Goal: Task Accomplishment & Management: Manage account settings

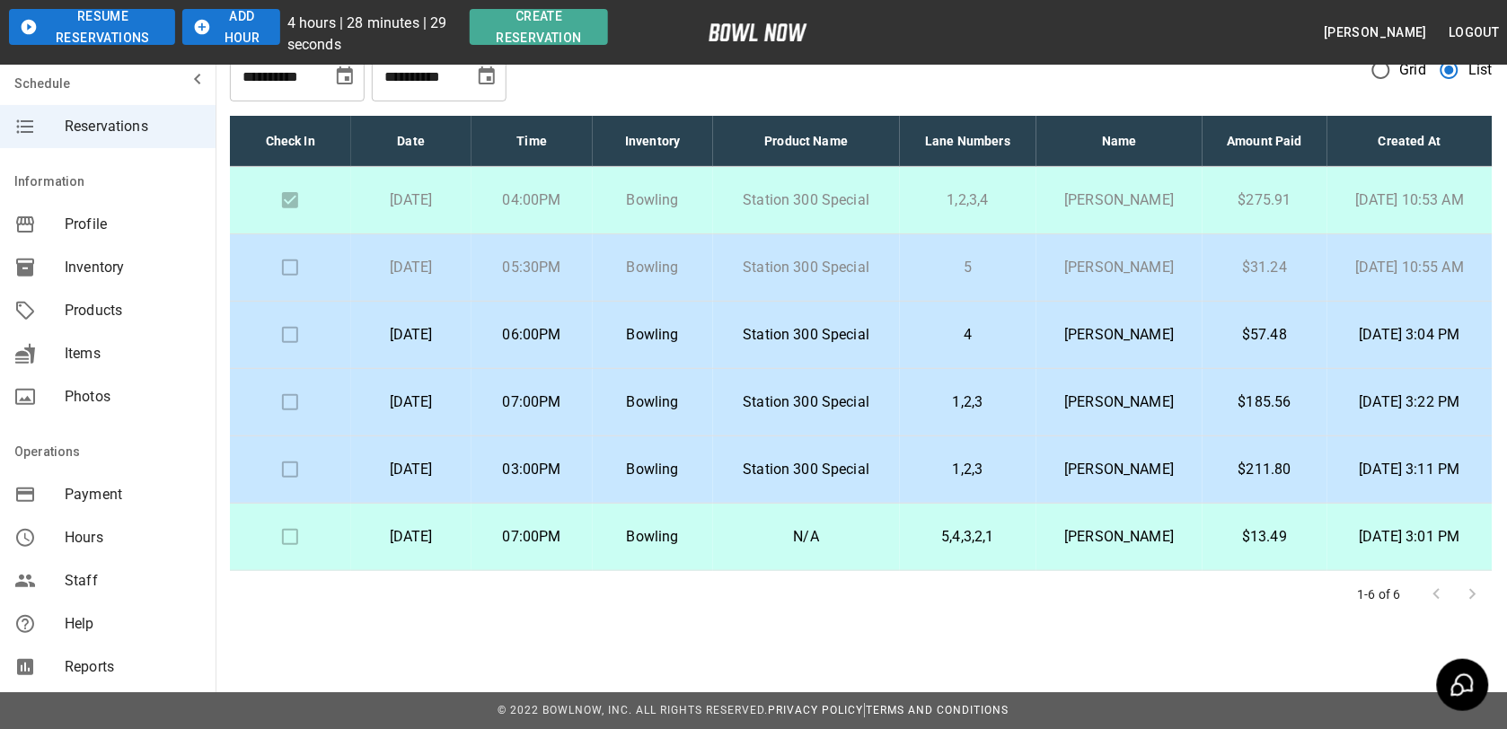
click at [1218, 276] on td "$31.24" at bounding box center [1264, 267] width 125 height 67
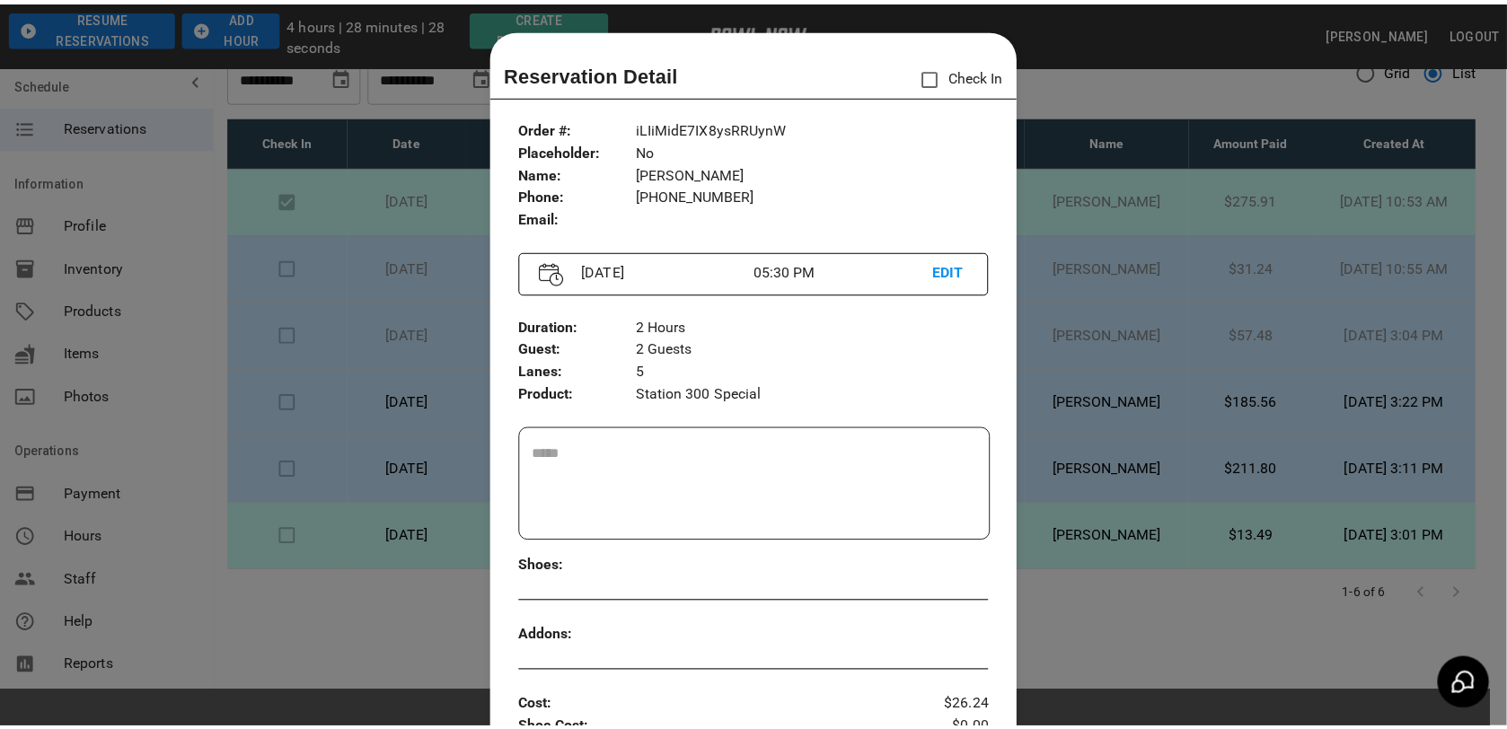
scroll to position [29, 0]
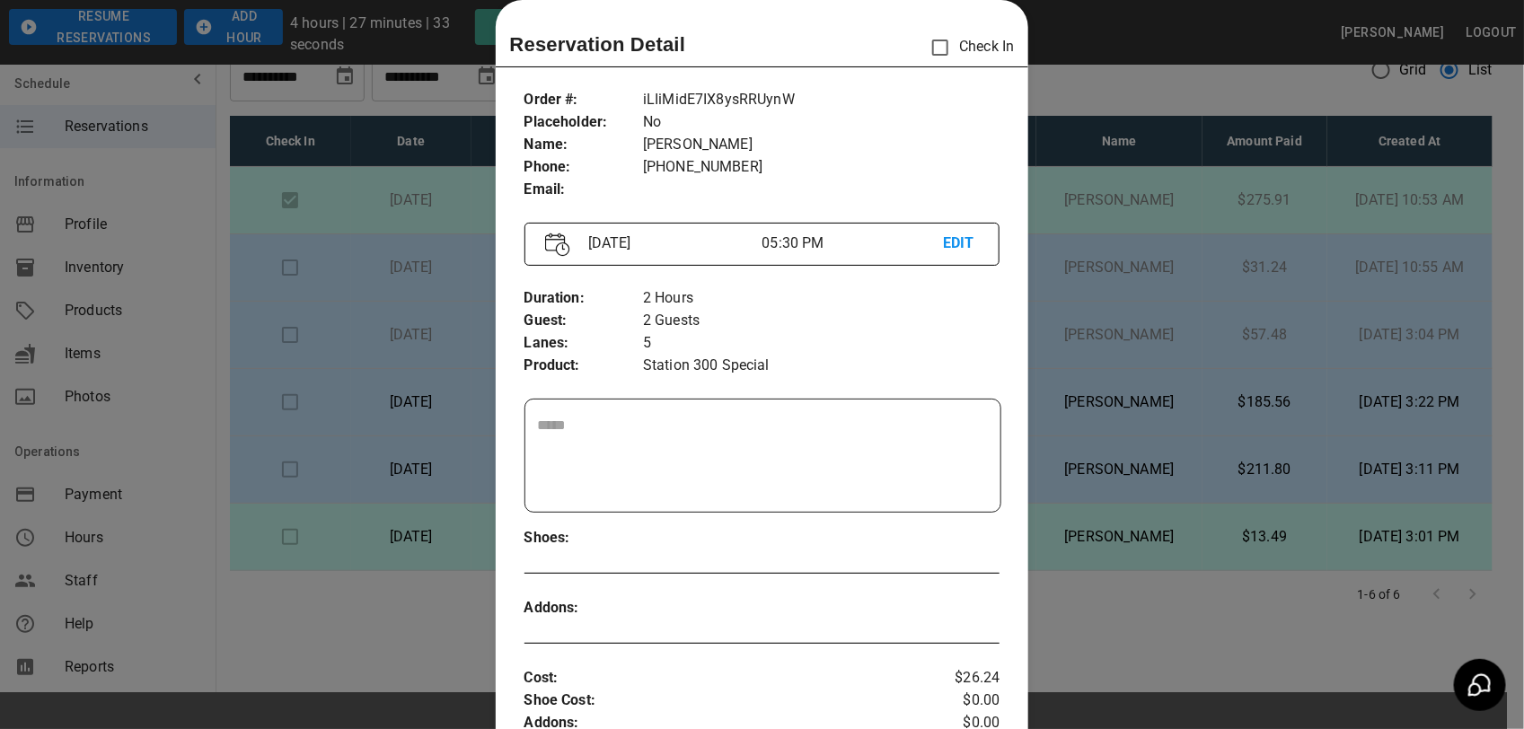
click at [1294, 231] on div at bounding box center [762, 364] width 1524 height 729
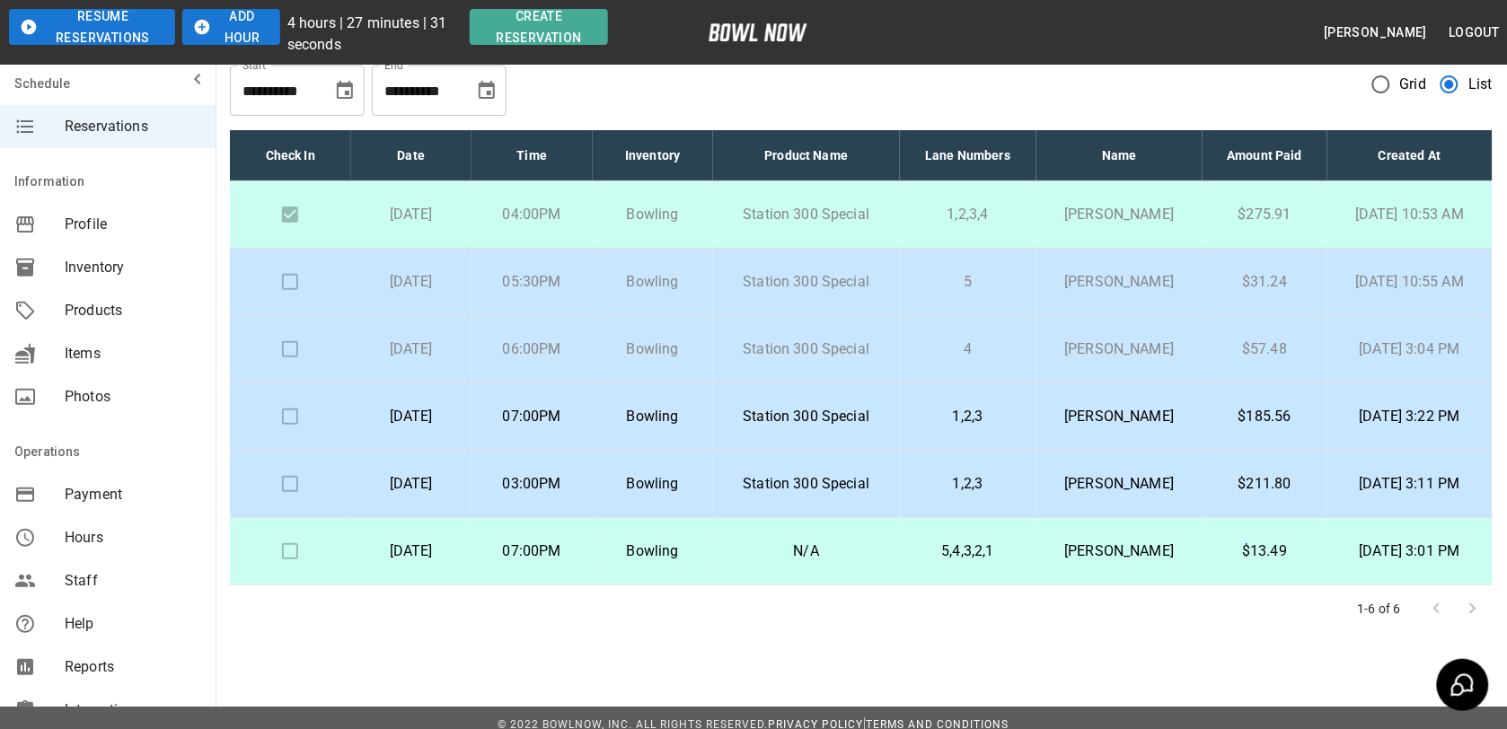
scroll to position [0, 0]
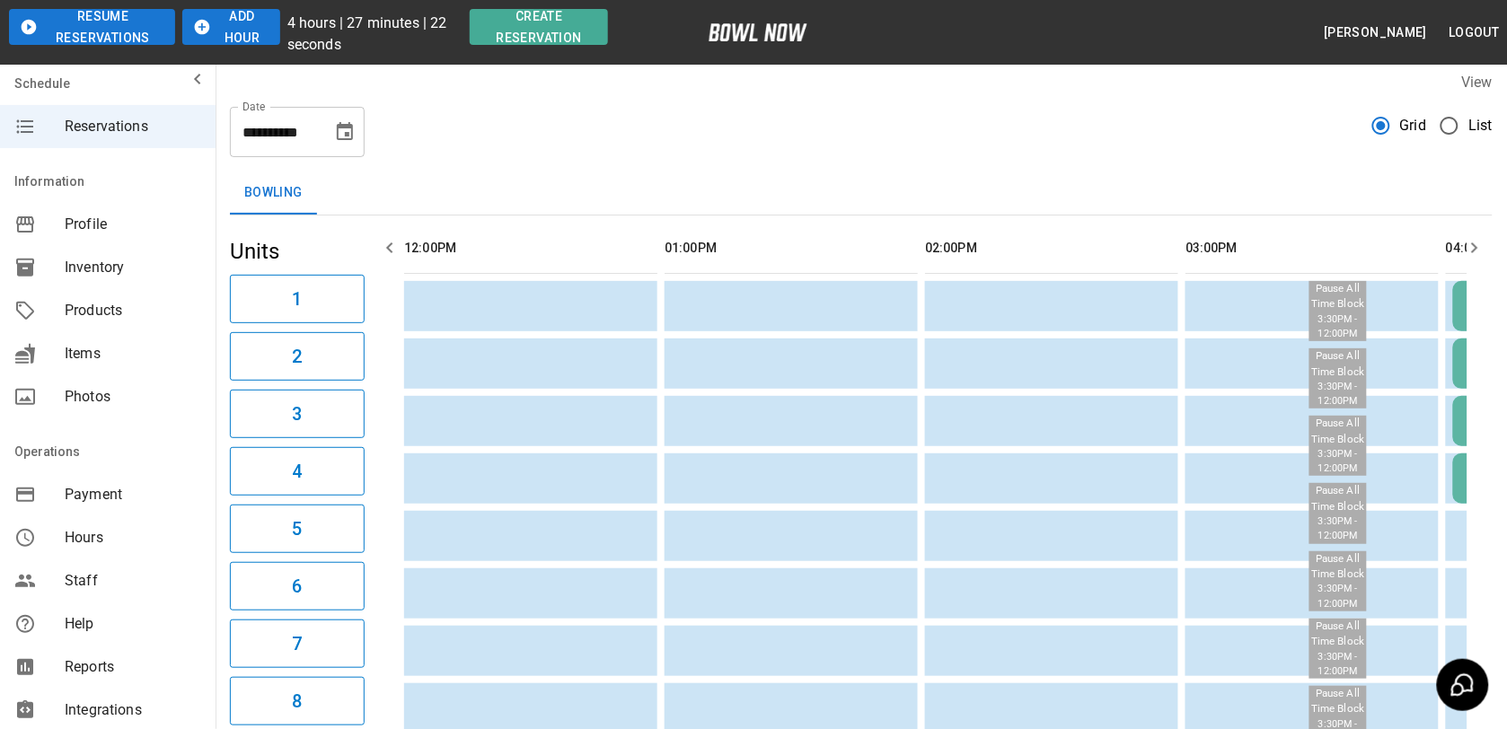
scroll to position [0, 1562]
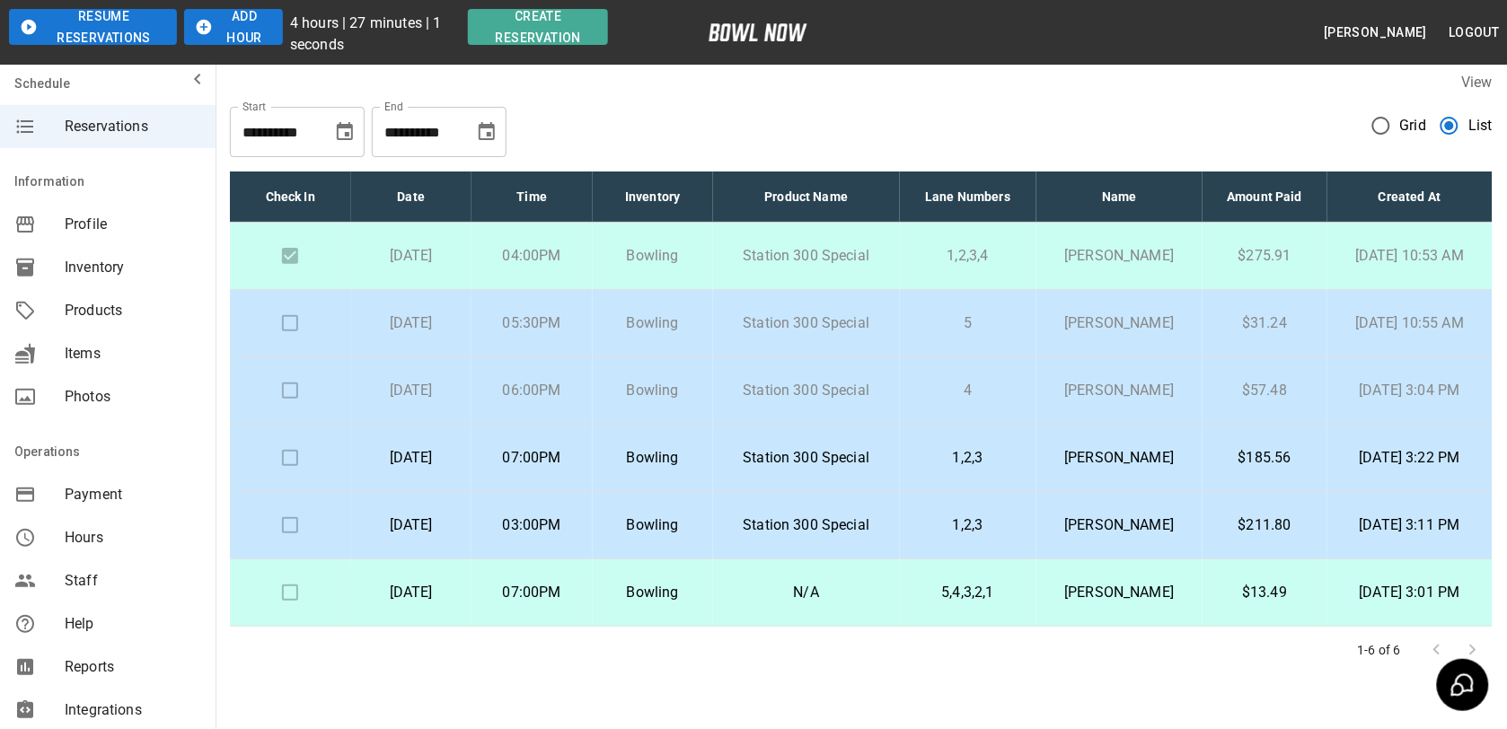
click at [796, 337] on td "Station 300 Special" at bounding box center [806, 323] width 187 height 67
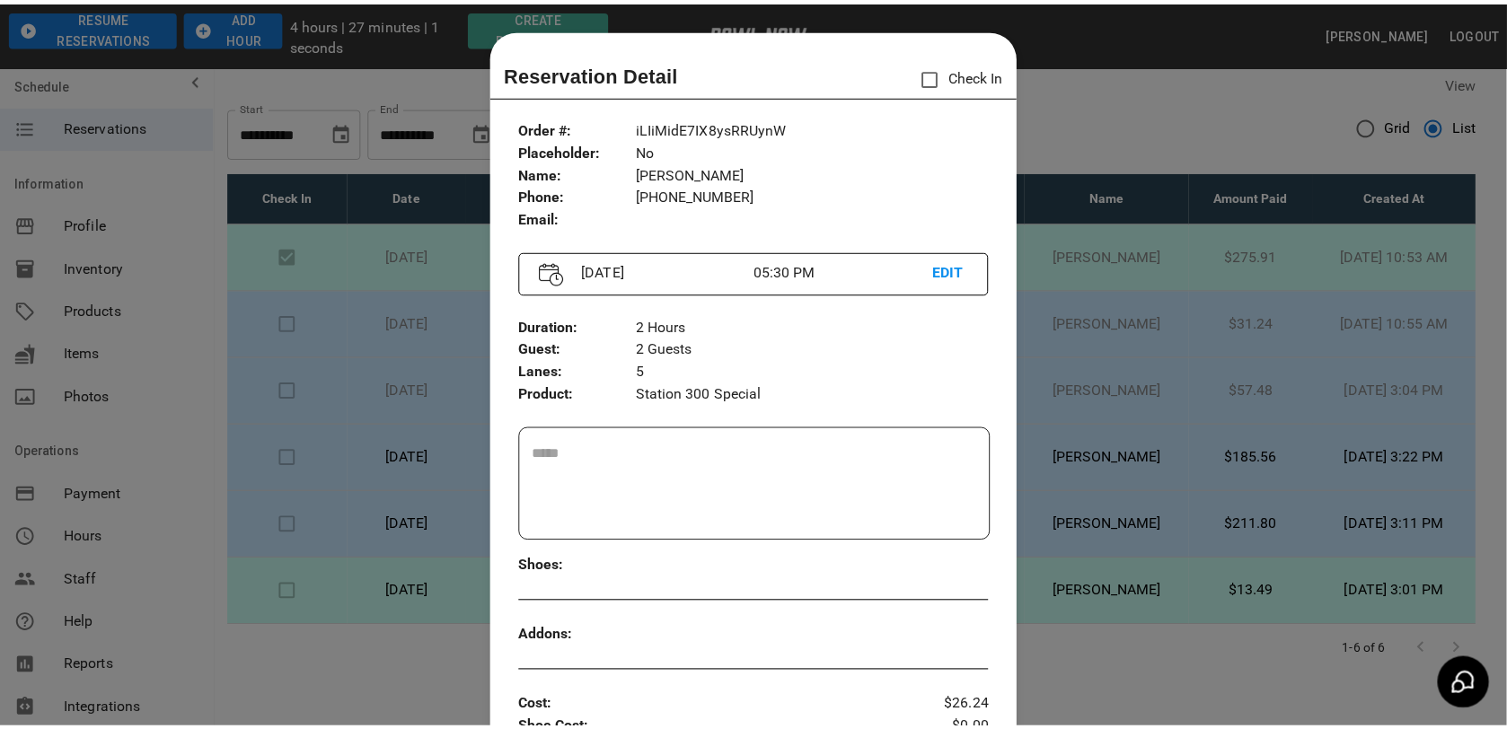
scroll to position [29, 0]
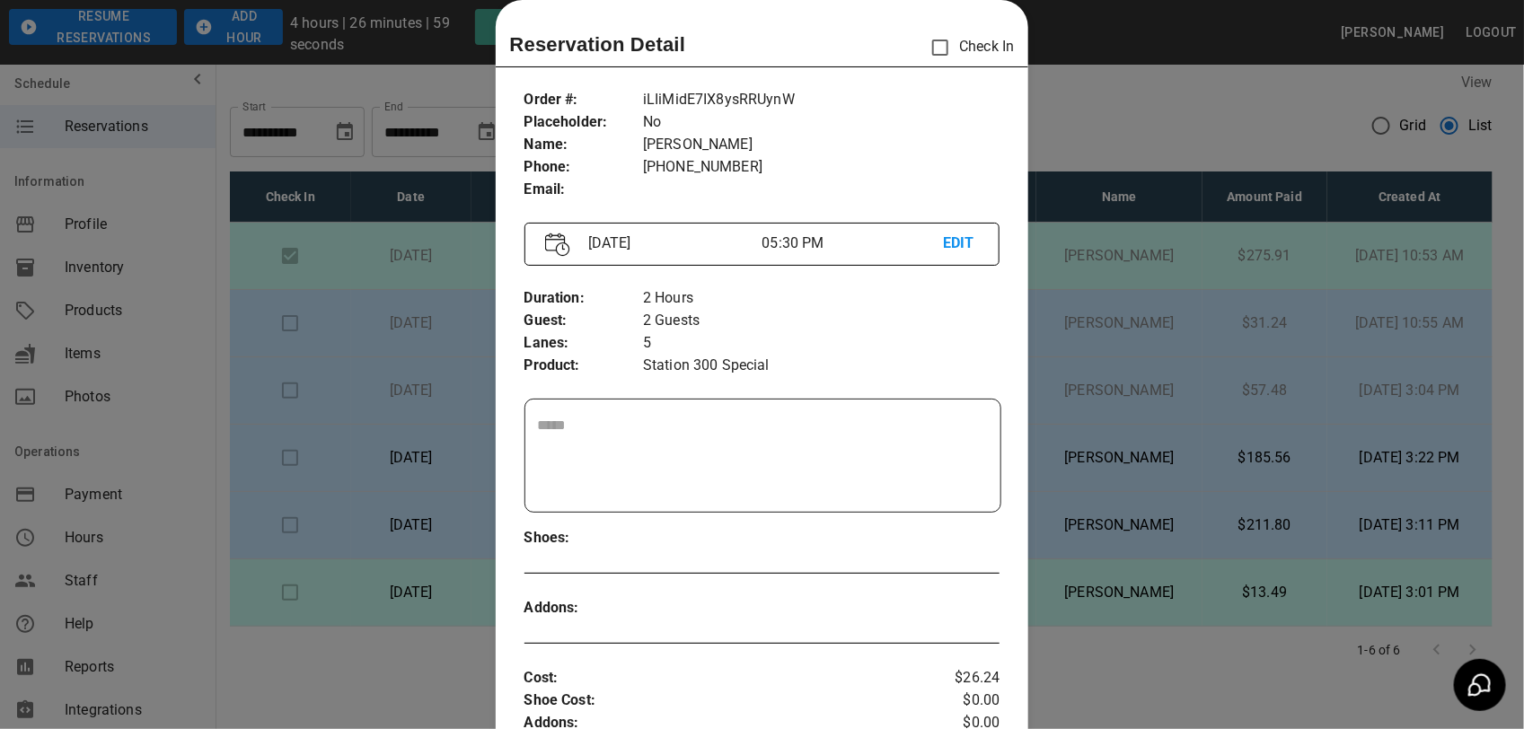
click at [1123, 108] on div at bounding box center [762, 364] width 1524 height 729
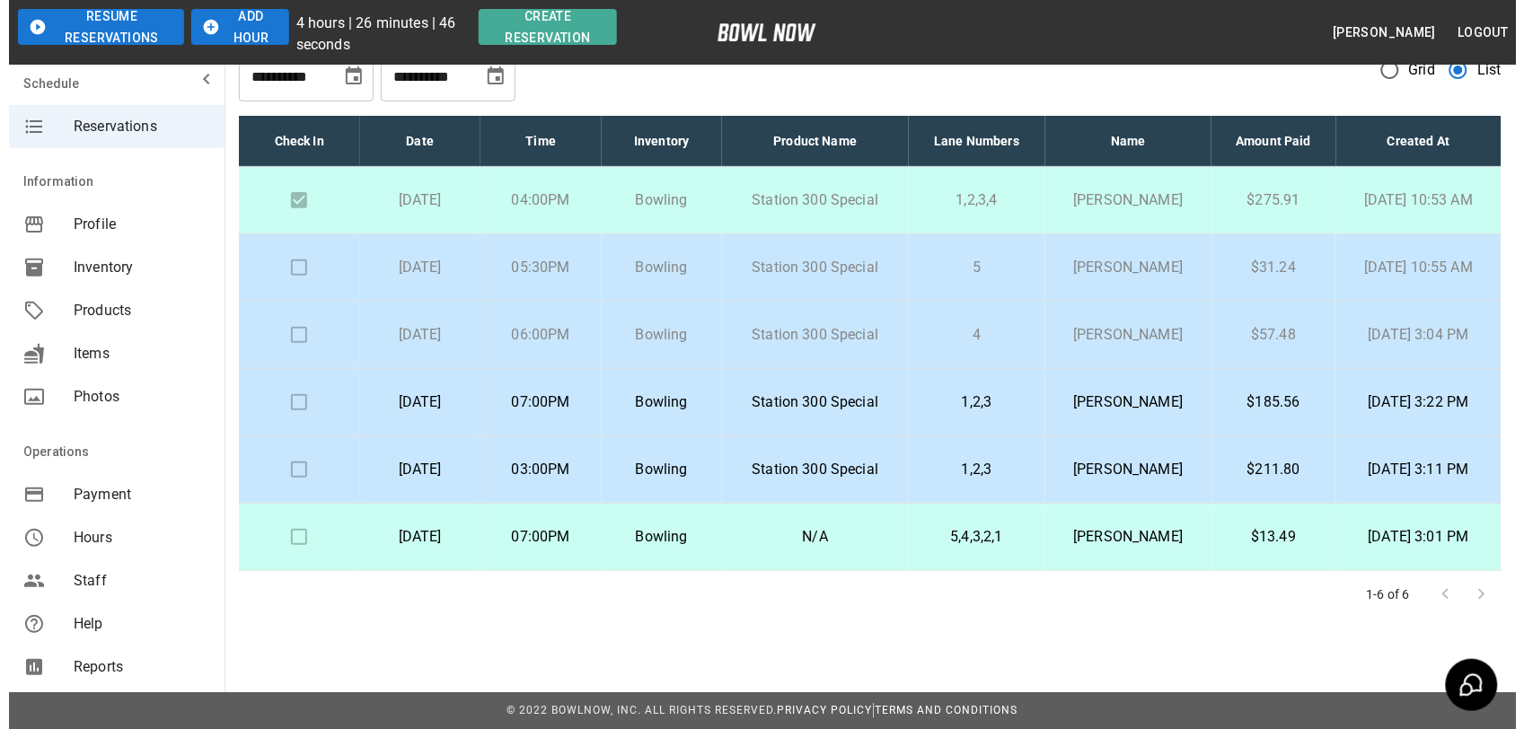
scroll to position [0, 0]
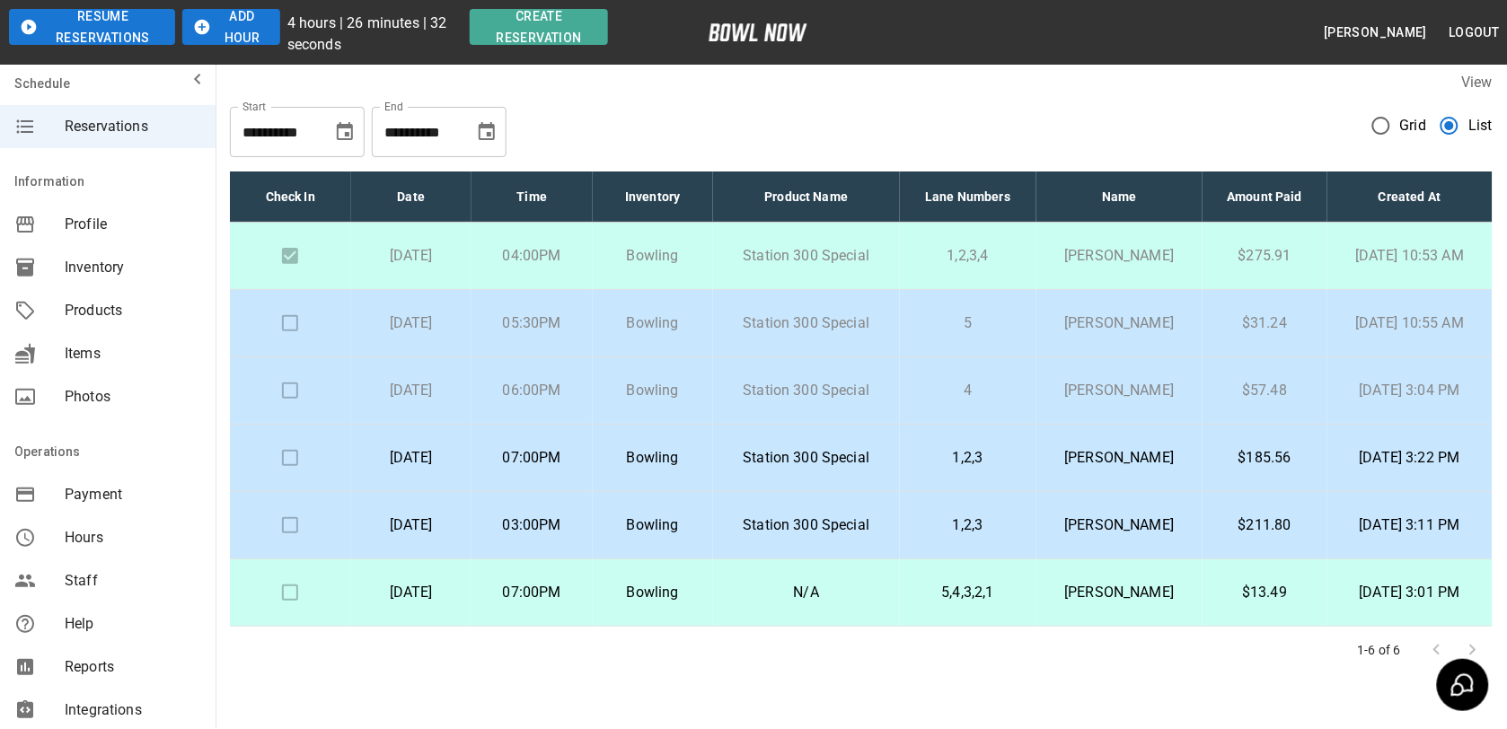
click at [943, 310] on td "5" at bounding box center [968, 323] width 136 height 67
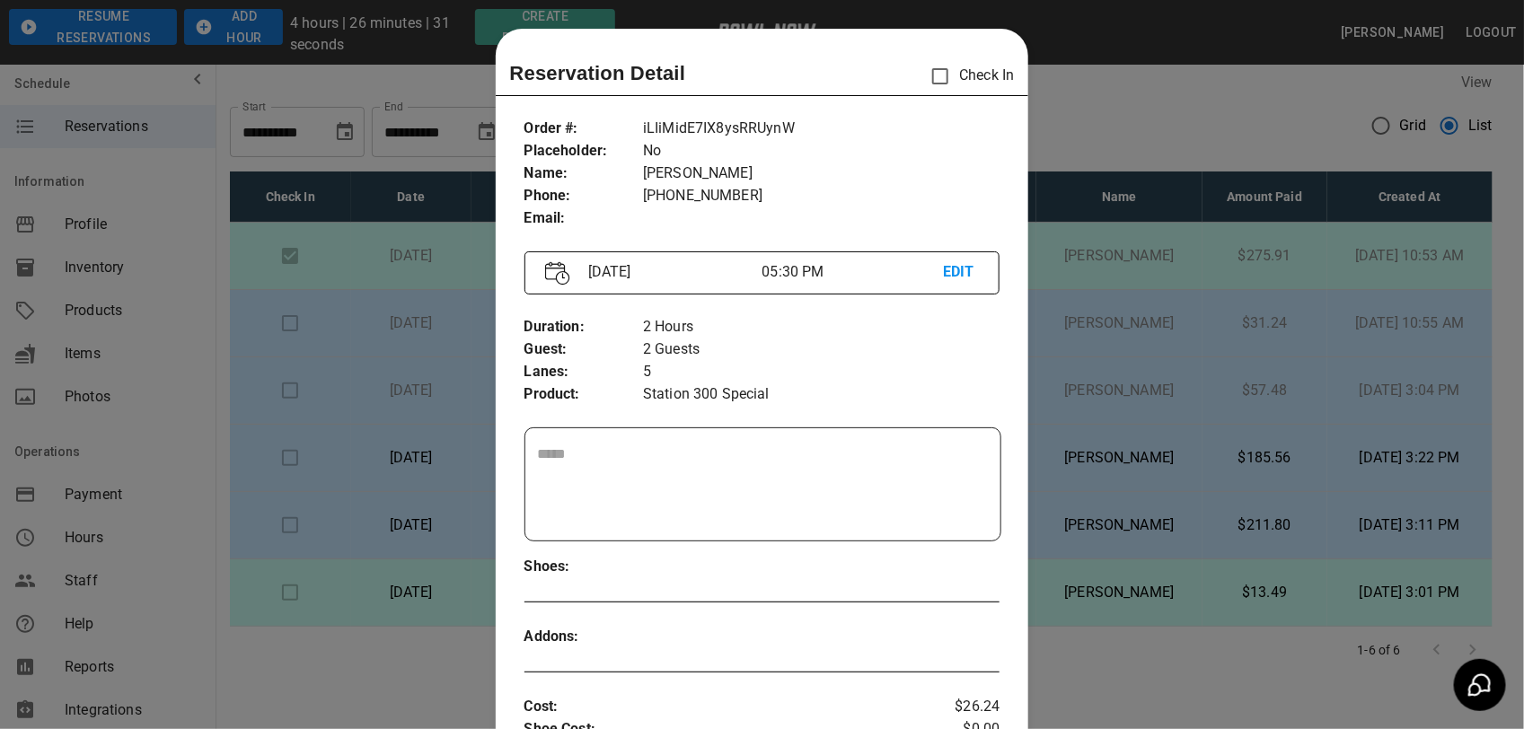
scroll to position [29, 0]
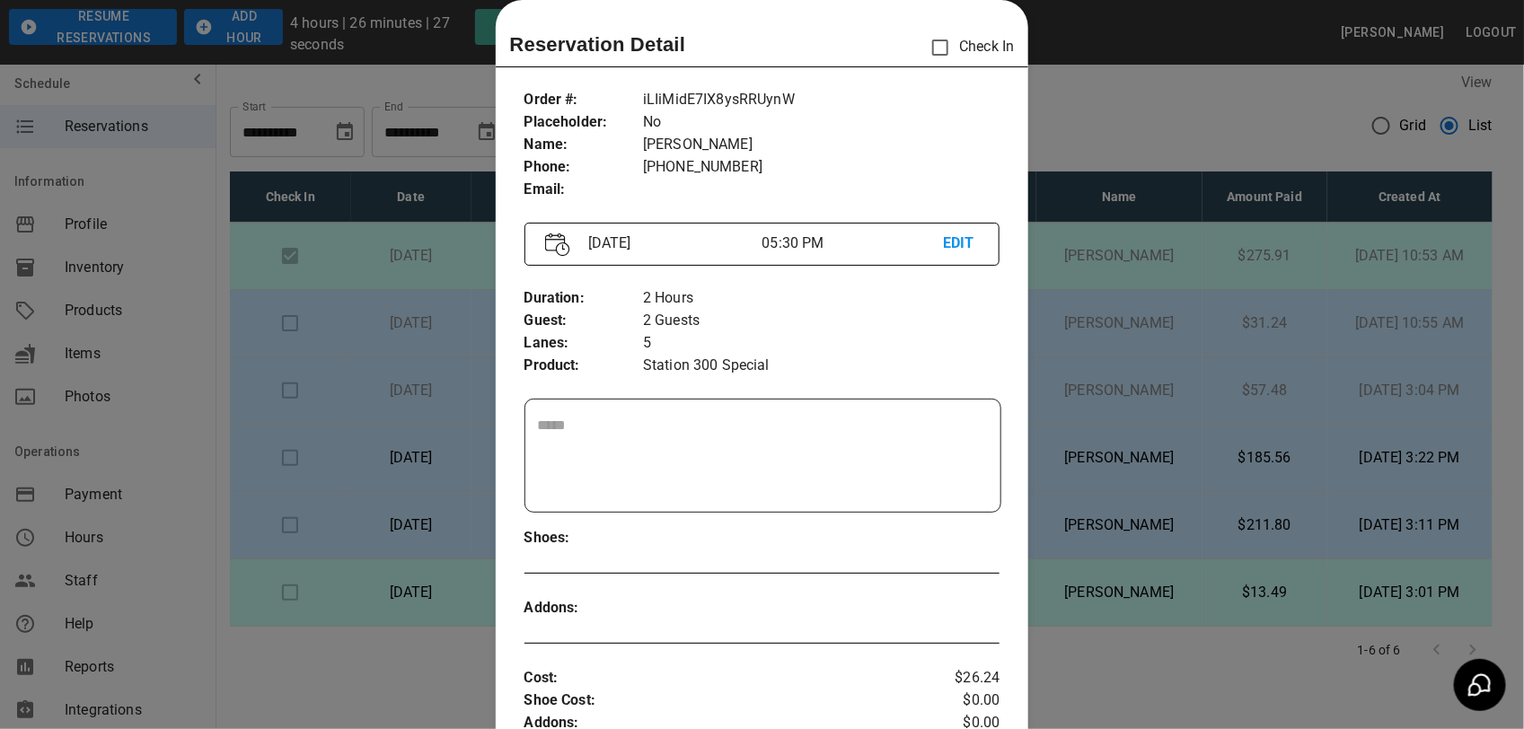
click at [1167, 311] on div at bounding box center [762, 364] width 1524 height 729
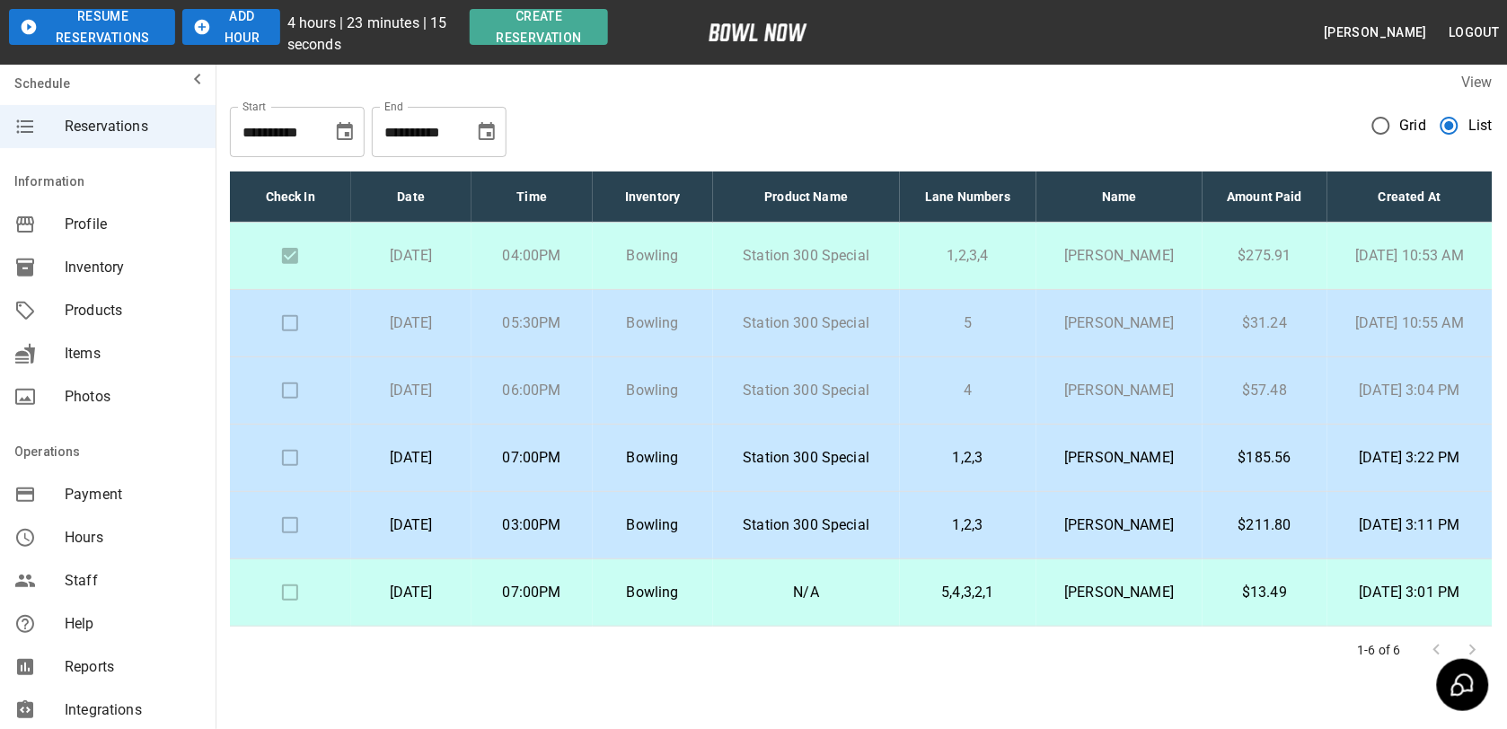
click at [1122, 279] on td "[PERSON_NAME]" at bounding box center [1119, 256] width 166 height 67
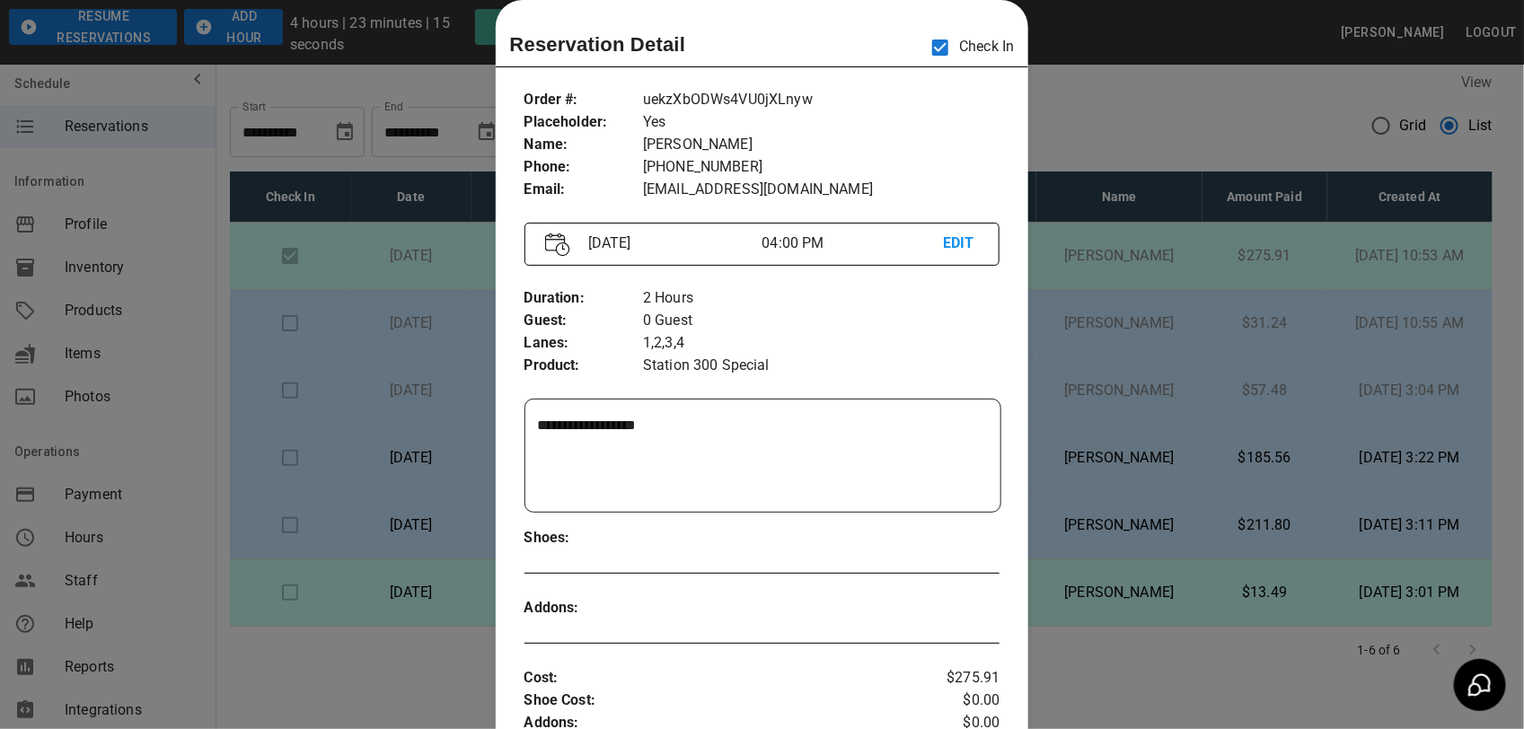
drag, startPoint x: 1122, startPoint y: 279, endPoint x: 1105, endPoint y: 319, distance: 43.0
click at [1105, 319] on div at bounding box center [762, 364] width 1524 height 729
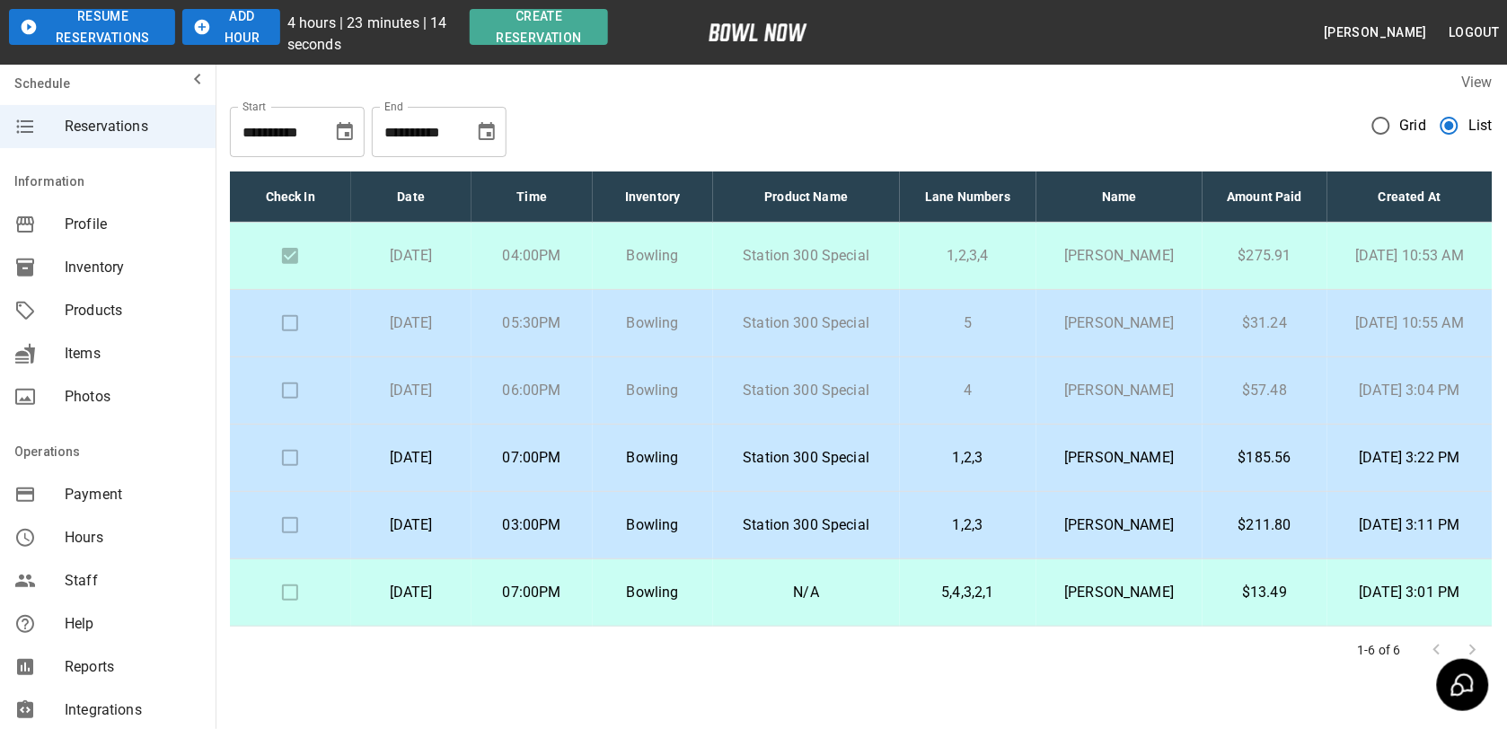
click at [1096, 328] on p "[PERSON_NAME]" at bounding box center [1119, 323] width 137 height 22
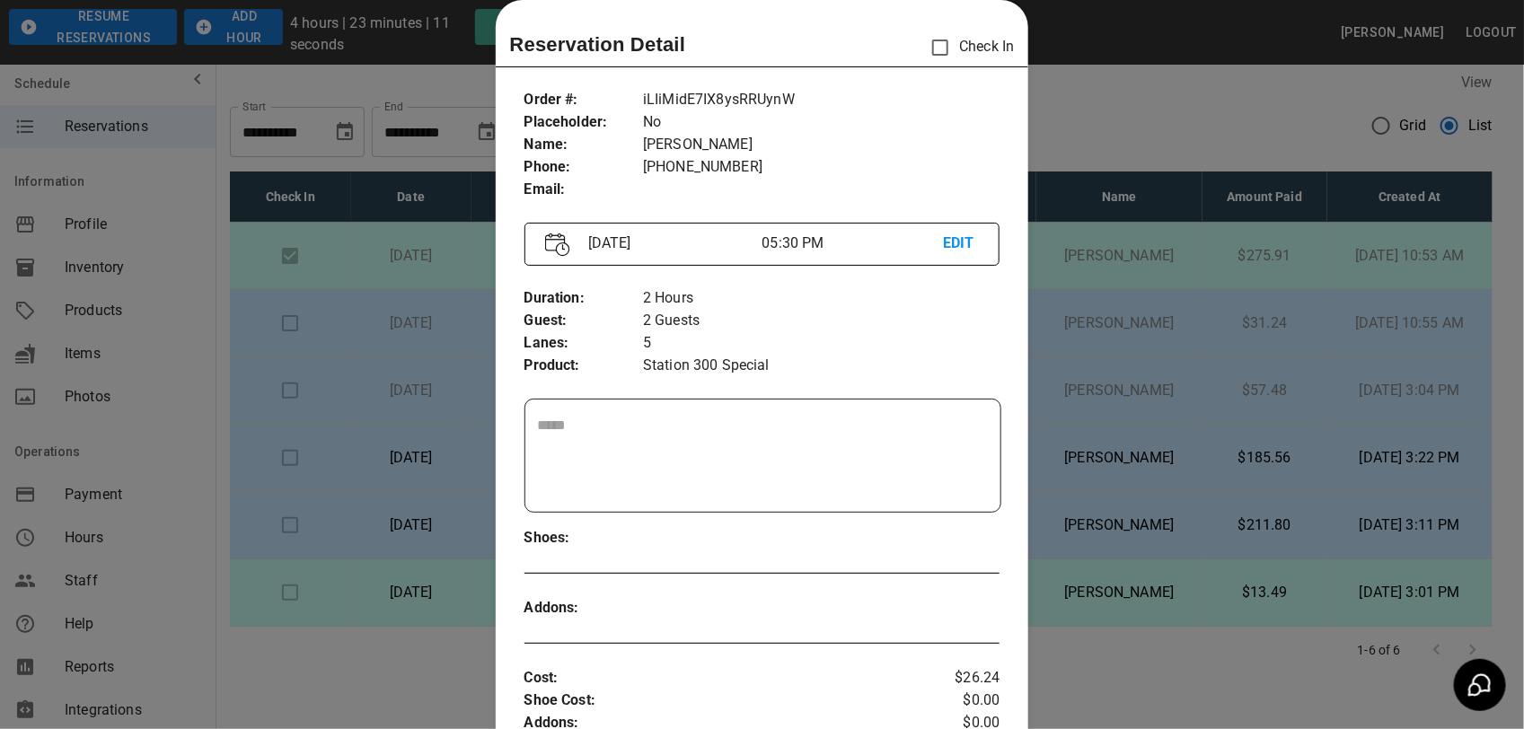
click at [1096, 328] on div at bounding box center [762, 364] width 1524 height 729
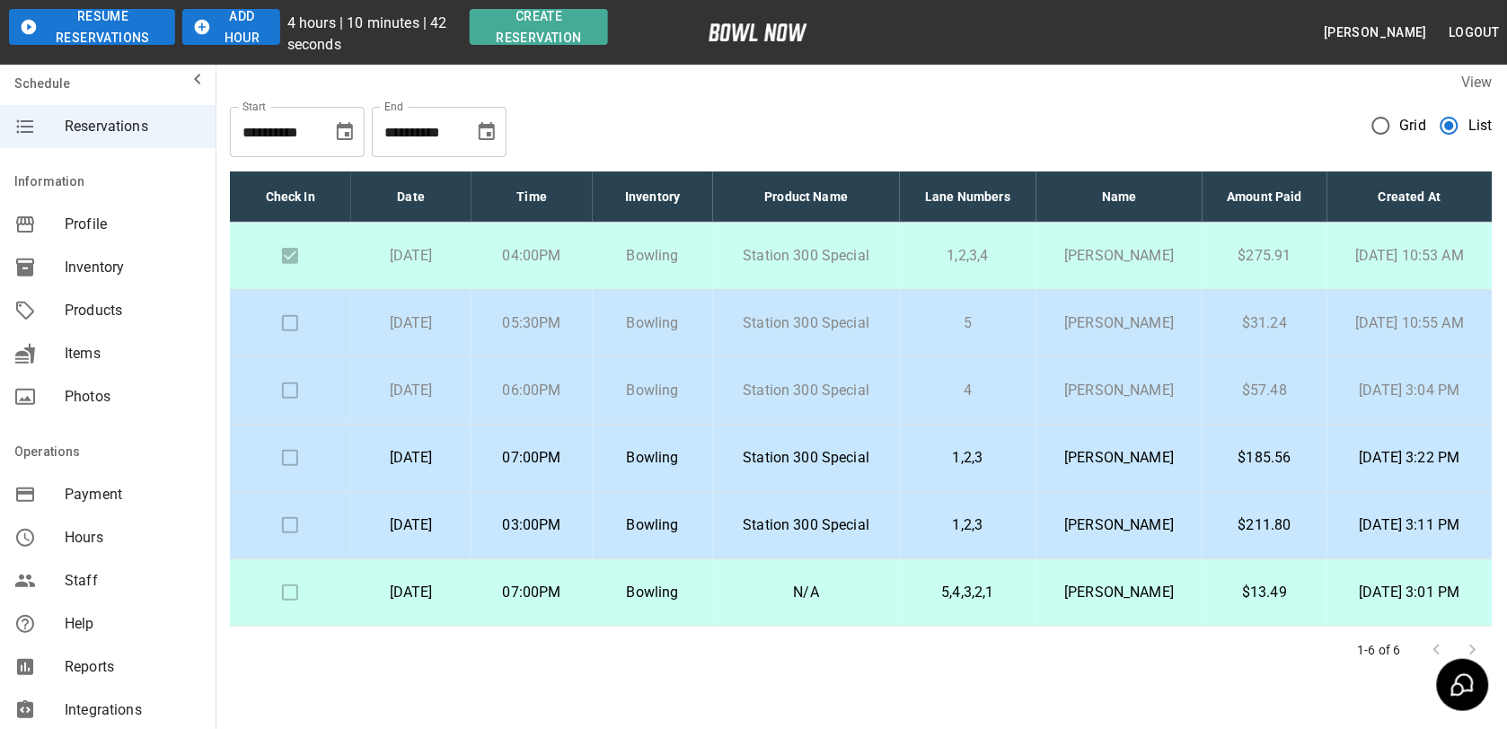
click at [1095, 388] on p "[PERSON_NAME]" at bounding box center [1119, 391] width 137 height 22
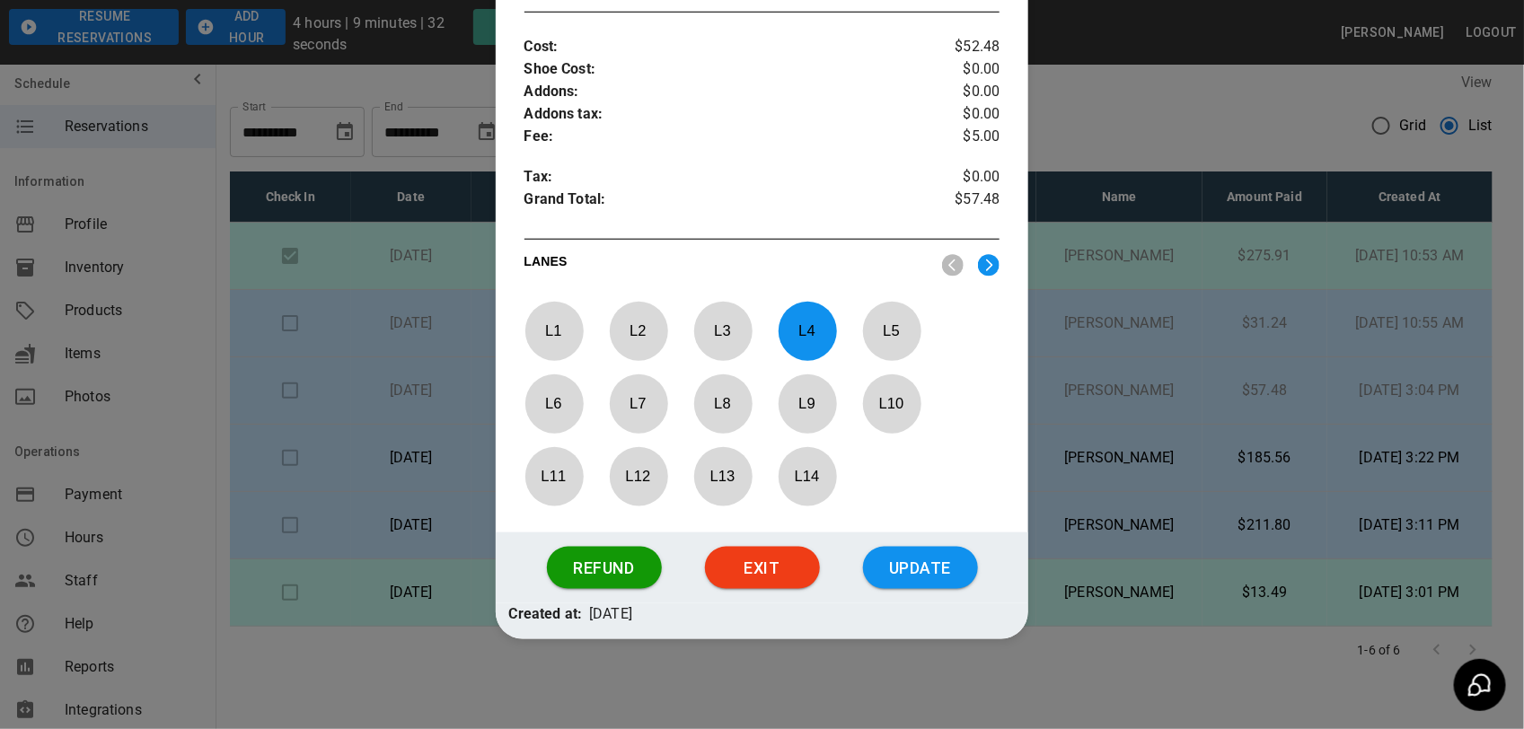
scroll to position [662, 0]
click at [936, 554] on button "Update" at bounding box center [920, 568] width 115 height 43
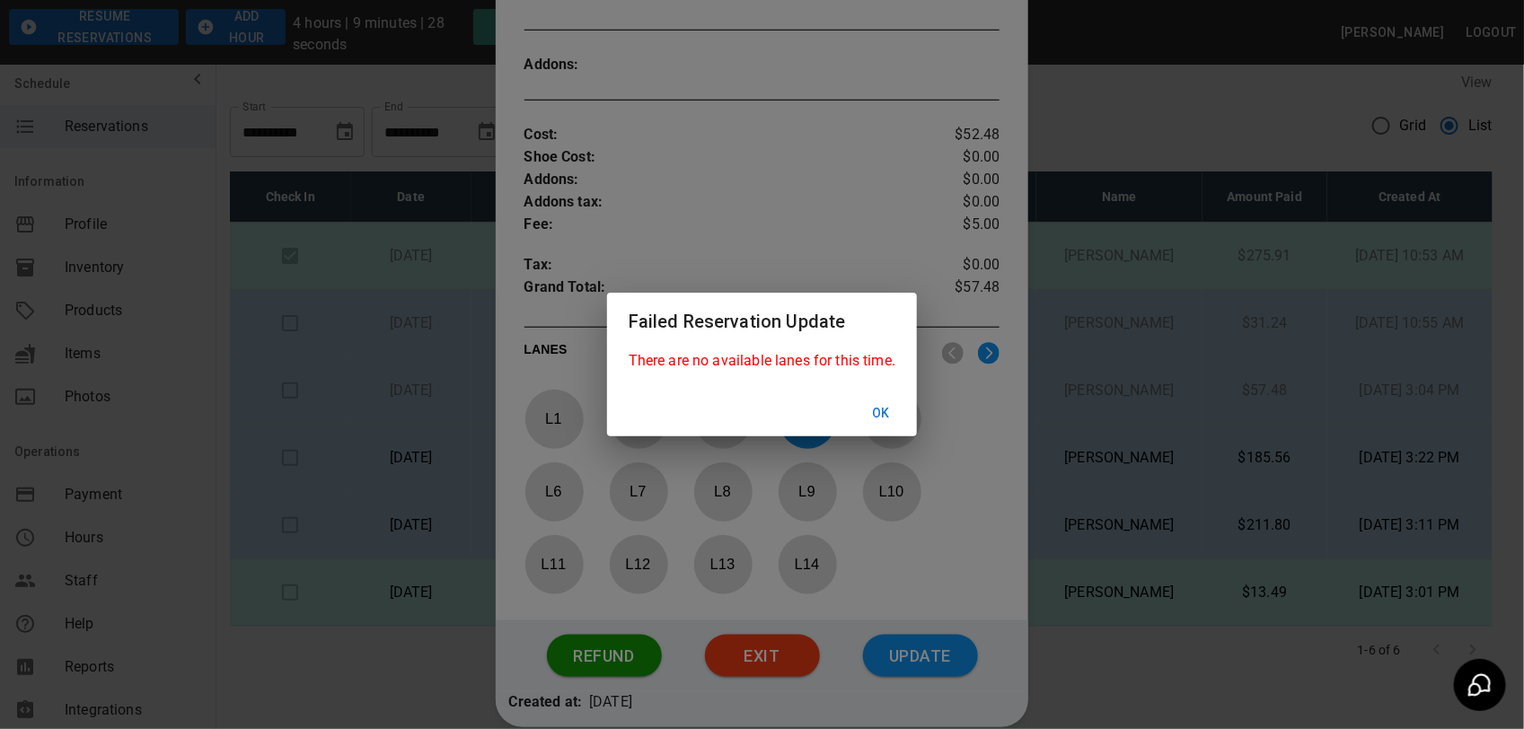
click at [878, 410] on button "Ok" at bounding box center [880, 413] width 57 height 33
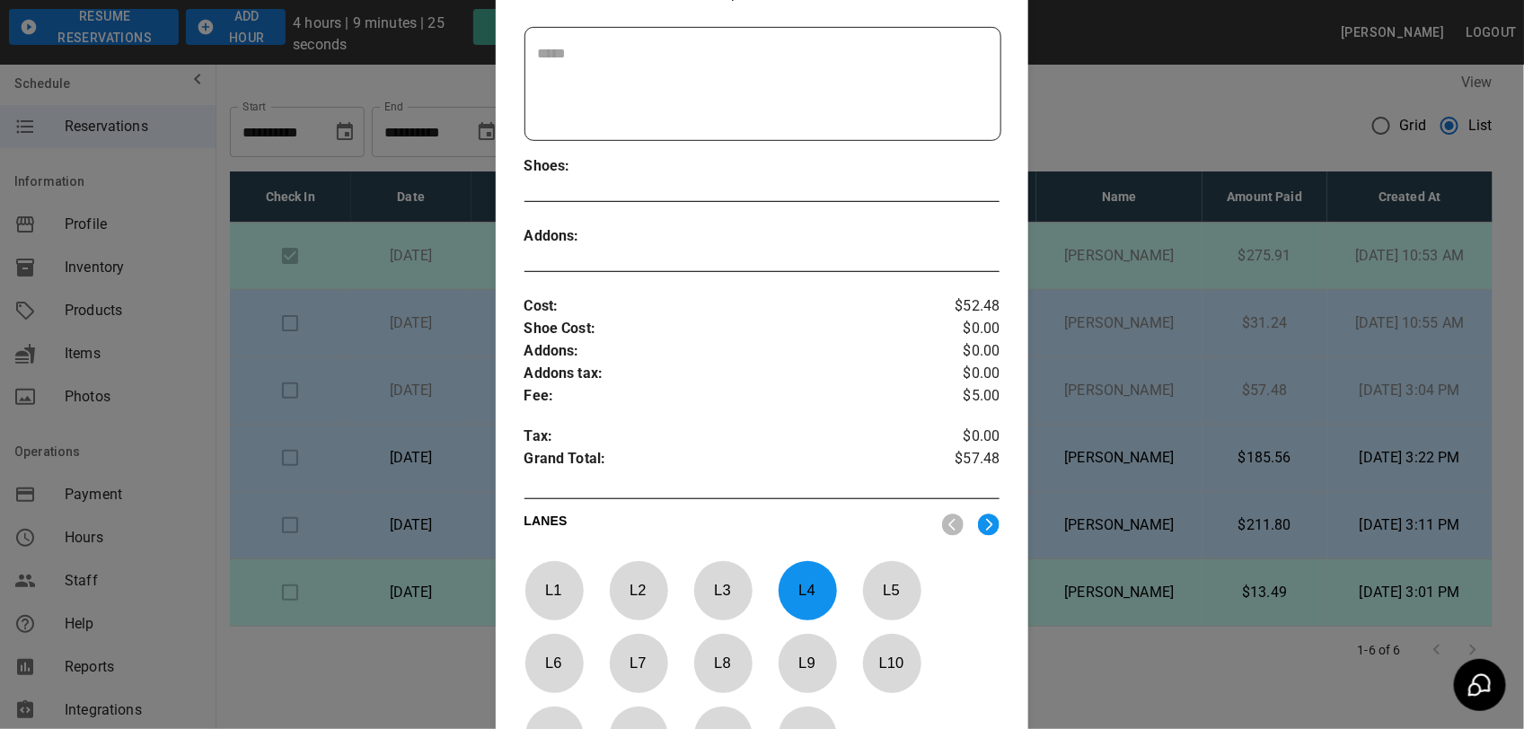
scroll to position [662, 0]
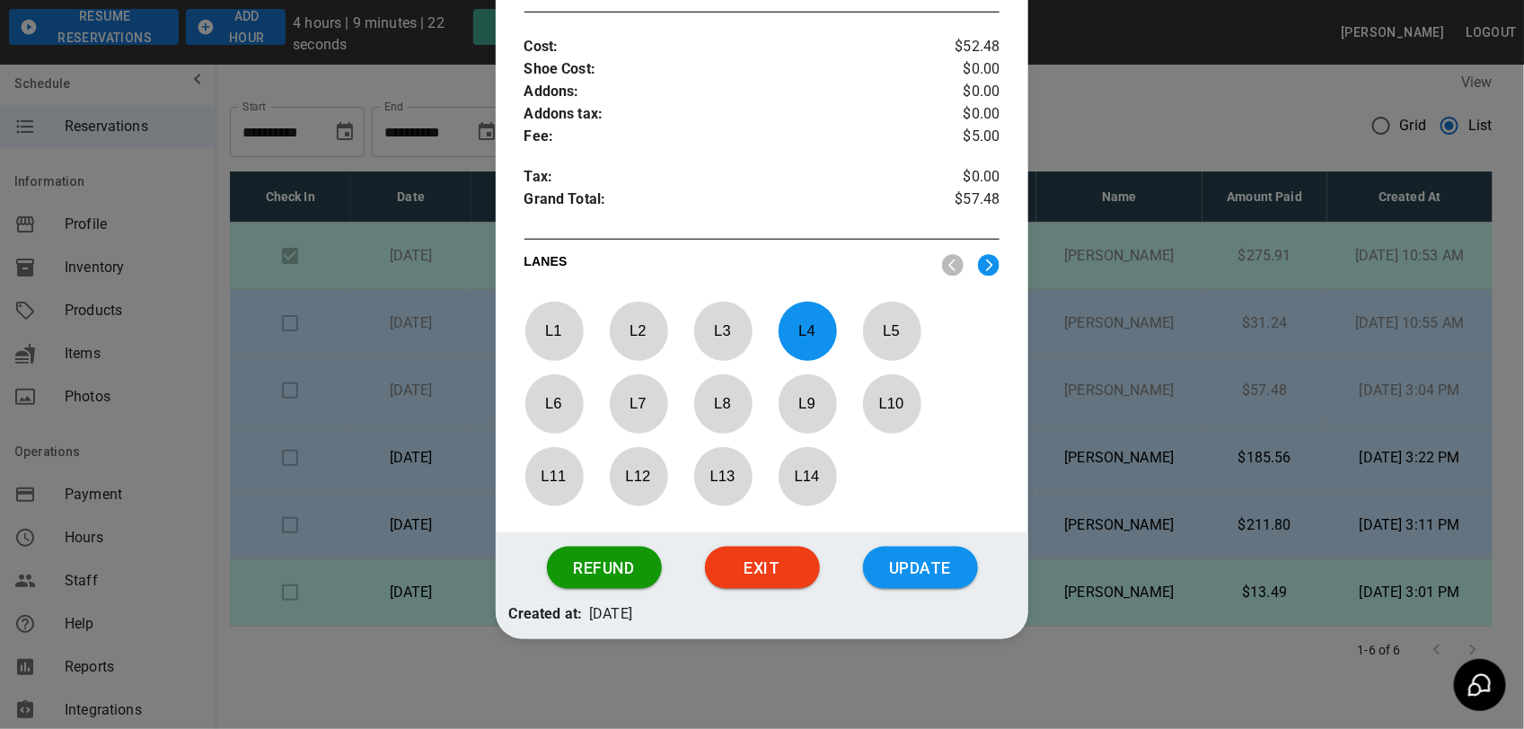
click at [875, 675] on div "Reservation Detail Check In Order # : Placeholder : Name : Phone : Email : 5IuX…" at bounding box center [762, 364] width 1524 height 729
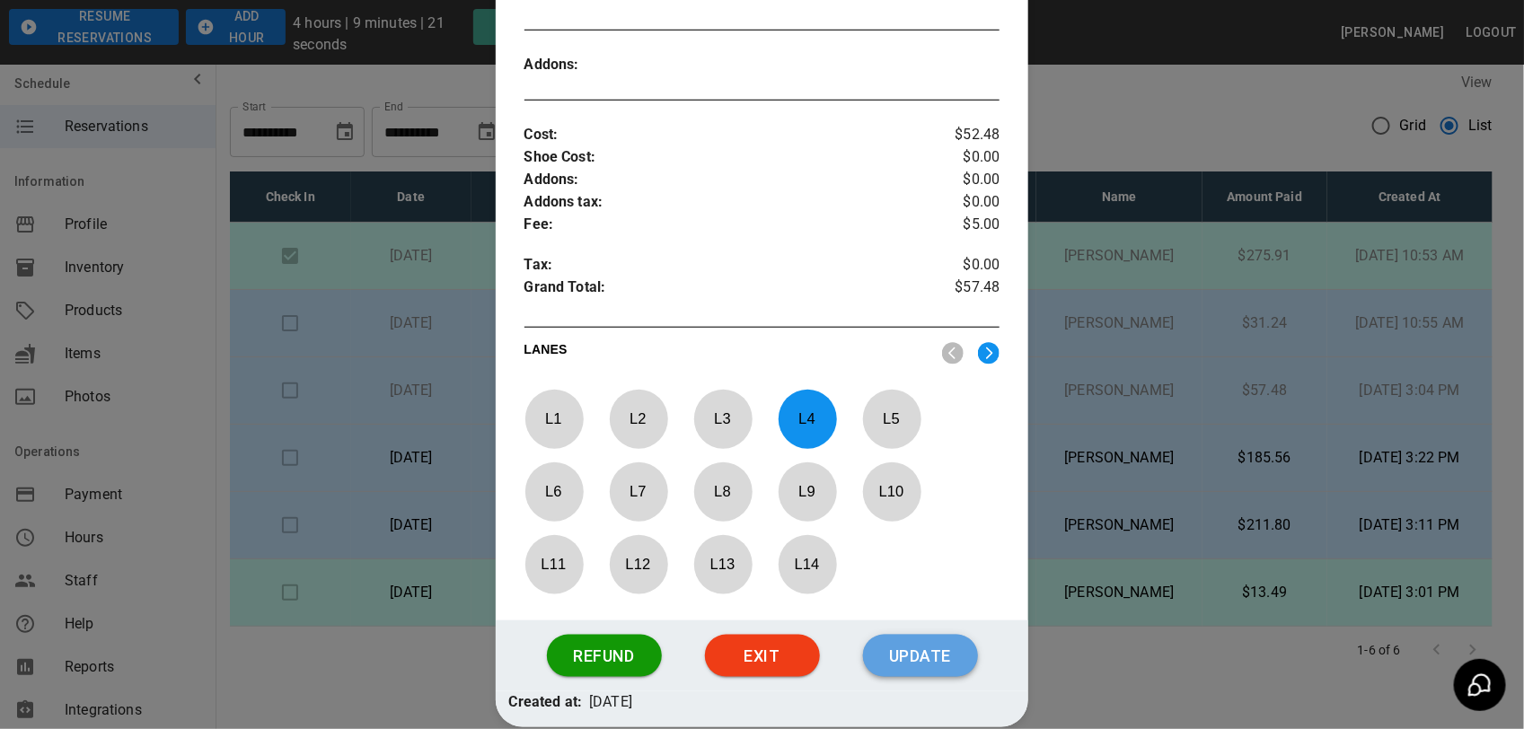
click at [903, 643] on button "Update" at bounding box center [920, 656] width 115 height 43
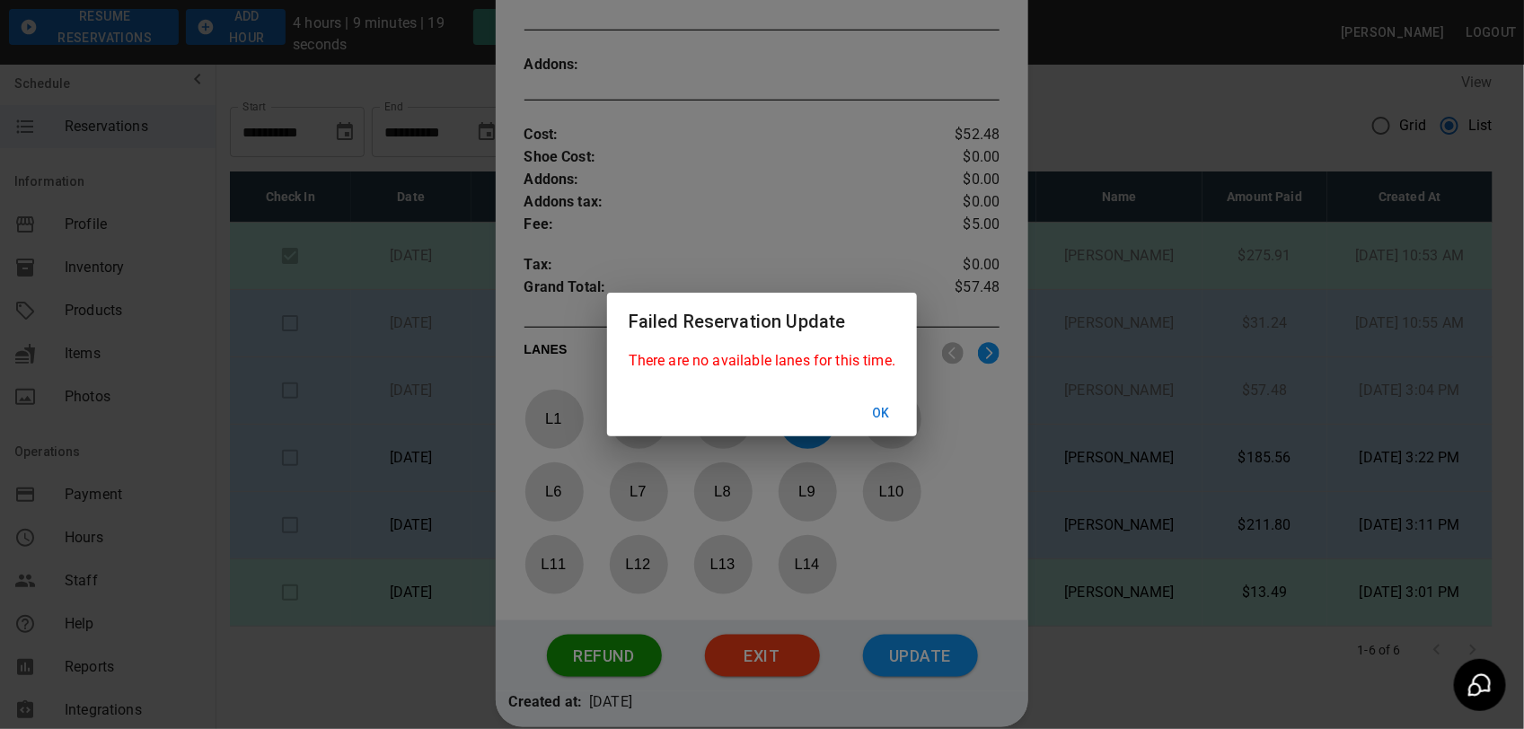
click at [889, 415] on button "Ok" at bounding box center [880, 413] width 57 height 33
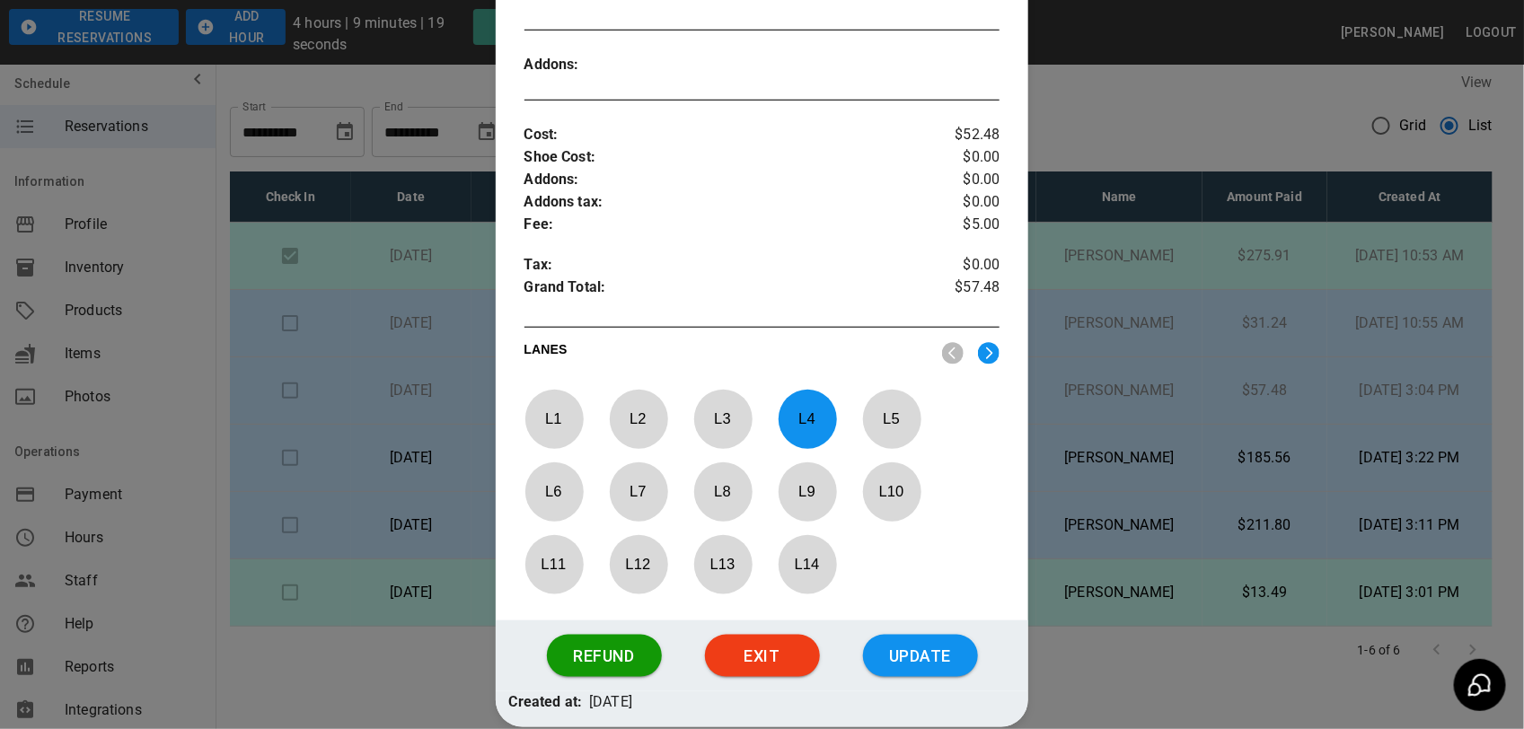
click at [1118, 343] on div at bounding box center [762, 364] width 1524 height 729
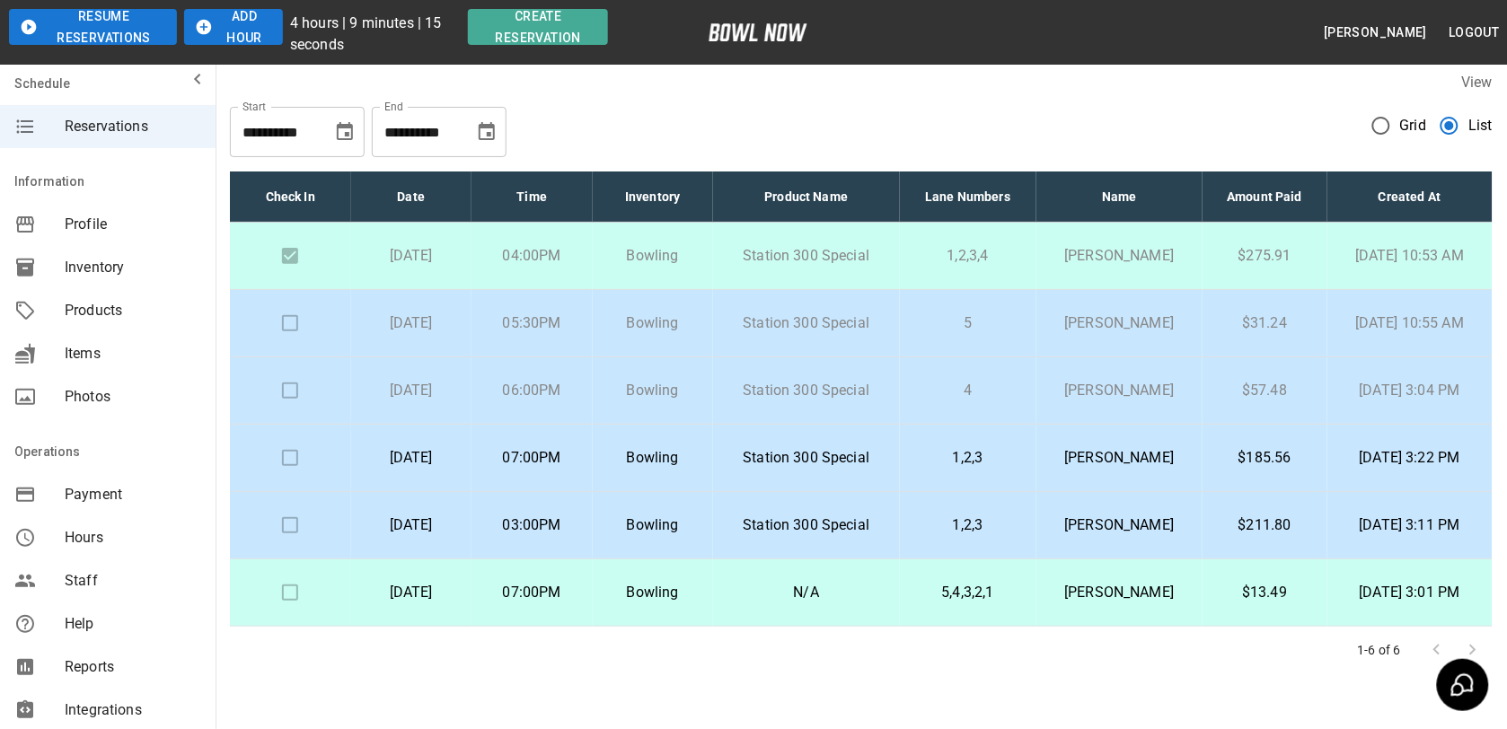
click at [1082, 395] on p "[PERSON_NAME]" at bounding box center [1119, 391] width 137 height 22
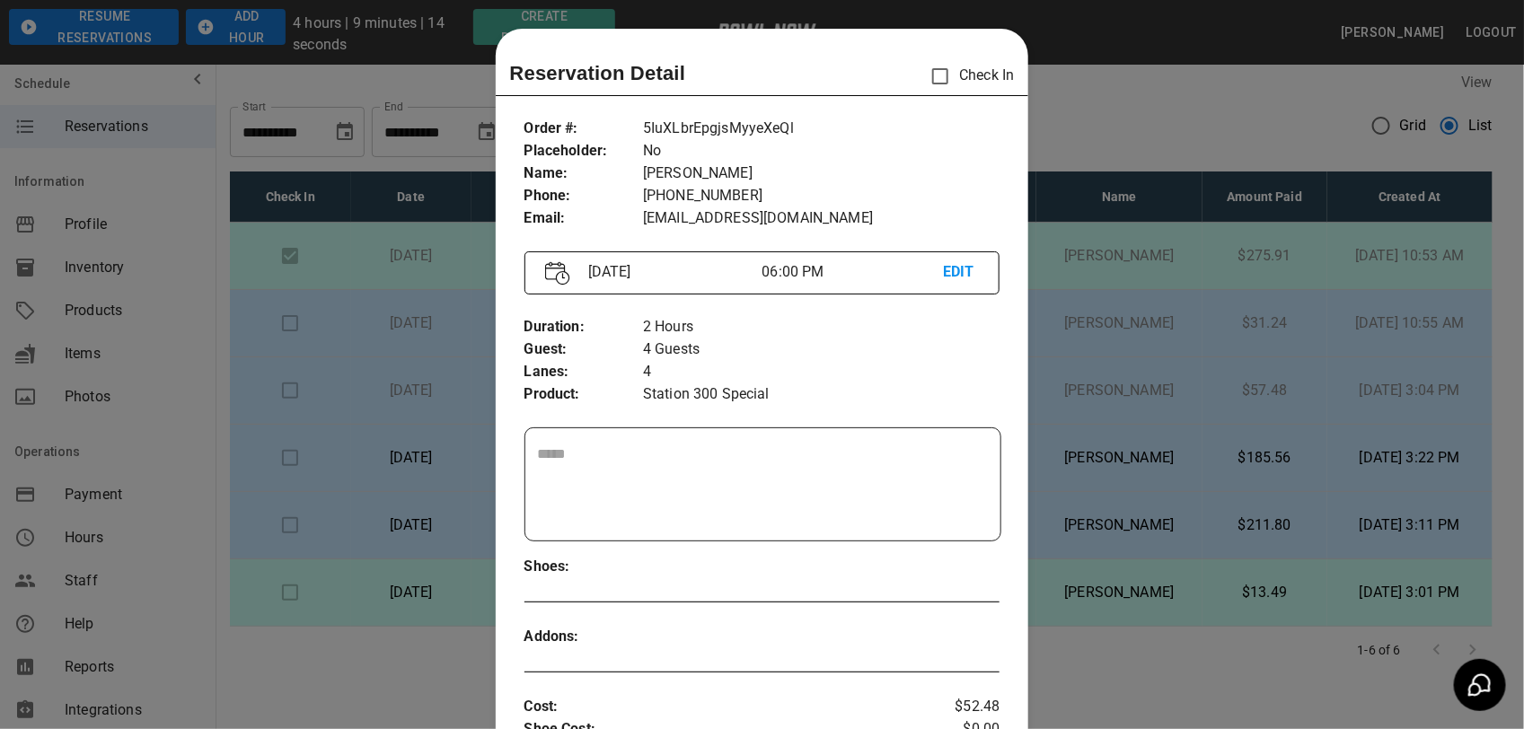
scroll to position [29, 0]
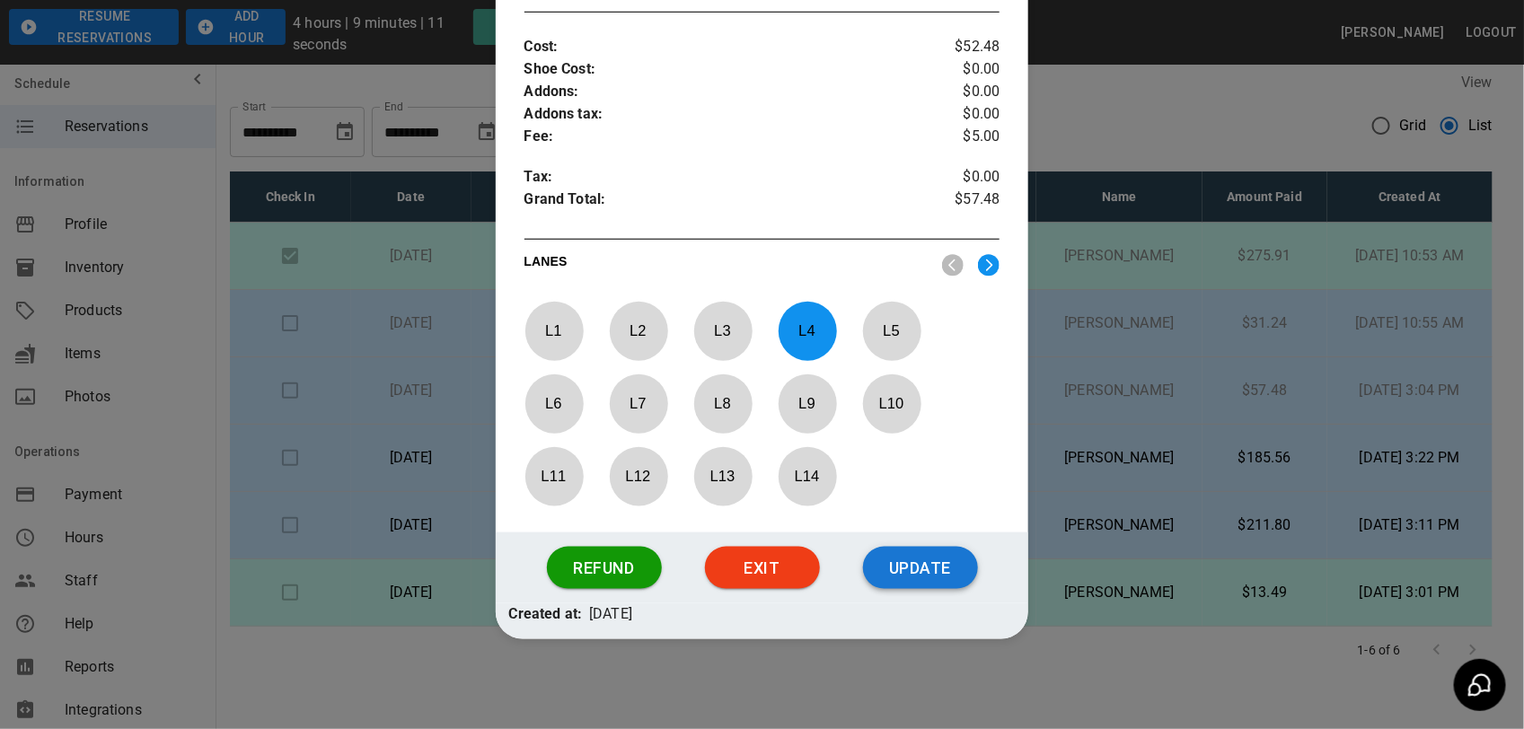
click at [916, 566] on button "Update" at bounding box center [920, 568] width 115 height 43
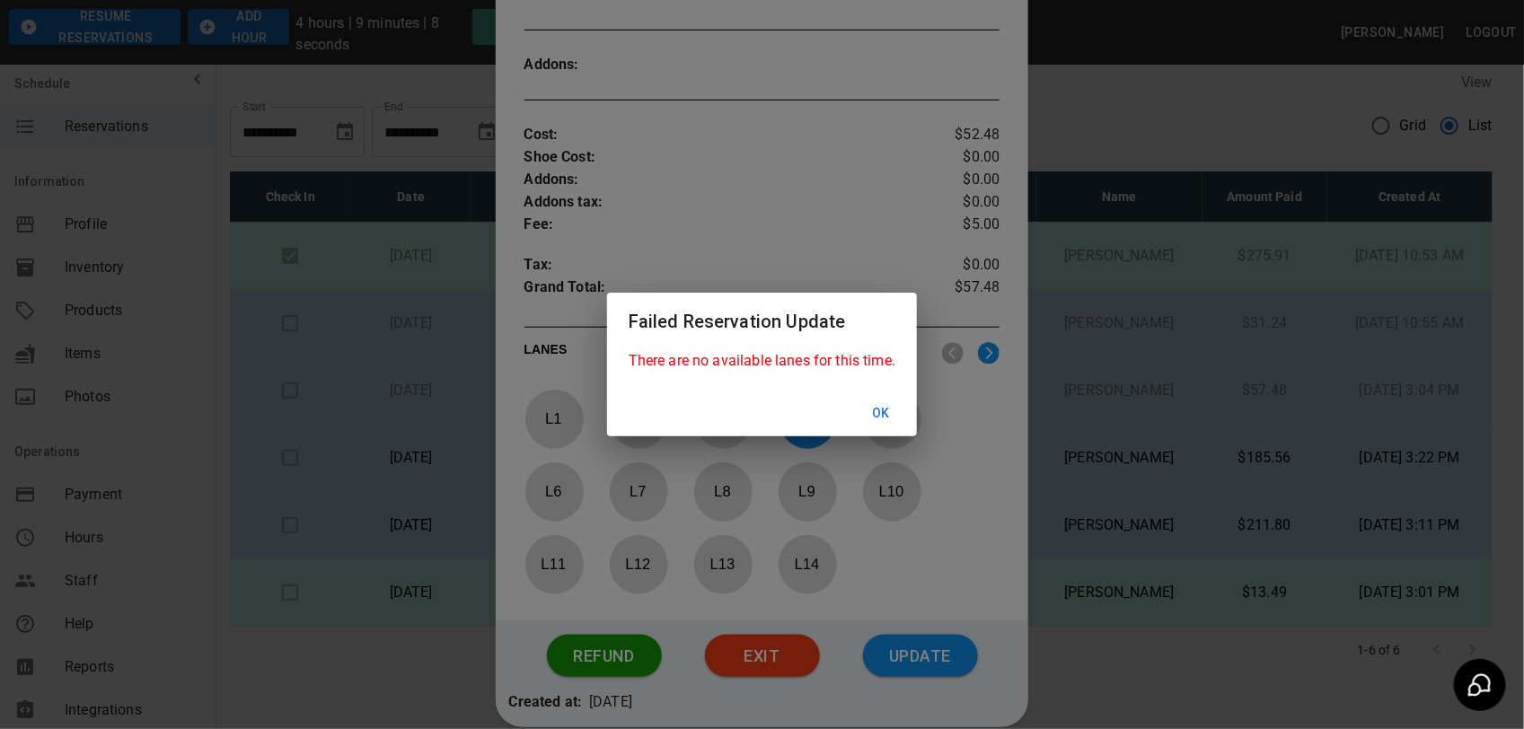
click at [896, 400] on button "Ok" at bounding box center [880, 413] width 57 height 33
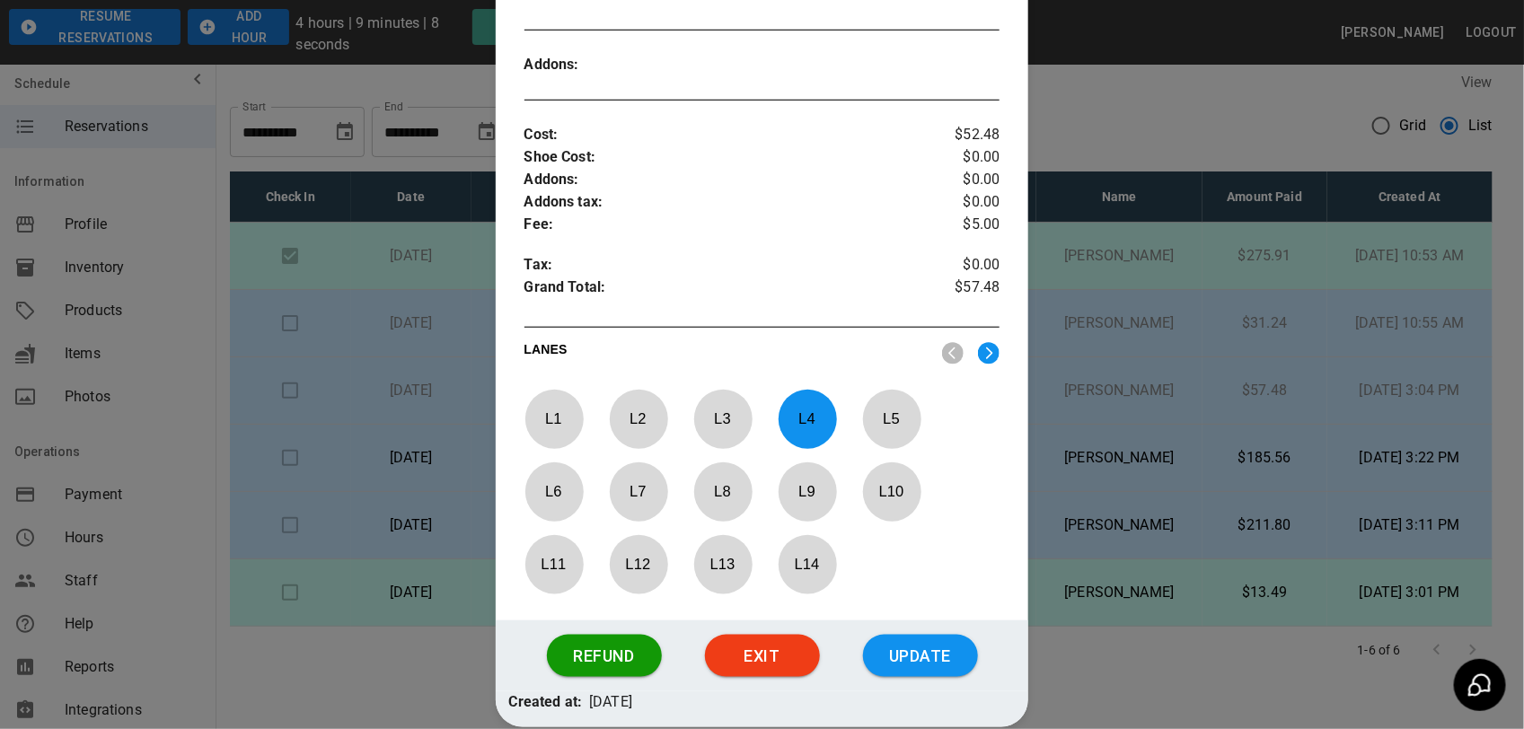
click at [1149, 325] on div at bounding box center [762, 364] width 1524 height 729
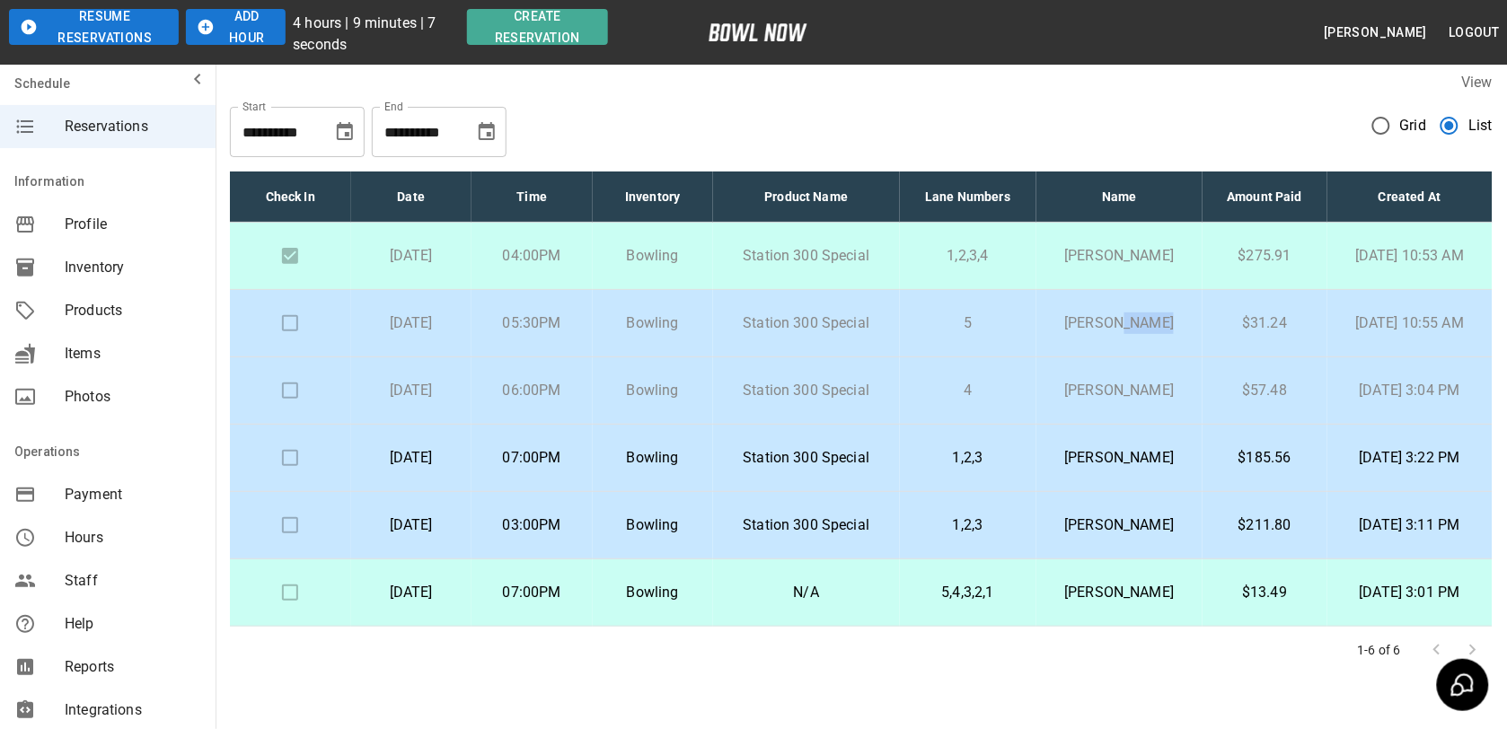
click at [1149, 325] on p "[PERSON_NAME]" at bounding box center [1119, 323] width 137 height 22
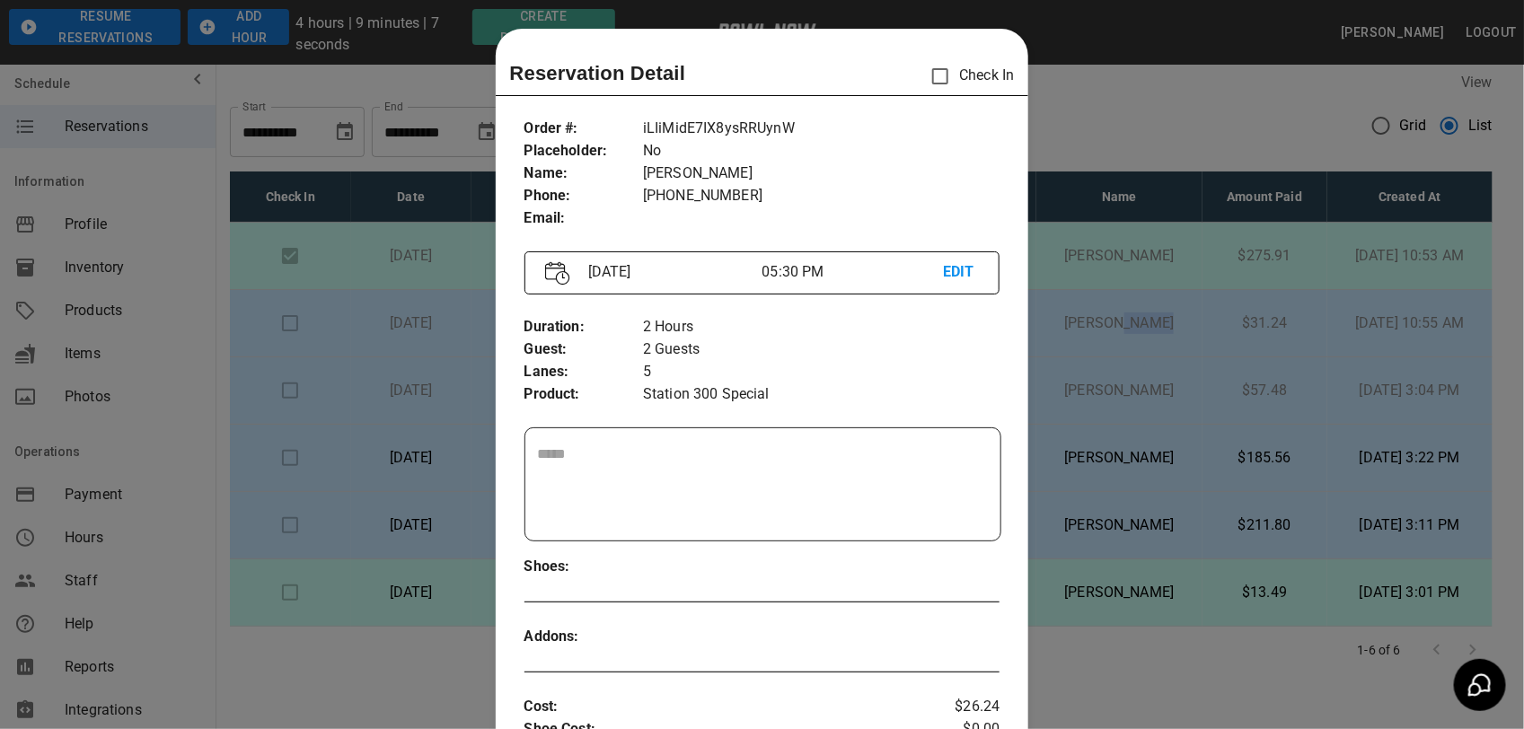
scroll to position [29, 0]
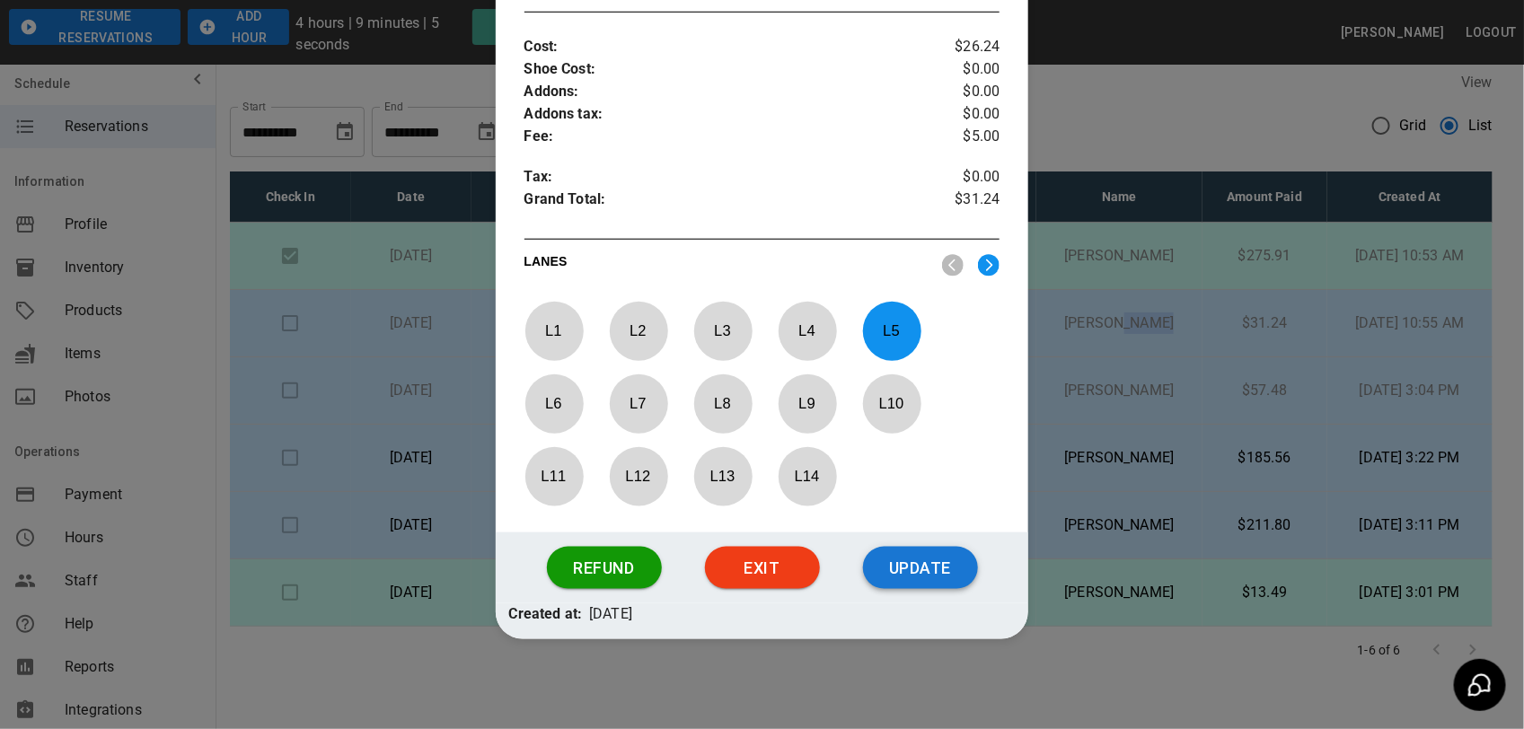
click at [921, 557] on button "Update" at bounding box center [920, 568] width 115 height 43
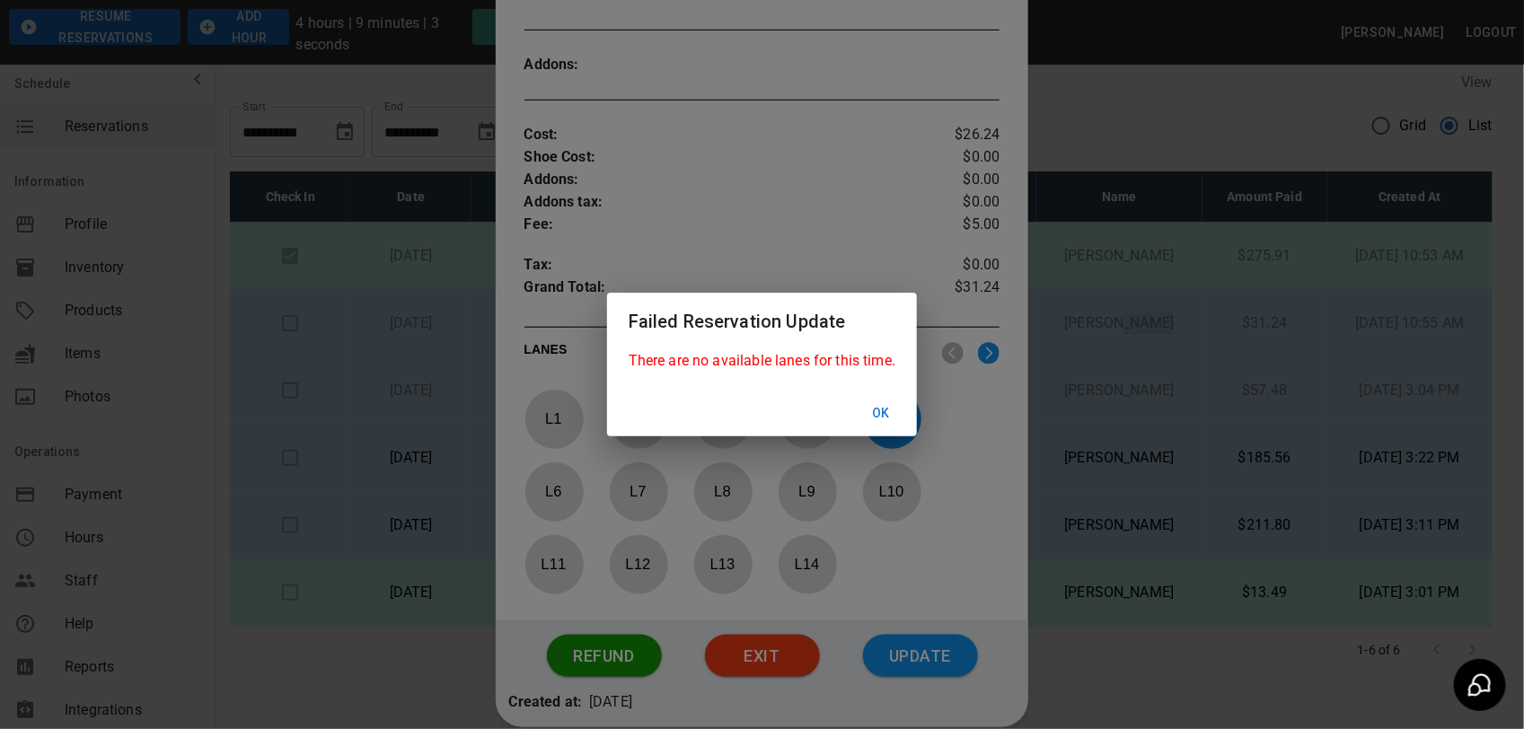
click at [884, 397] on button "Ok" at bounding box center [880, 413] width 57 height 33
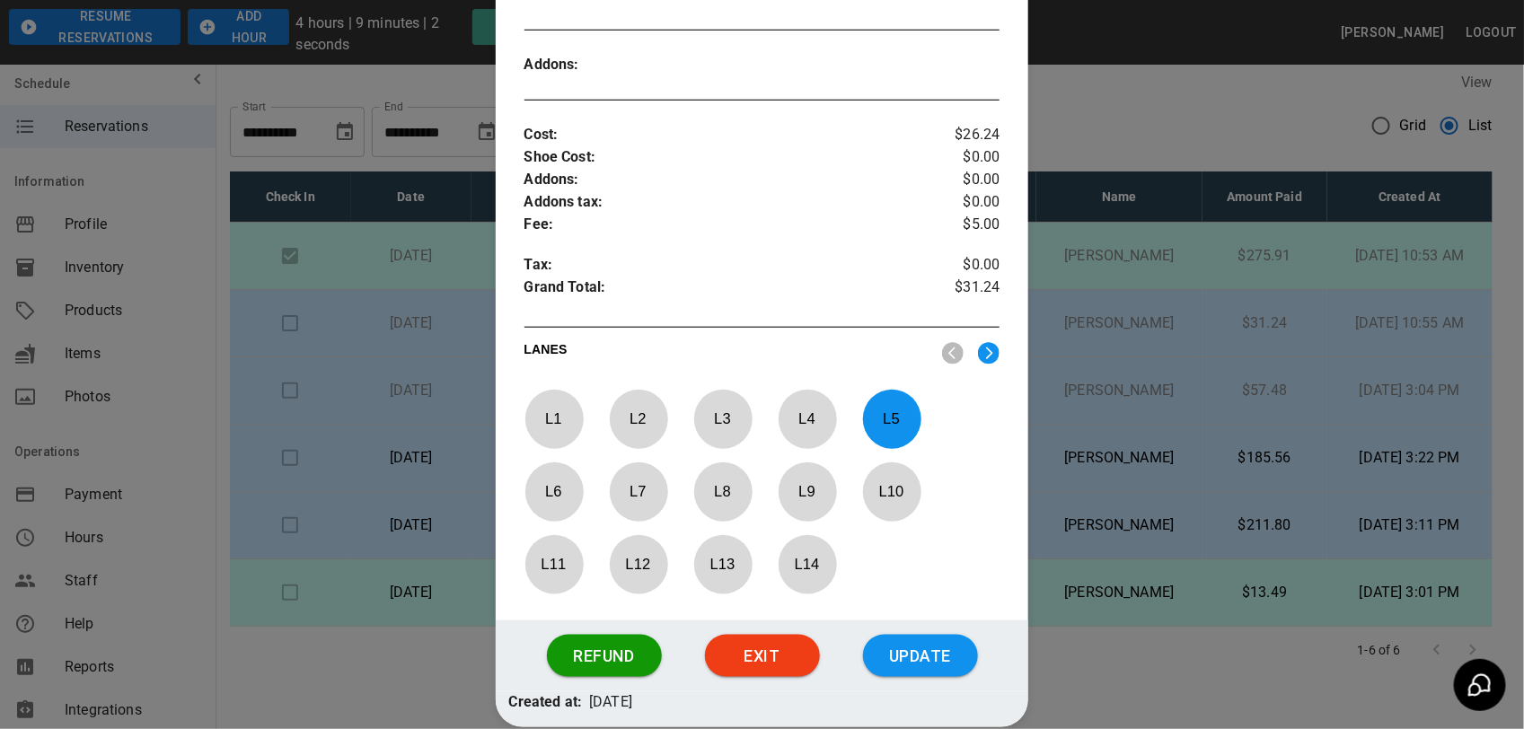
click at [1093, 314] on div at bounding box center [762, 364] width 1524 height 729
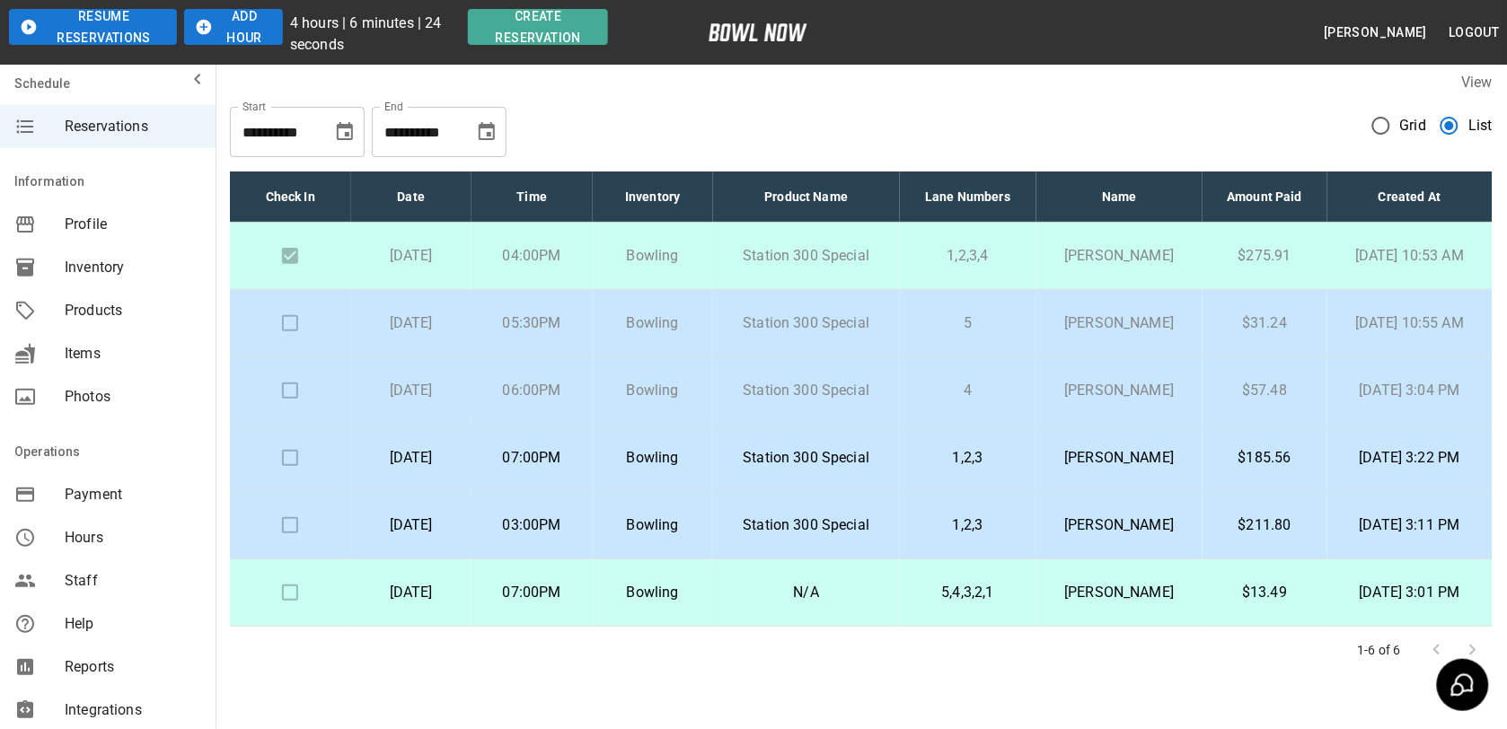
click at [779, 453] on p "Station 300 Special" at bounding box center [806, 458] width 158 height 22
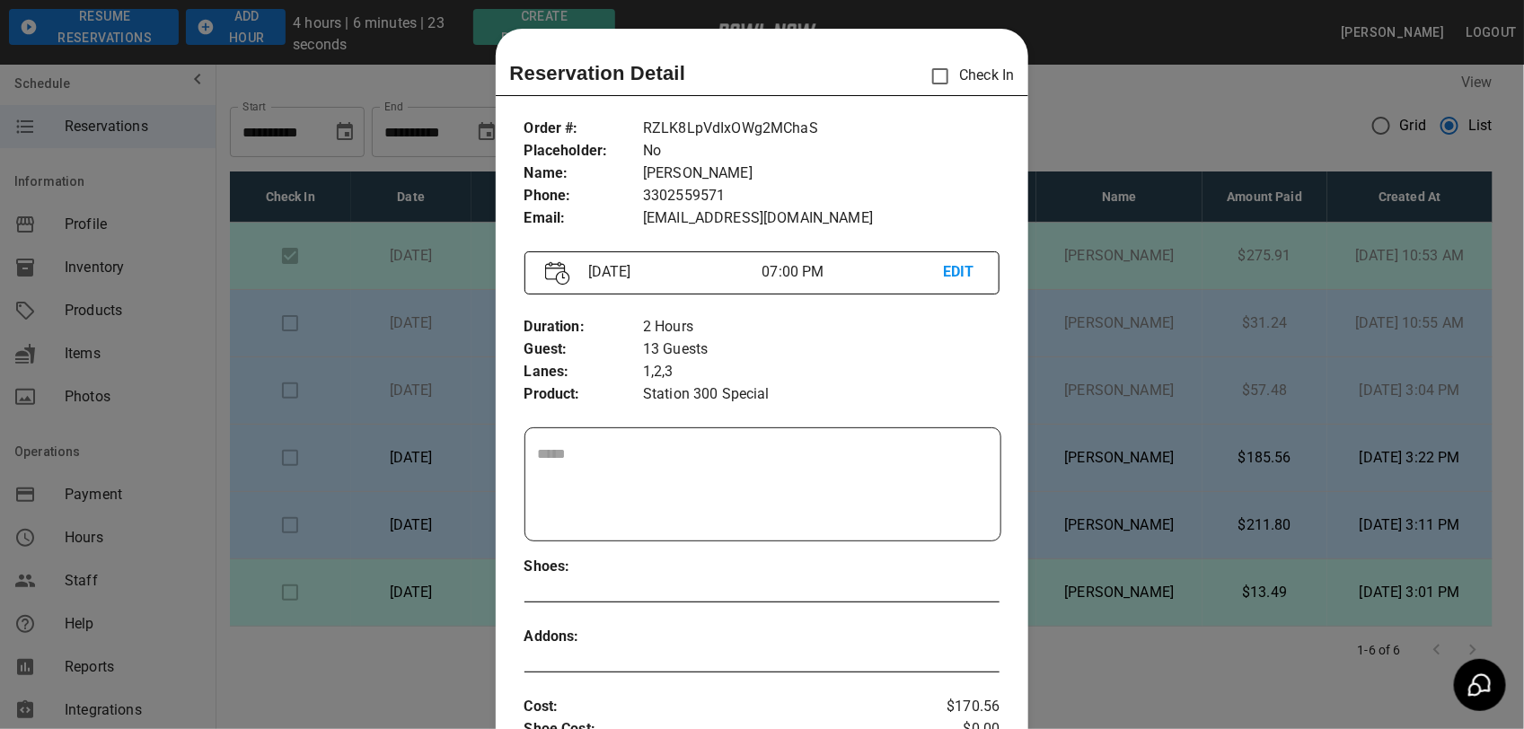
scroll to position [29, 0]
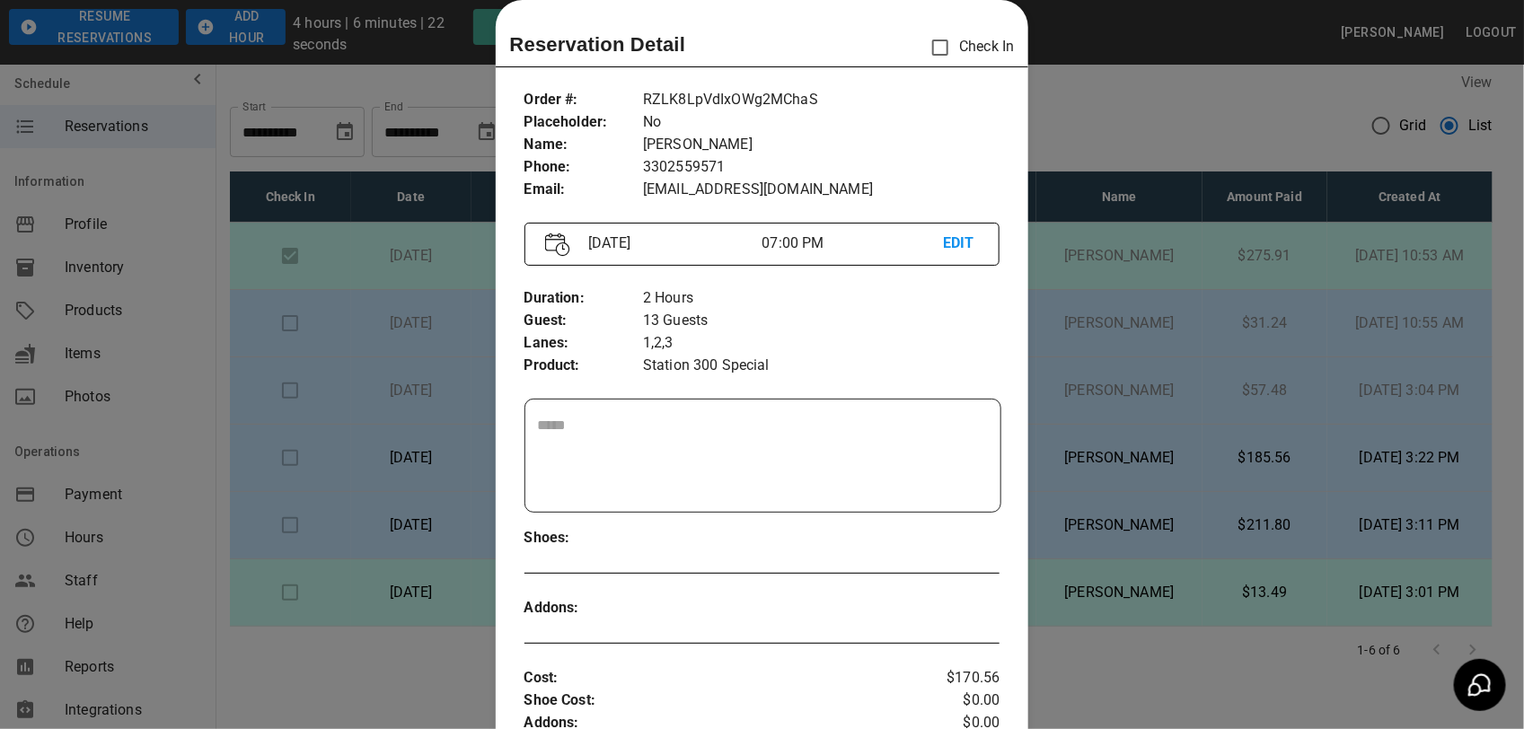
click at [1149, 440] on div at bounding box center [762, 364] width 1524 height 729
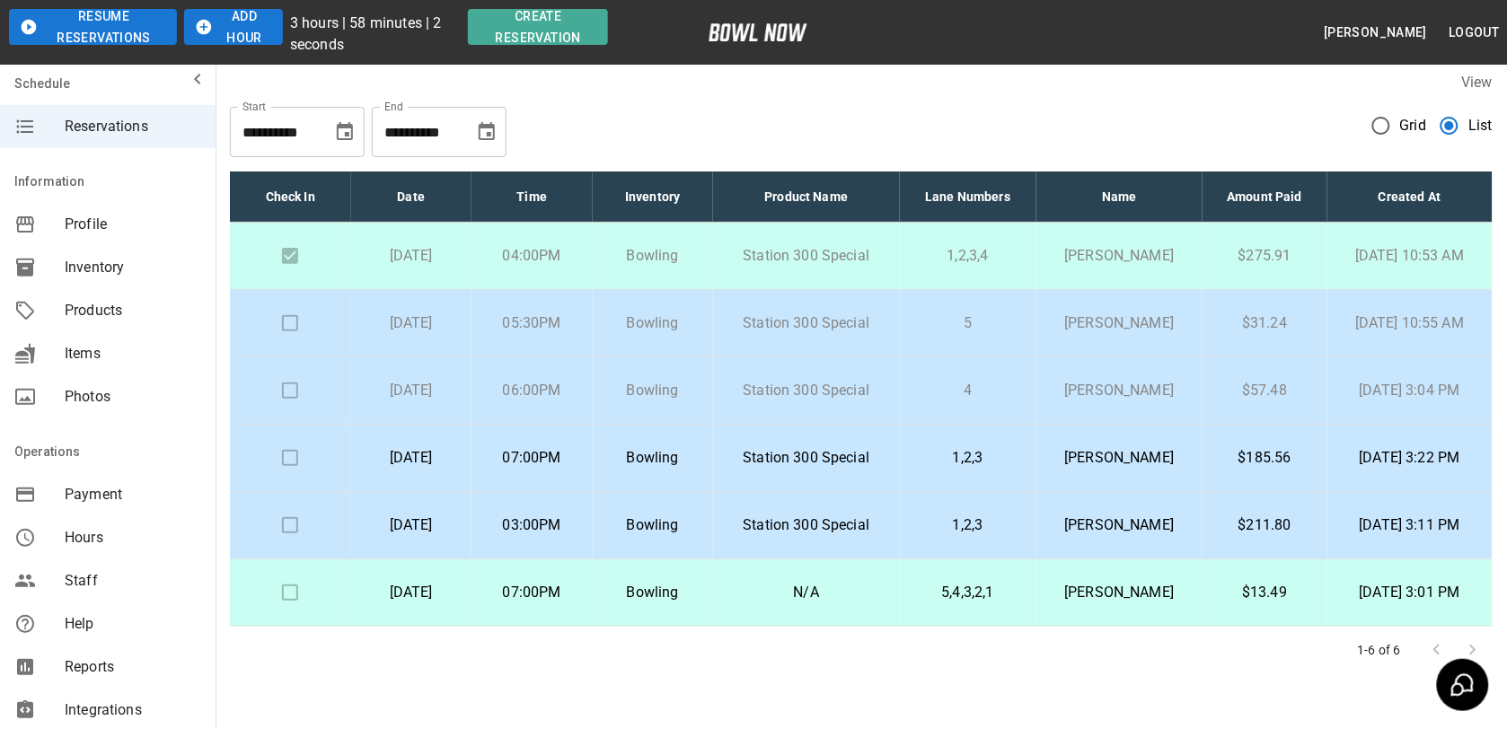
click at [1149, 440] on td "[PERSON_NAME]" at bounding box center [1119, 458] width 166 height 67
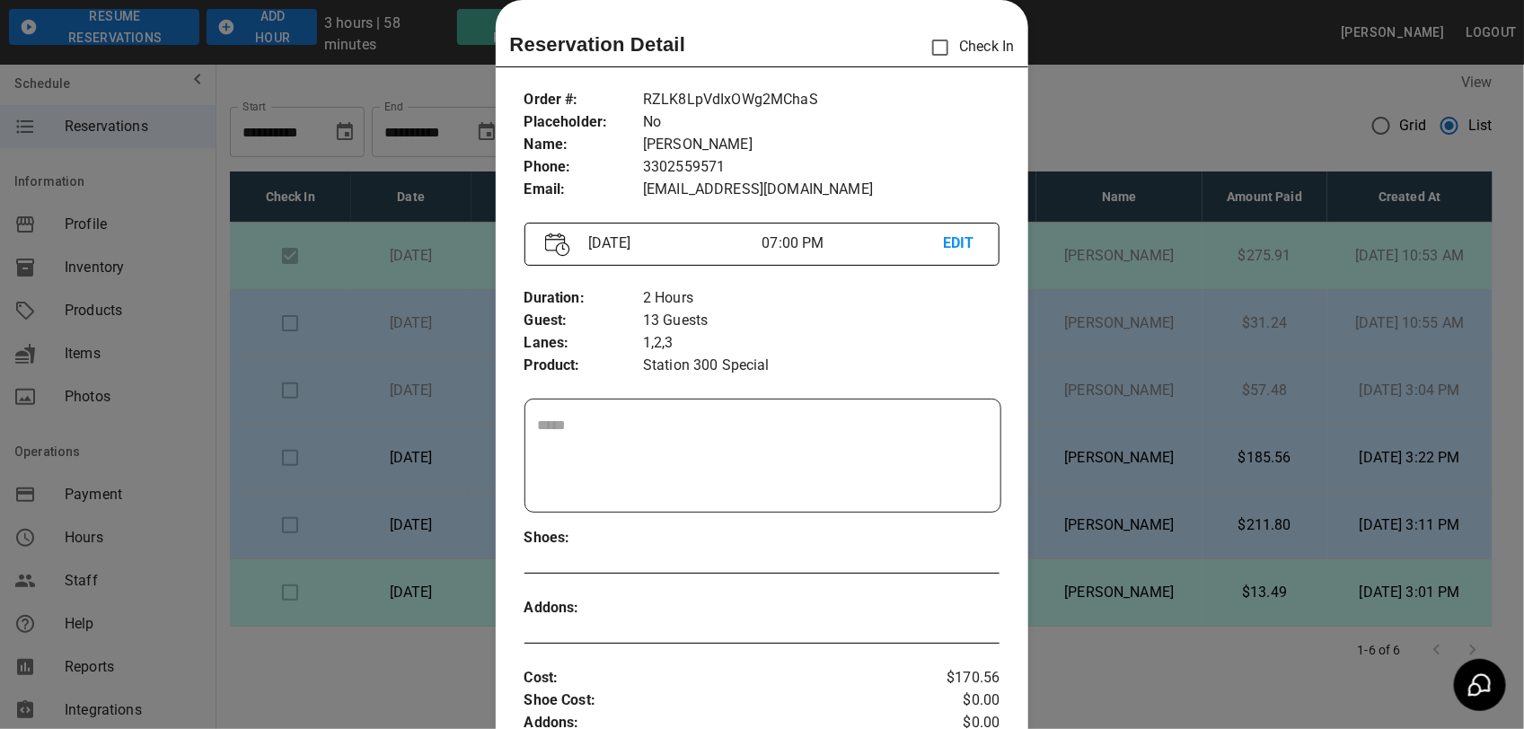
click at [1058, 96] on div at bounding box center [762, 364] width 1524 height 729
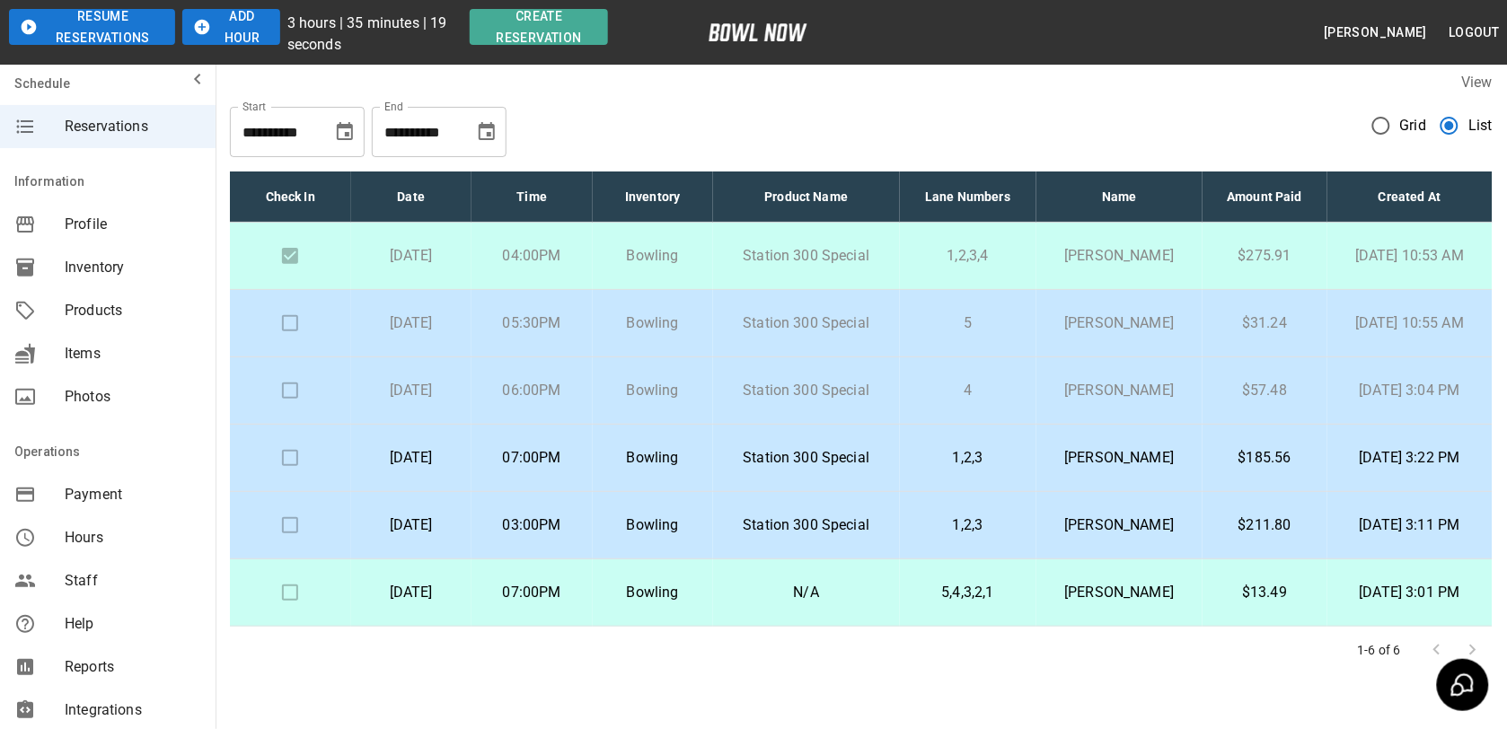
click at [1114, 324] on p "[PERSON_NAME]" at bounding box center [1119, 323] width 137 height 22
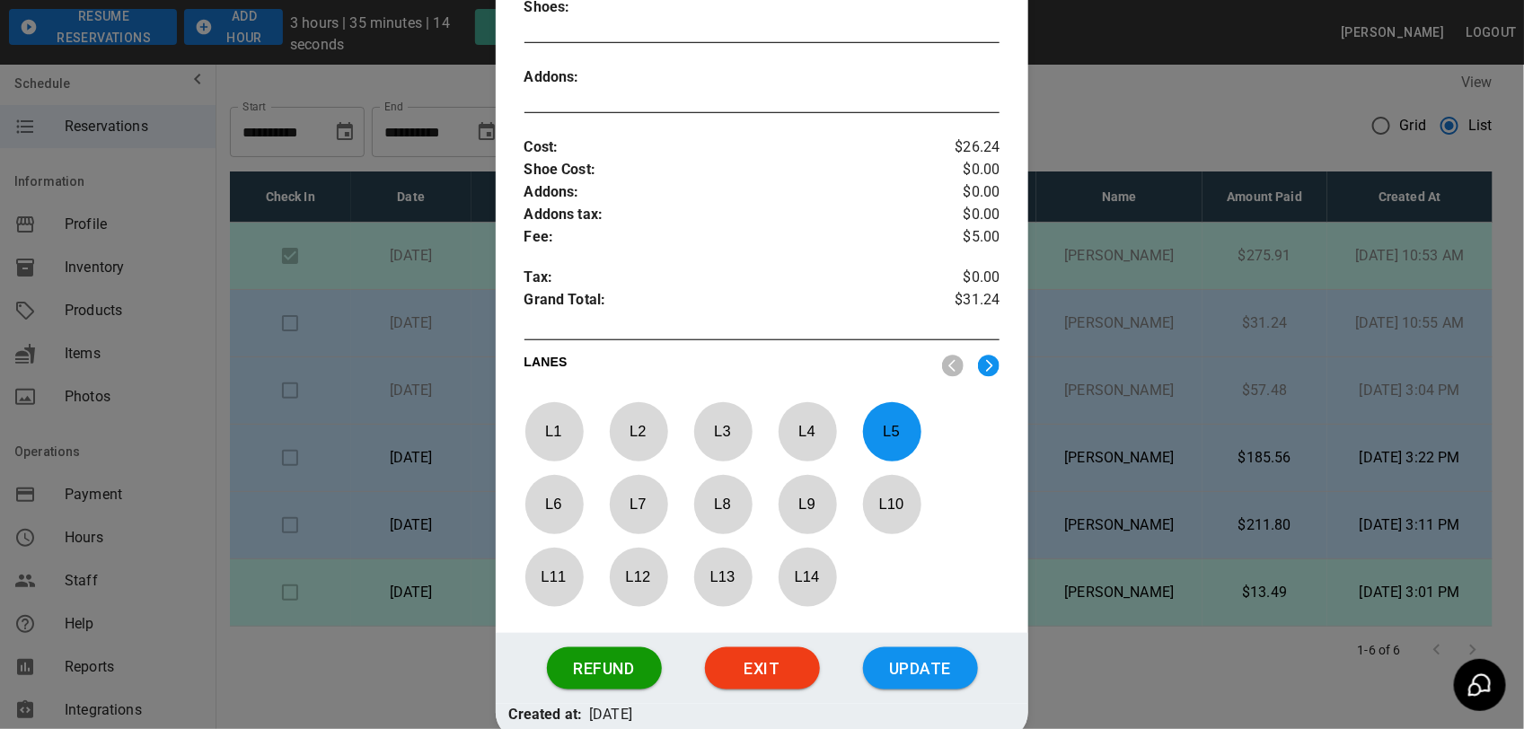
scroll to position [662, 0]
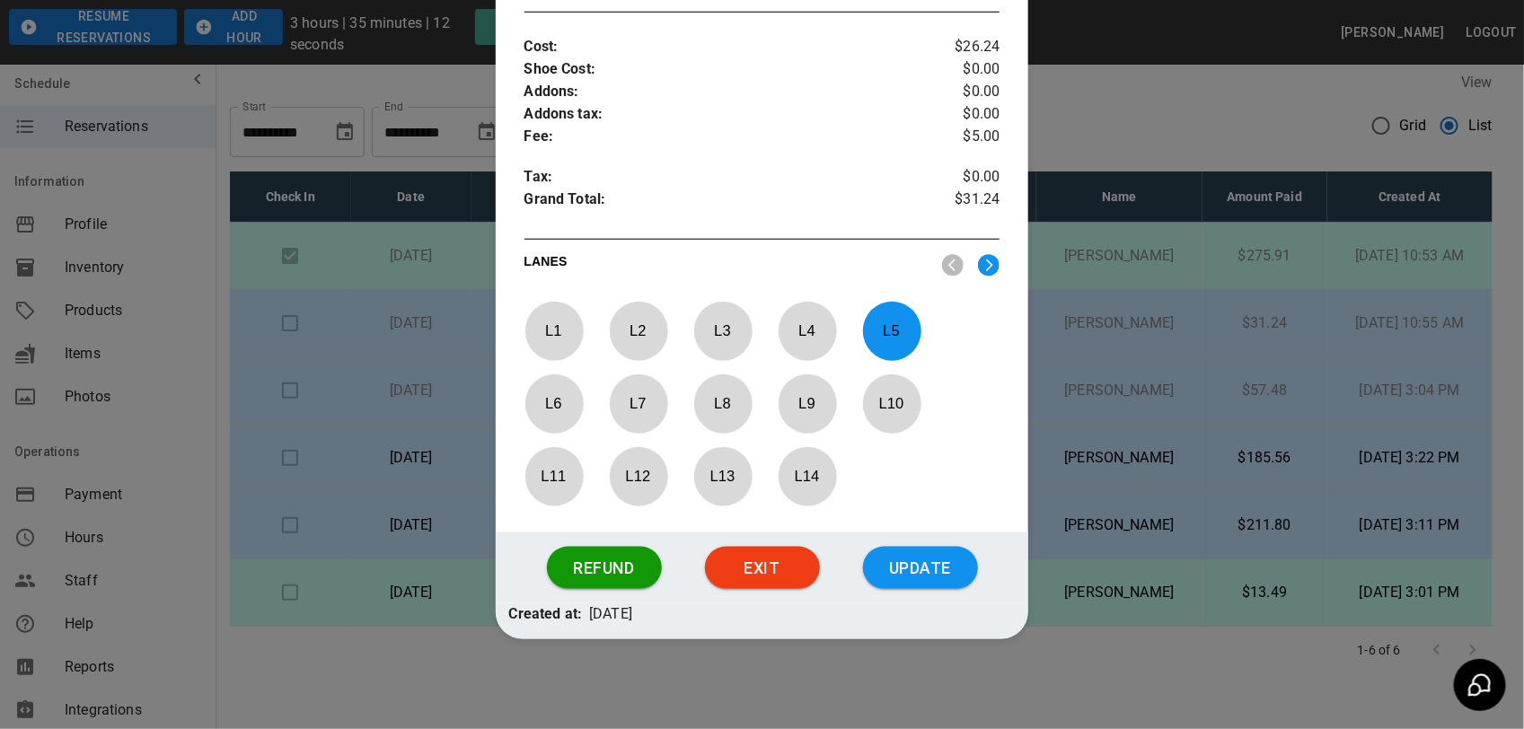
click at [545, 317] on p "L 1" at bounding box center [553, 331] width 59 height 42
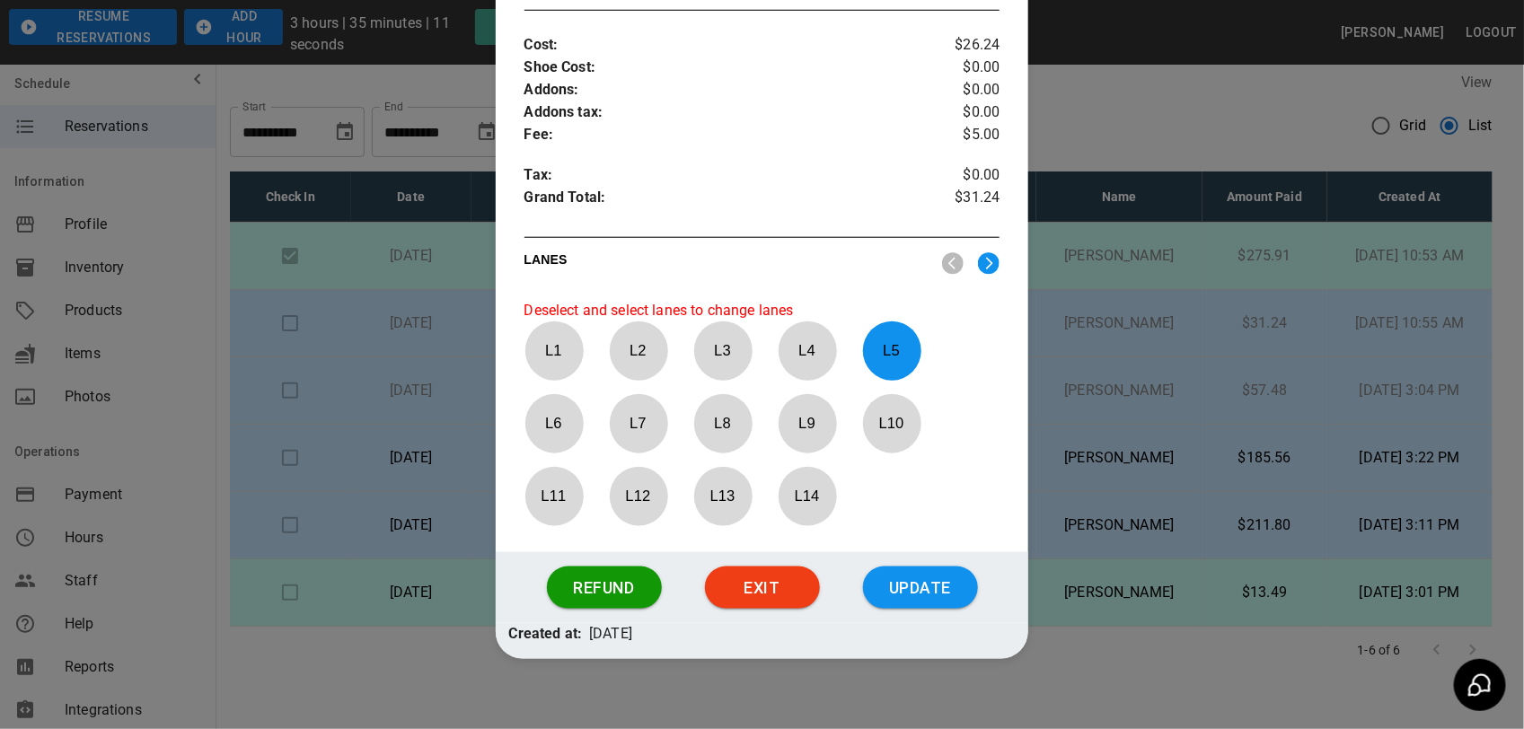
drag, startPoint x: 545, startPoint y: 317, endPoint x: 561, endPoint y: 352, distance: 38.6
click at [561, 352] on p "L 1" at bounding box center [553, 351] width 59 height 42
click at [914, 606] on button "Update" at bounding box center [920, 588] width 115 height 43
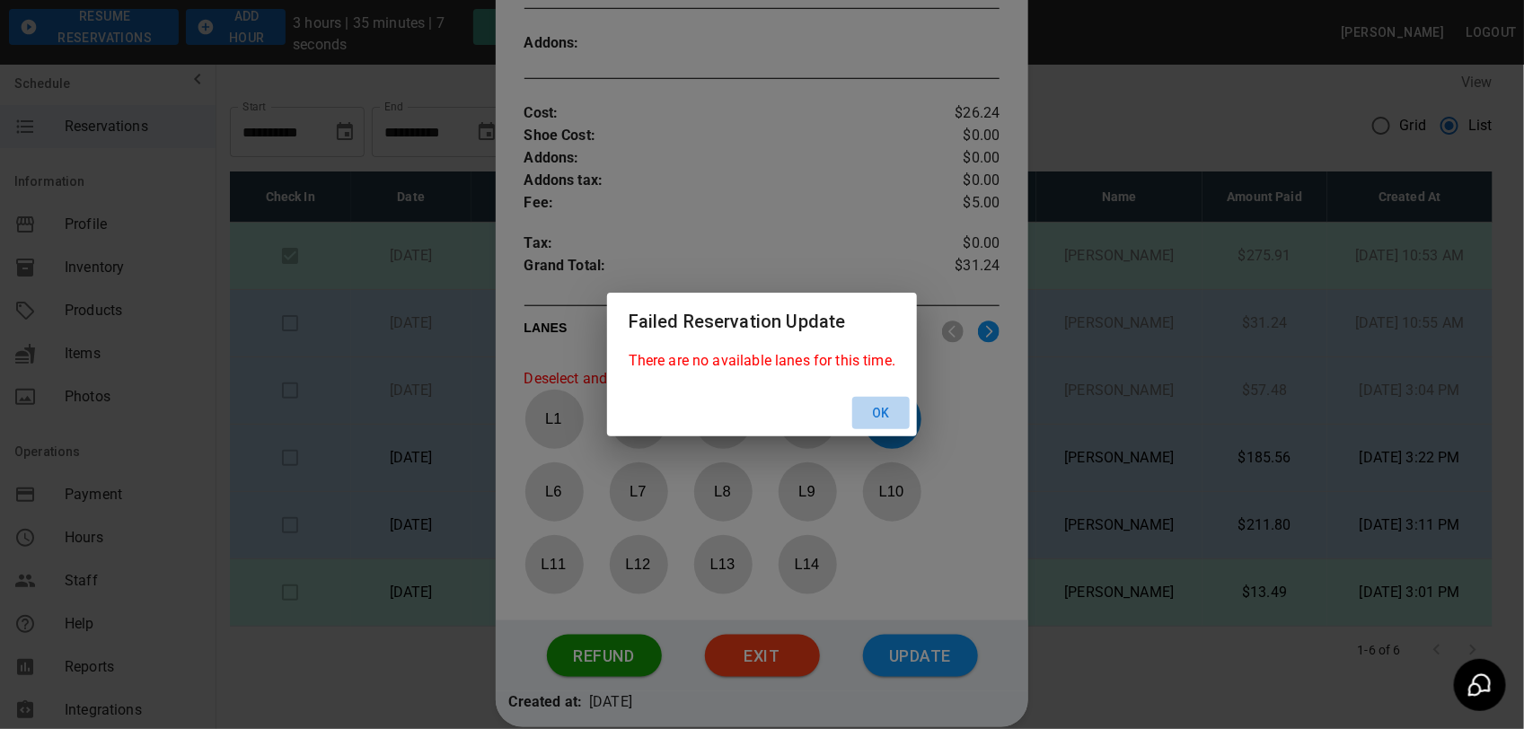
click at [885, 413] on button "Ok" at bounding box center [880, 413] width 57 height 33
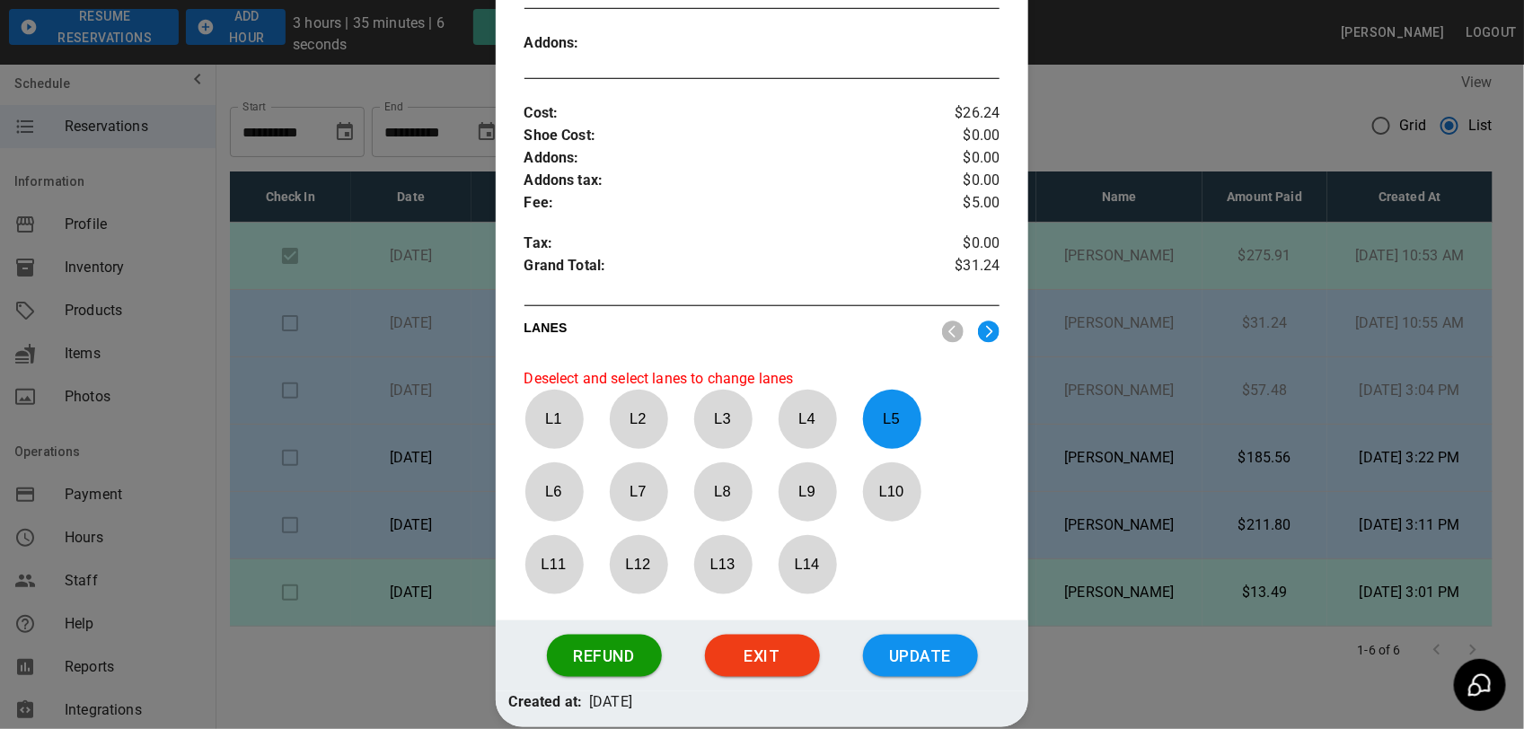
click at [784, 435] on p "L 4" at bounding box center [807, 419] width 59 height 42
click at [813, 428] on p "L 4" at bounding box center [807, 419] width 59 height 42
click at [989, 330] on div "Order # : Placeholder : Name : Phone : Email : iLIiMidE7IX8ysRRUynW No [PERSON_…" at bounding box center [762, 65] width 533 height 1111
click at [978, 330] on img at bounding box center [989, 332] width 22 height 22
click at [980, 333] on img at bounding box center [989, 332] width 22 height 22
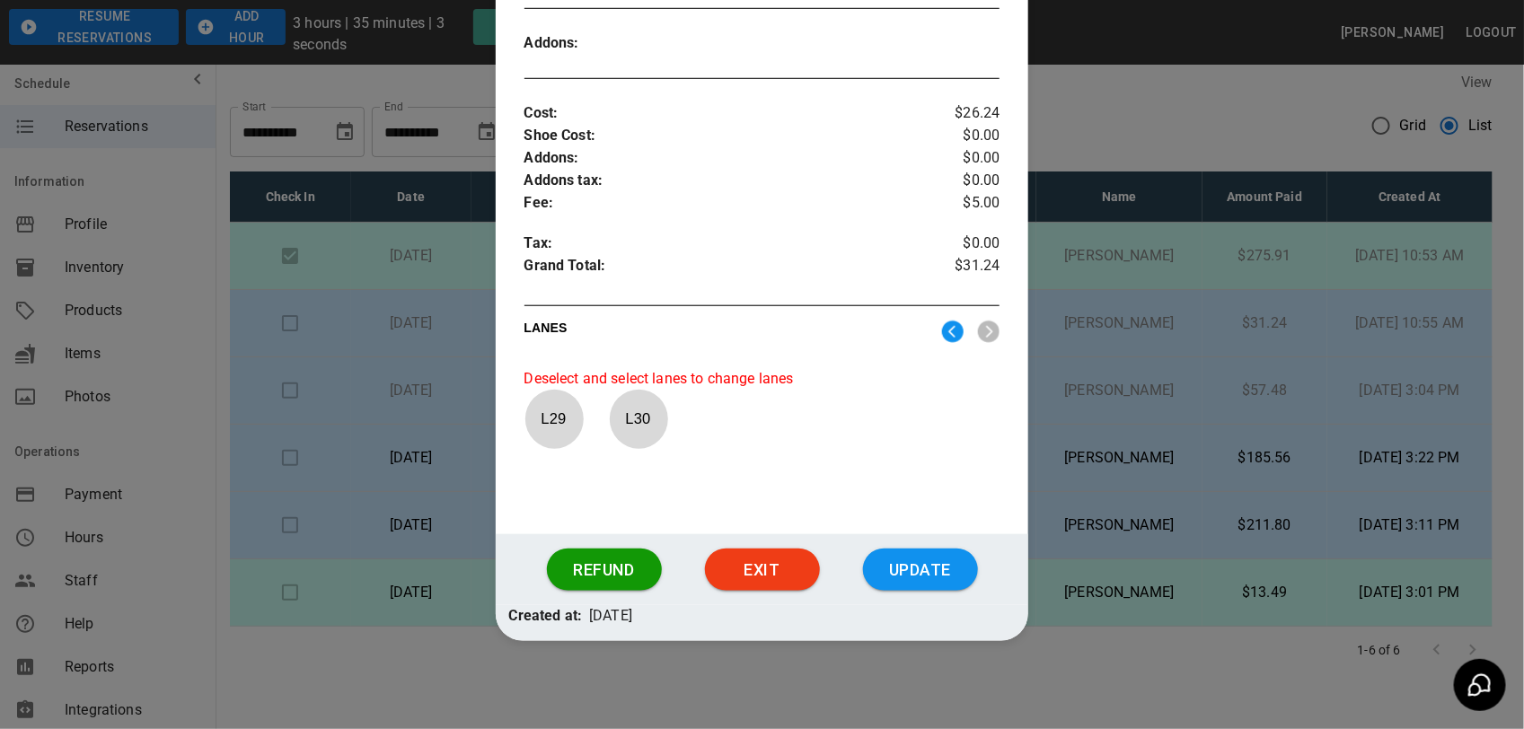
click at [621, 419] on p "L 30" at bounding box center [638, 419] width 59 height 42
click at [633, 425] on p "L 30" at bounding box center [638, 419] width 59 height 42
click at [634, 425] on p "L 30" at bounding box center [638, 419] width 59 height 42
click at [637, 425] on p "L 30" at bounding box center [638, 419] width 59 height 42
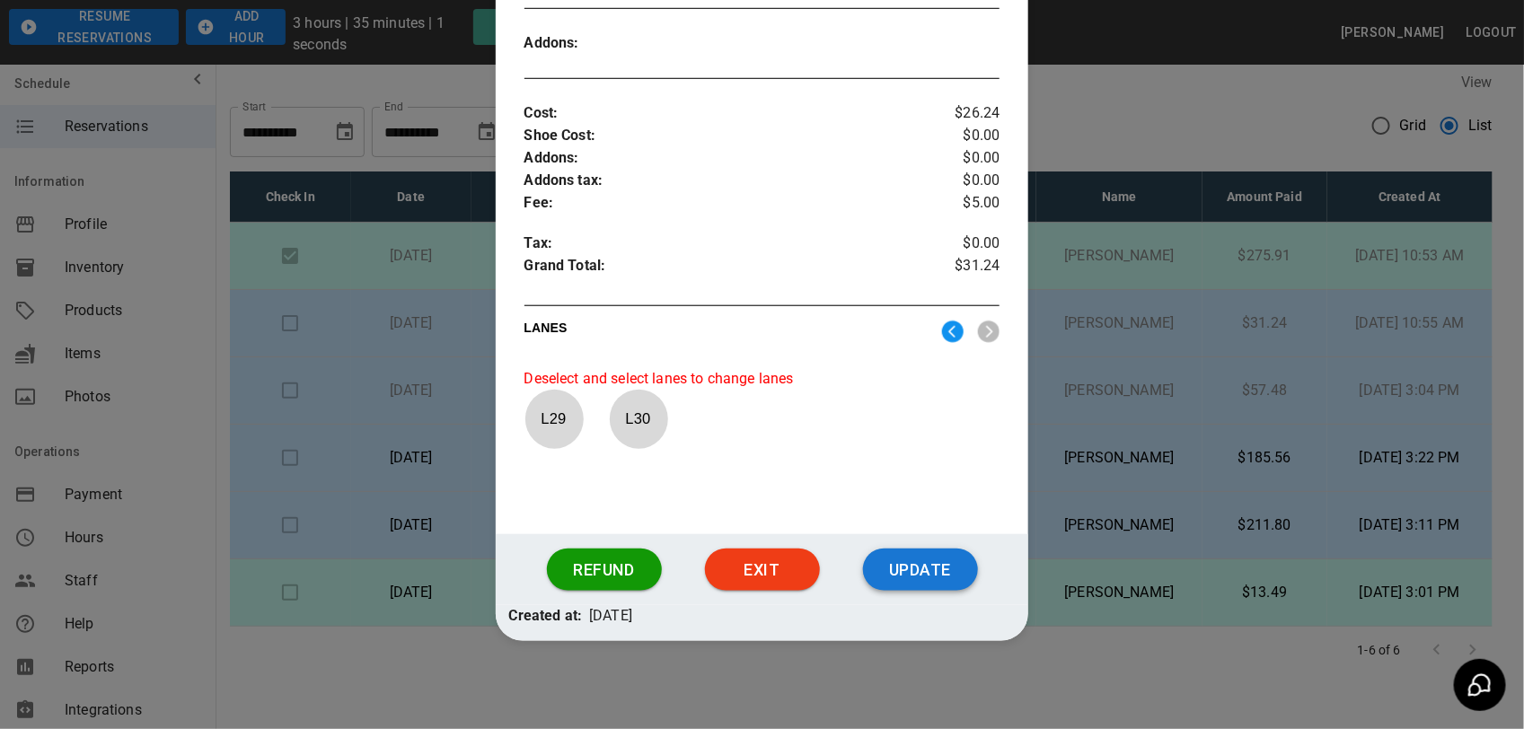
click at [905, 588] on button "Update" at bounding box center [920, 570] width 115 height 43
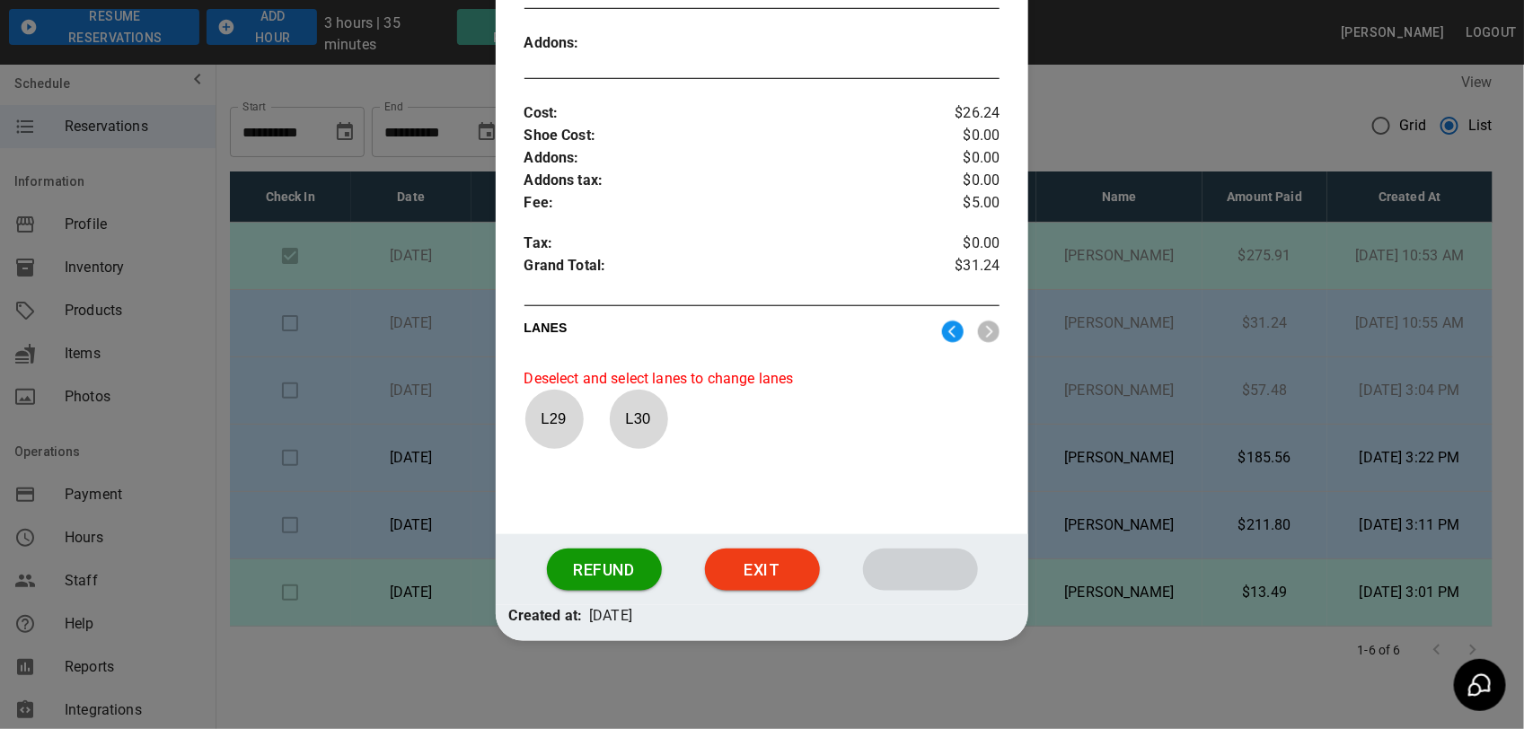
scroll to position [507, 0]
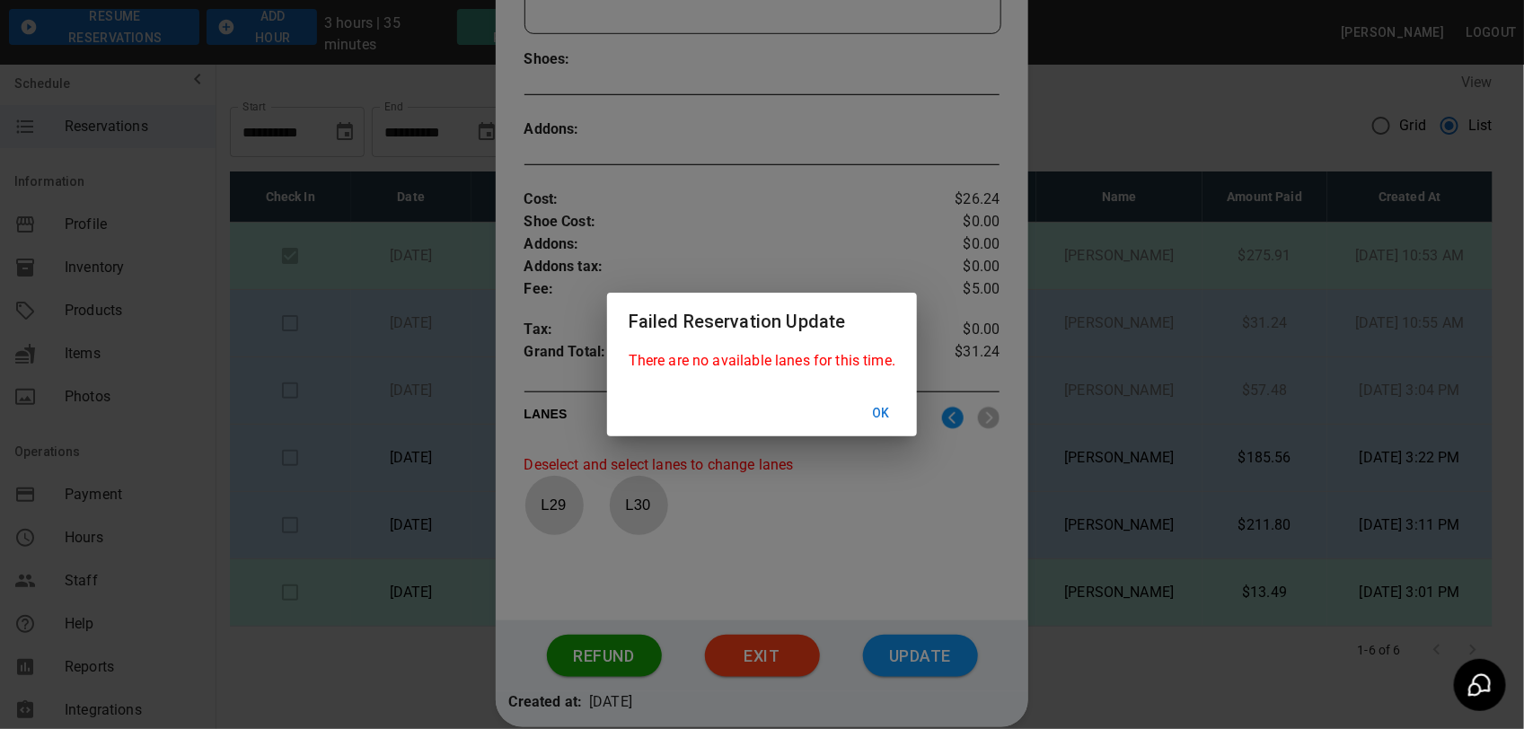
click at [631, 514] on div "Failed Reservation Update There are no available lanes for this time. Ok" at bounding box center [762, 364] width 1524 height 729
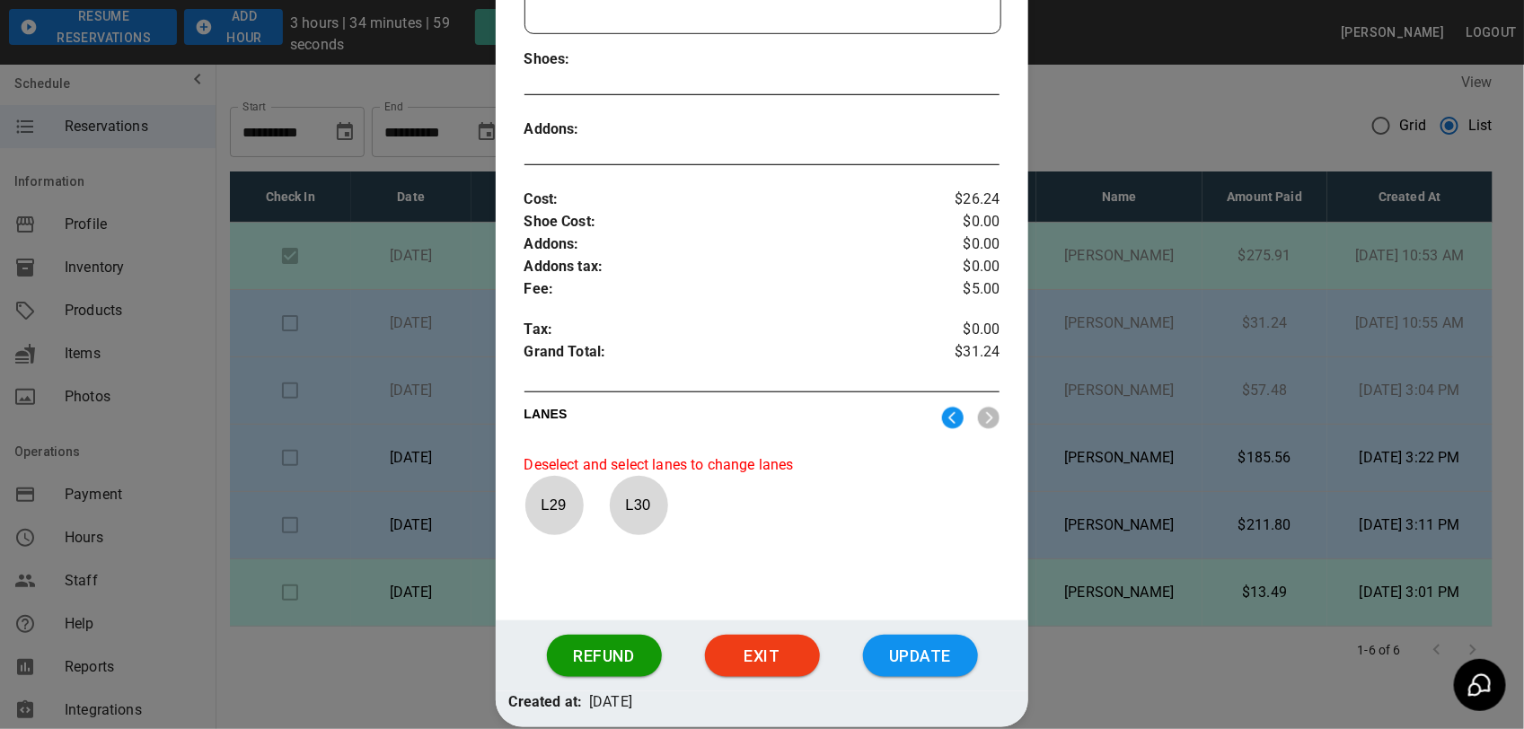
click at [646, 505] on p "L 30" at bounding box center [638, 505] width 59 height 42
drag, startPoint x: 646, startPoint y: 505, endPoint x: 640, endPoint y: 514, distance: 11.0
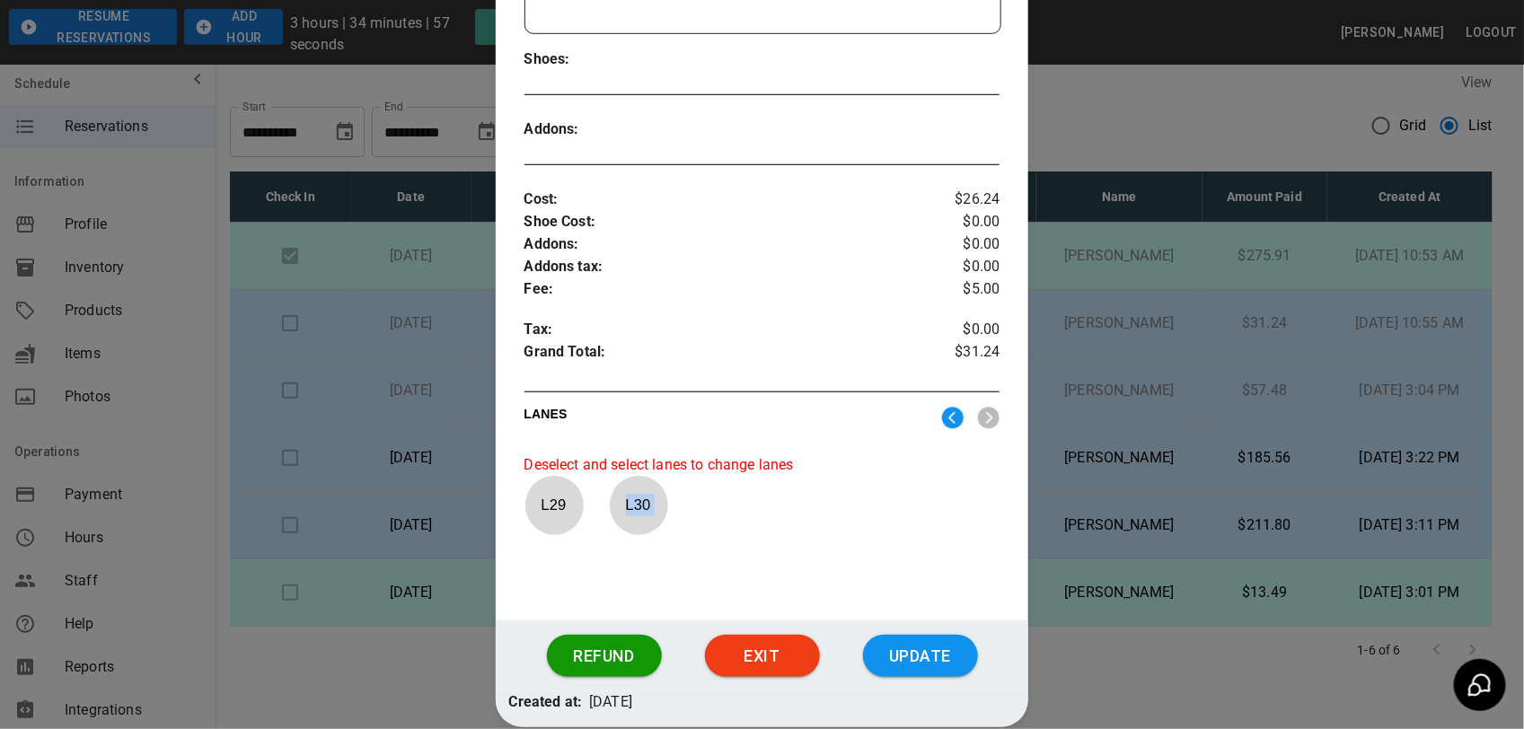
click at [640, 514] on p "L 30" at bounding box center [638, 505] width 59 height 42
click at [942, 415] on img at bounding box center [953, 418] width 22 height 22
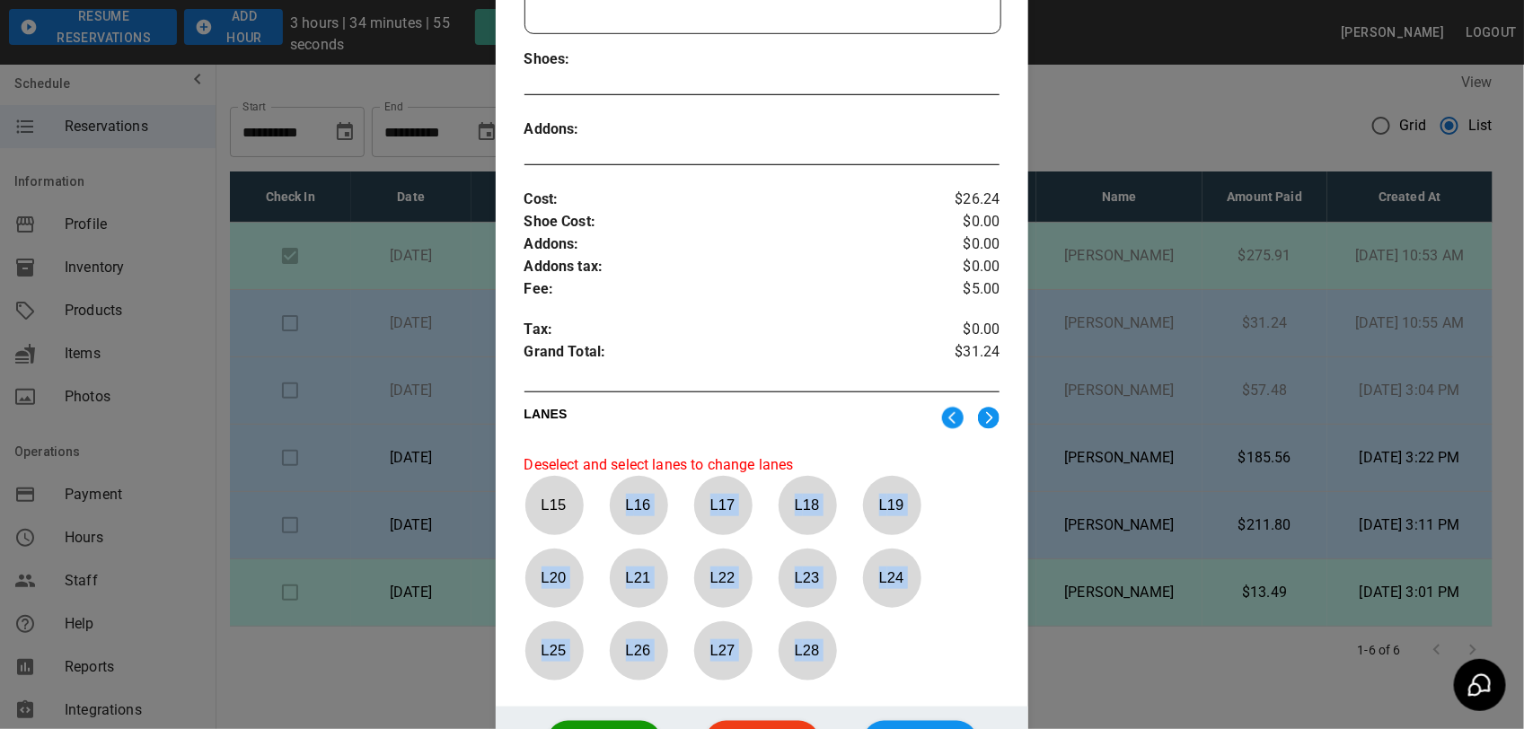
click at [799, 510] on p "L 18" at bounding box center [807, 505] width 59 height 42
click at [646, 509] on p "L 16" at bounding box center [638, 505] width 59 height 42
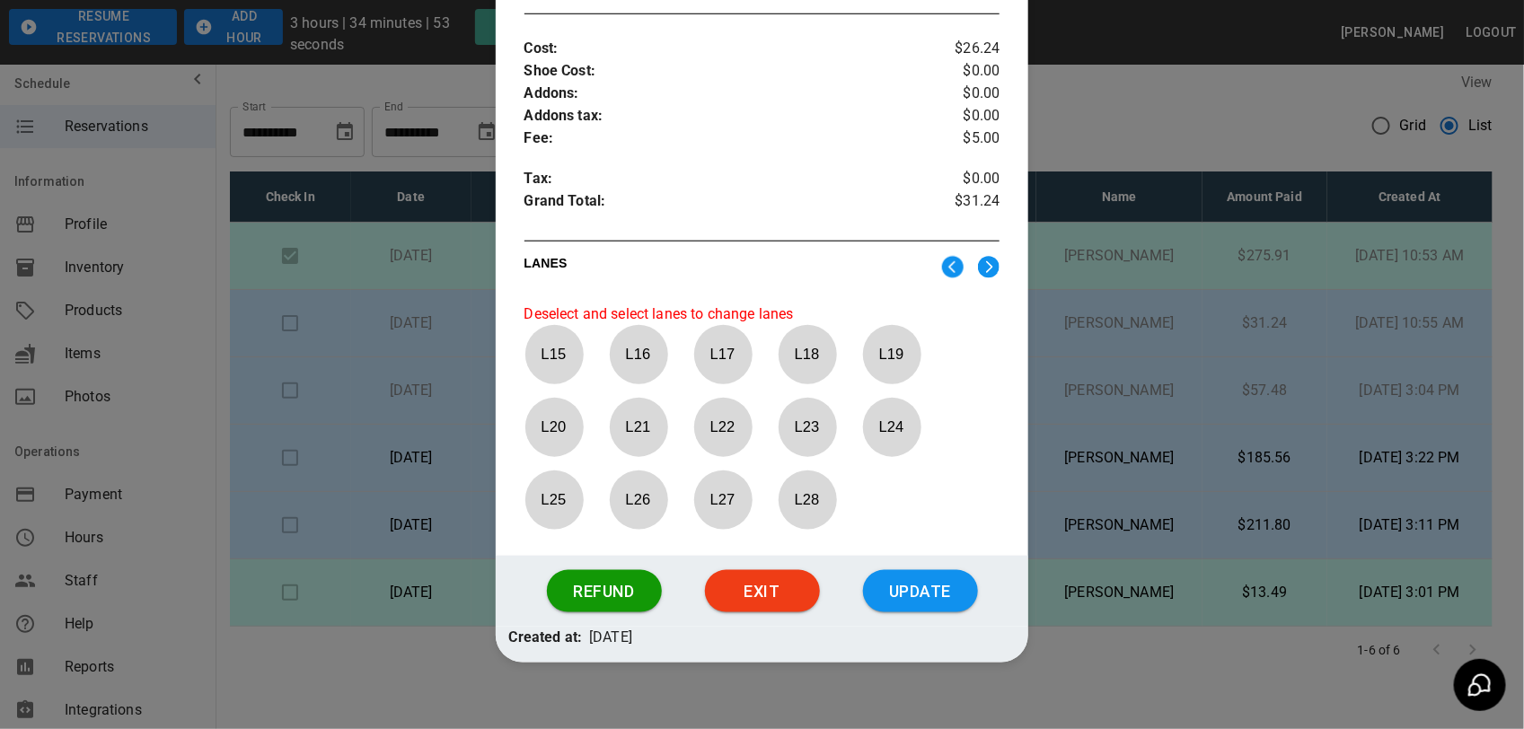
scroll to position [683, 0]
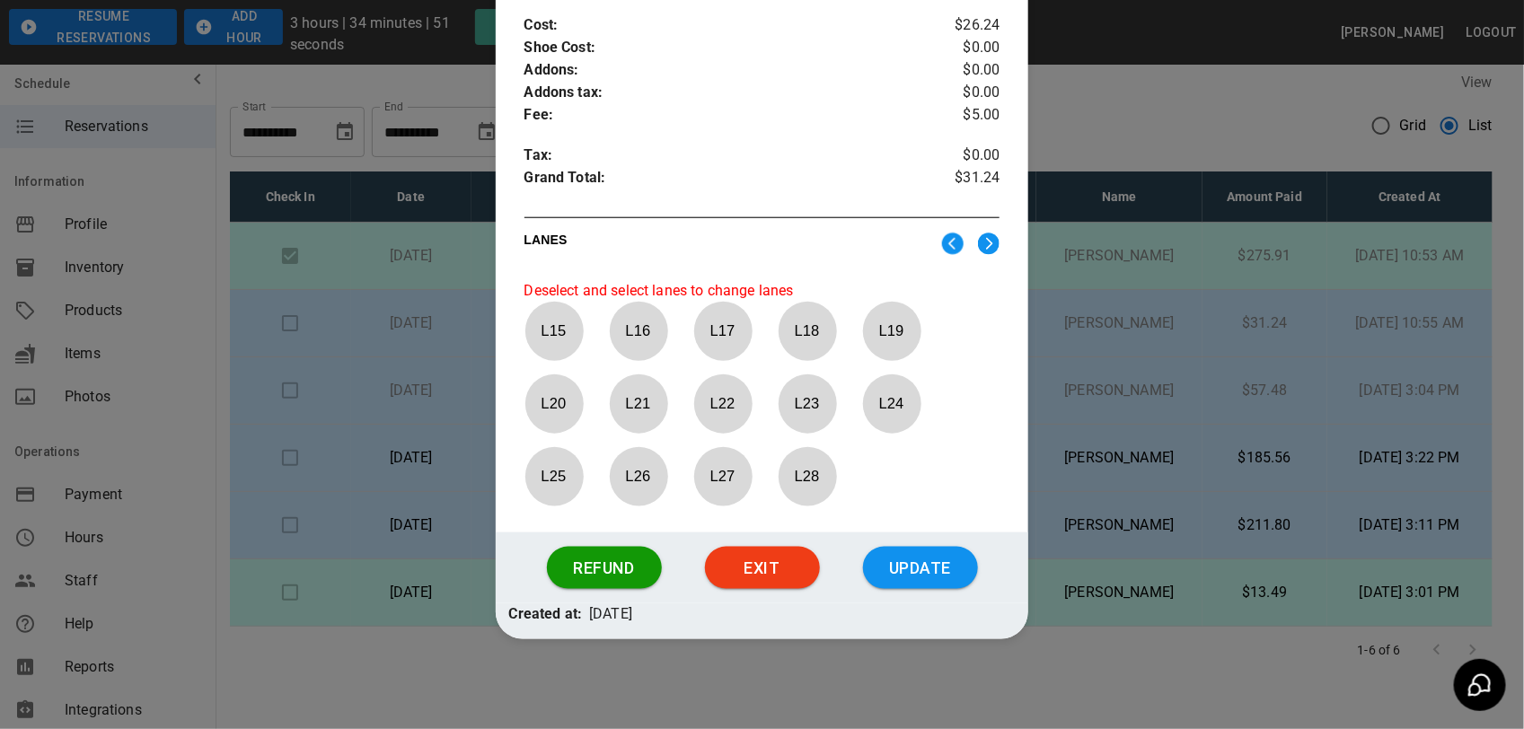
click at [980, 238] on img at bounding box center [989, 244] width 22 height 22
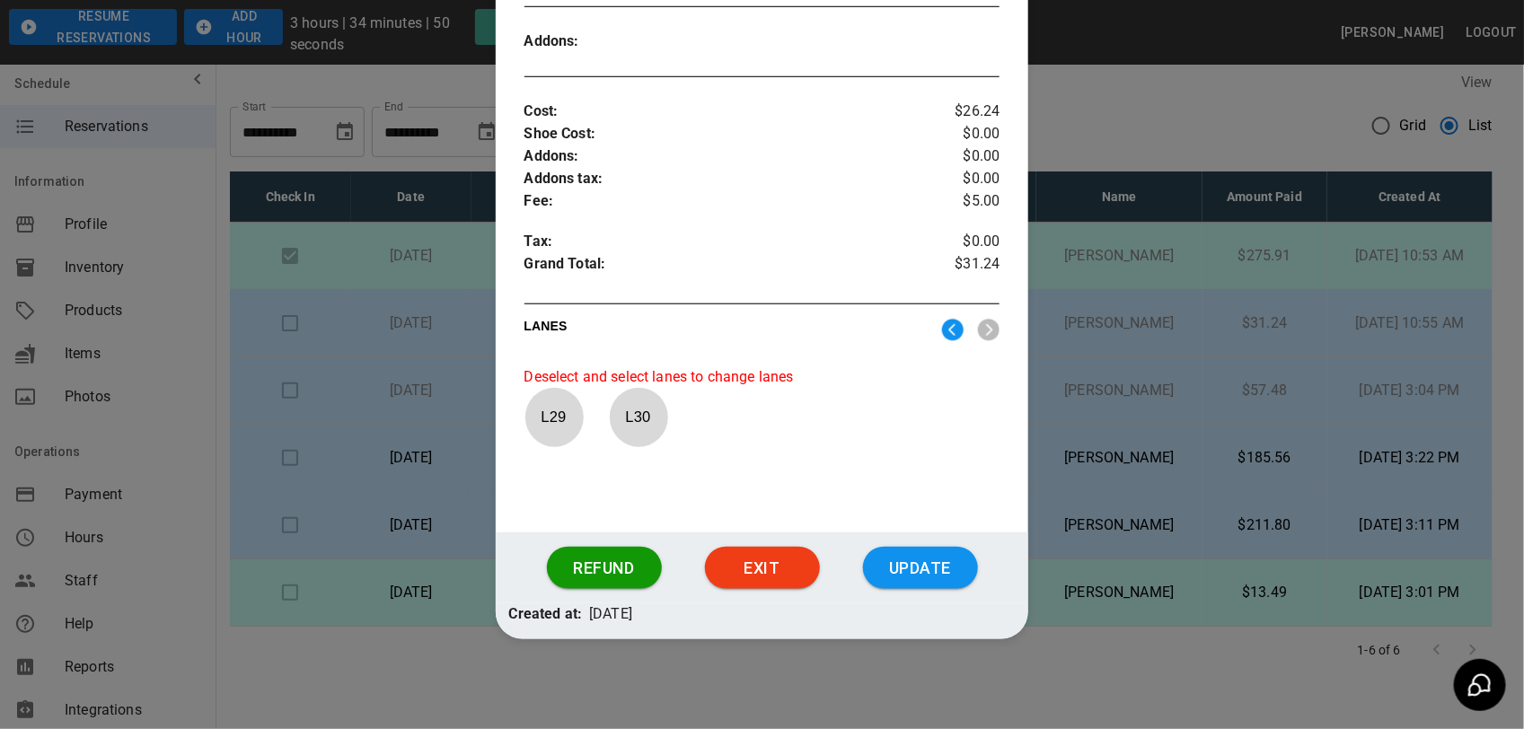
click at [548, 427] on p "L 29" at bounding box center [553, 417] width 59 height 42
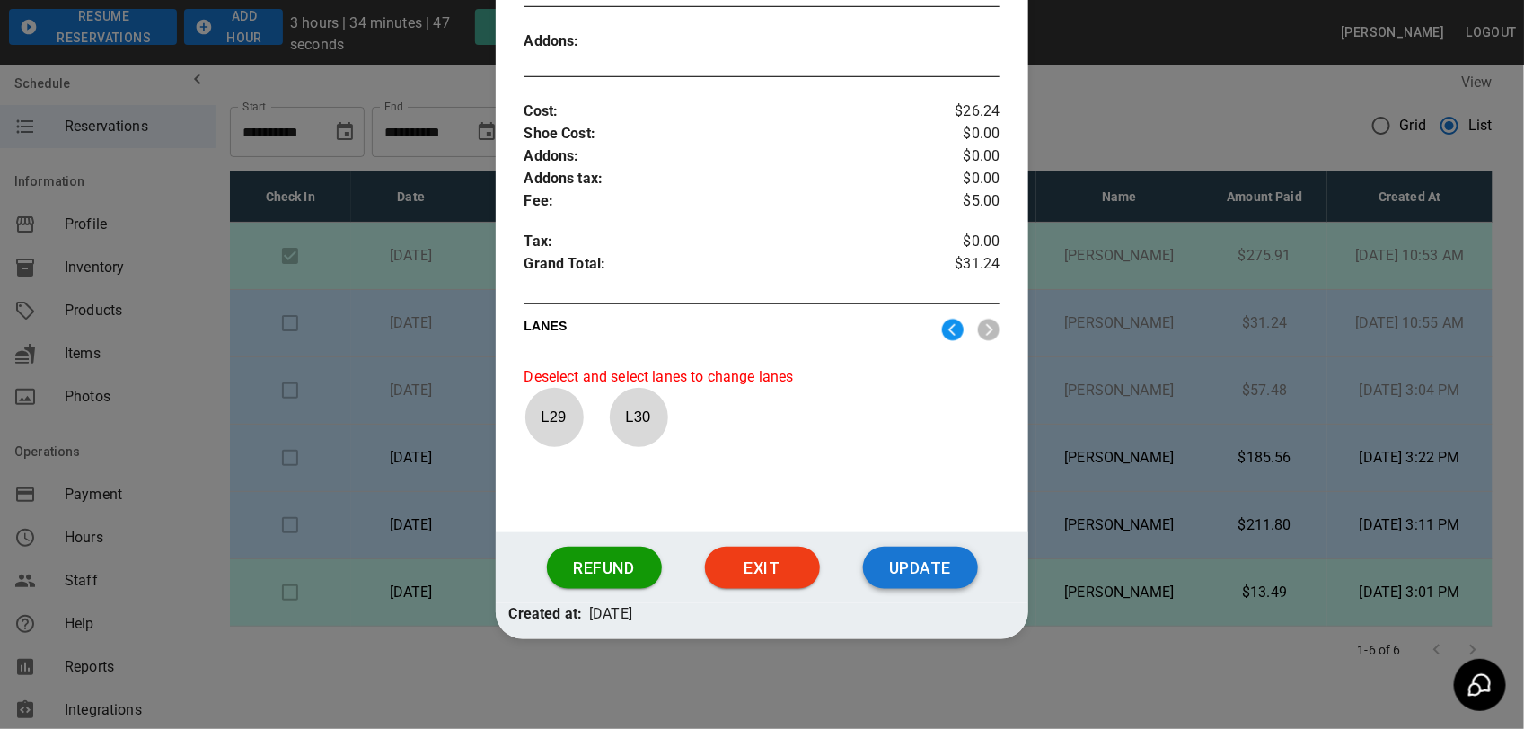
click at [916, 581] on button "Update" at bounding box center [920, 568] width 115 height 43
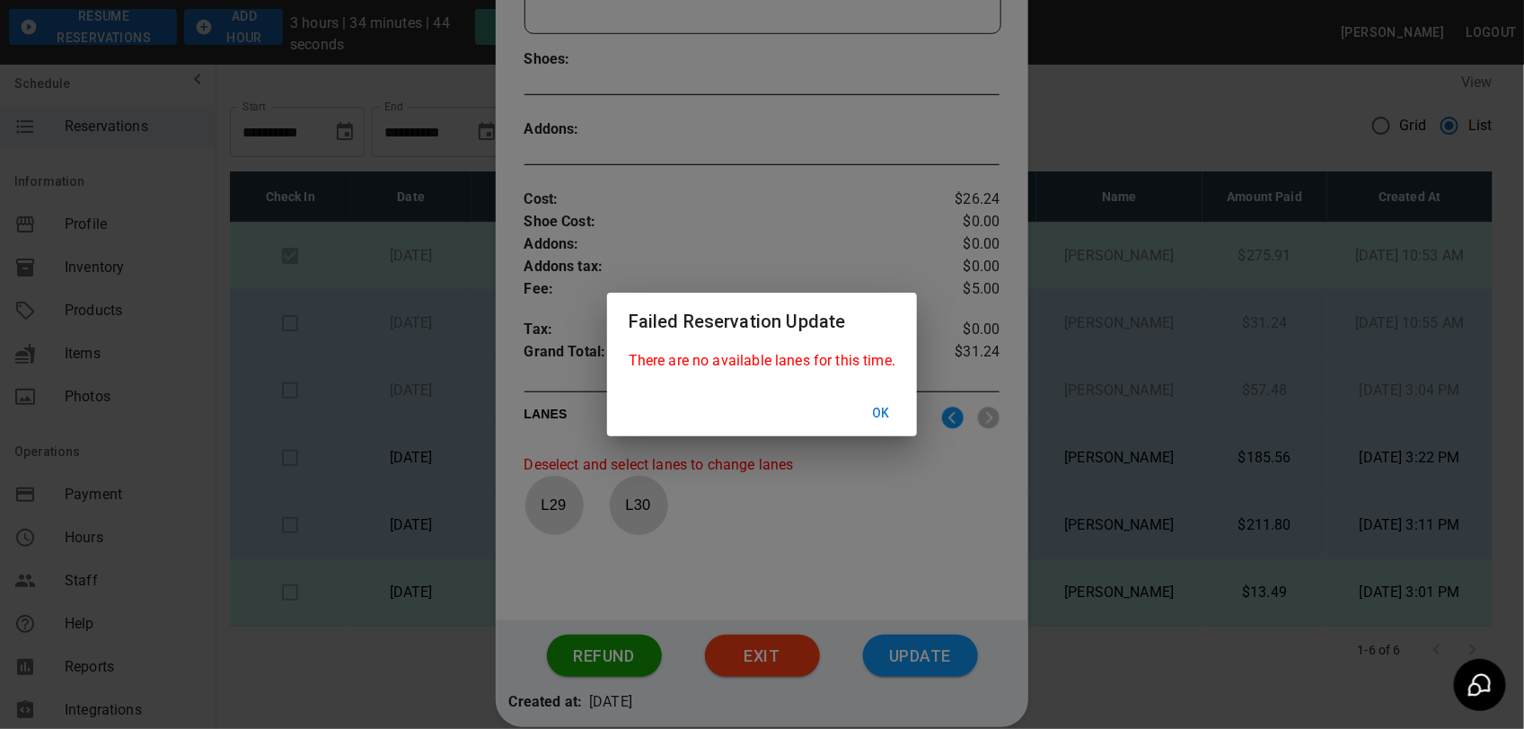
click at [885, 415] on button "Ok" at bounding box center [880, 413] width 57 height 33
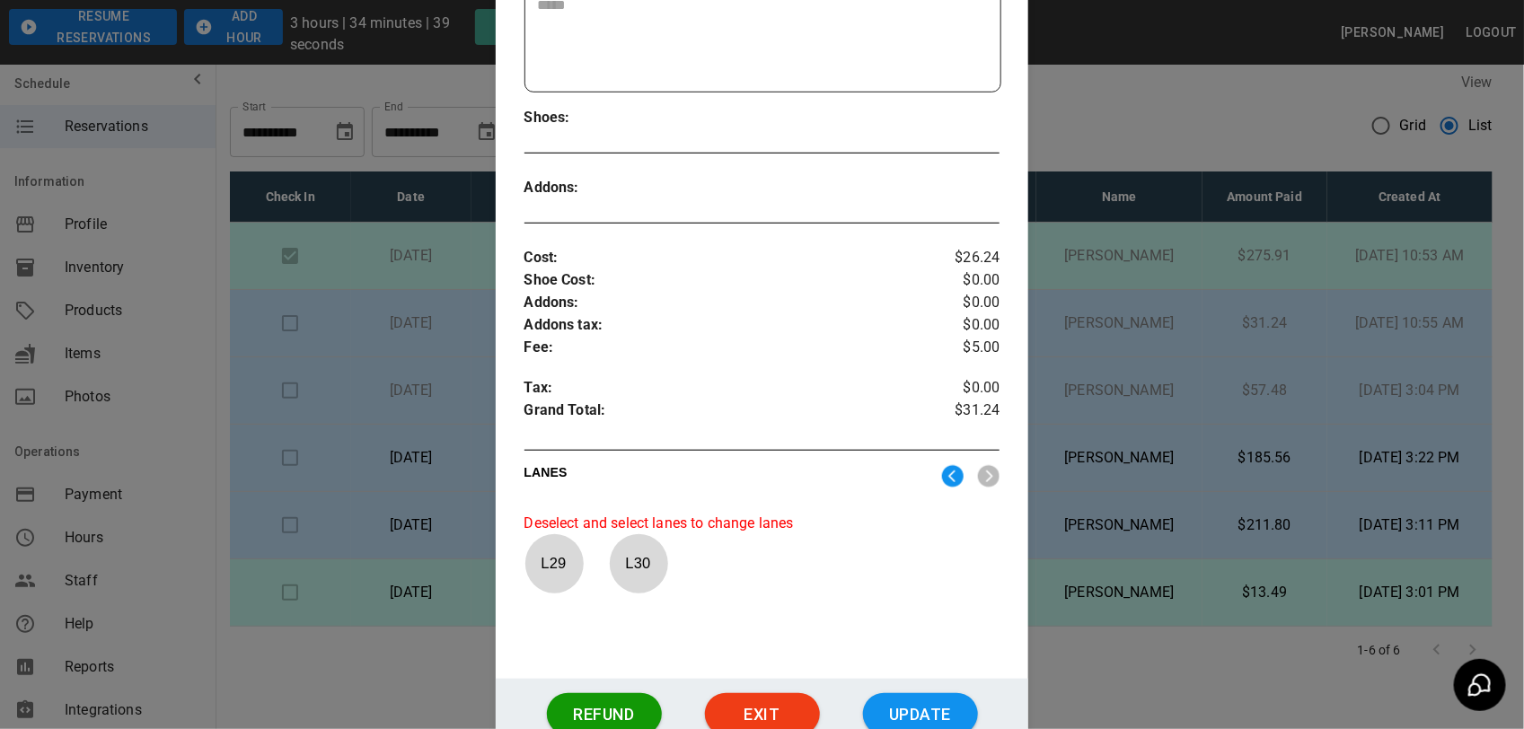
scroll to position [597, 0]
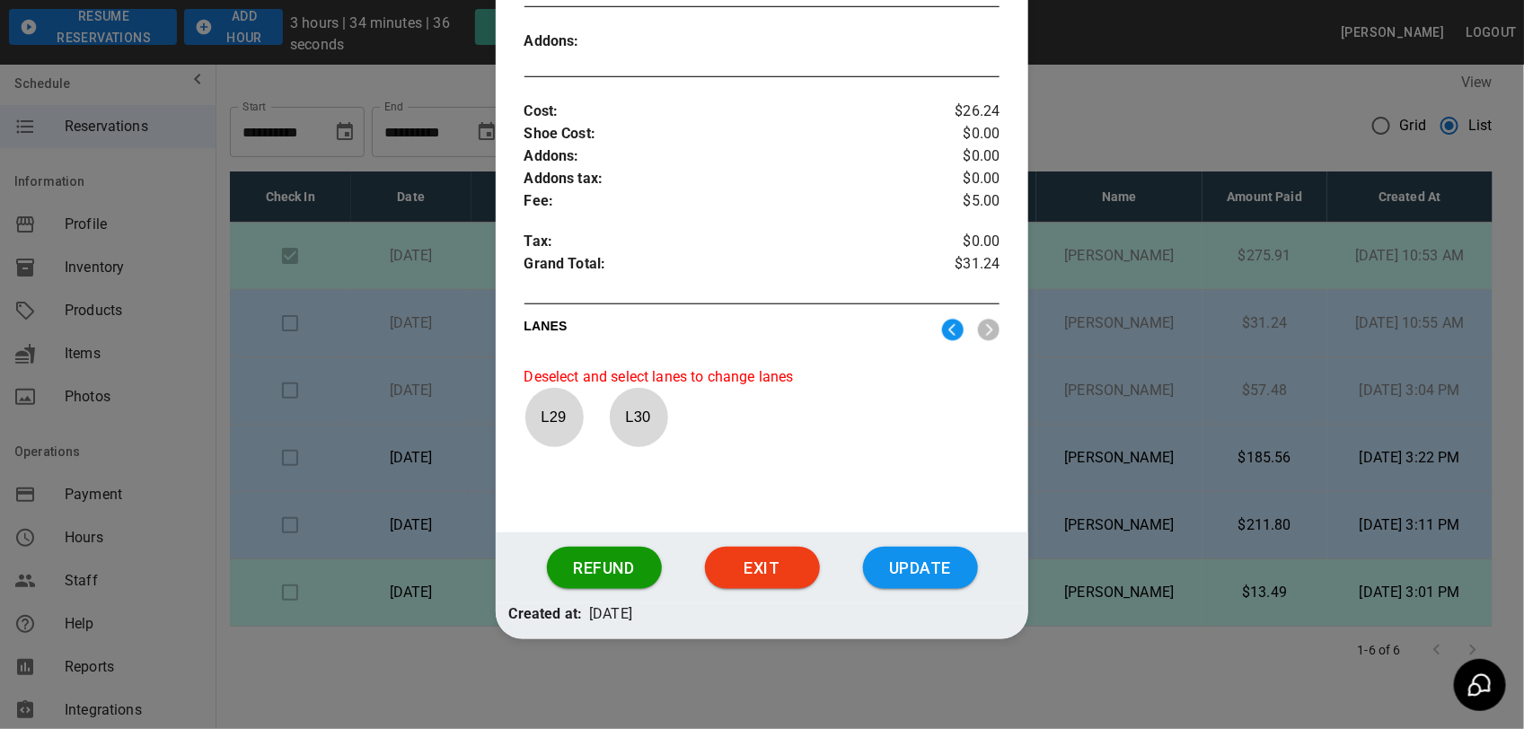
click at [943, 330] on img at bounding box center [953, 330] width 22 height 22
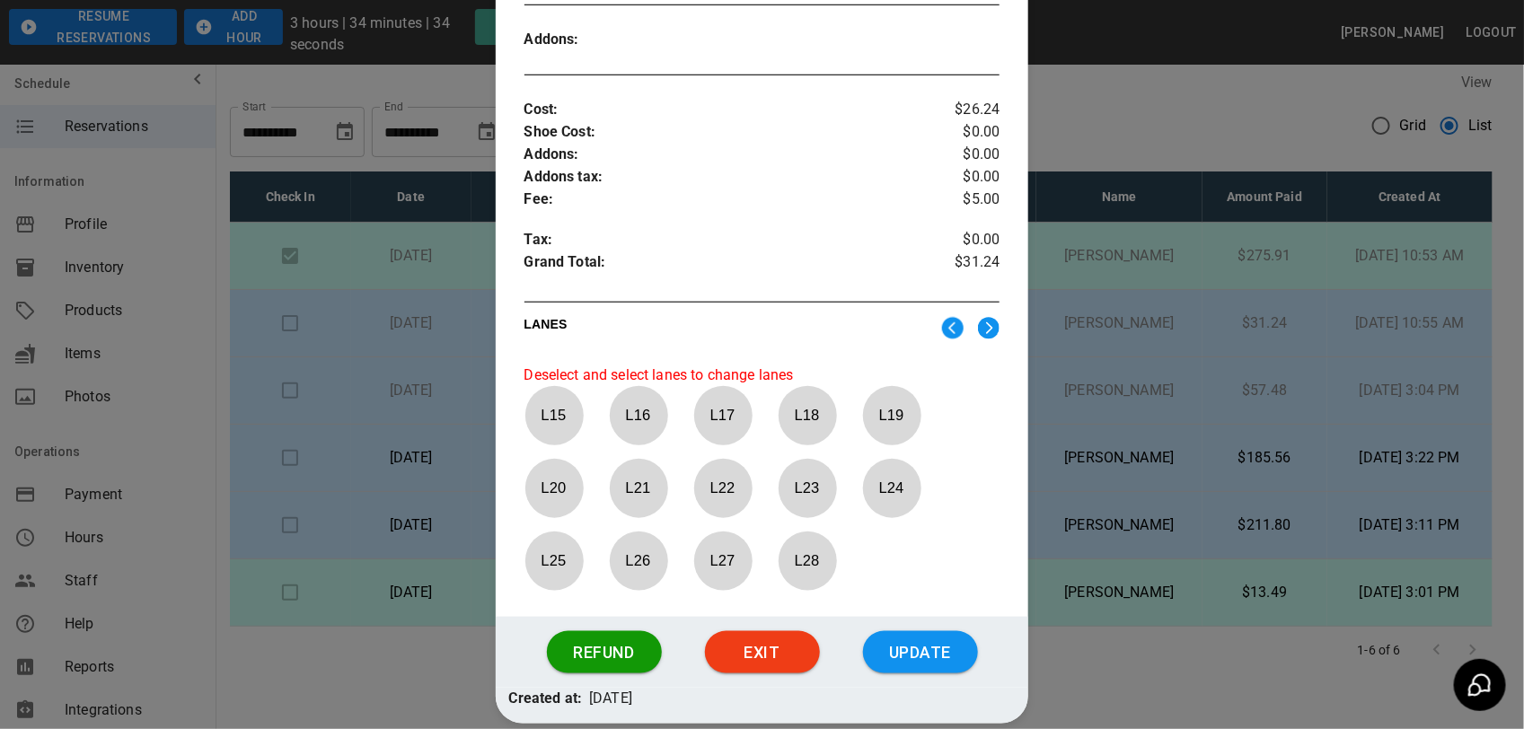
click at [549, 425] on p "L 15" at bounding box center [553, 415] width 59 height 42
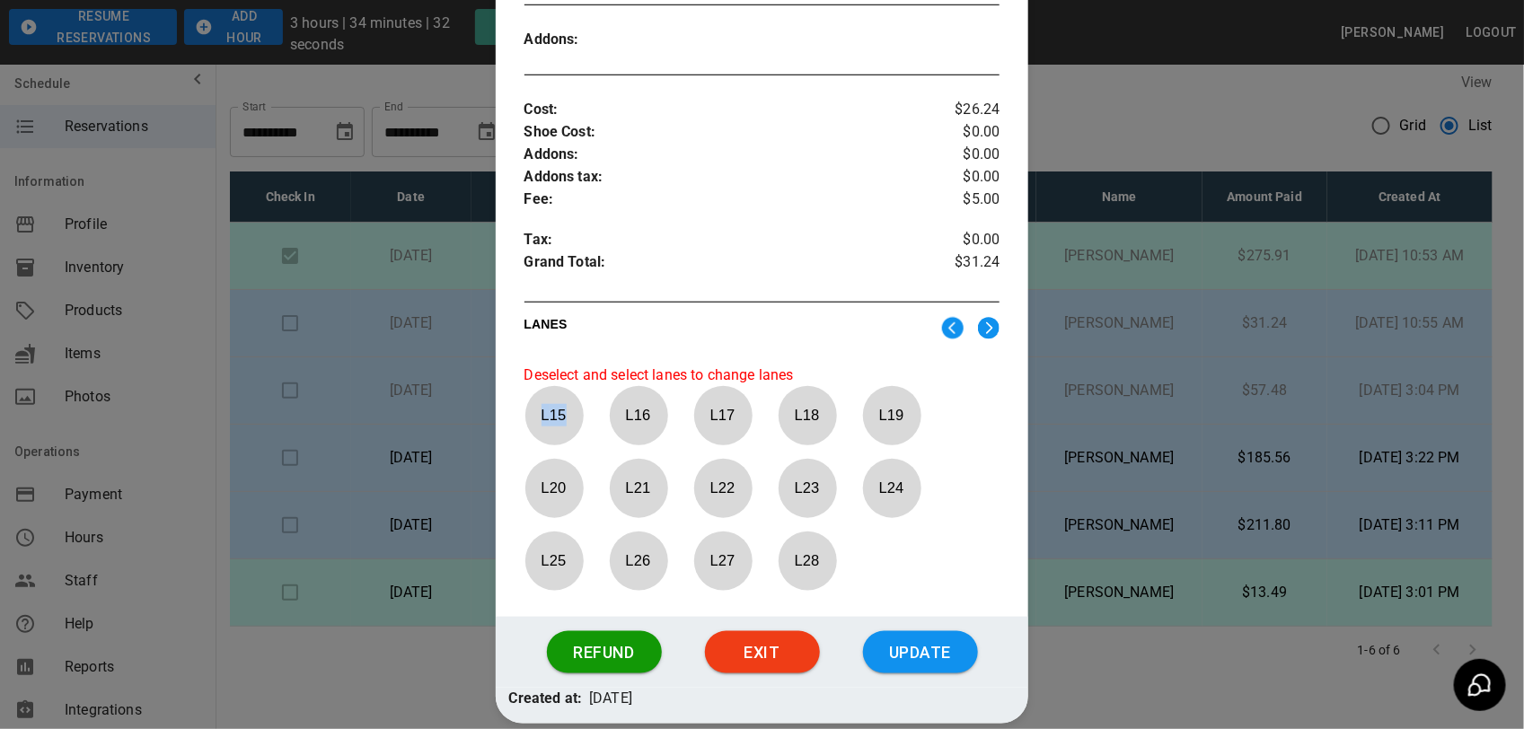
click at [549, 425] on p "L 15" at bounding box center [553, 415] width 59 height 42
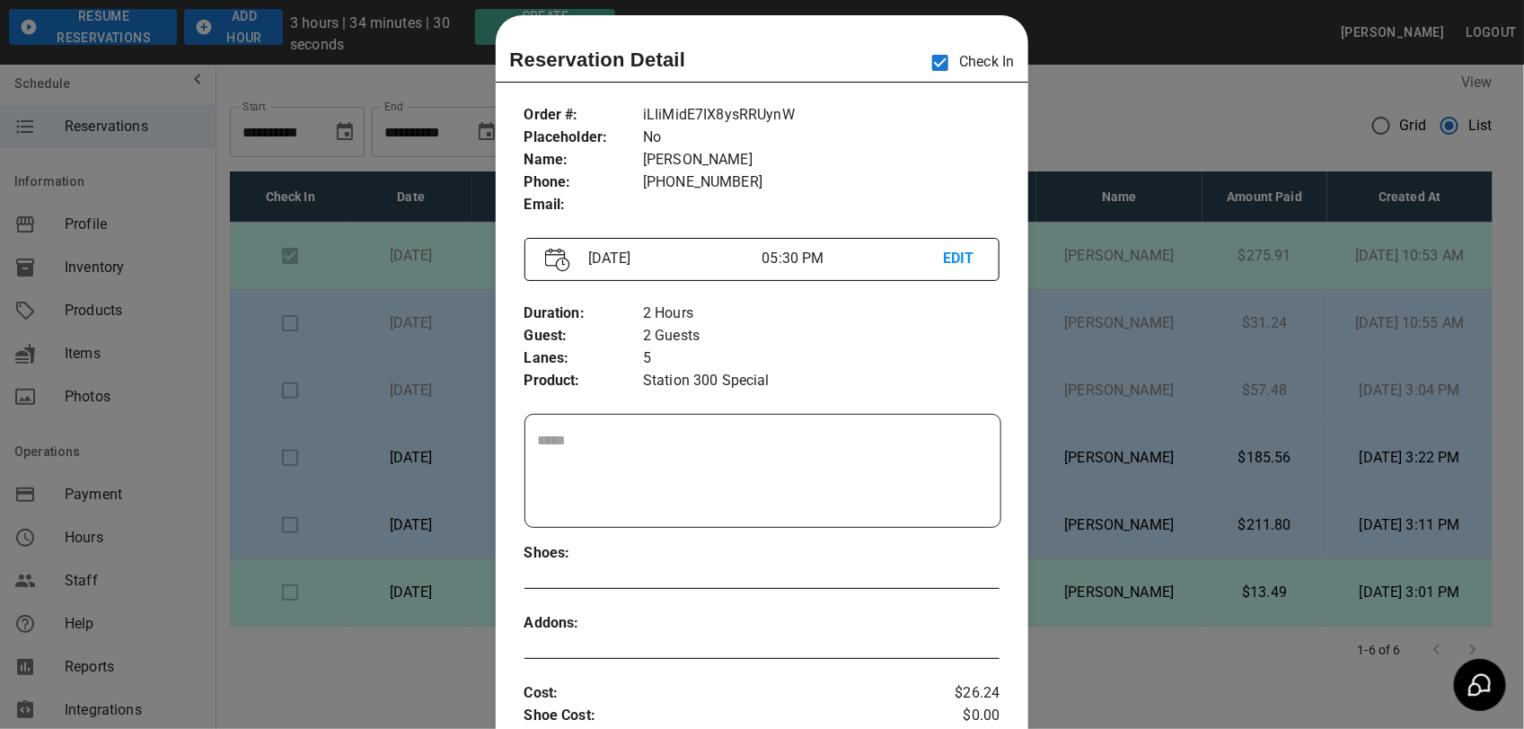
scroll to position [0, 0]
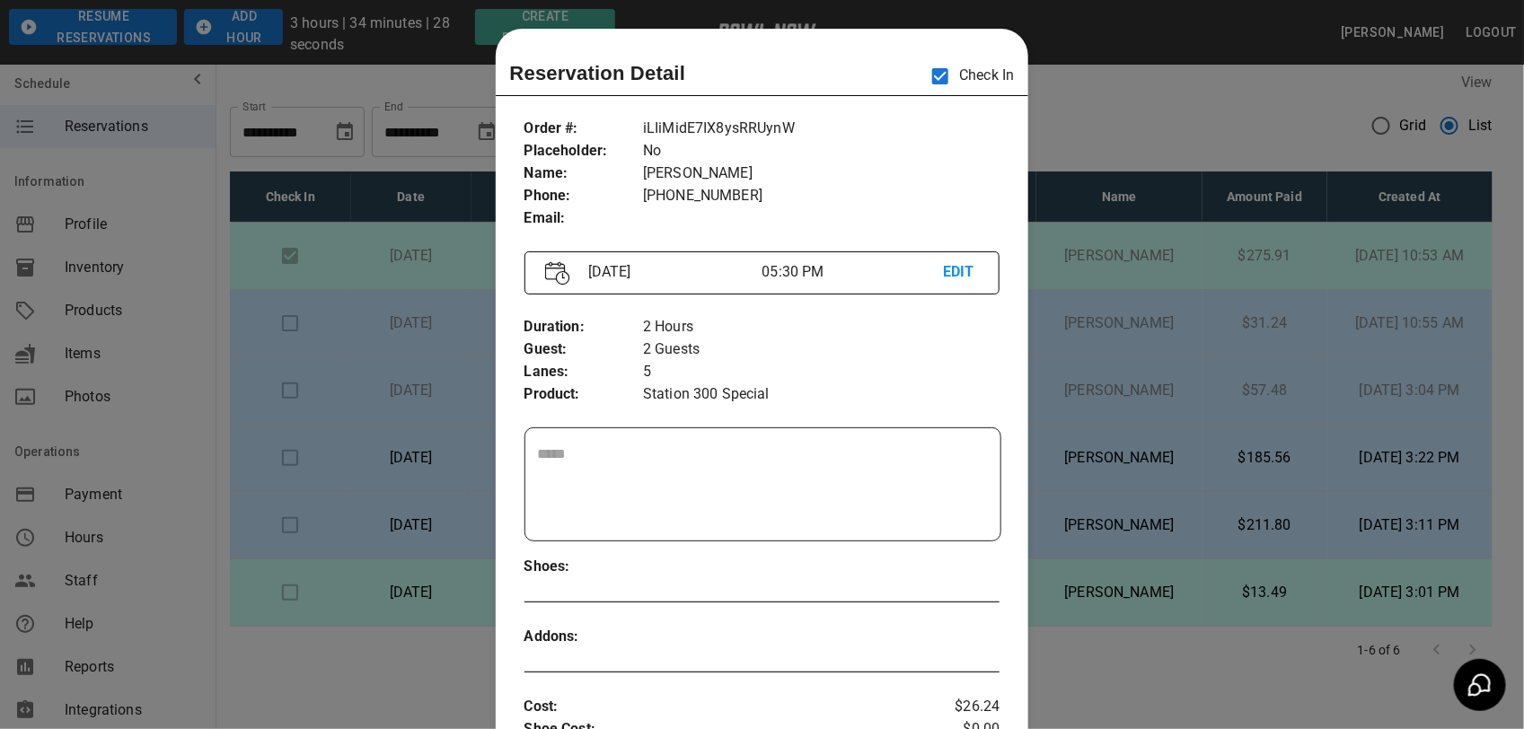
click at [954, 266] on p "EDIT" at bounding box center [961, 272] width 36 height 22
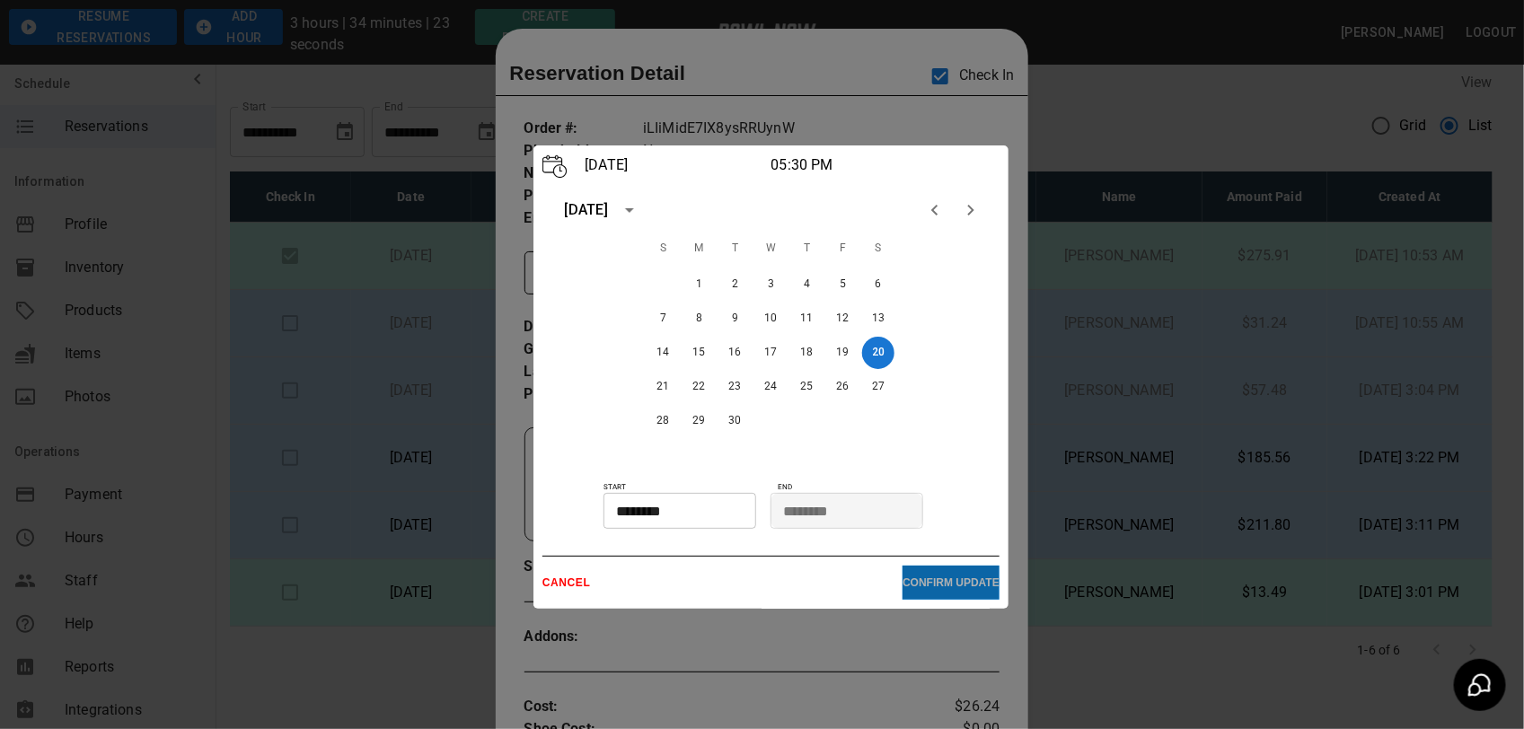
click at [944, 589] on p "CONFIRM UPDATE" at bounding box center [950, 582] width 97 height 13
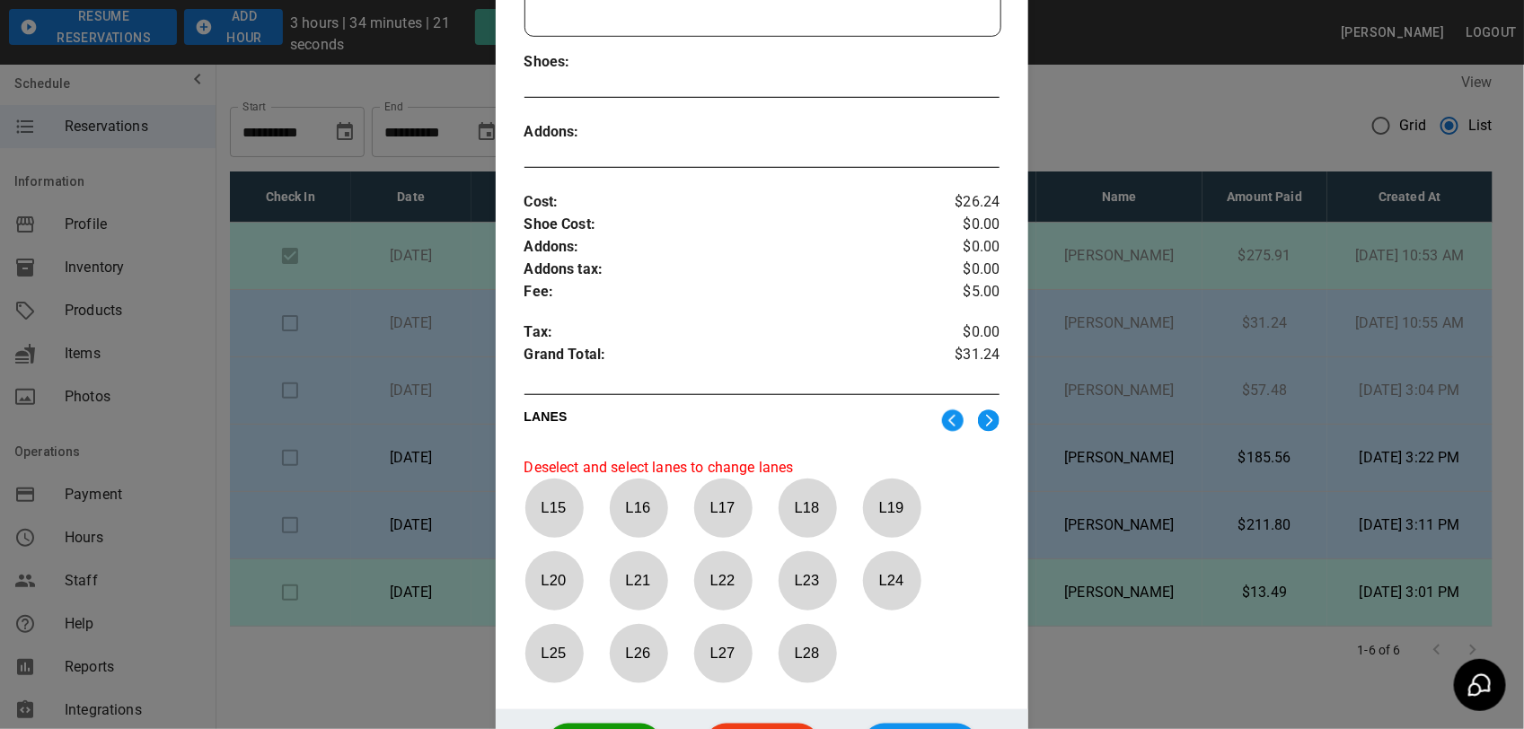
scroll to position [590, 0]
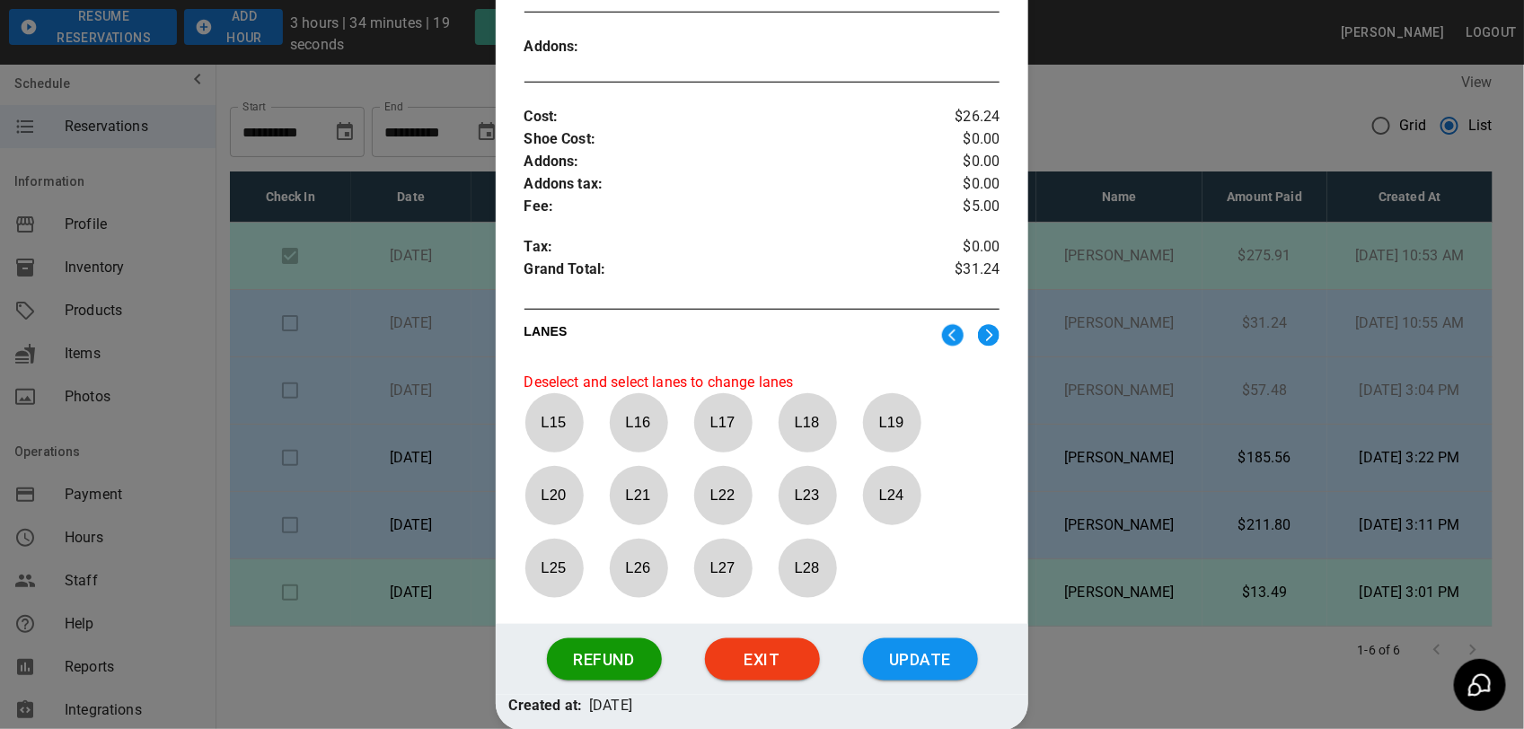
click at [532, 415] on p "L 15" at bounding box center [553, 422] width 59 height 42
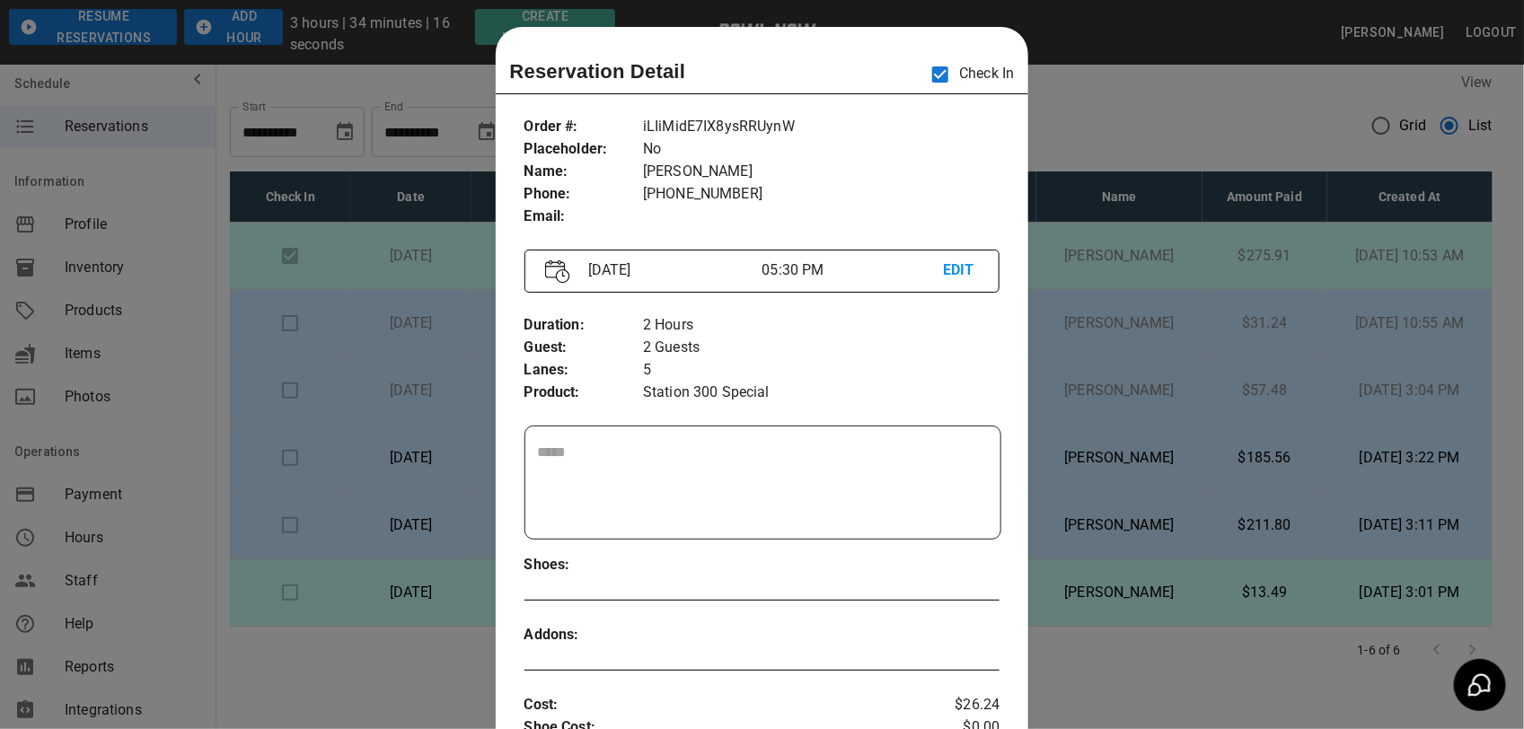
scroll to position [0, 0]
click at [953, 272] on p "EDIT" at bounding box center [961, 272] width 36 height 22
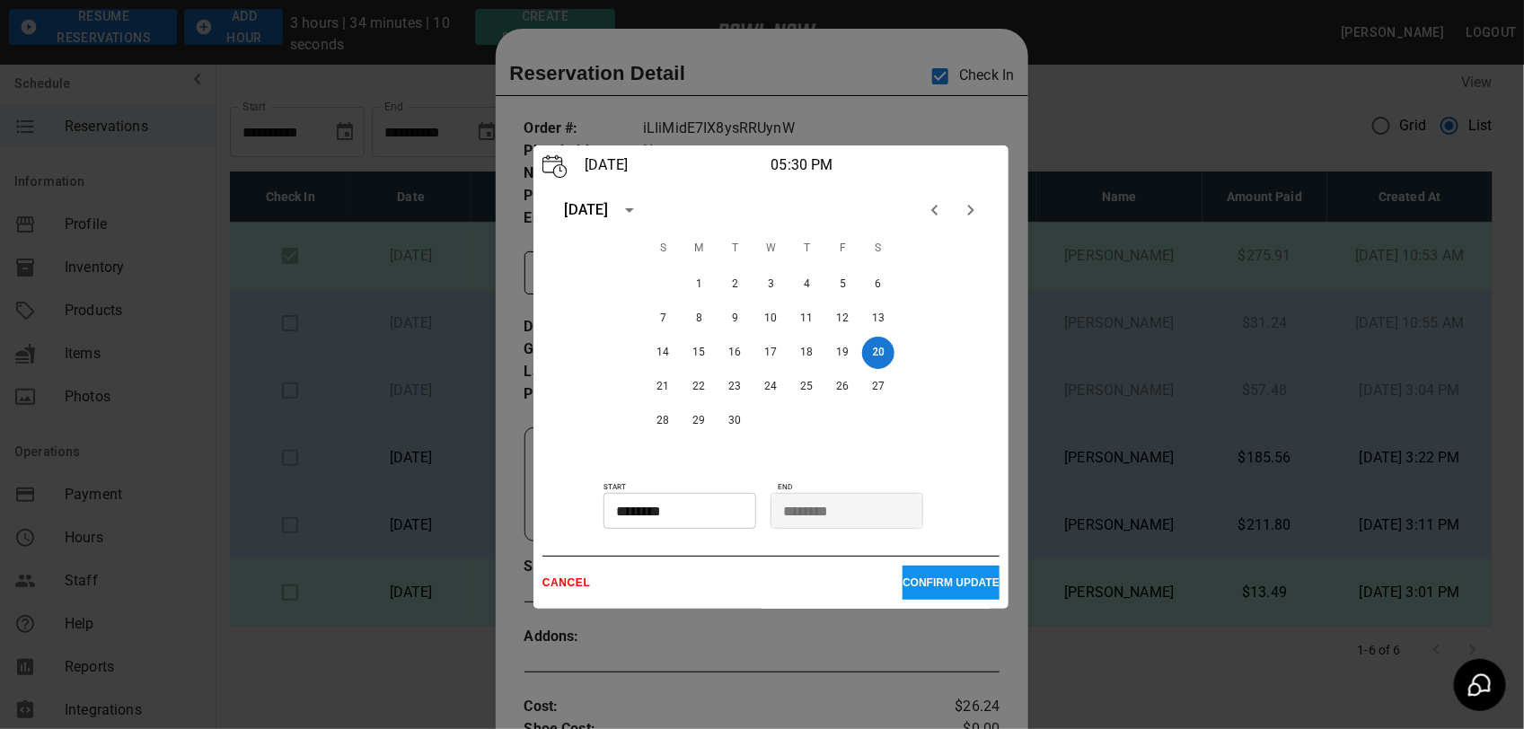
click at [734, 514] on input "********" at bounding box center [673, 511] width 140 height 36
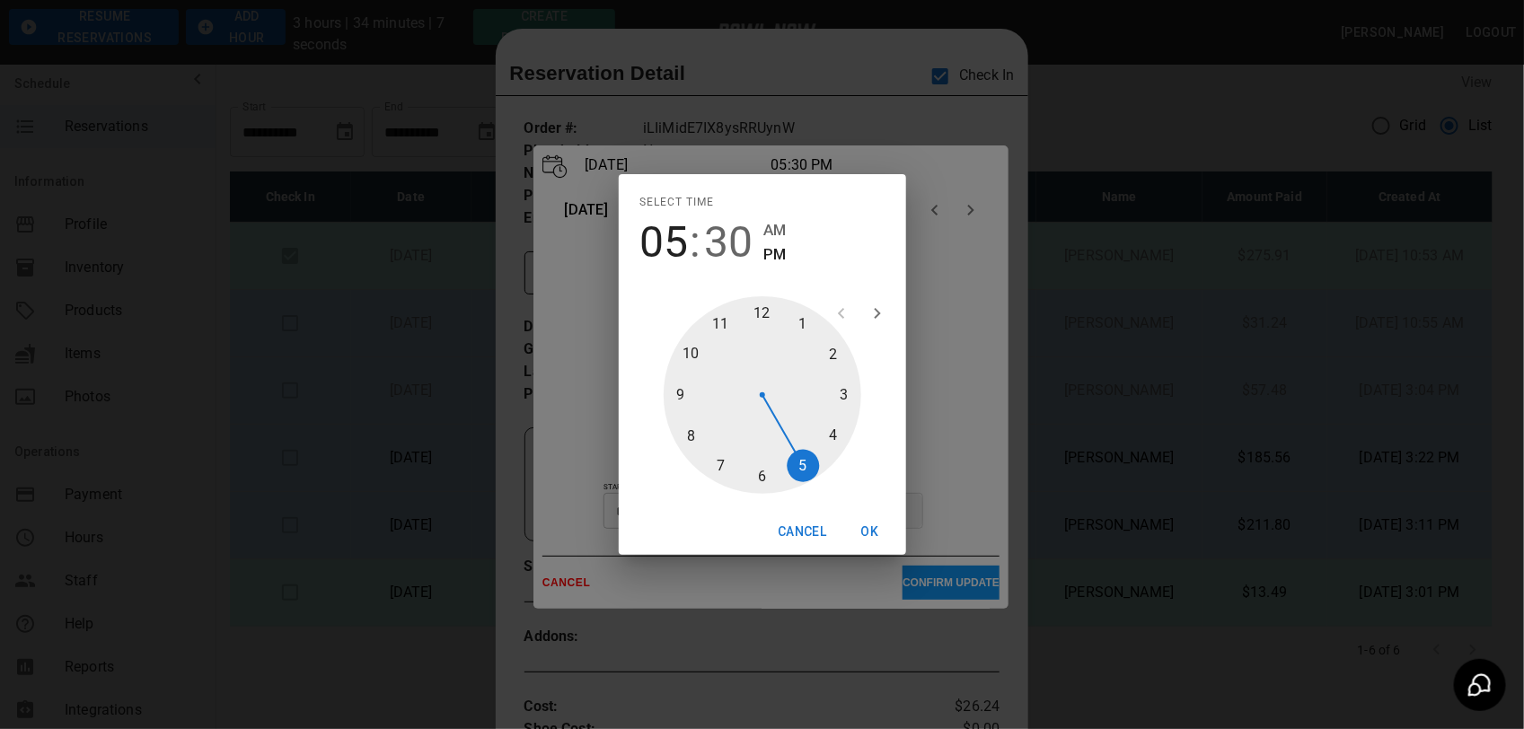
type input "********"
click at [828, 436] on div at bounding box center [763, 395] width 198 height 198
click at [872, 525] on button "OK" at bounding box center [869, 531] width 57 height 33
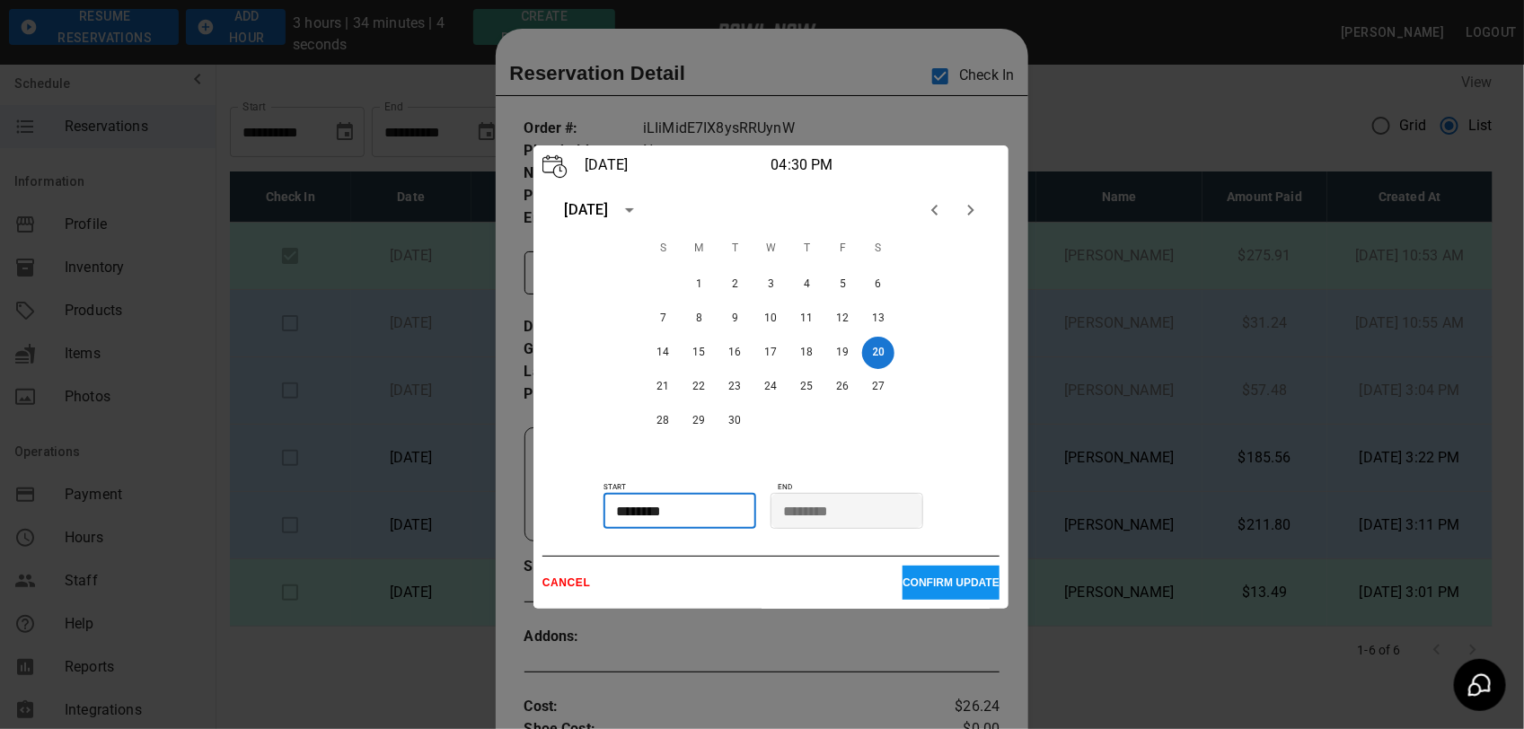
click at [943, 582] on p "CONFIRM UPDATE" at bounding box center [950, 582] width 97 height 13
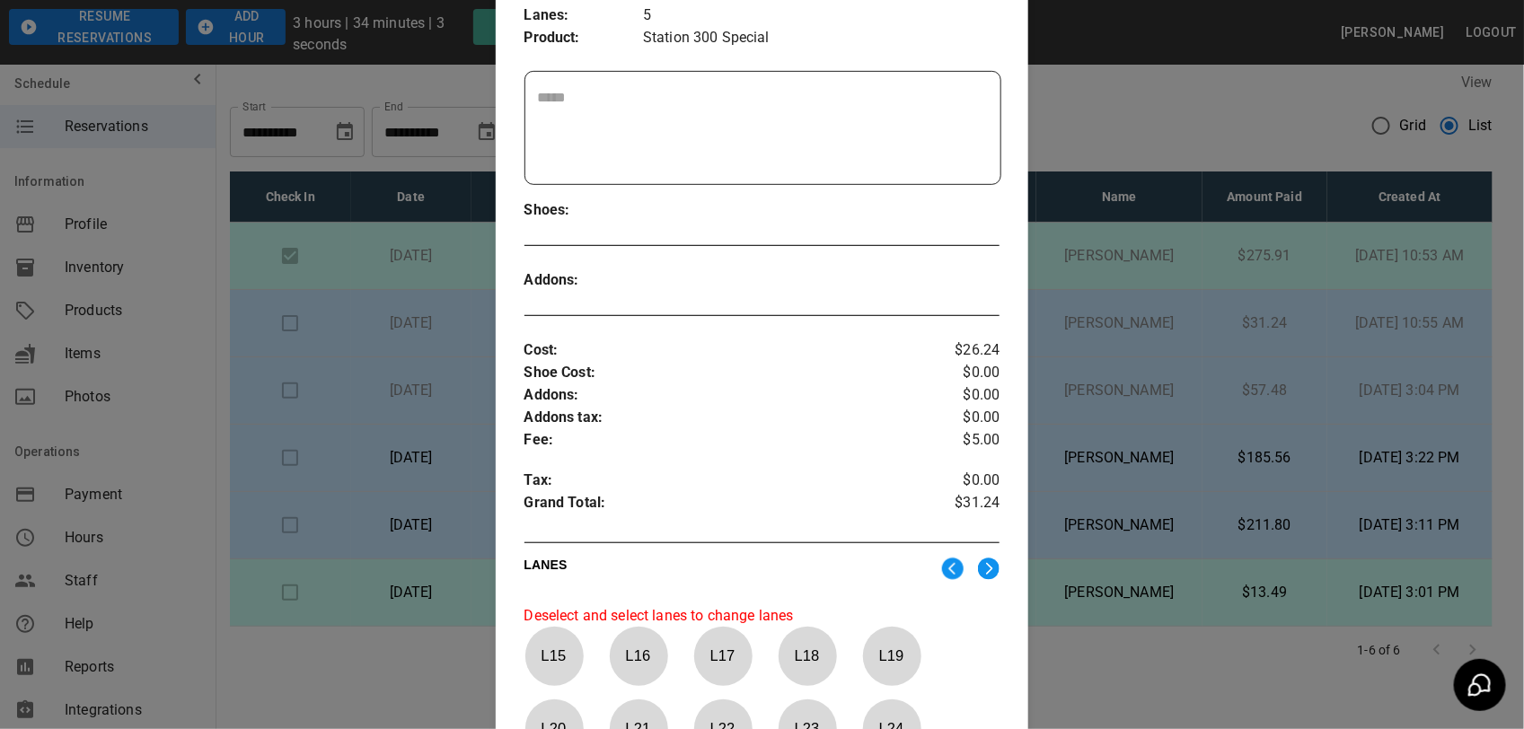
scroll to position [590, 0]
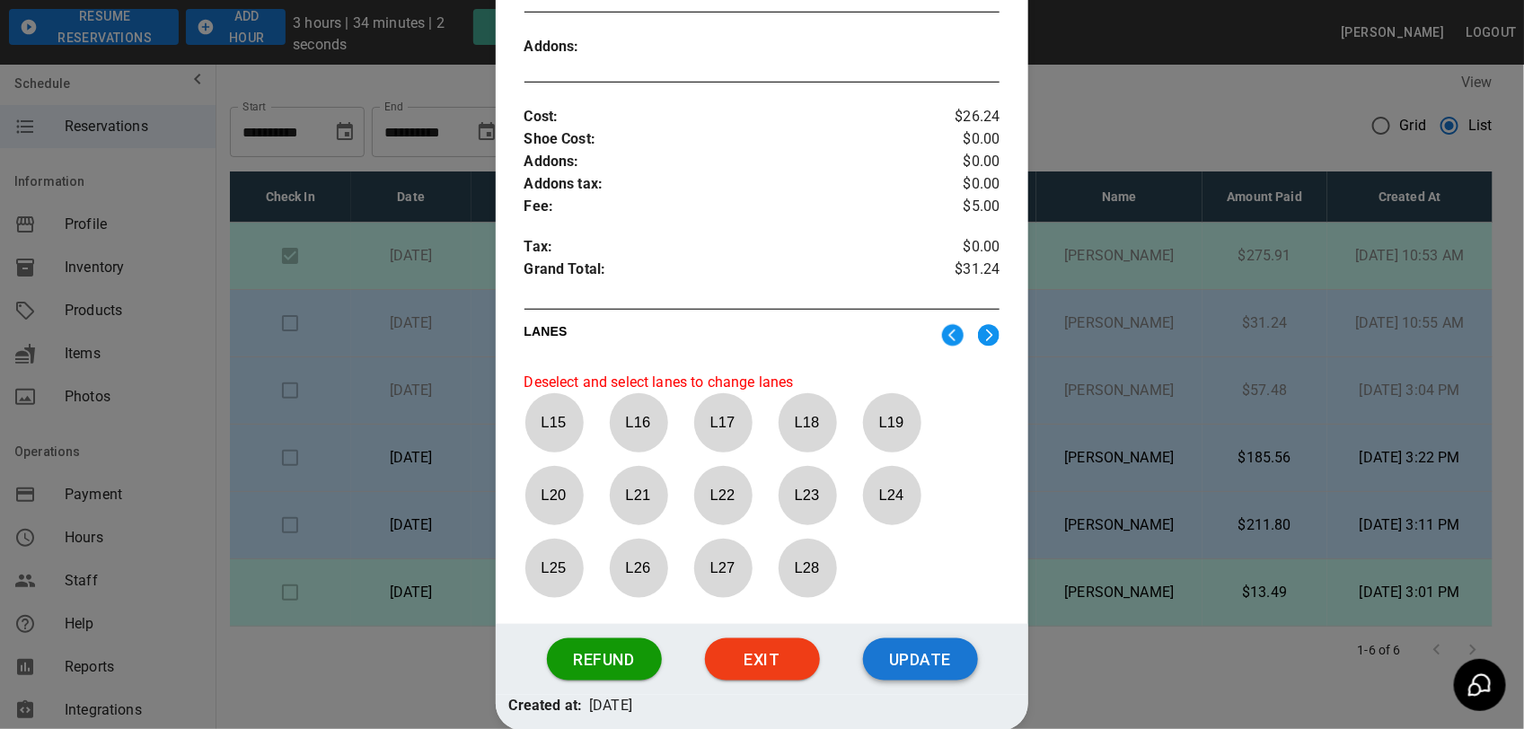
click at [925, 661] on button "Update" at bounding box center [920, 659] width 115 height 43
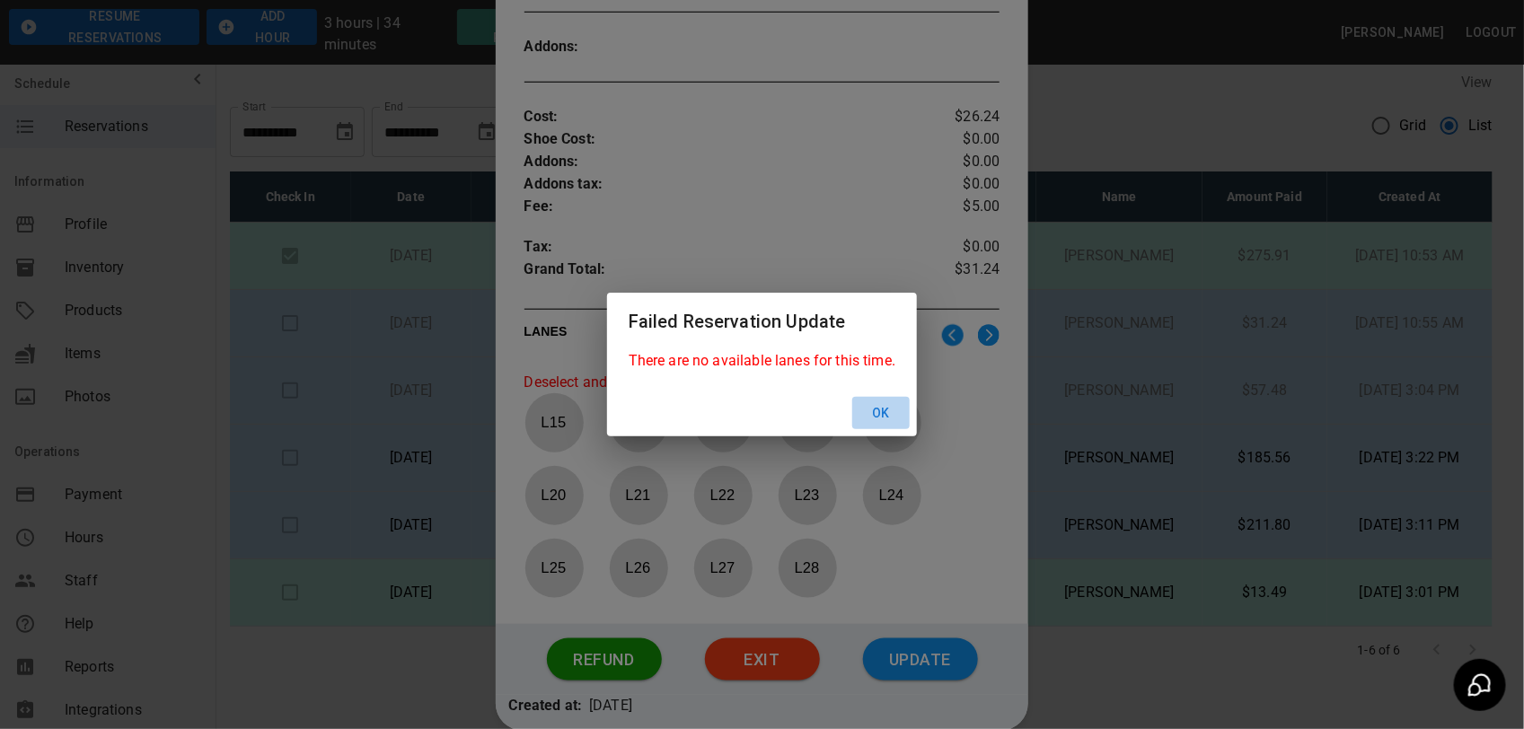
click at [889, 410] on button "Ok" at bounding box center [880, 413] width 57 height 33
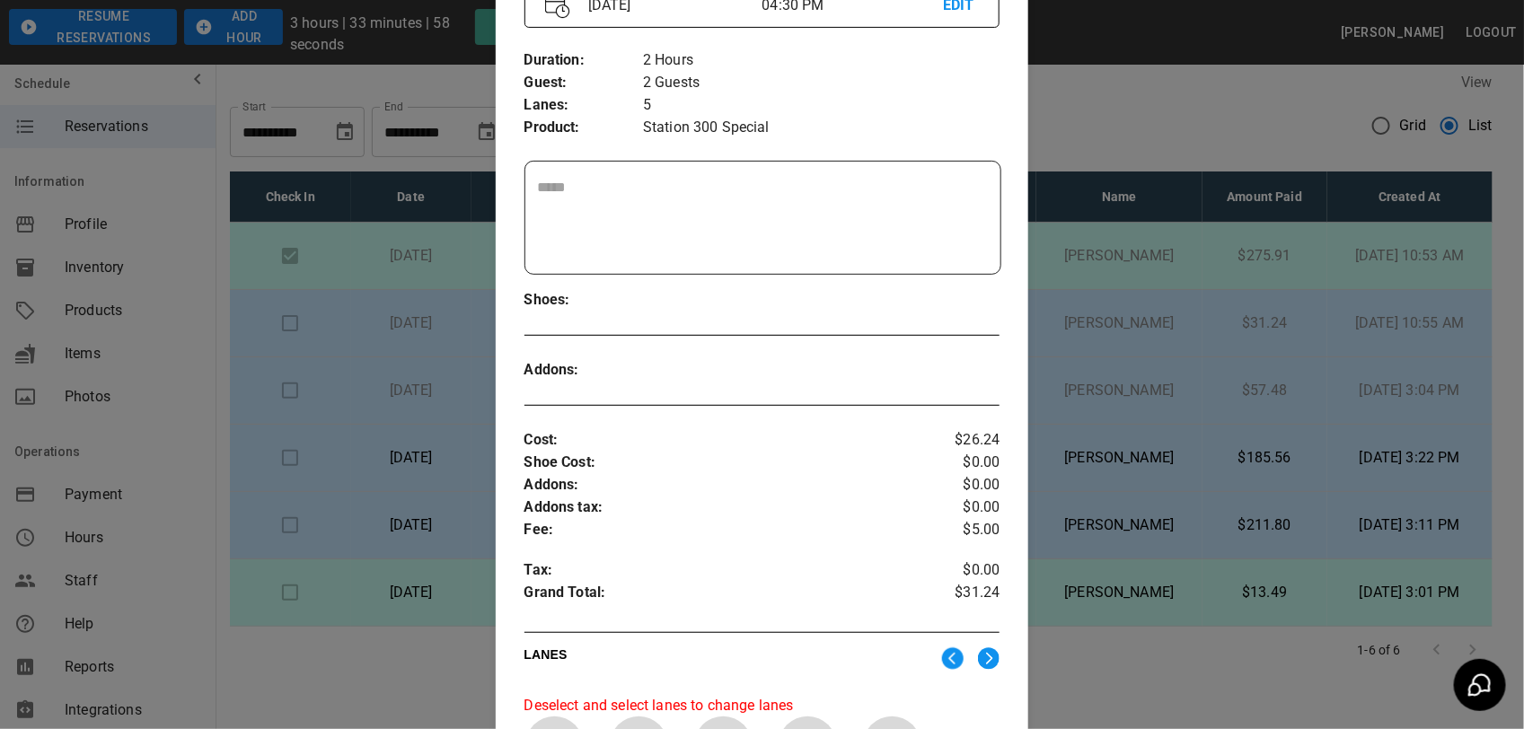
scroll to position [141, 0]
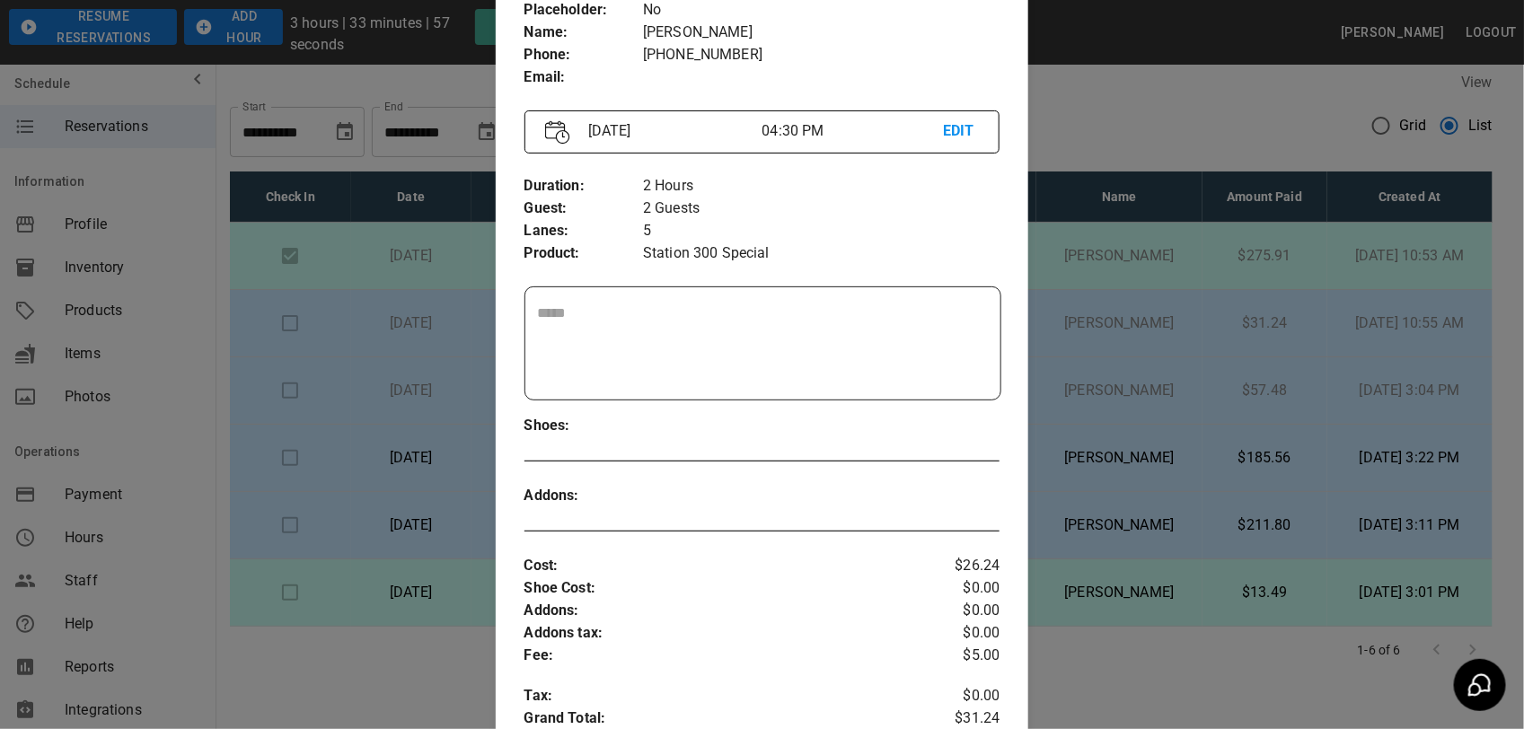
click at [954, 131] on p "EDIT" at bounding box center [961, 131] width 36 height 22
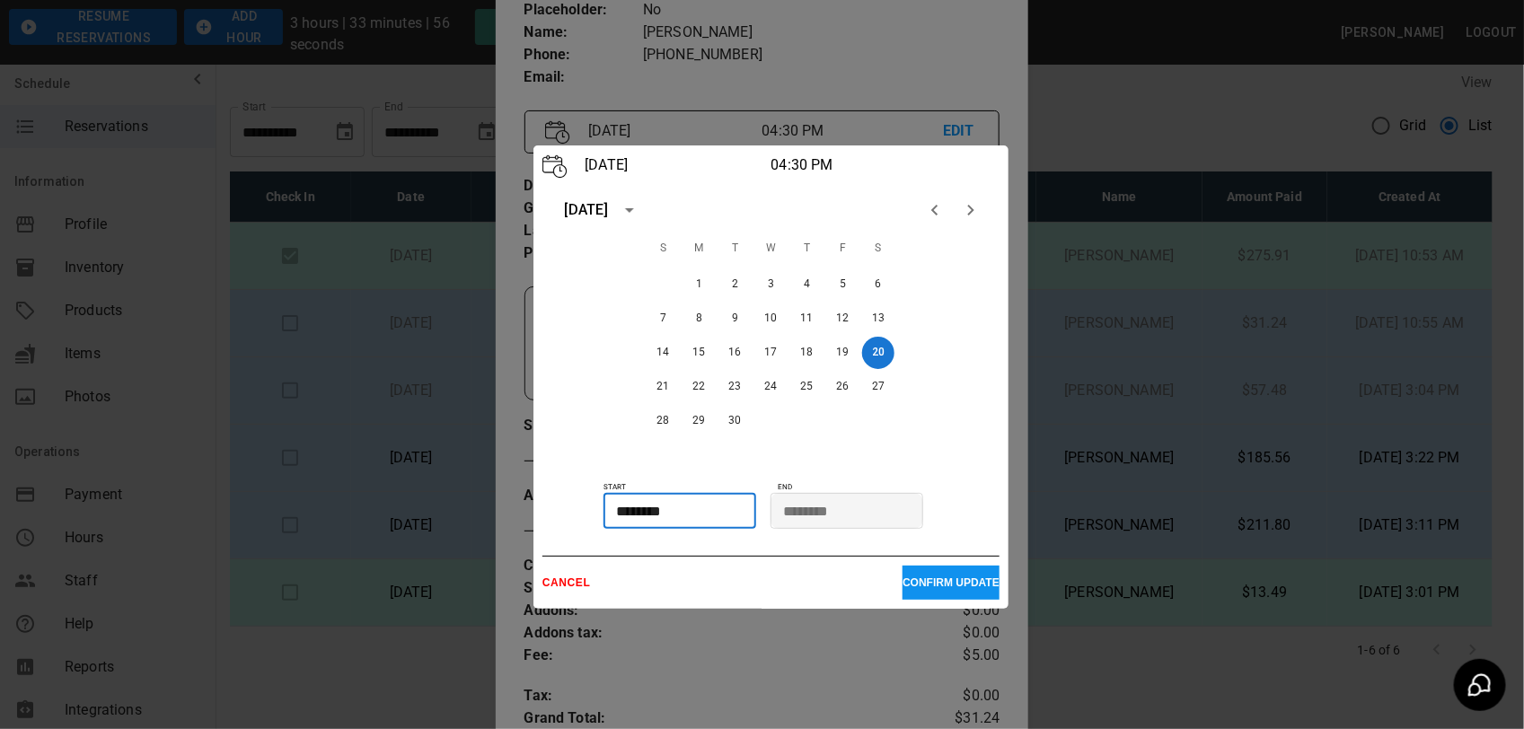
click at [706, 505] on input "********" at bounding box center [673, 511] width 140 height 36
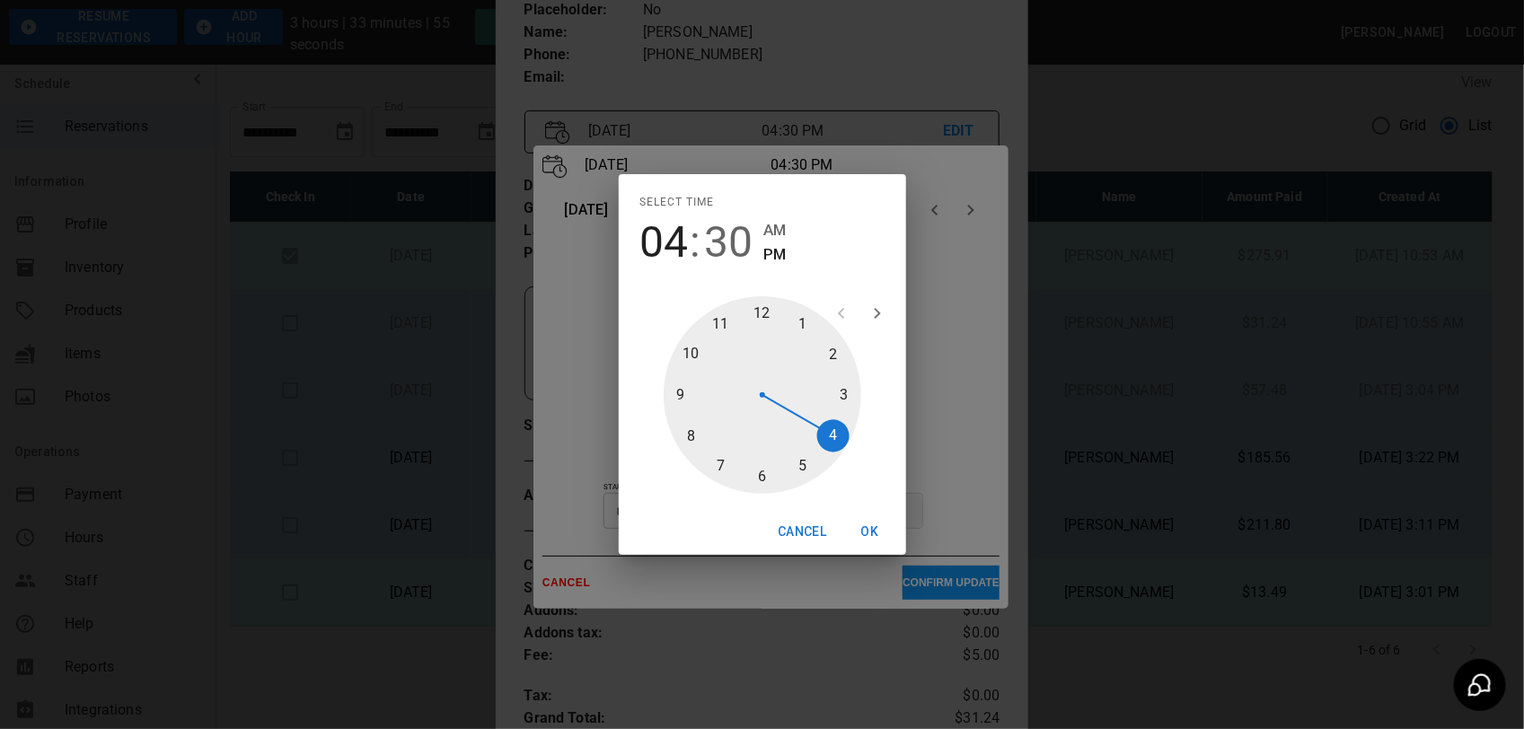
click at [838, 395] on div at bounding box center [763, 395] width 198 height 198
type input "********"
click at [865, 530] on button "OK" at bounding box center [869, 531] width 57 height 33
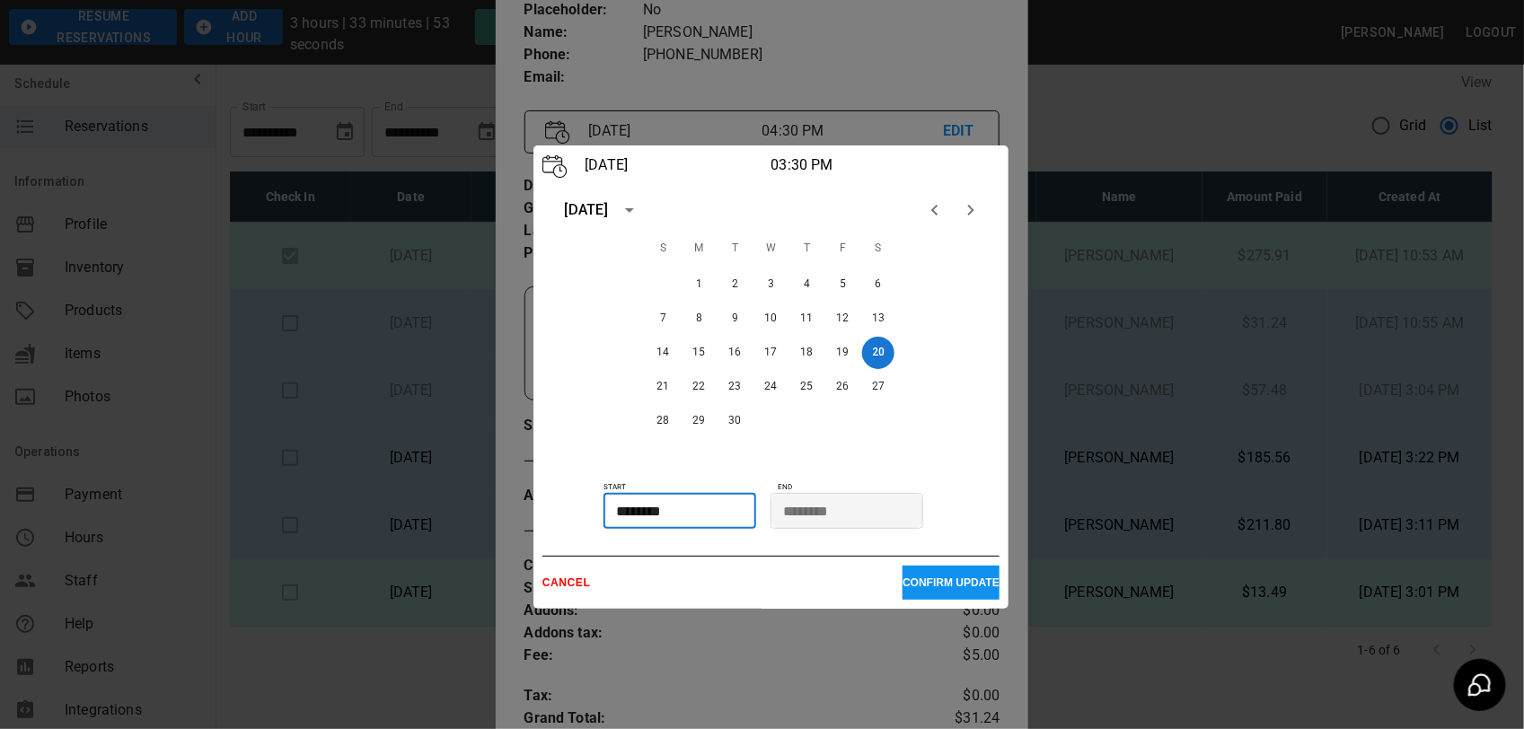
click at [957, 584] on p "CONFIRM UPDATE" at bounding box center [950, 582] width 97 height 13
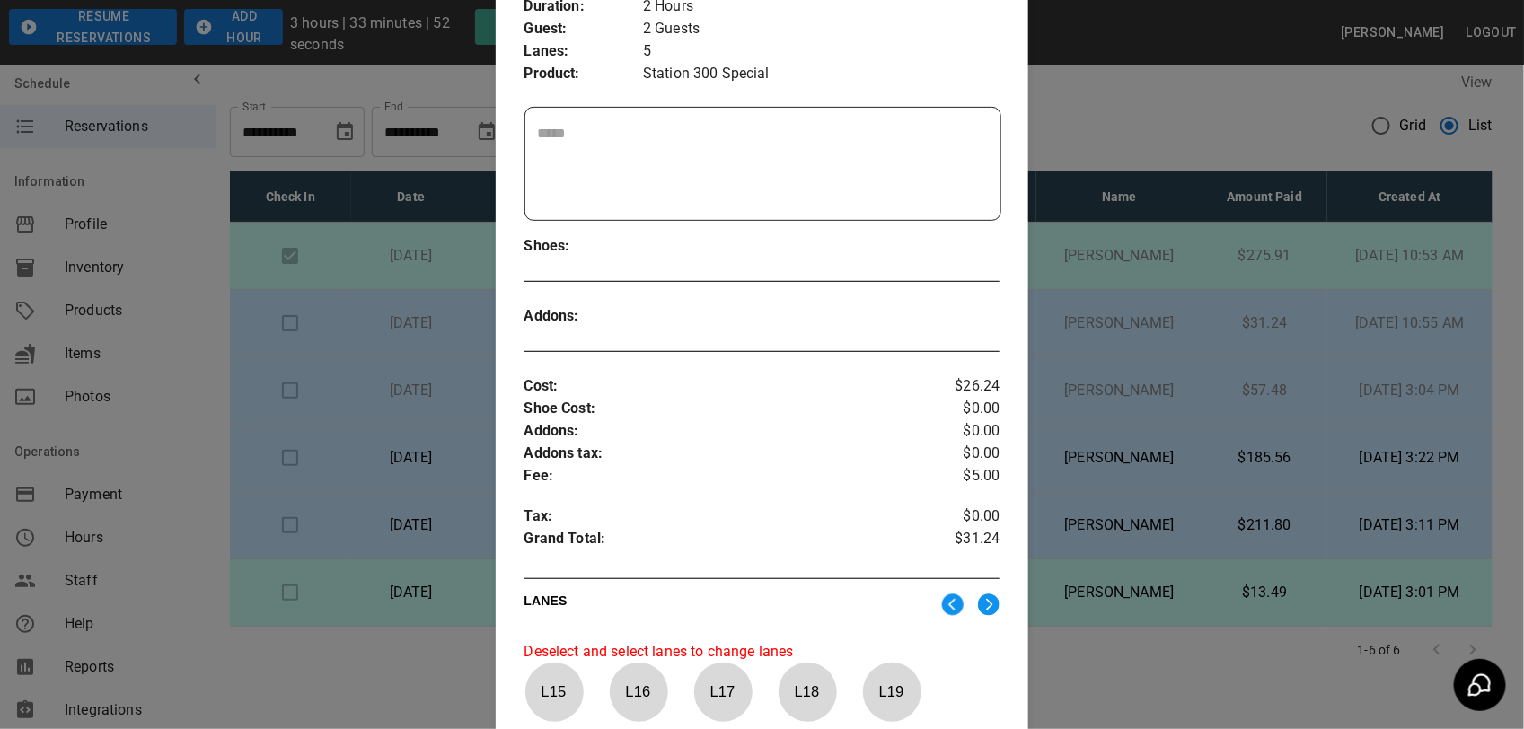
scroll to position [590, 0]
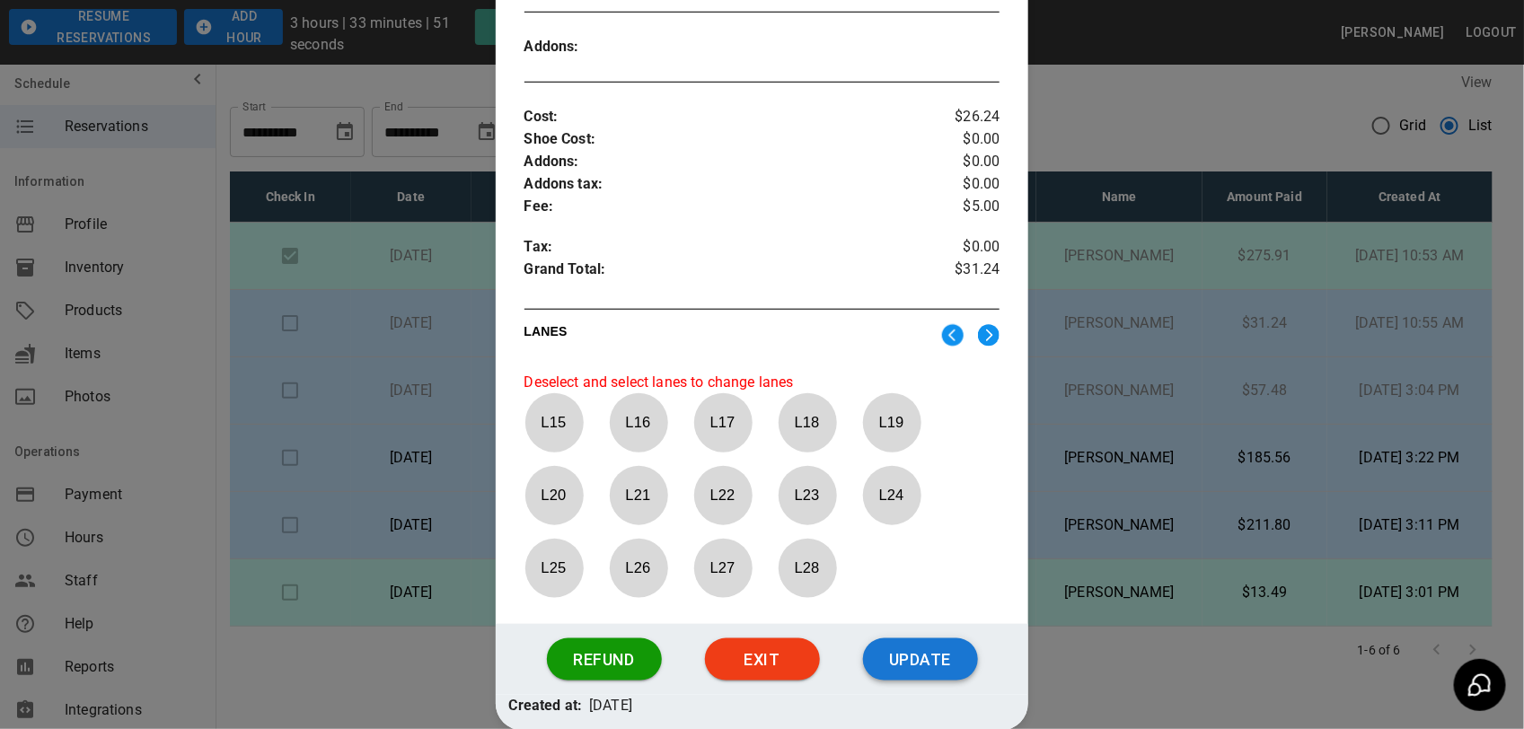
click at [935, 672] on button "Update" at bounding box center [920, 659] width 115 height 43
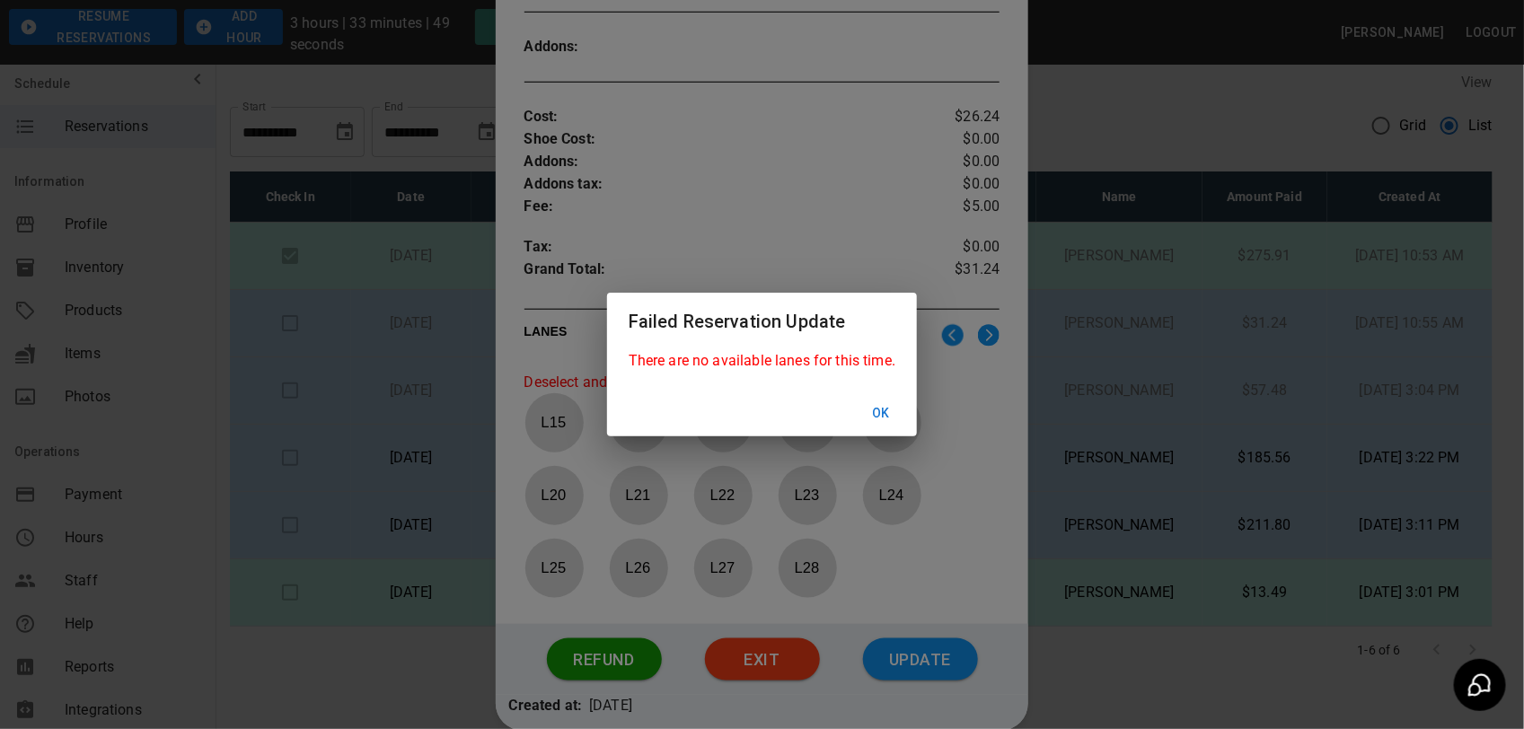
click at [882, 407] on button "Ok" at bounding box center [880, 413] width 57 height 33
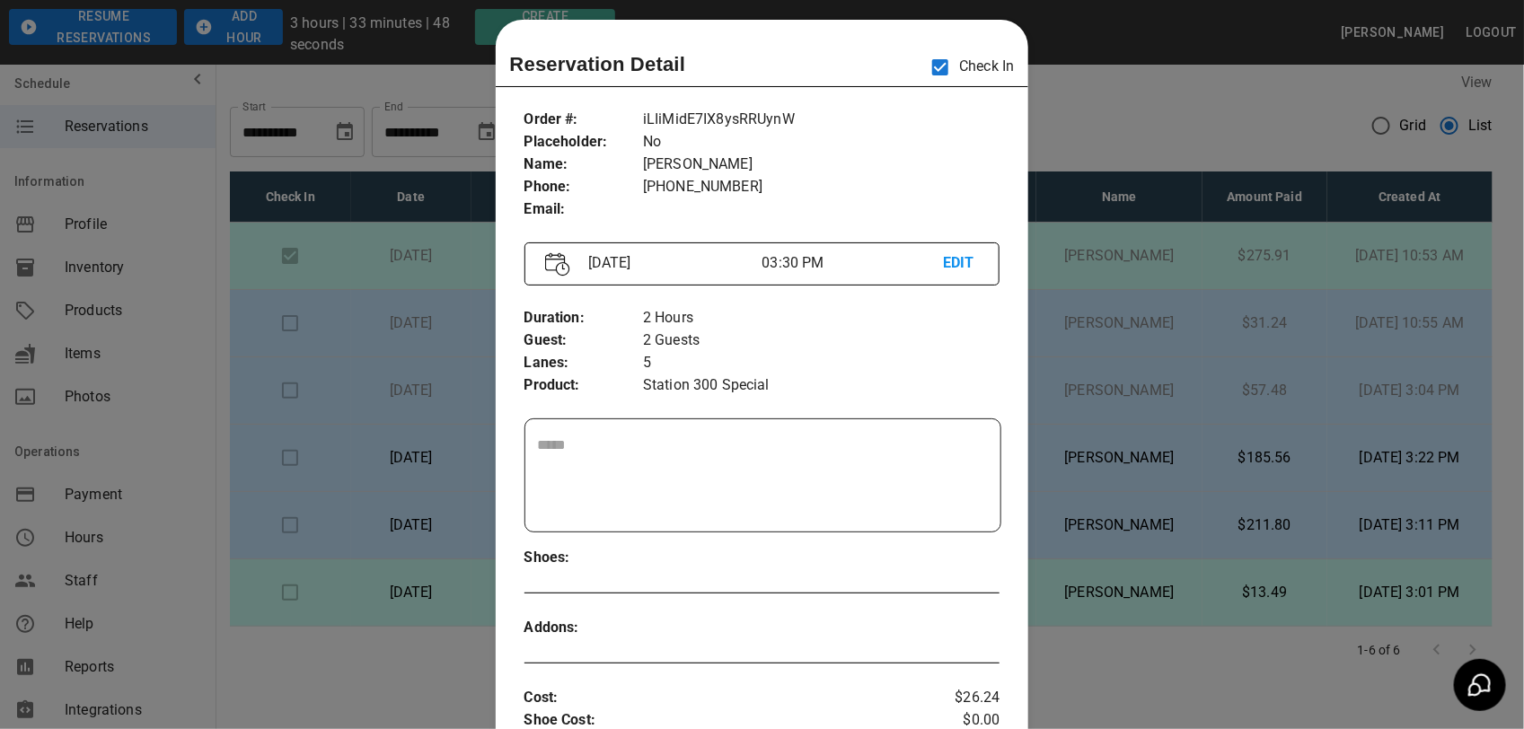
scroll to position [0, 0]
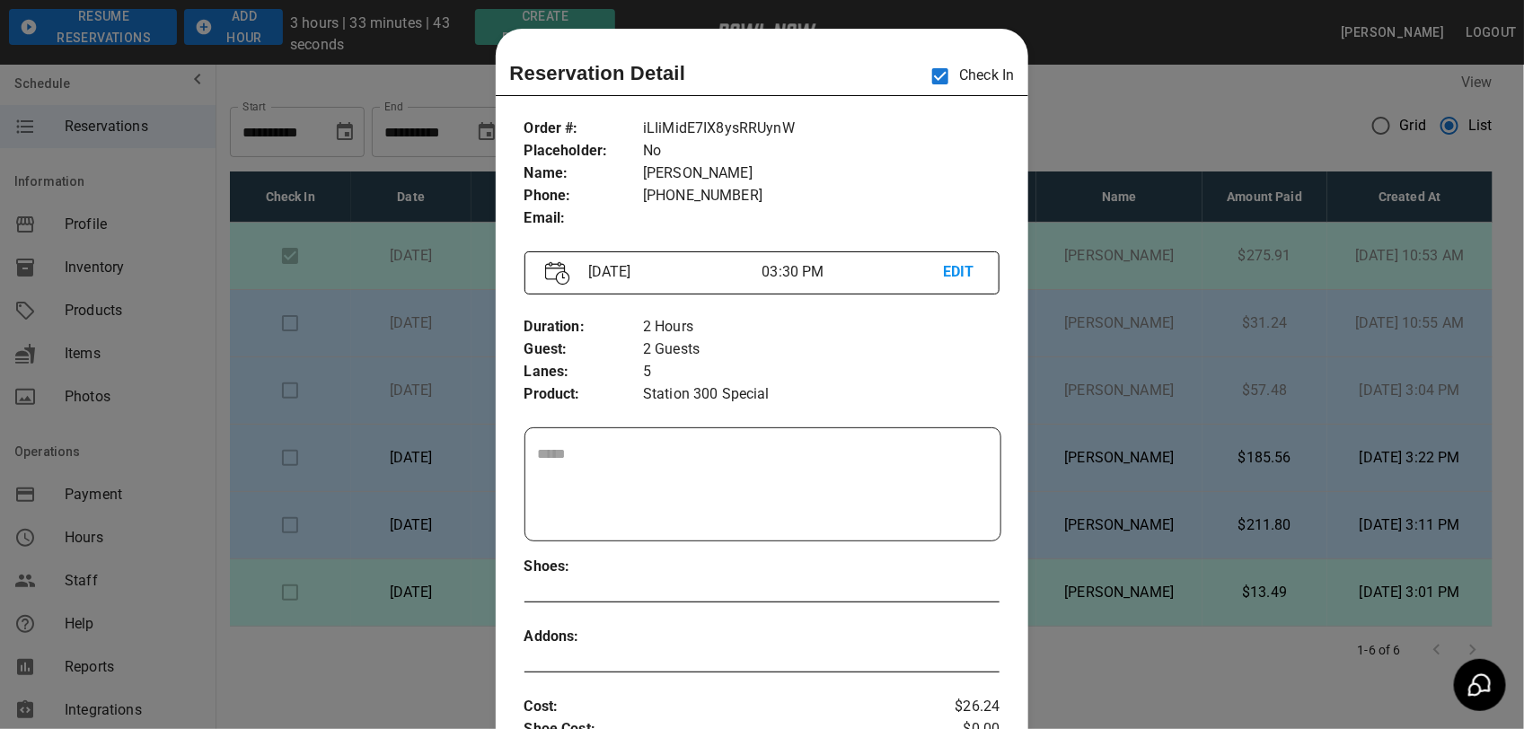
click at [947, 276] on p "EDIT" at bounding box center [961, 272] width 36 height 22
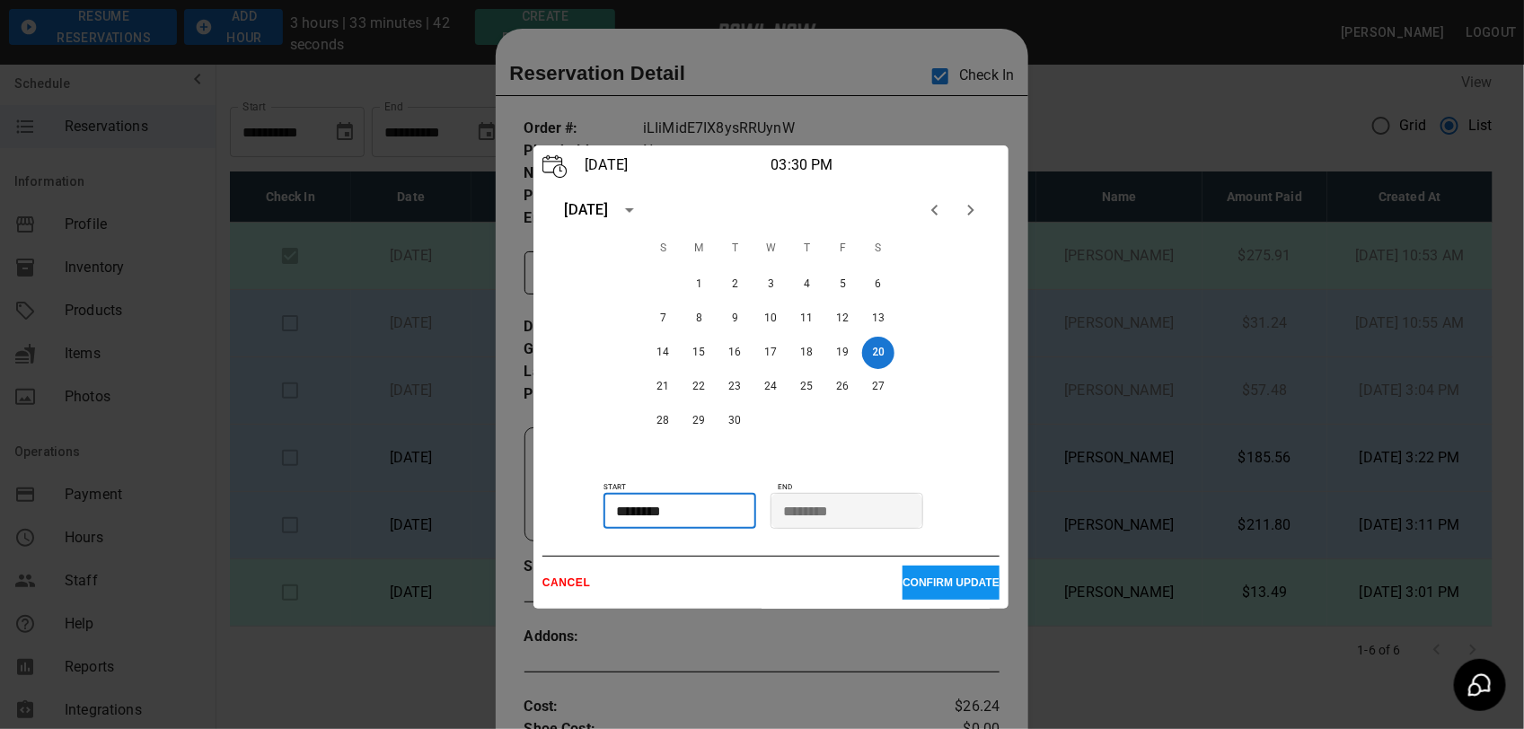
click at [696, 505] on input "********" at bounding box center [673, 511] width 140 height 36
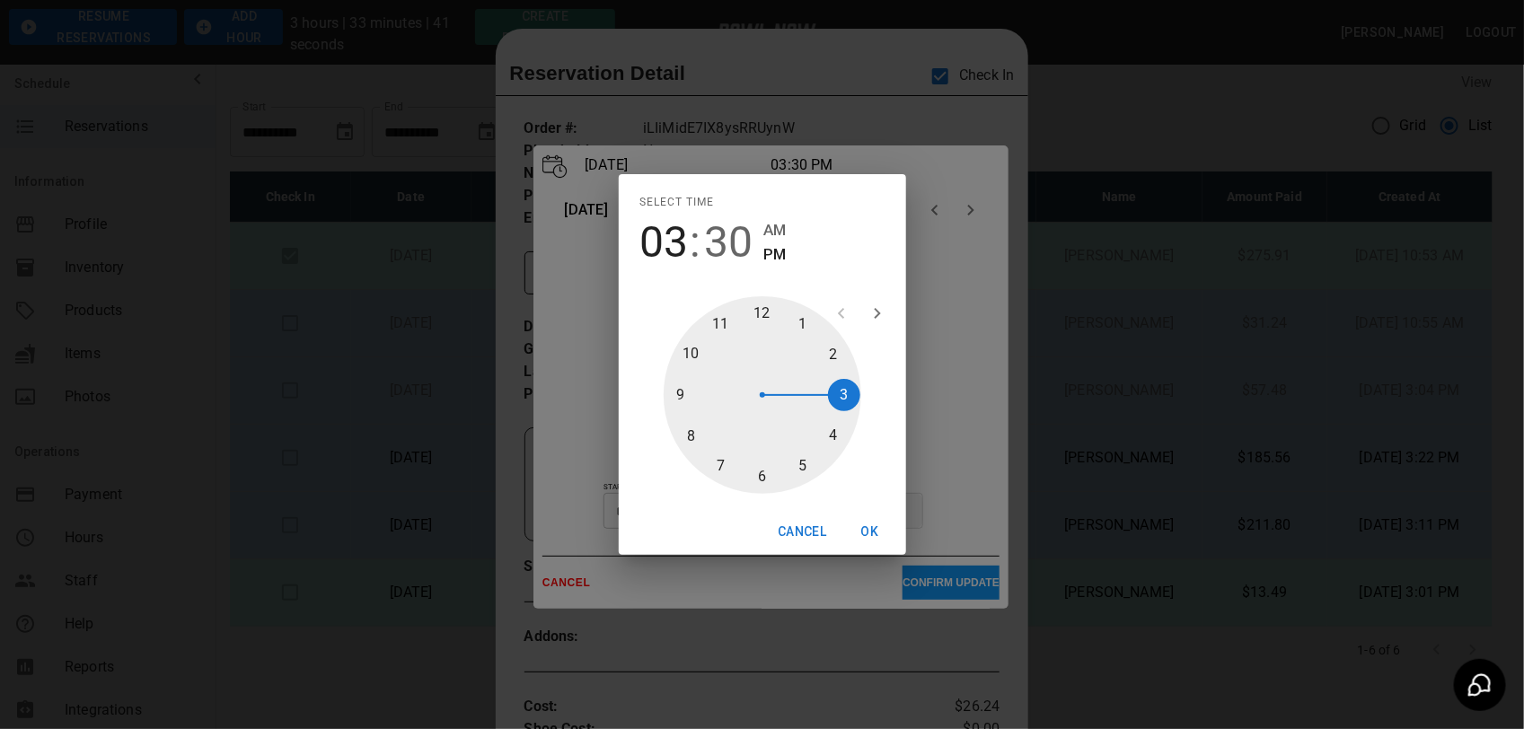
click at [795, 463] on div at bounding box center [763, 395] width 198 height 198
click at [678, 383] on div at bounding box center [763, 395] width 198 height 198
type input "********"
click at [871, 522] on button "OK" at bounding box center [869, 531] width 57 height 33
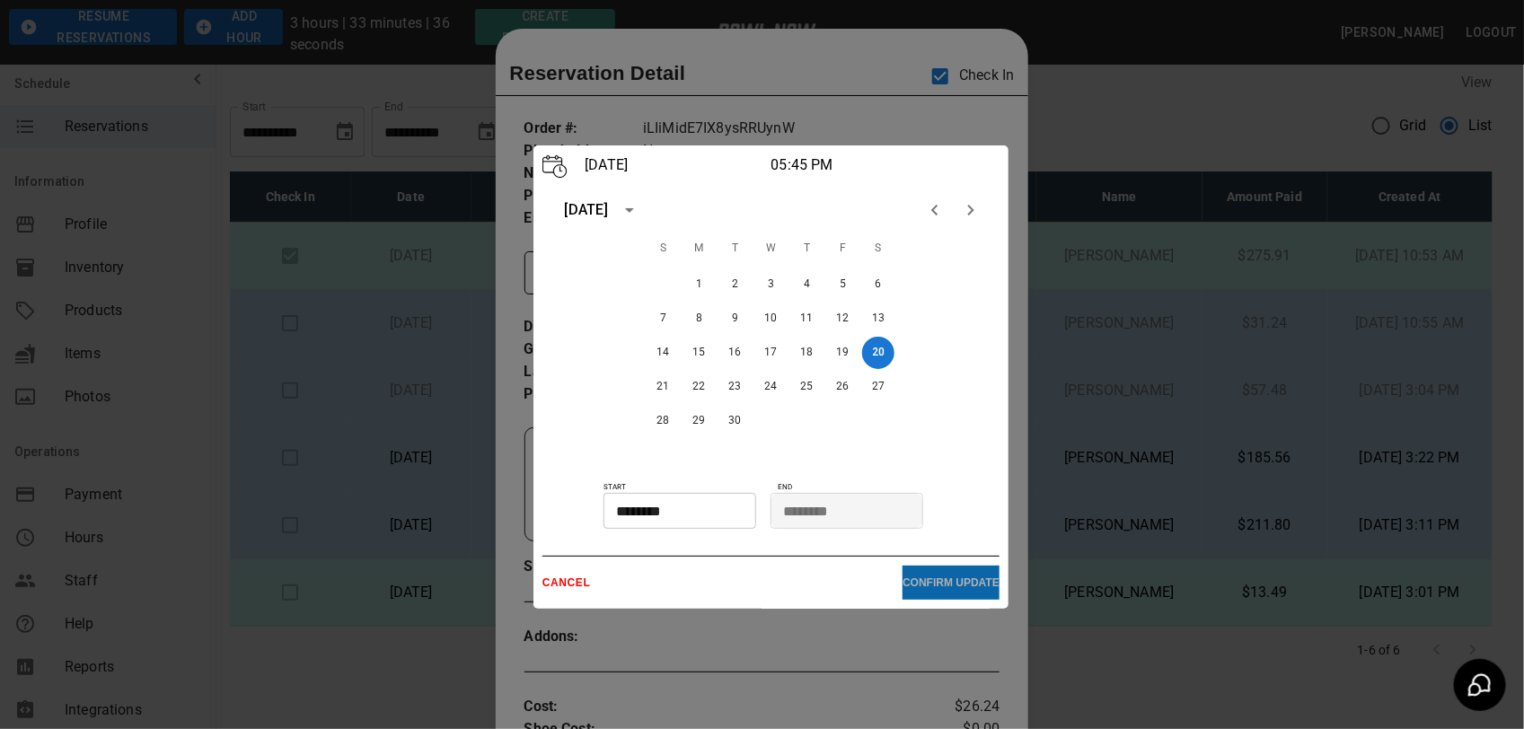
click at [925, 589] on p "CONFIRM UPDATE" at bounding box center [950, 582] width 97 height 13
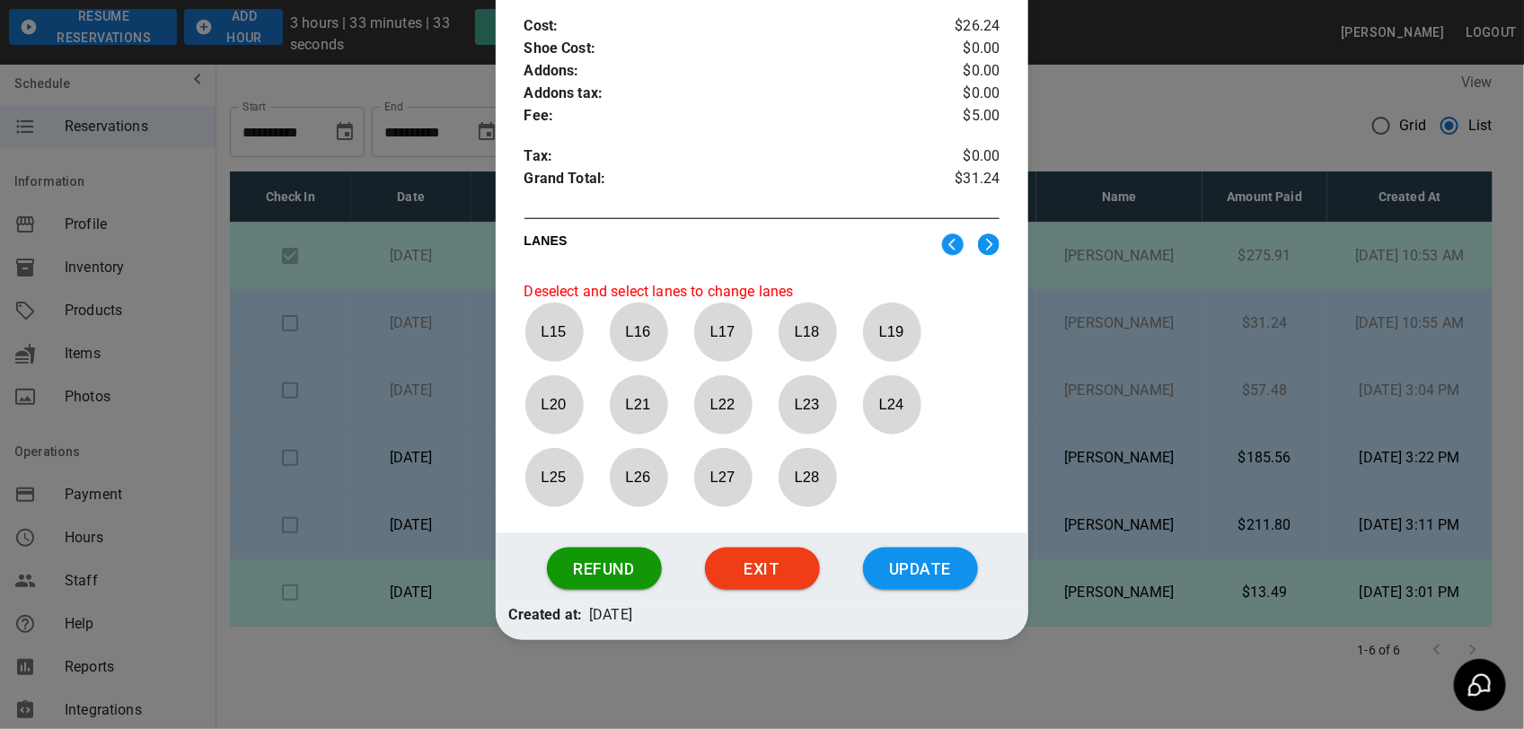
scroll to position [683, 0]
click at [898, 338] on p "L 19" at bounding box center [891, 331] width 59 height 42
click at [927, 566] on button "Update" at bounding box center [920, 568] width 115 height 43
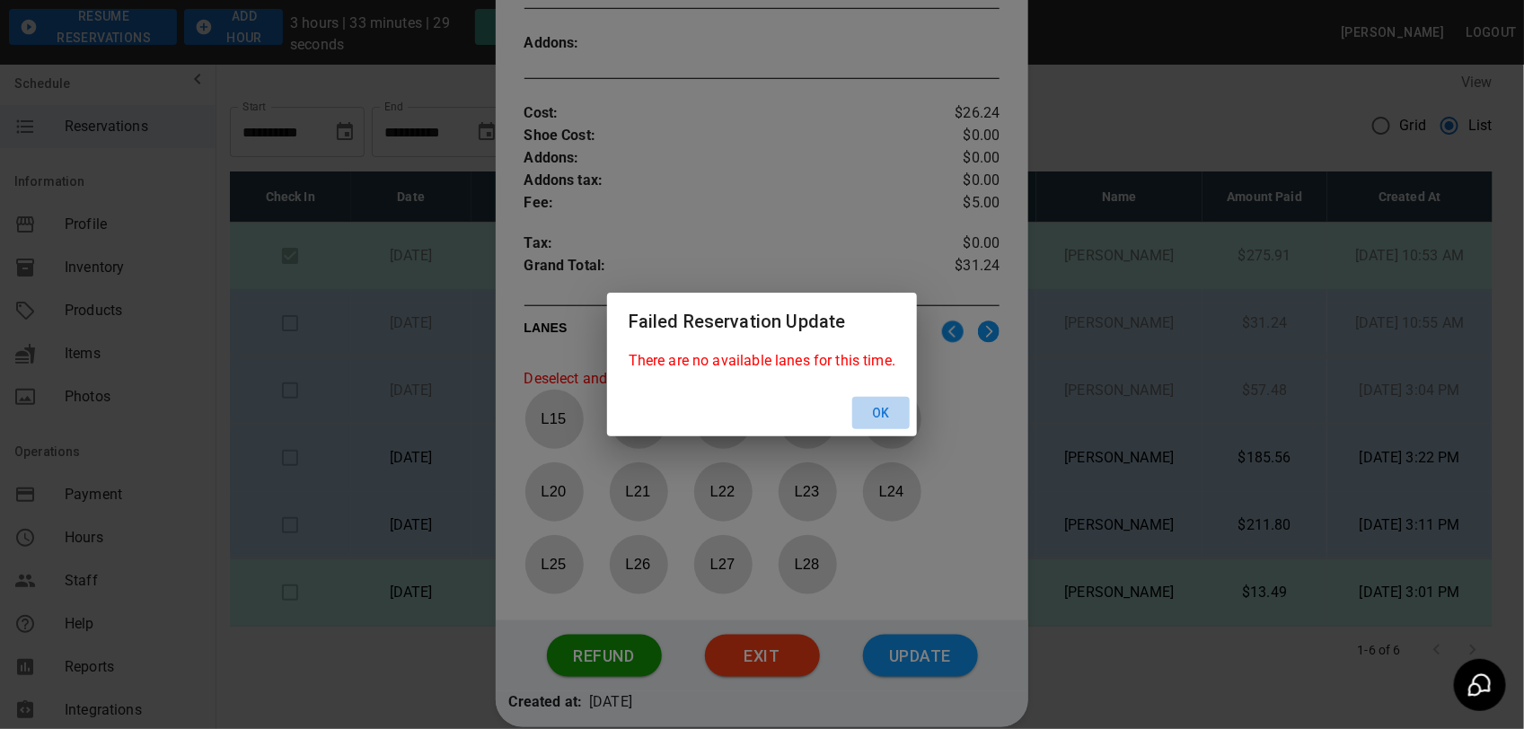
click at [890, 418] on button "Ok" at bounding box center [880, 413] width 57 height 33
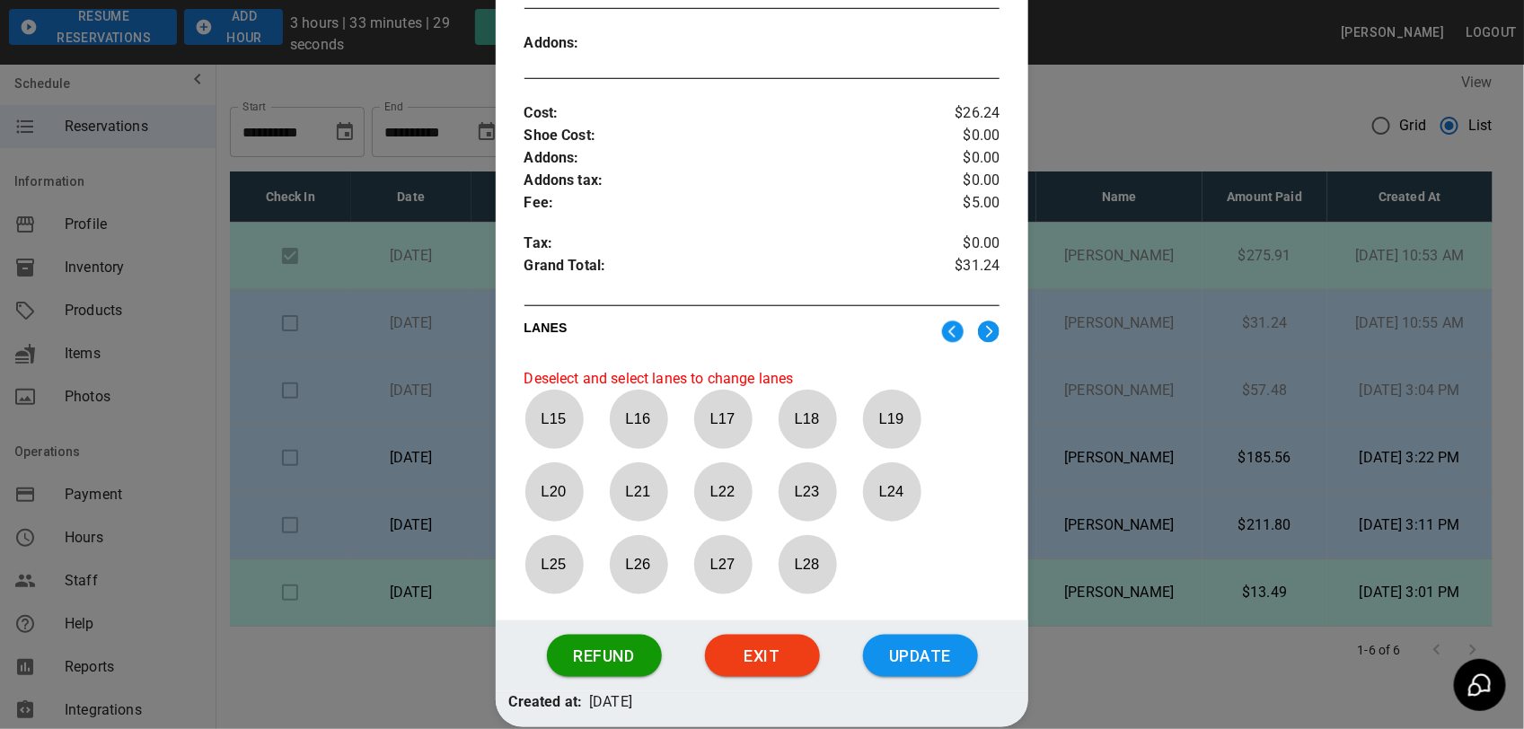
click at [942, 338] on img at bounding box center [953, 332] width 22 height 22
click at [543, 428] on p "L 1" at bounding box center [553, 419] width 59 height 42
click at [903, 418] on p "L 5" at bounding box center [891, 419] width 59 height 42
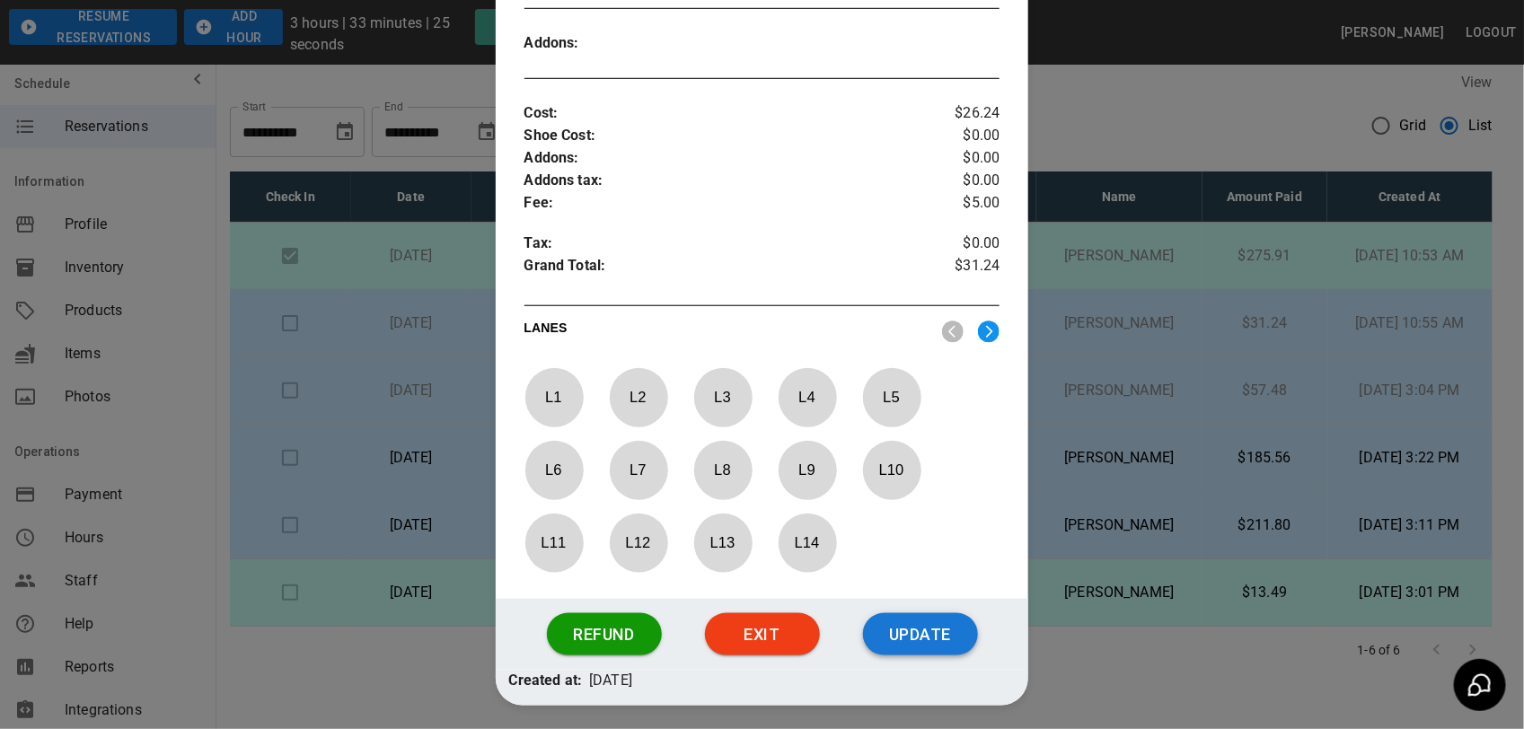
click at [919, 629] on button "Update" at bounding box center [920, 634] width 115 height 43
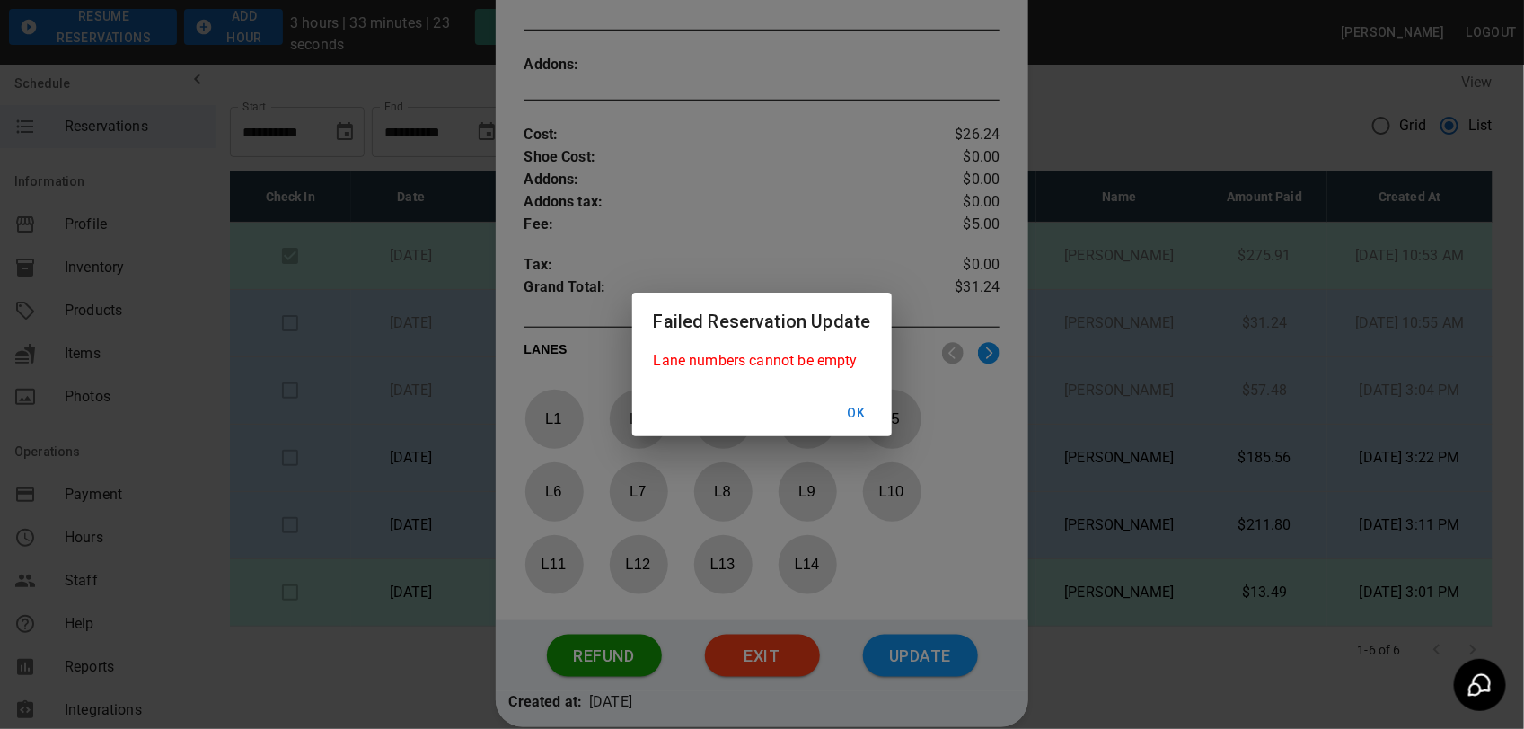
click at [863, 411] on button "Ok" at bounding box center [855, 413] width 57 height 33
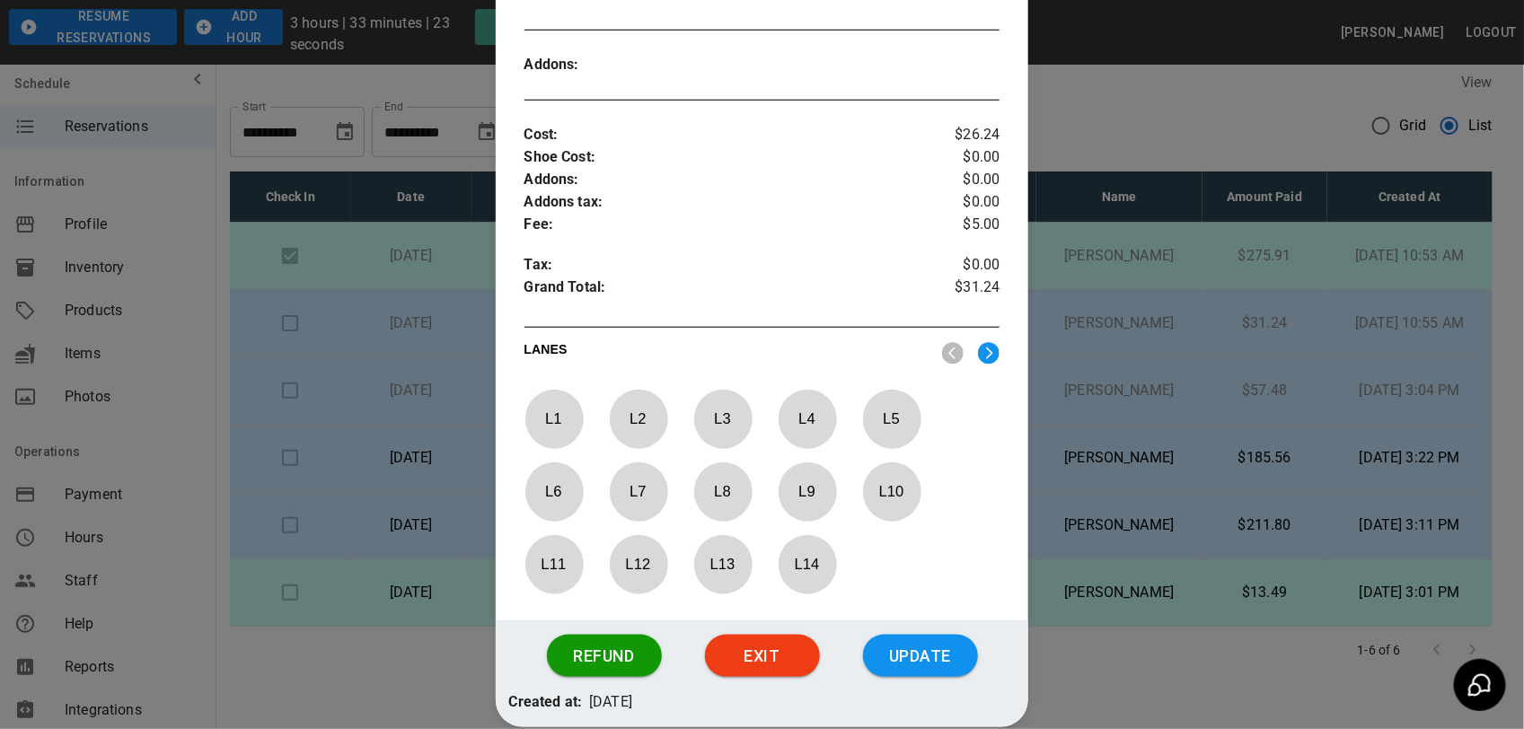
click at [555, 418] on p "L 1" at bounding box center [553, 419] width 59 height 42
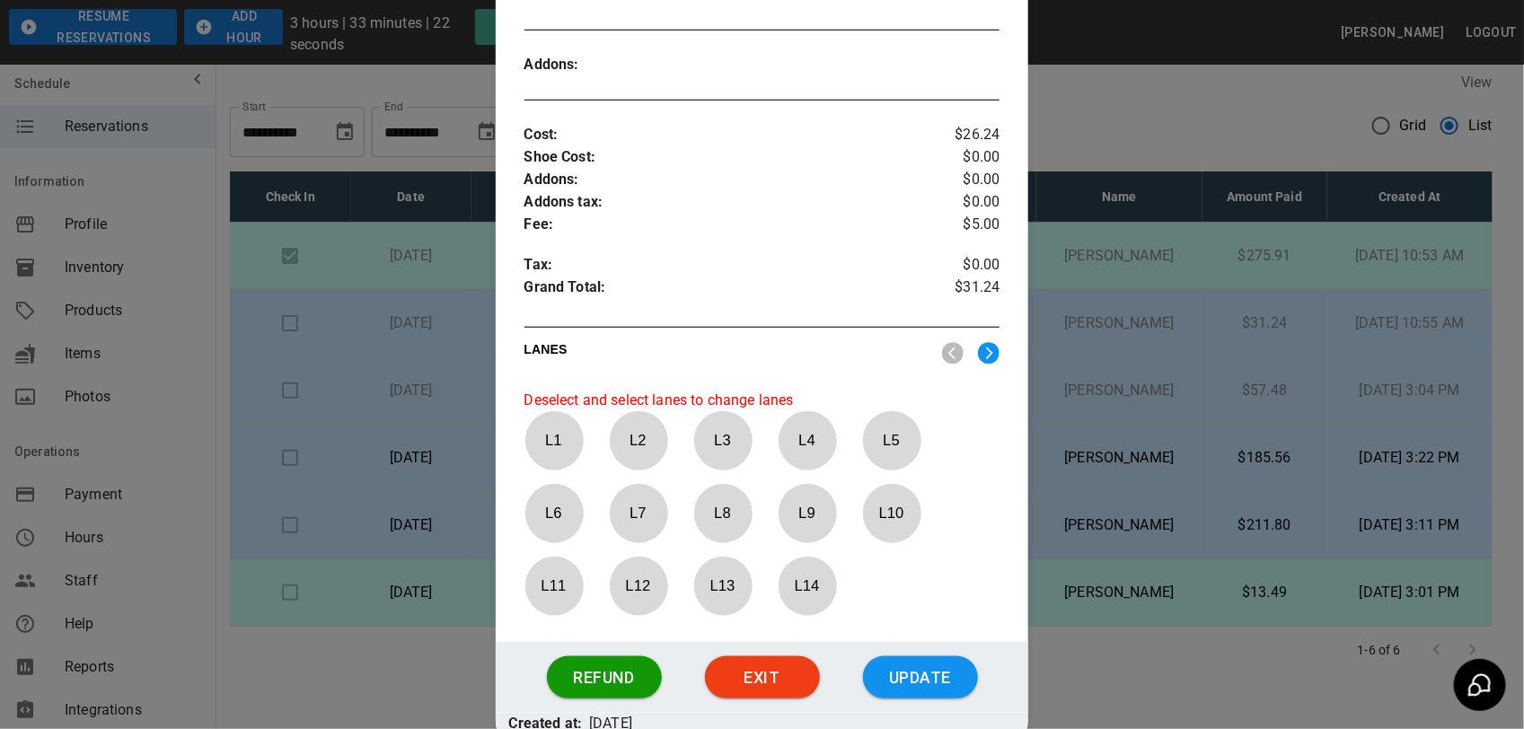
click at [536, 429] on p "L 1" at bounding box center [553, 440] width 59 height 42
click at [539, 431] on p "L 1" at bounding box center [553, 440] width 59 height 42
click at [544, 434] on p "L 1" at bounding box center [553, 440] width 59 height 42
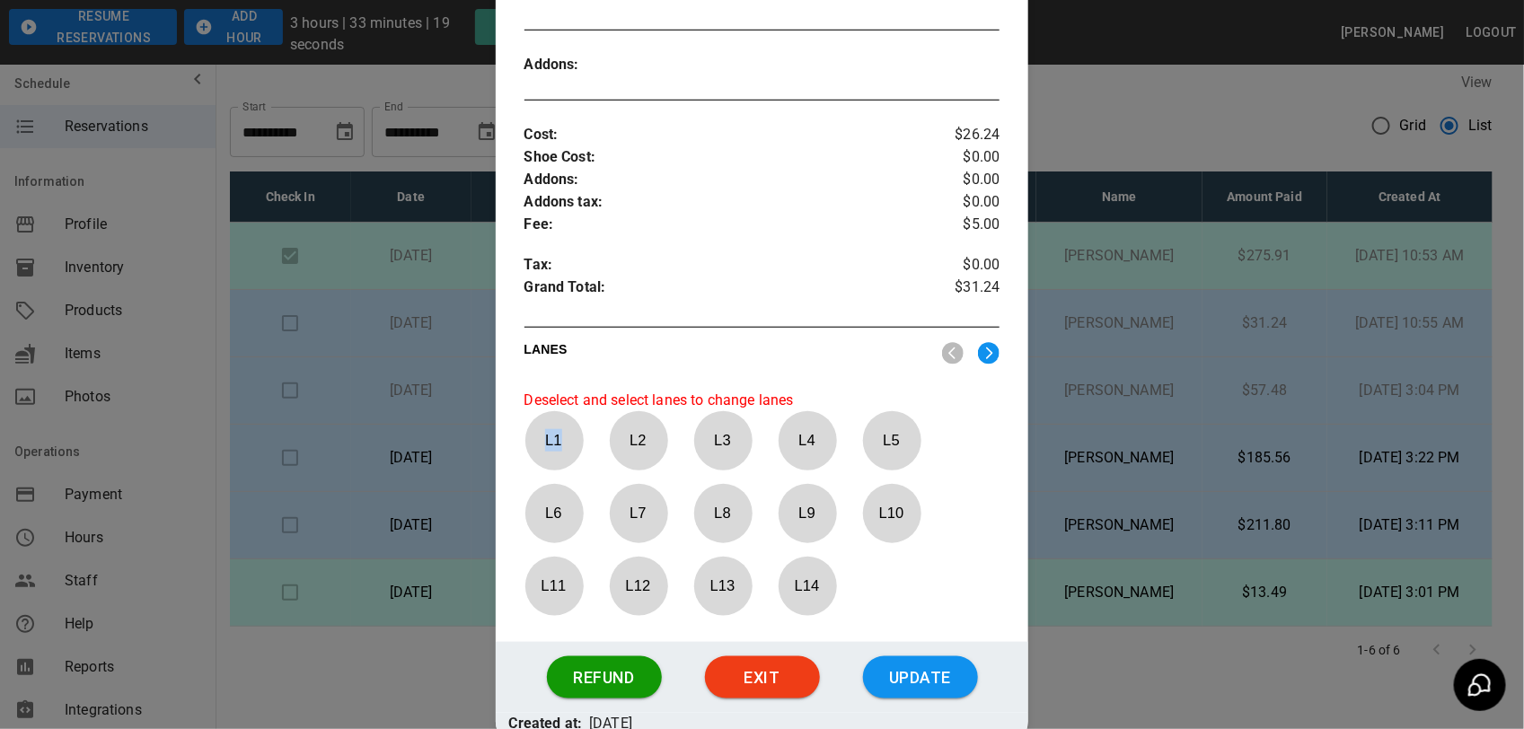
click at [978, 362] on img at bounding box center [989, 353] width 22 height 22
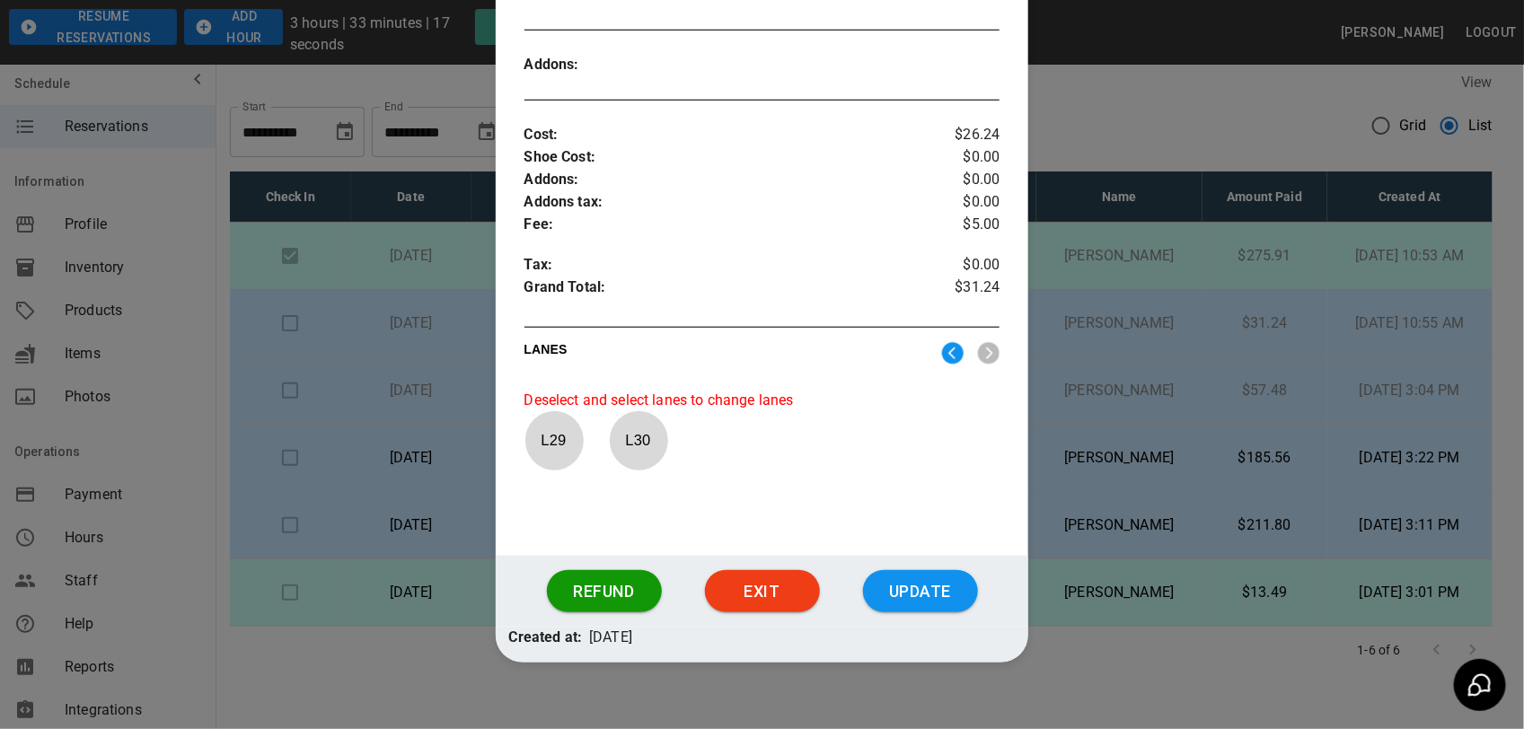
click at [622, 451] on p "L 30" at bounding box center [638, 440] width 59 height 42
click at [626, 452] on p "L 30" at bounding box center [638, 440] width 59 height 42
drag, startPoint x: 626, startPoint y: 452, endPoint x: 633, endPoint y: 470, distance: 19.3
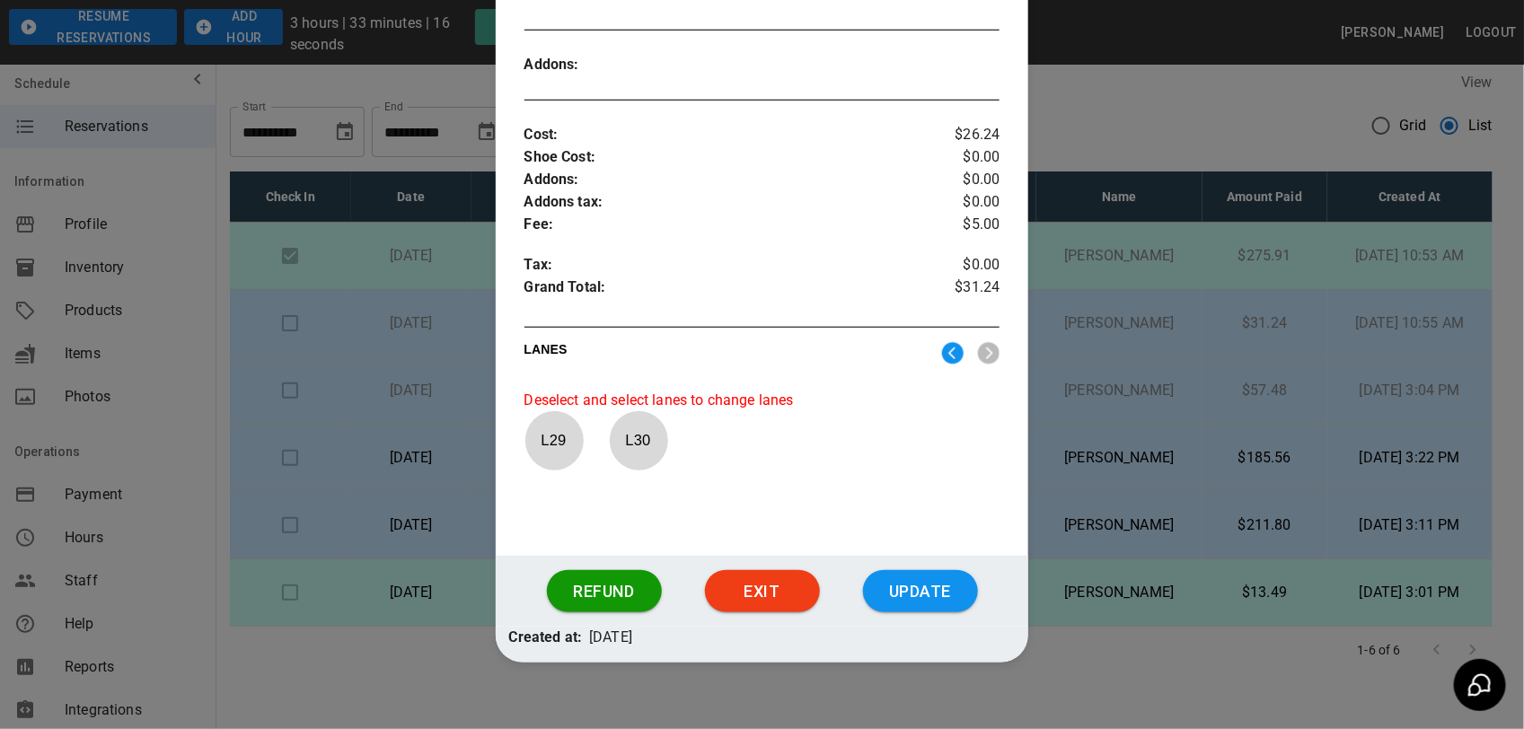
click at [633, 470] on div at bounding box center [639, 440] width 58 height 59
click at [629, 464] on div at bounding box center [639, 440] width 58 height 59
click at [942, 357] on img at bounding box center [953, 353] width 22 height 22
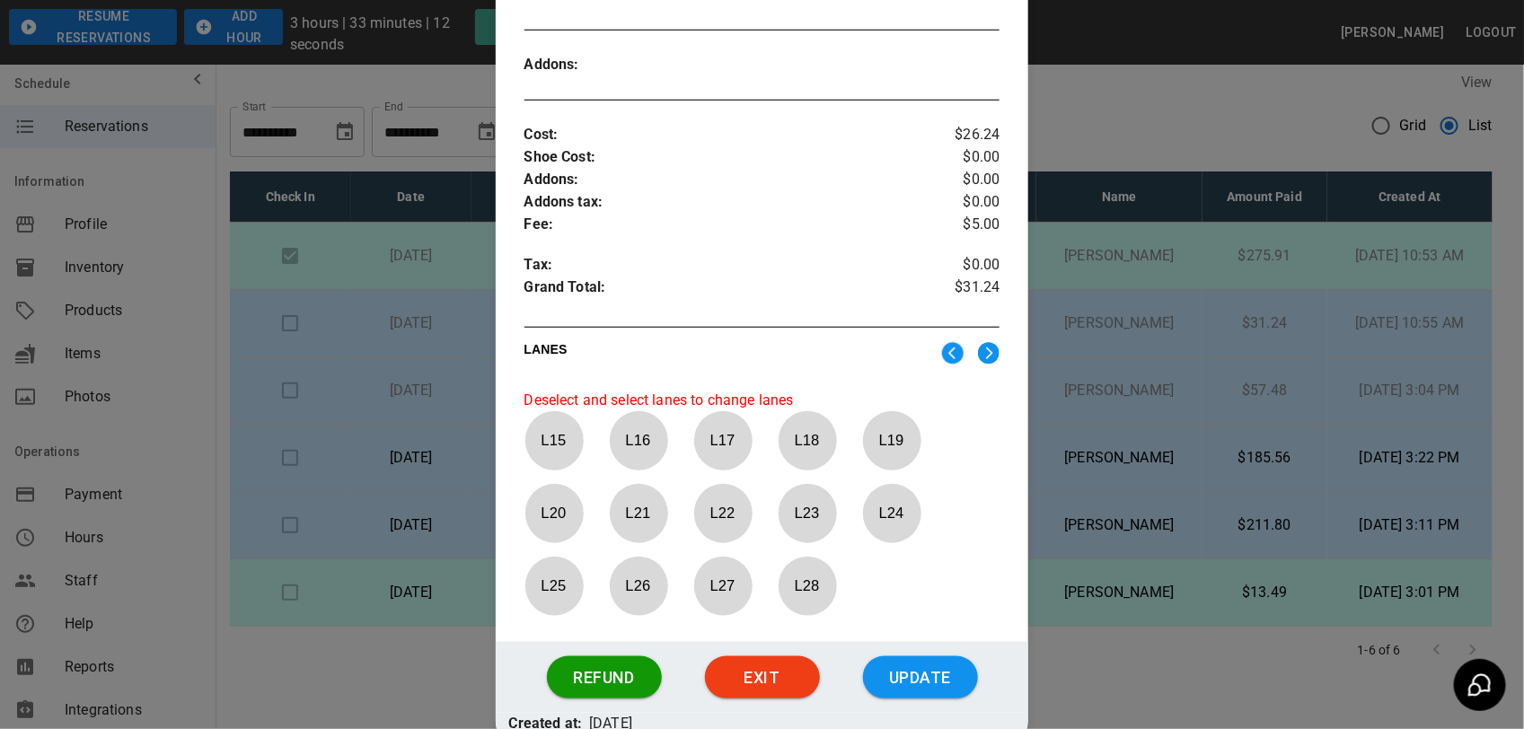
click at [940, 368] on div "LANES" at bounding box center [762, 352] width 476 height 31
click at [945, 356] on img at bounding box center [953, 353] width 22 height 22
click at [905, 433] on p "L 5" at bounding box center [891, 440] width 59 height 42
click at [904, 433] on p "L 5" at bounding box center [891, 440] width 59 height 42
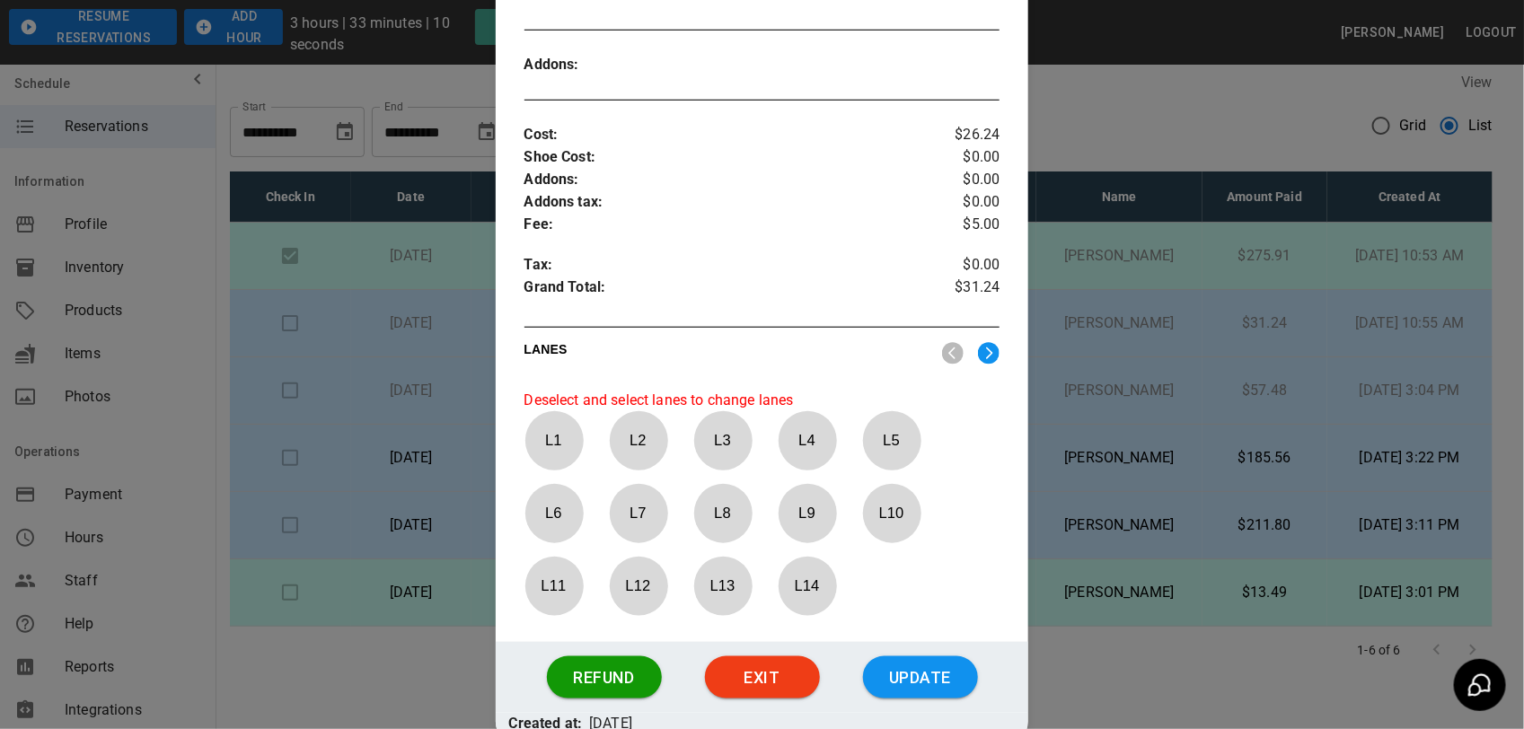
click at [892, 443] on p "L 5" at bounding box center [891, 440] width 59 height 42
click at [905, 674] on button "Update" at bounding box center [920, 677] width 115 height 43
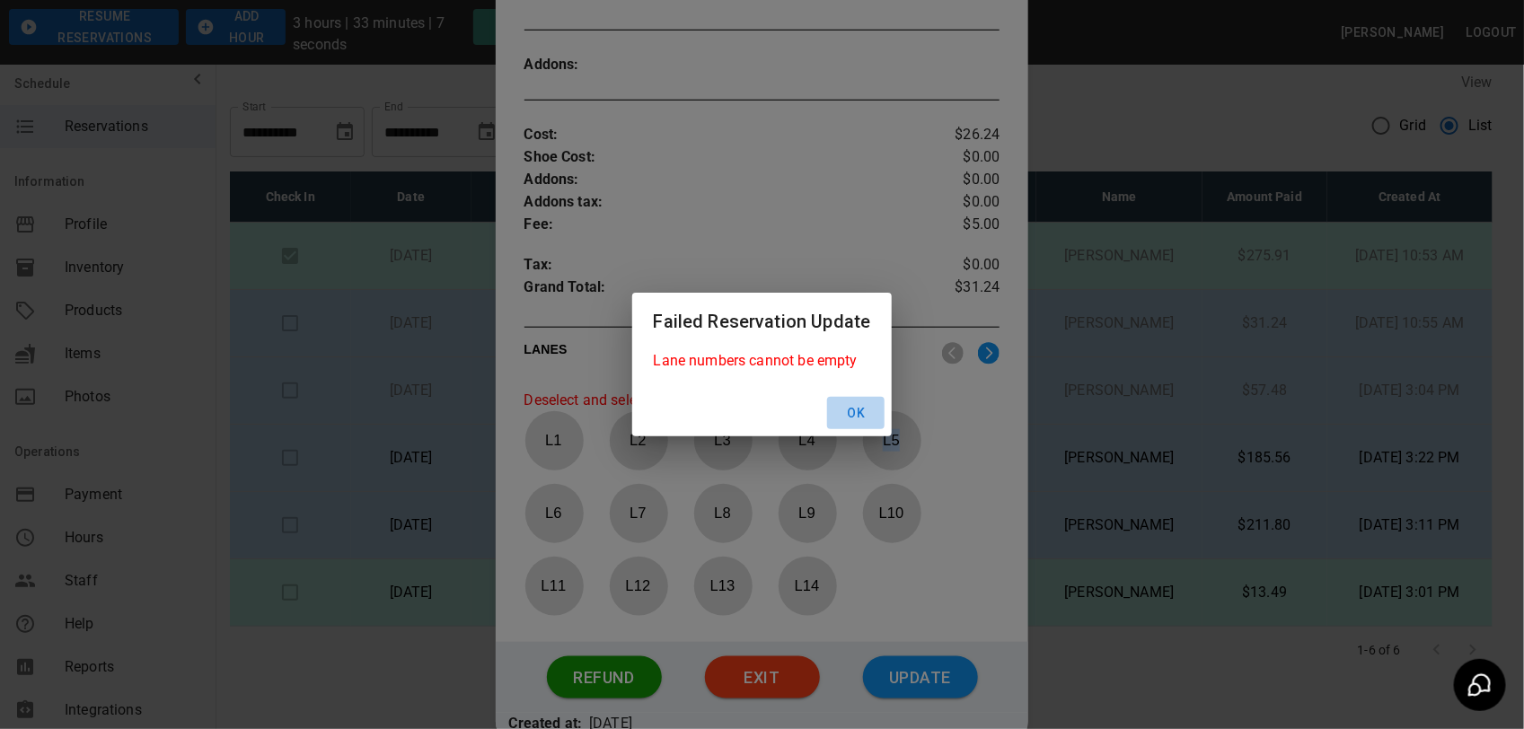
click at [872, 413] on button "Ok" at bounding box center [855, 413] width 57 height 33
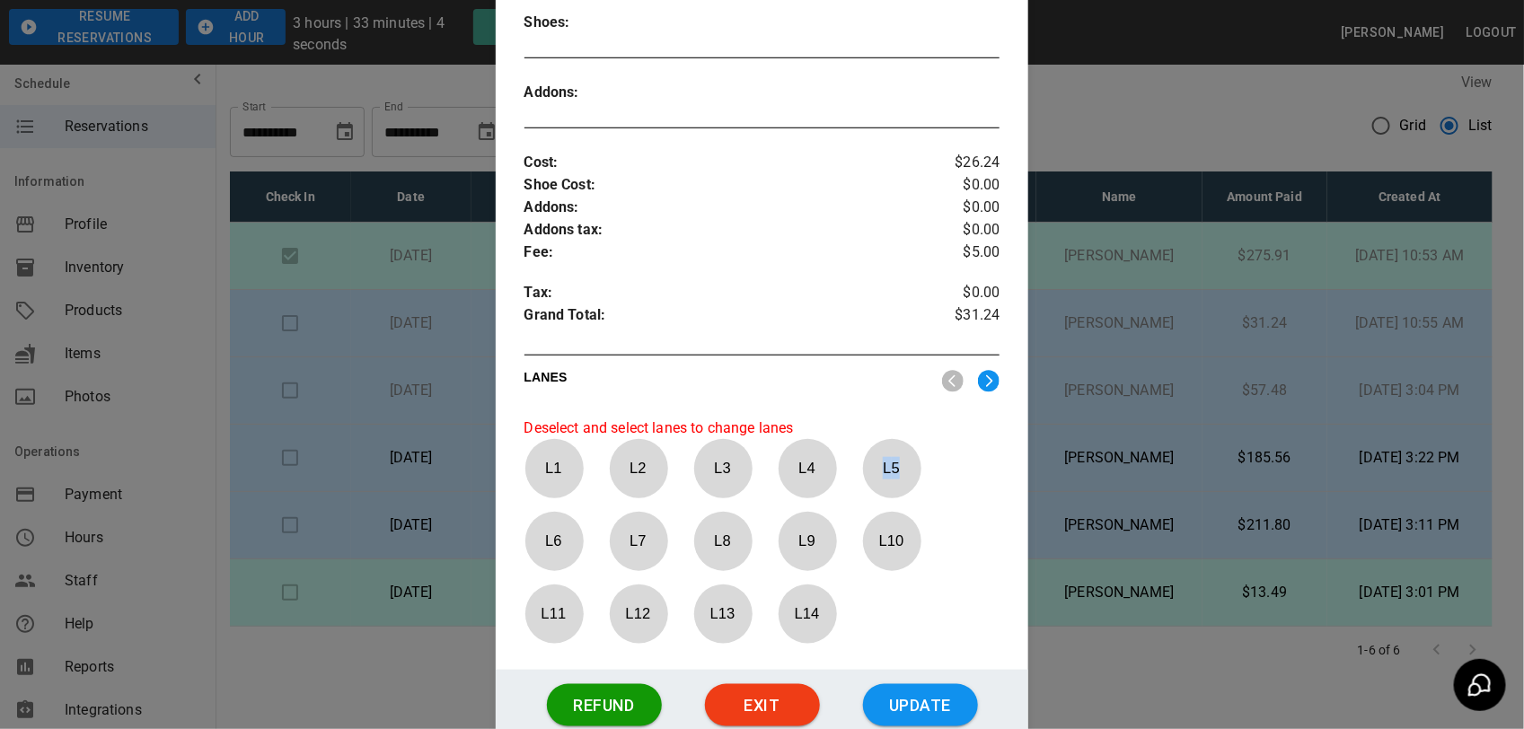
scroll to position [561, 0]
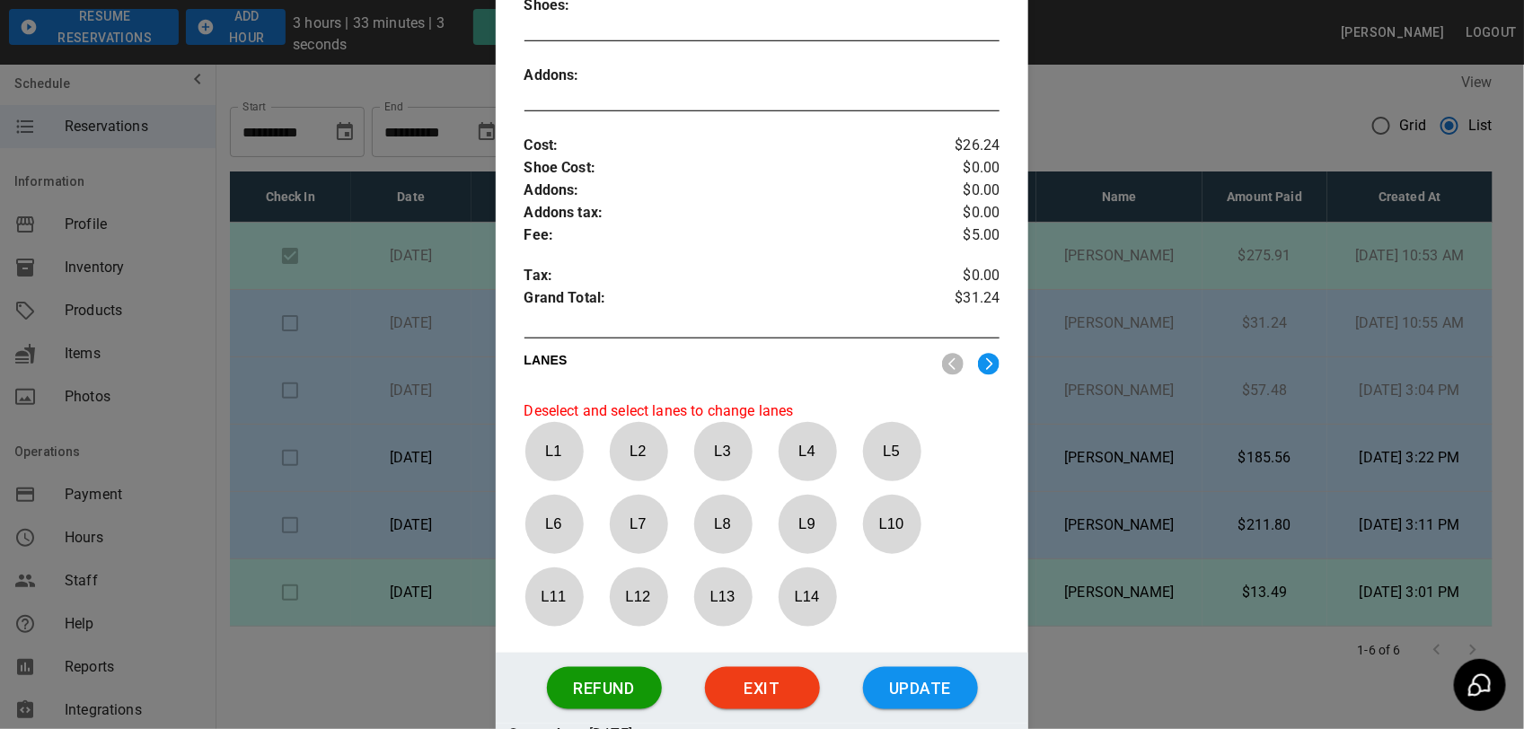
click at [847, 356] on p "LANES" at bounding box center [726, 363] width 404 height 25
click at [543, 523] on p "L 6" at bounding box center [553, 524] width 59 height 42
click at [541, 523] on p "L 6" at bounding box center [553, 524] width 59 height 42
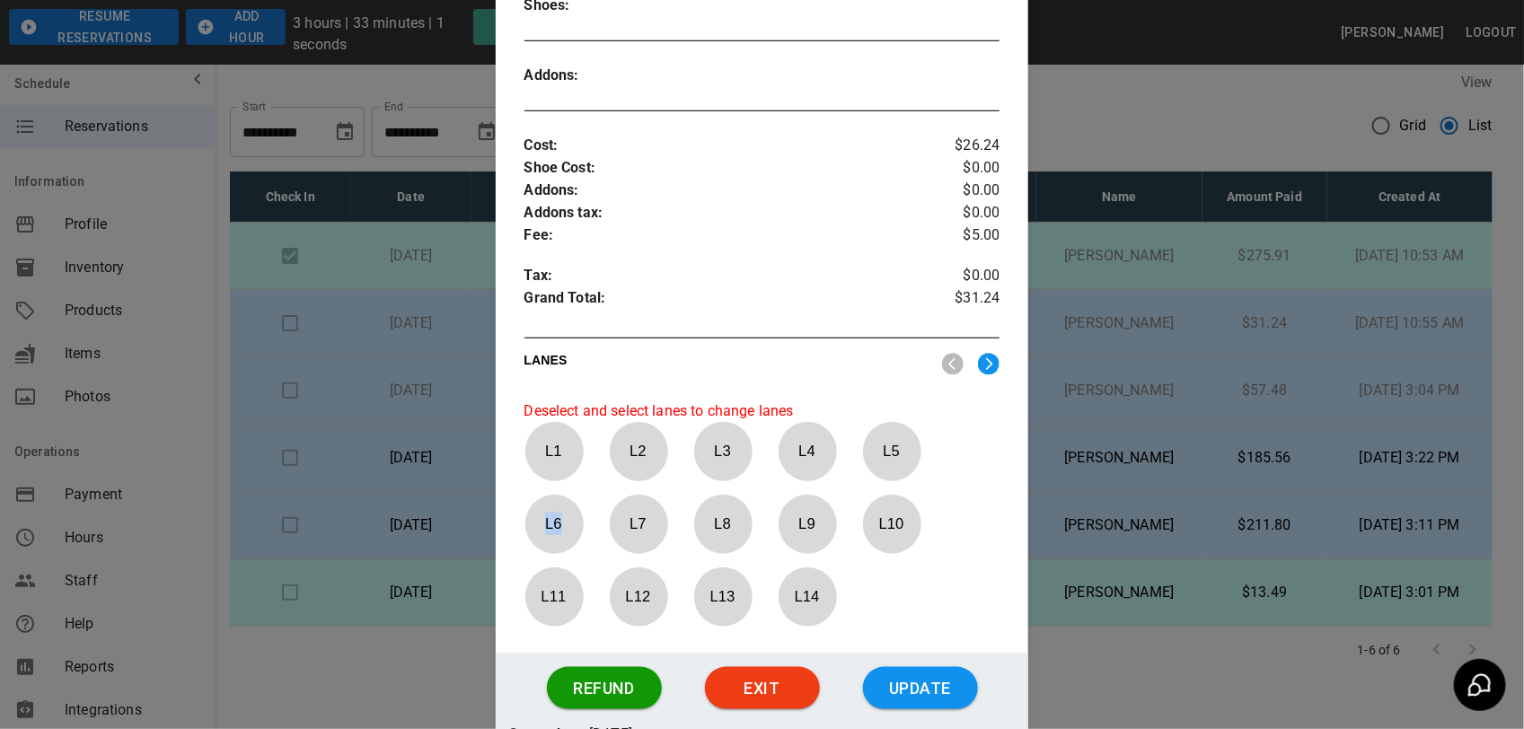
click at [541, 523] on p "L 6" at bounding box center [553, 524] width 59 height 42
click at [543, 523] on p "L 6" at bounding box center [553, 524] width 59 height 42
drag, startPoint x: 543, startPoint y: 523, endPoint x: 568, endPoint y: 537, distance: 28.5
click at [568, 537] on p "L 6" at bounding box center [553, 524] width 59 height 42
click at [983, 353] on div "LANES" at bounding box center [762, 362] width 476 height 31
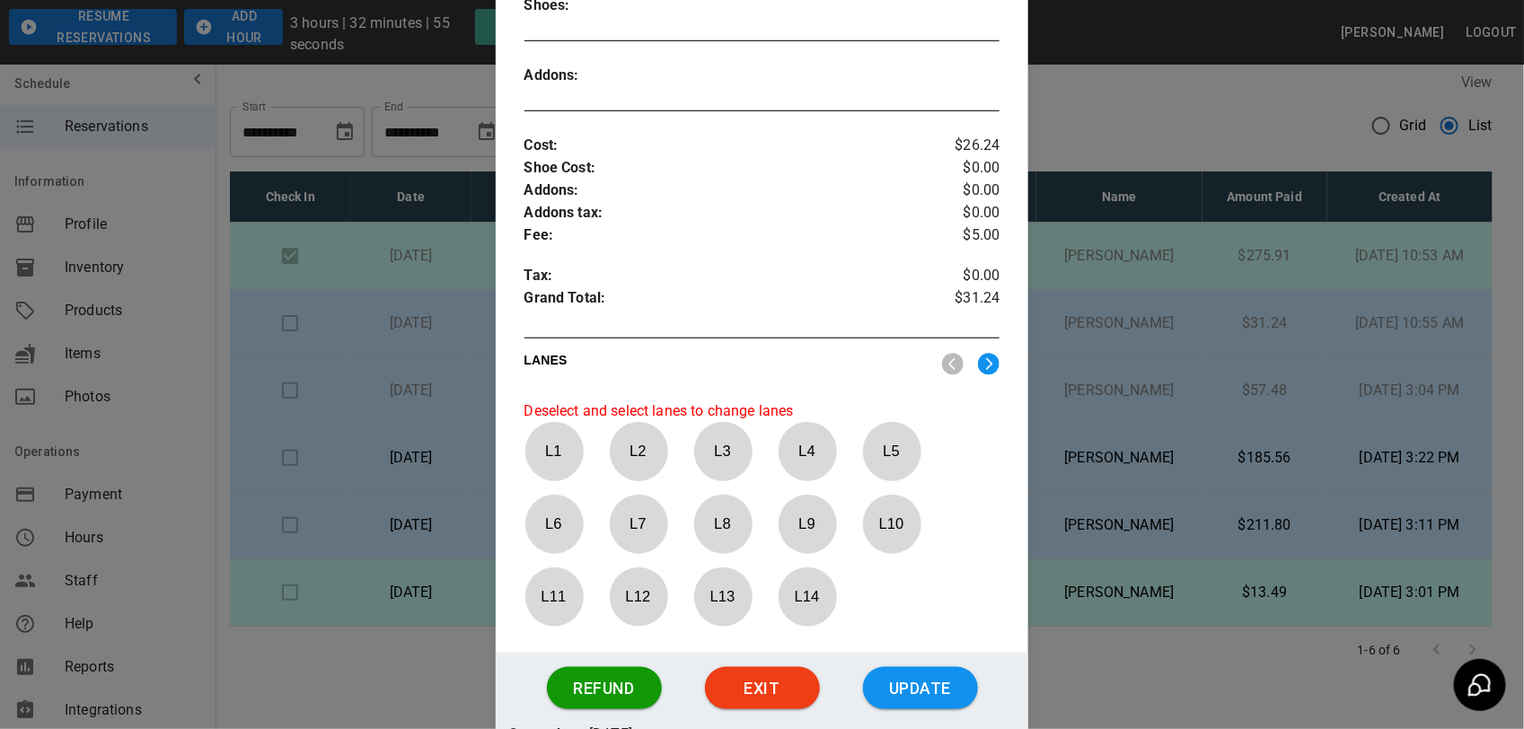
click at [983, 382] on div "LANES Deselect and select lanes to change lanes L 1 L 2 L 3 L 4 L 5 L 6 L 7 L 8…" at bounding box center [762, 499] width 476 height 305
click at [978, 370] on img at bounding box center [989, 364] width 22 height 22
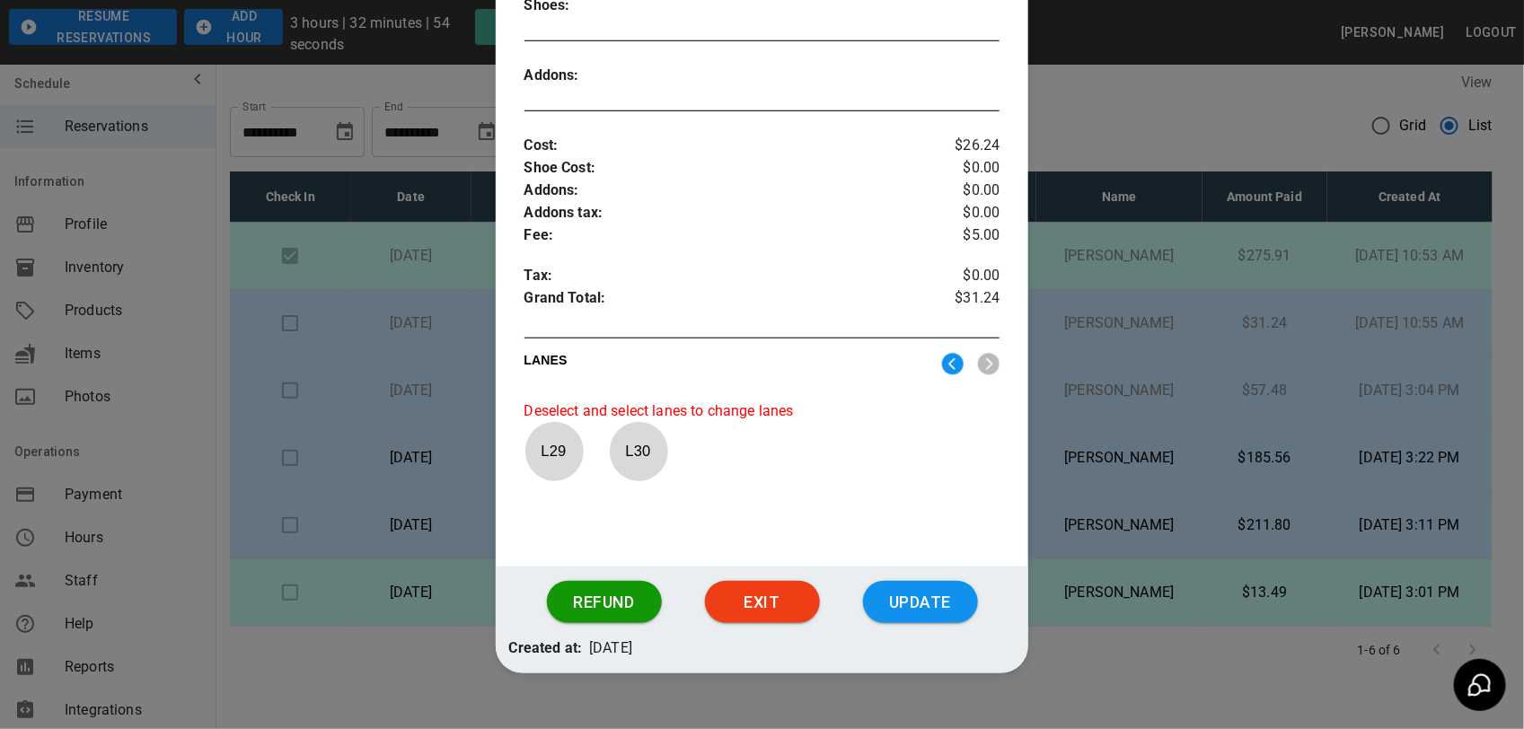
click at [978, 370] on img at bounding box center [989, 364] width 22 height 22
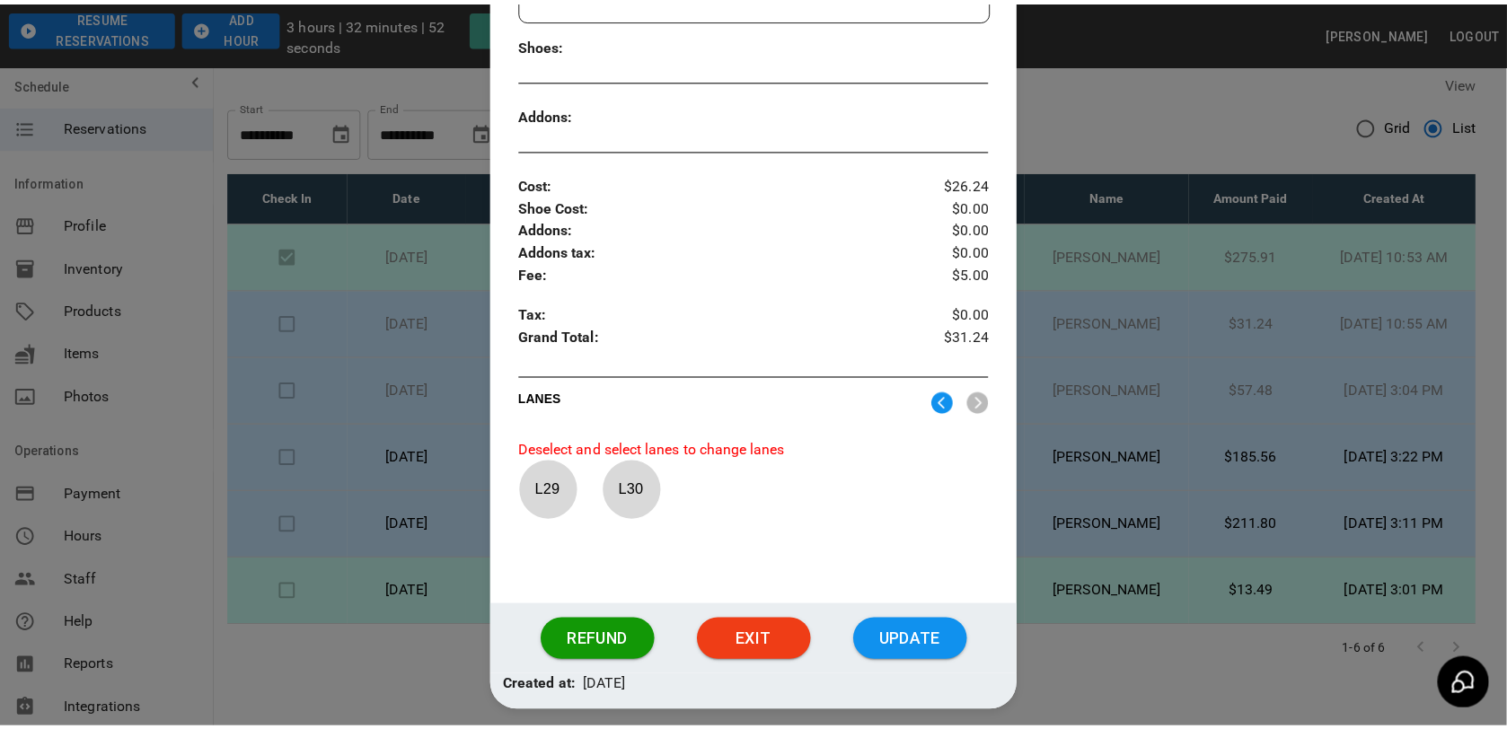
scroll to position [597, 0]
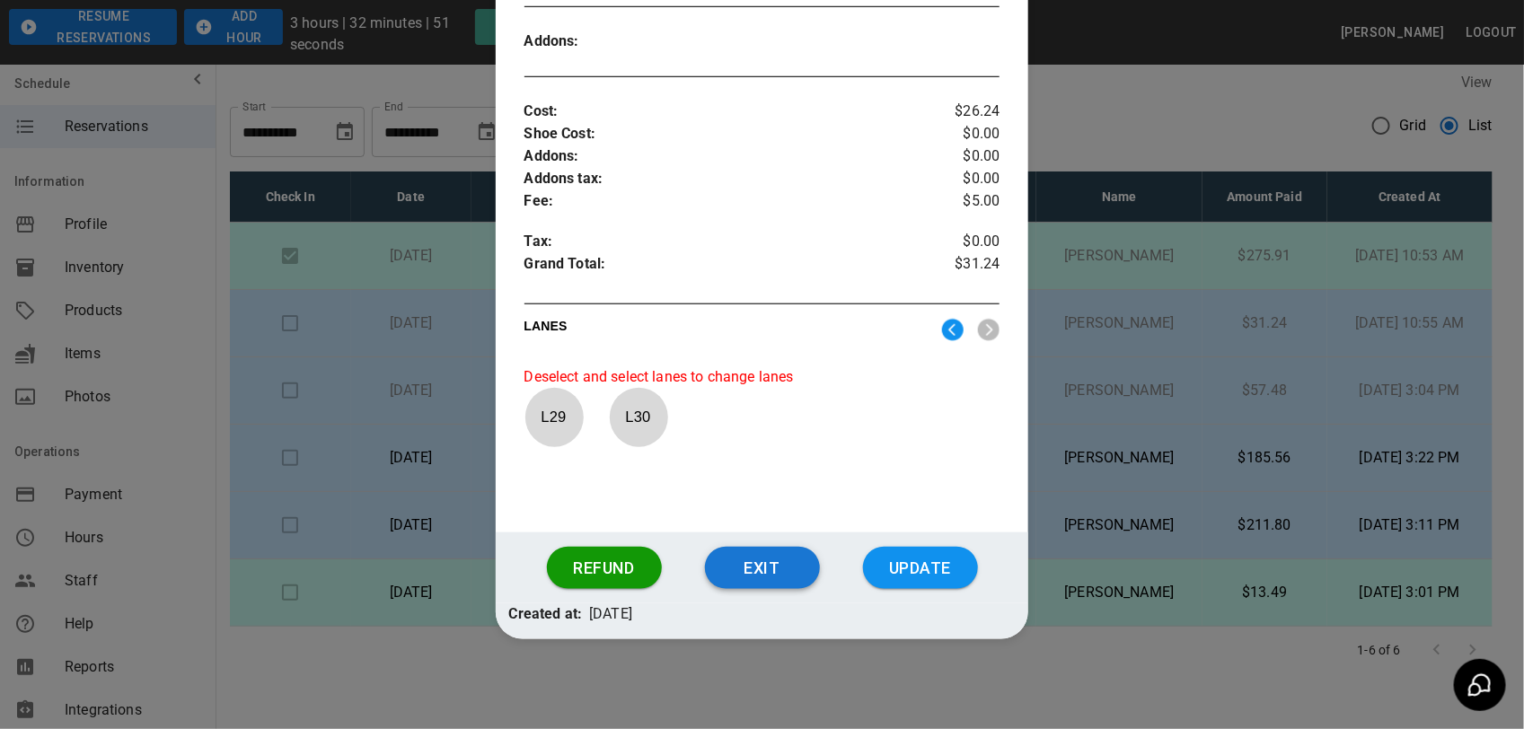
click at [768, 555] on button "Exit" at bounding box center [762, 568] width 115 height 43
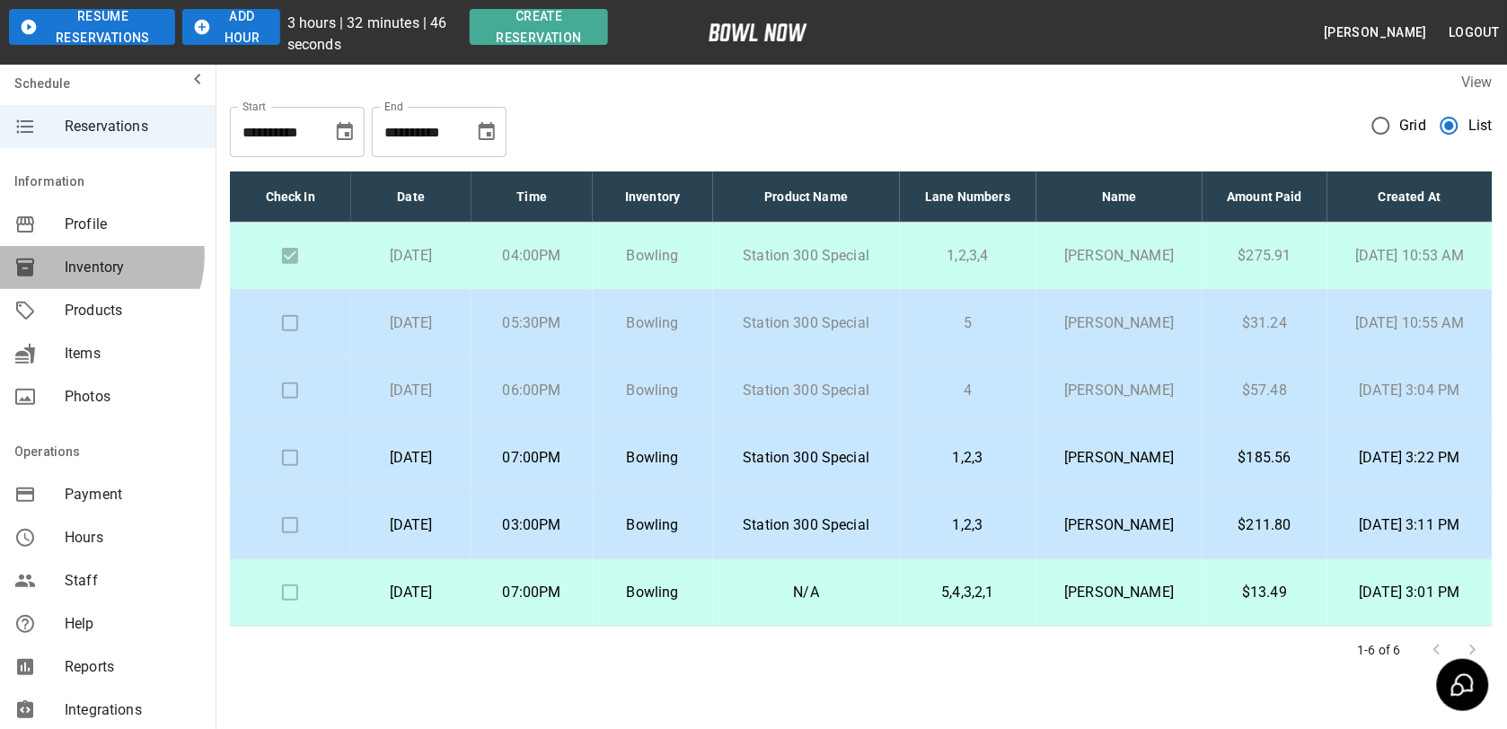
click at [90, 257] on span "Inventory" at bounding box center [133, 268] width 136 height 22
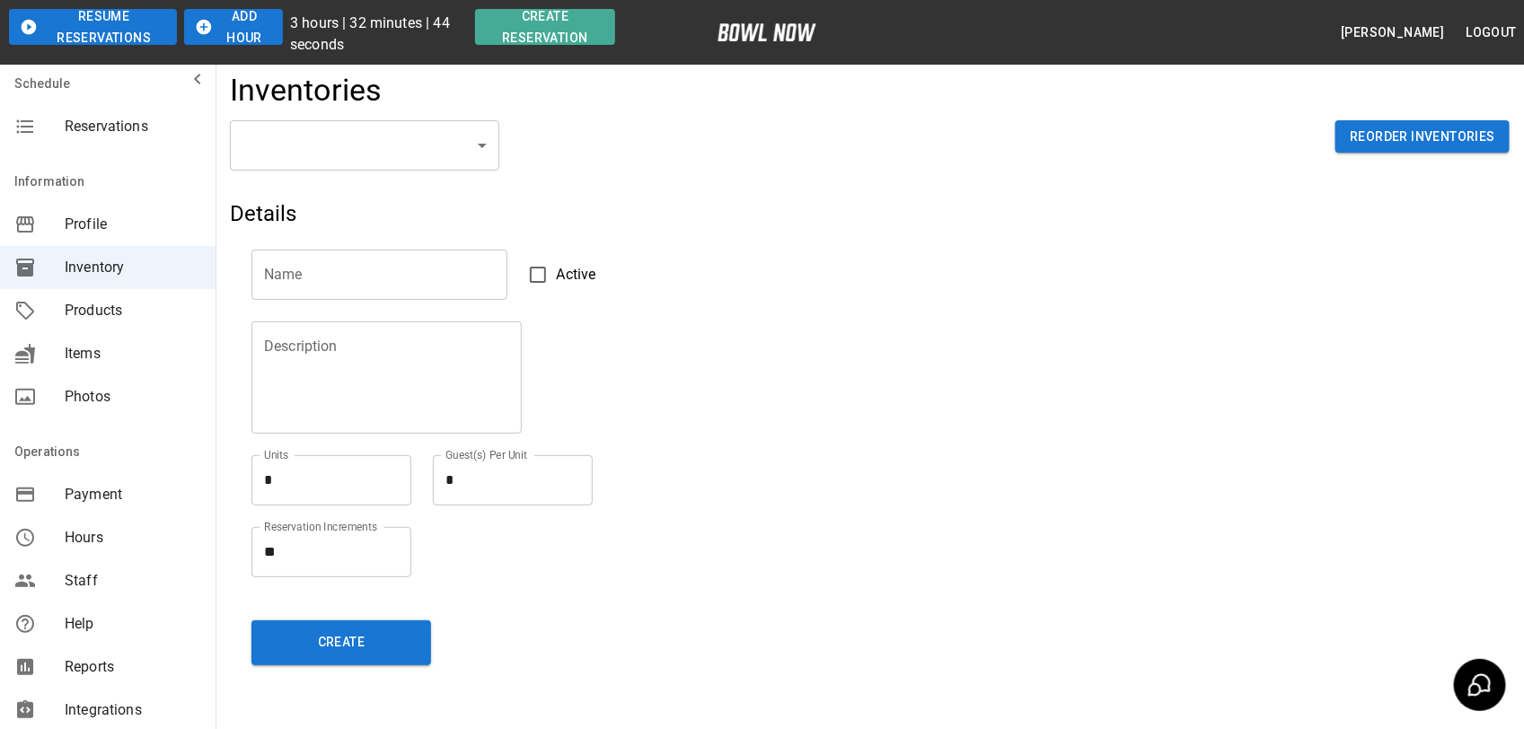
click at [472, 132] on body "Resume Reservations Add Hour 3 hours | 32 minutes | 44 seconds Create Reservati…" at bounding box center [762, 395] width 1524 height 791
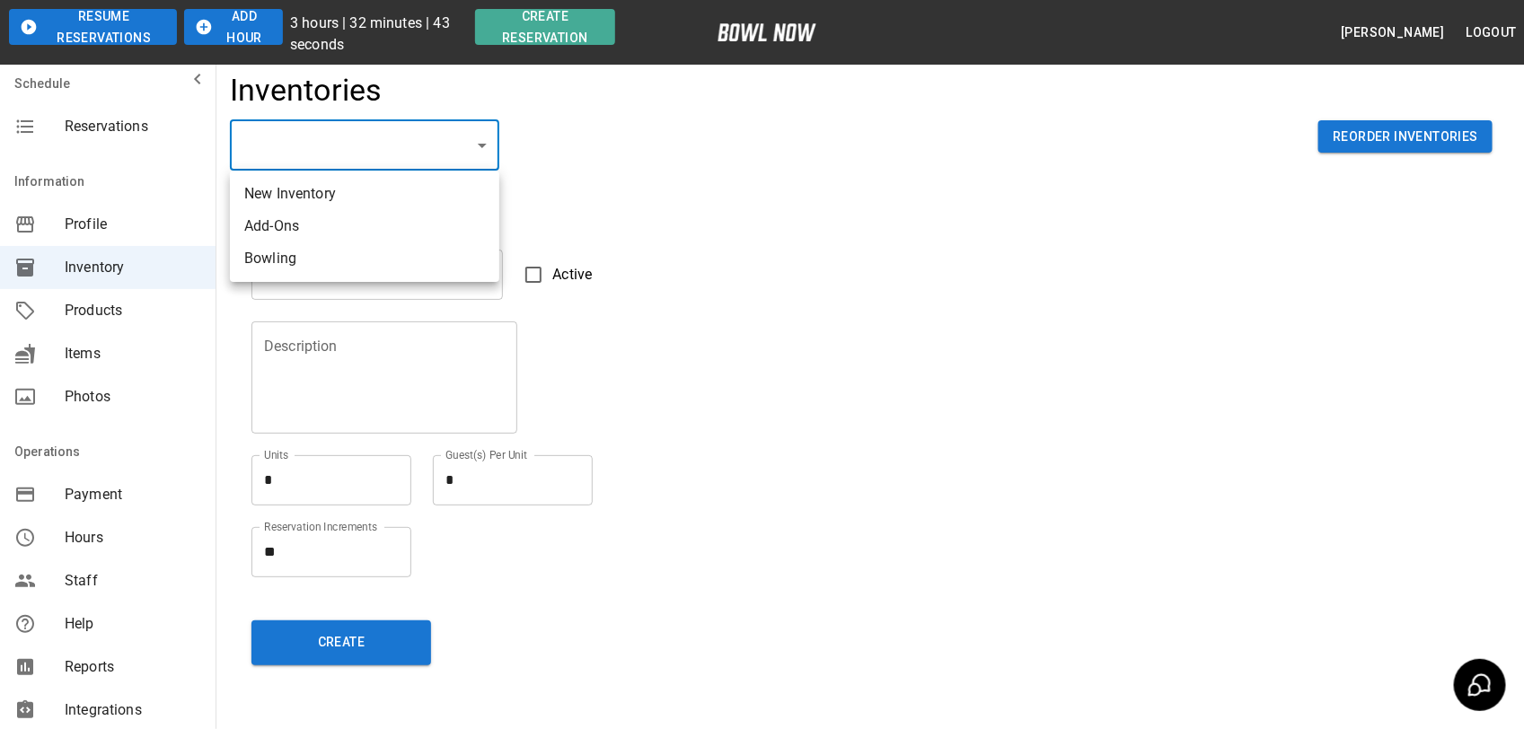
drag, startPoint x: 409, startPoint y: 277, endPoint x: 400, endPoint y: 270, distance: 11.7
click at [401, 272] on ul "New Inventory Add-Ons Bowling" at bounding box center [364, 226] width 269 height 111
click at [398, 269] on li "Bowling" at bounding box center [364, 258] width 269 height 32
type input "**********"
type input "*******"
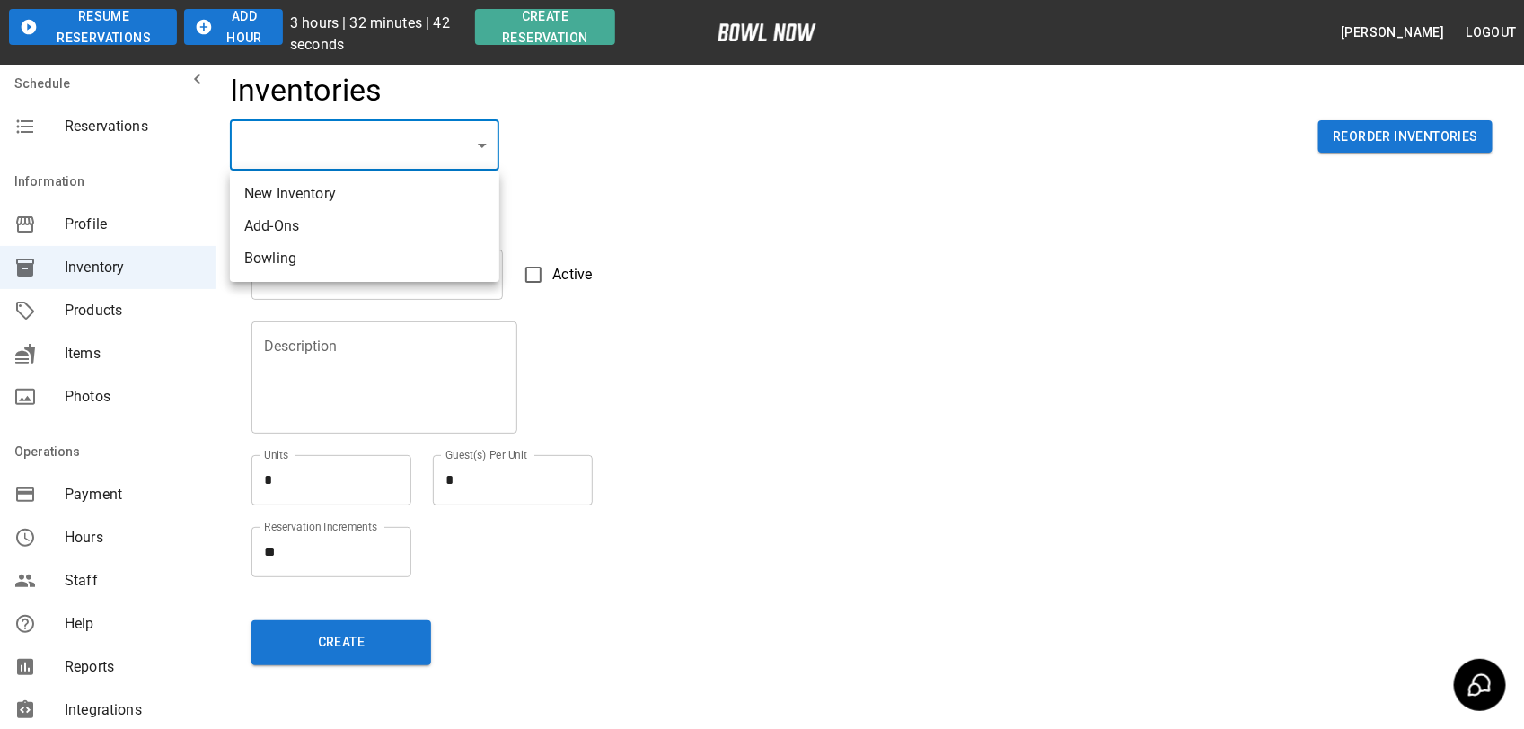
type textarea "**"
type textarea "*"
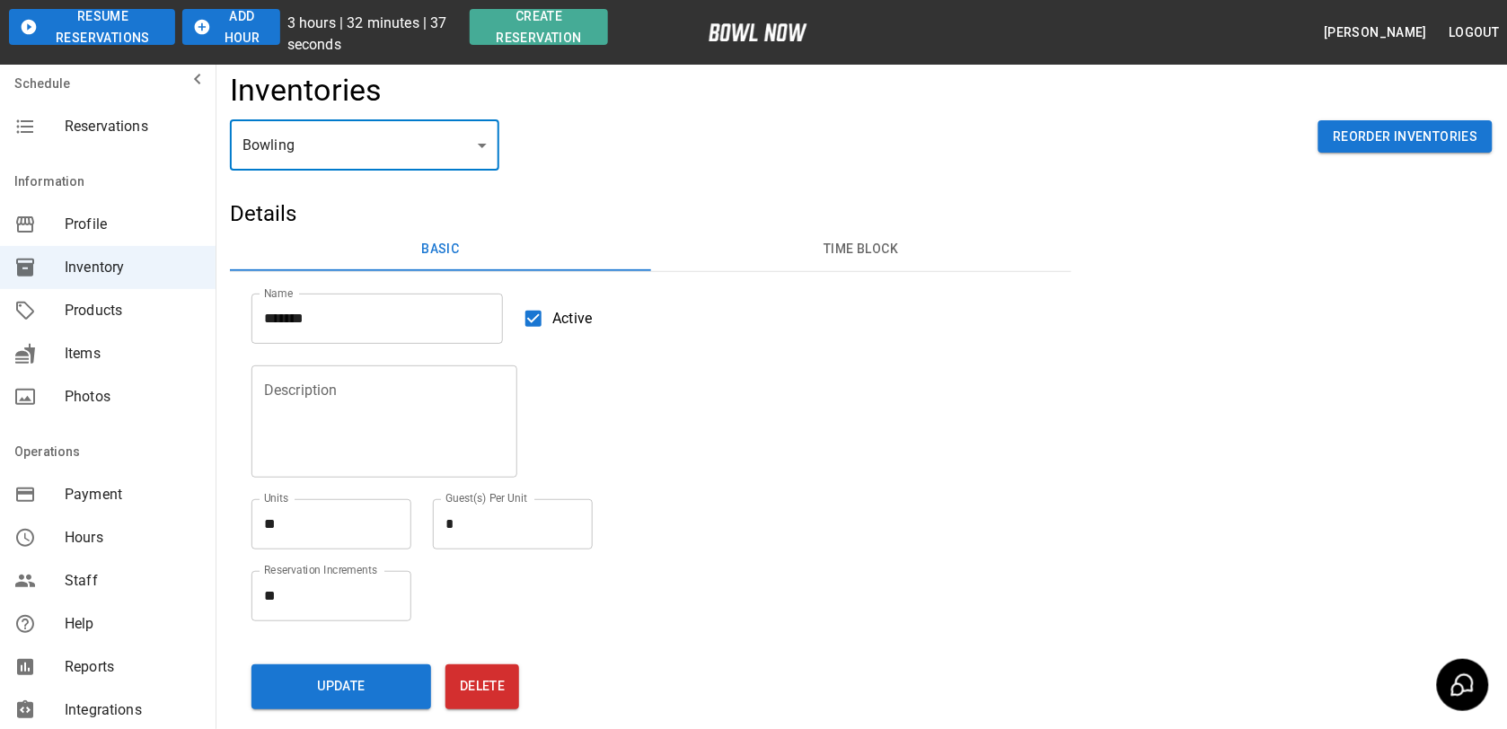
click at [869, 257] on button "Time Block" at bounding box center [861, 249] width 421 height 43
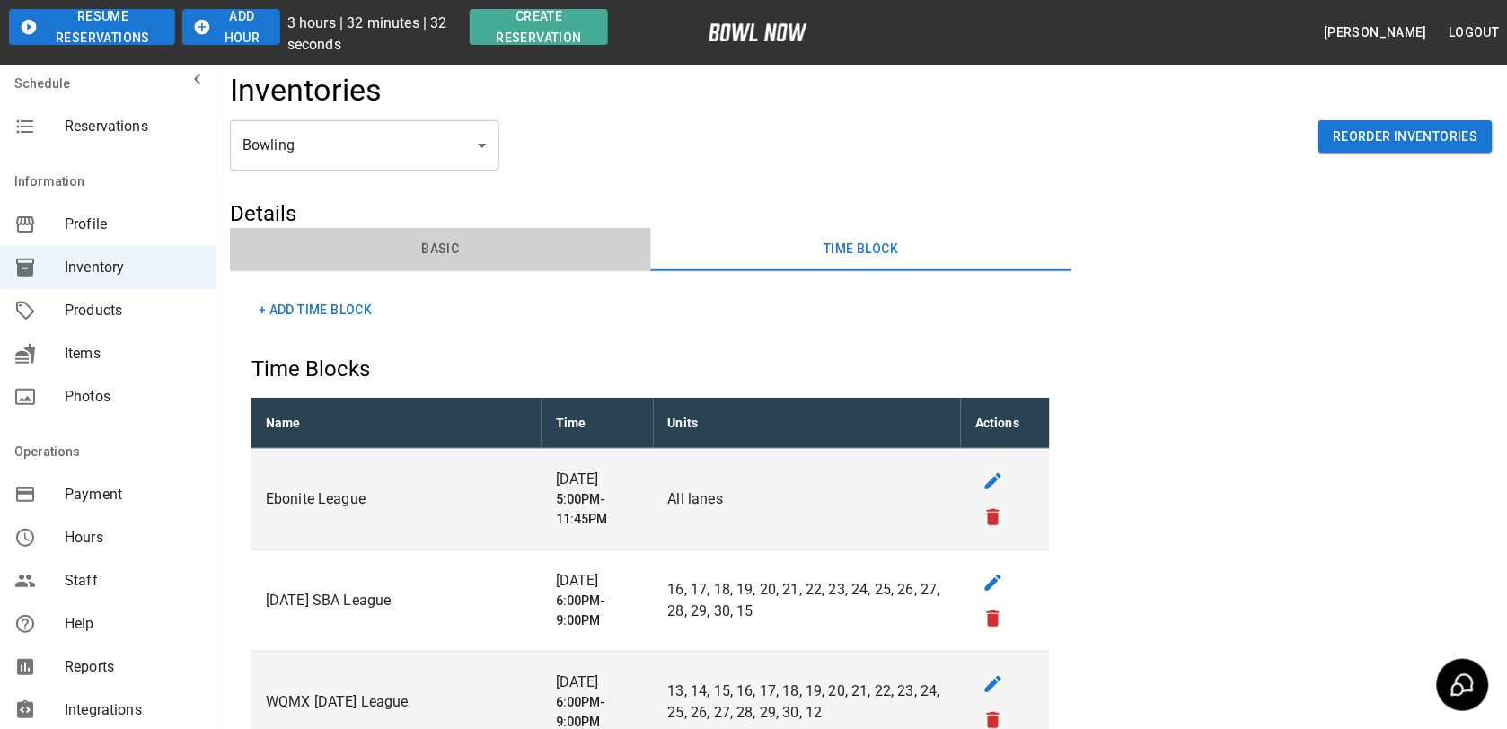
click at [438, 251] on button "Basic" at bounding box center [440, 249] width 421 height 43
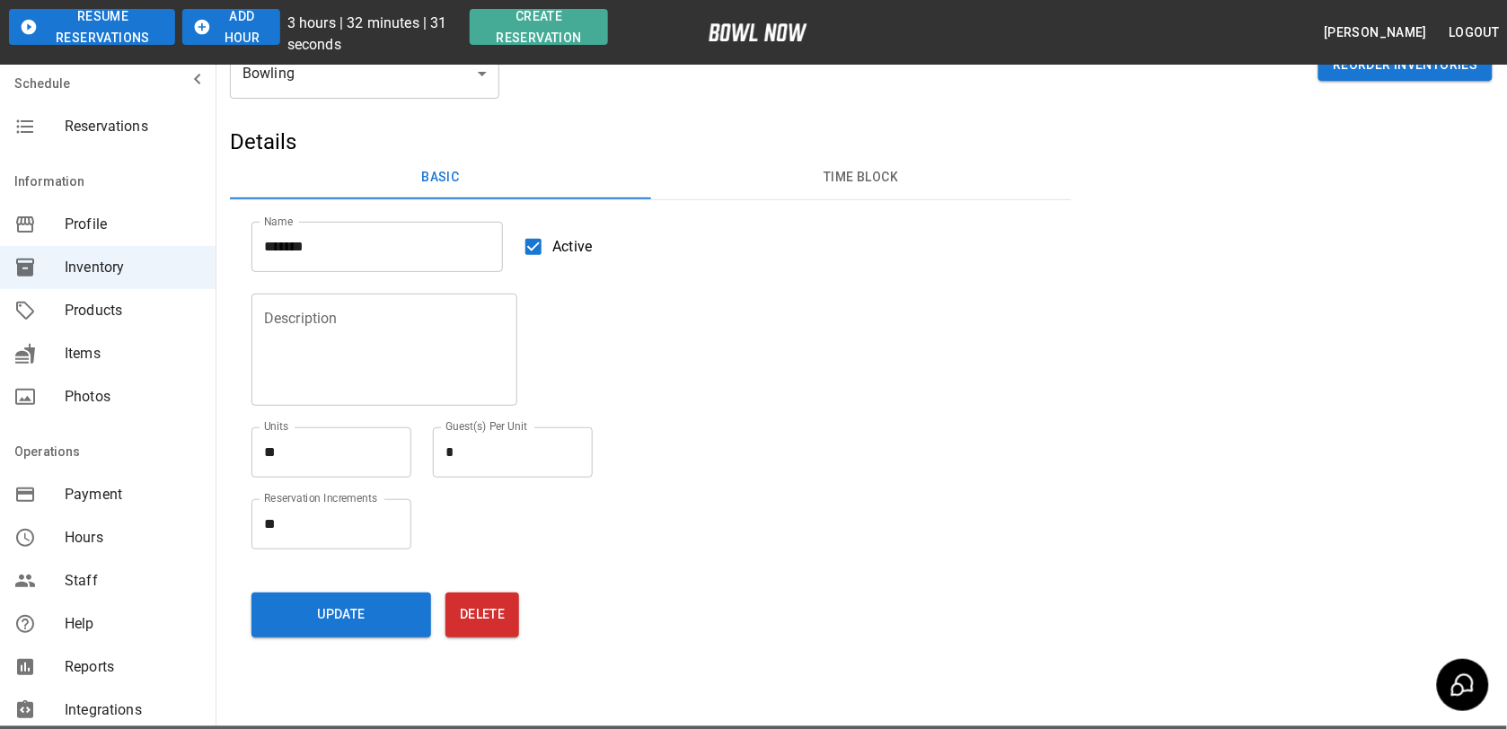
scroll to position [105, 0]
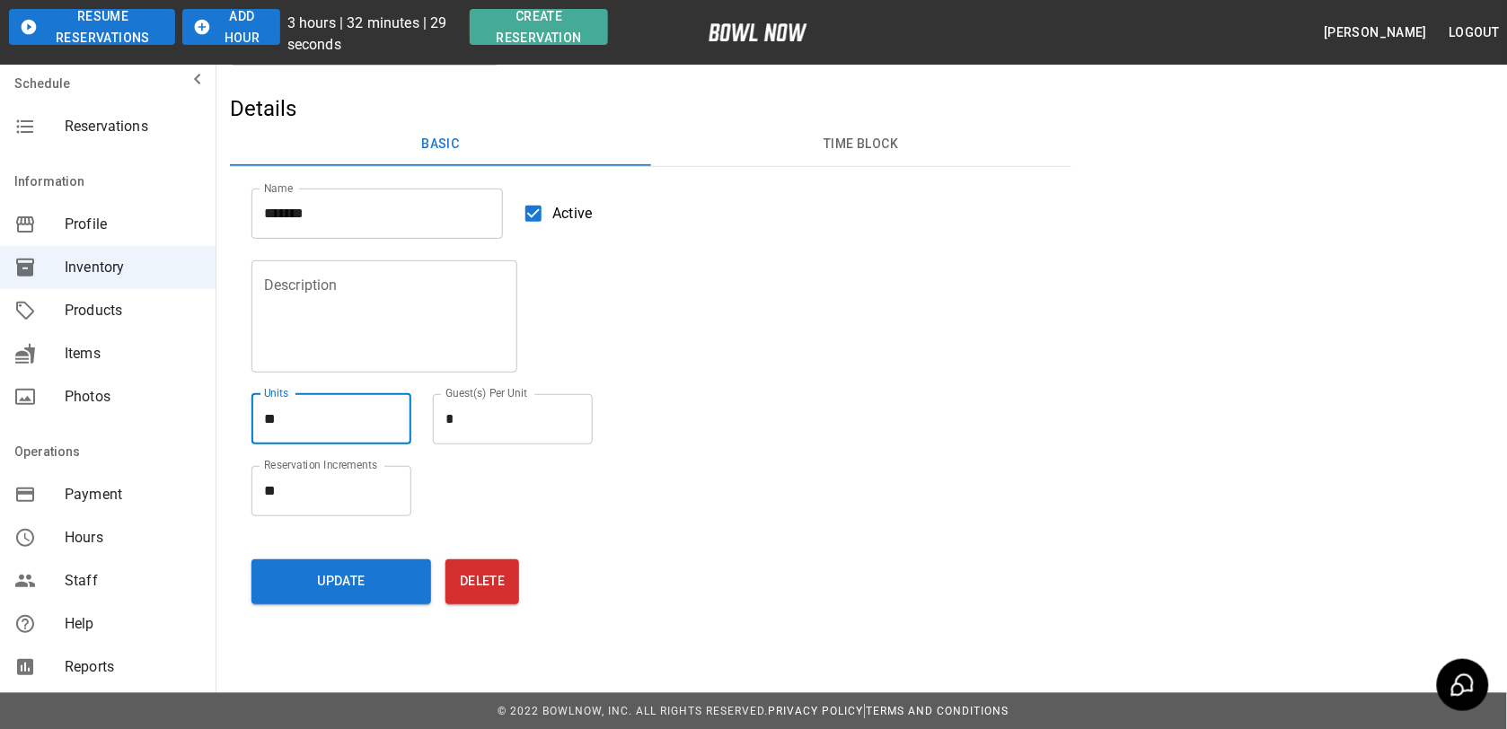
drag, startPoint x: 308, startPoint y: 414, endPoint x: 243, endPoint y: 418, distance: 64.8
click at [243, 418] on div "Description Description Units ** * Units Guest(s) Per Unit * * Guest(s) Per Unit" at bounding box center [640, 342] width 820 height 206
type textarea "**"
click at [401, 585] on button "Update" at bounding box center [341, 581] width 180 height 45
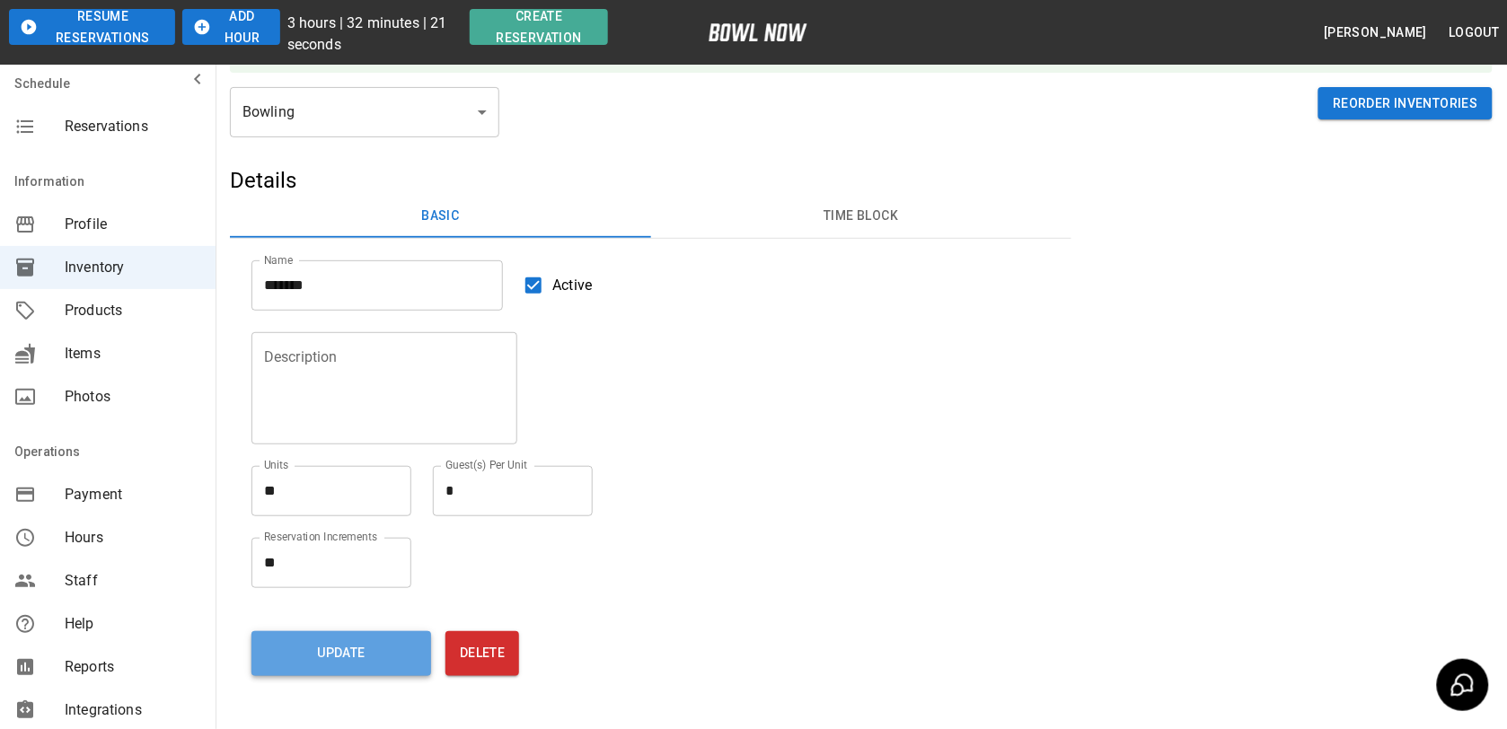
click at [365, 658] on button "Update" at bounding box center [341, 653] width 180 height 45
click at [880, 450] on div "Description Description Units ** * Units Guest(s) Per Unit * * Guest(s) Per Unit" at bounding box center [640, 414] width 820 height 206
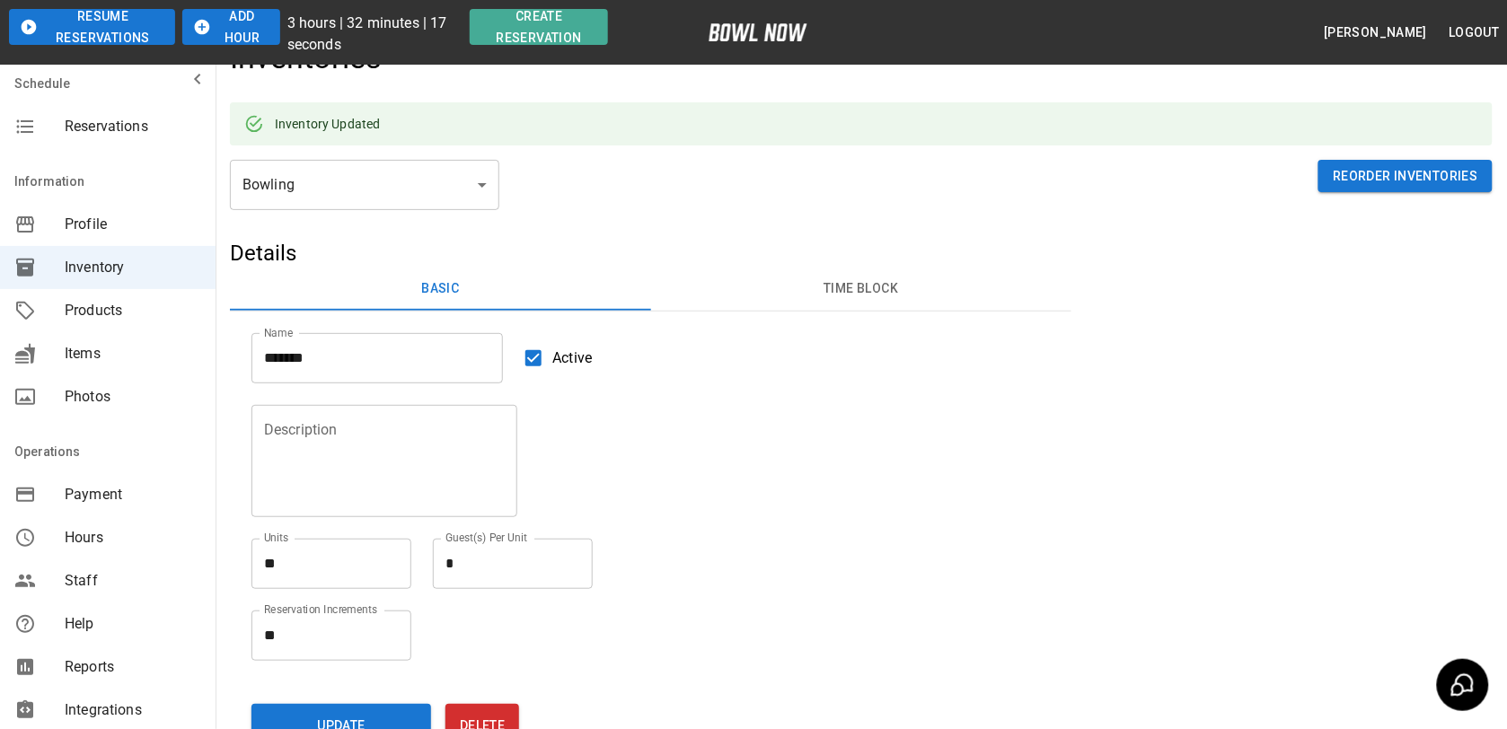
scroll to position [0, 0]
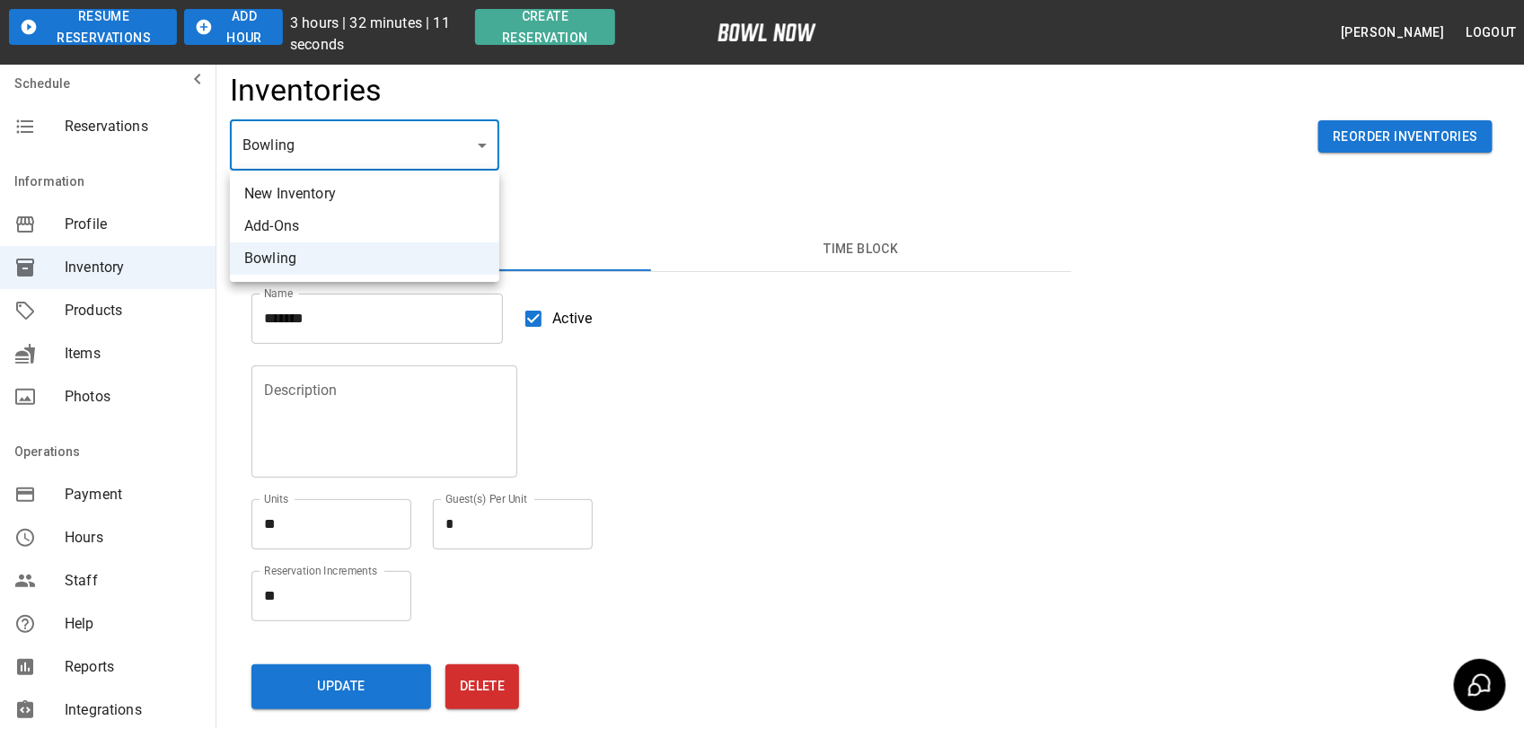
click at [365, 162] on body "**********" at bounding box center [762, 417] width 1524 height 835
click at [611, 185] on div at bounding box center [762, 364] width 1524 height 729
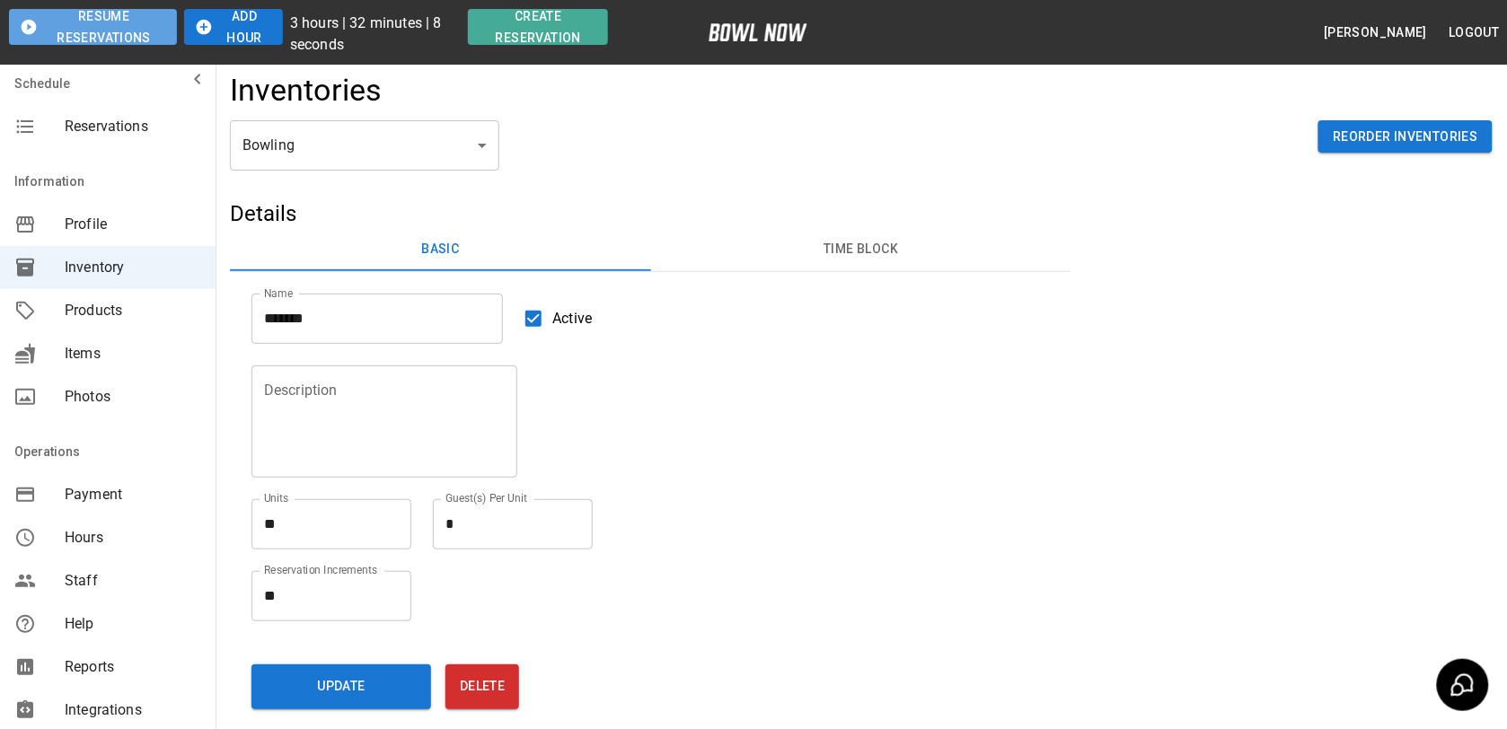
click at [100, 31] on button "Resume Reservations" at bounding box center [93, 27] width 168 height 36
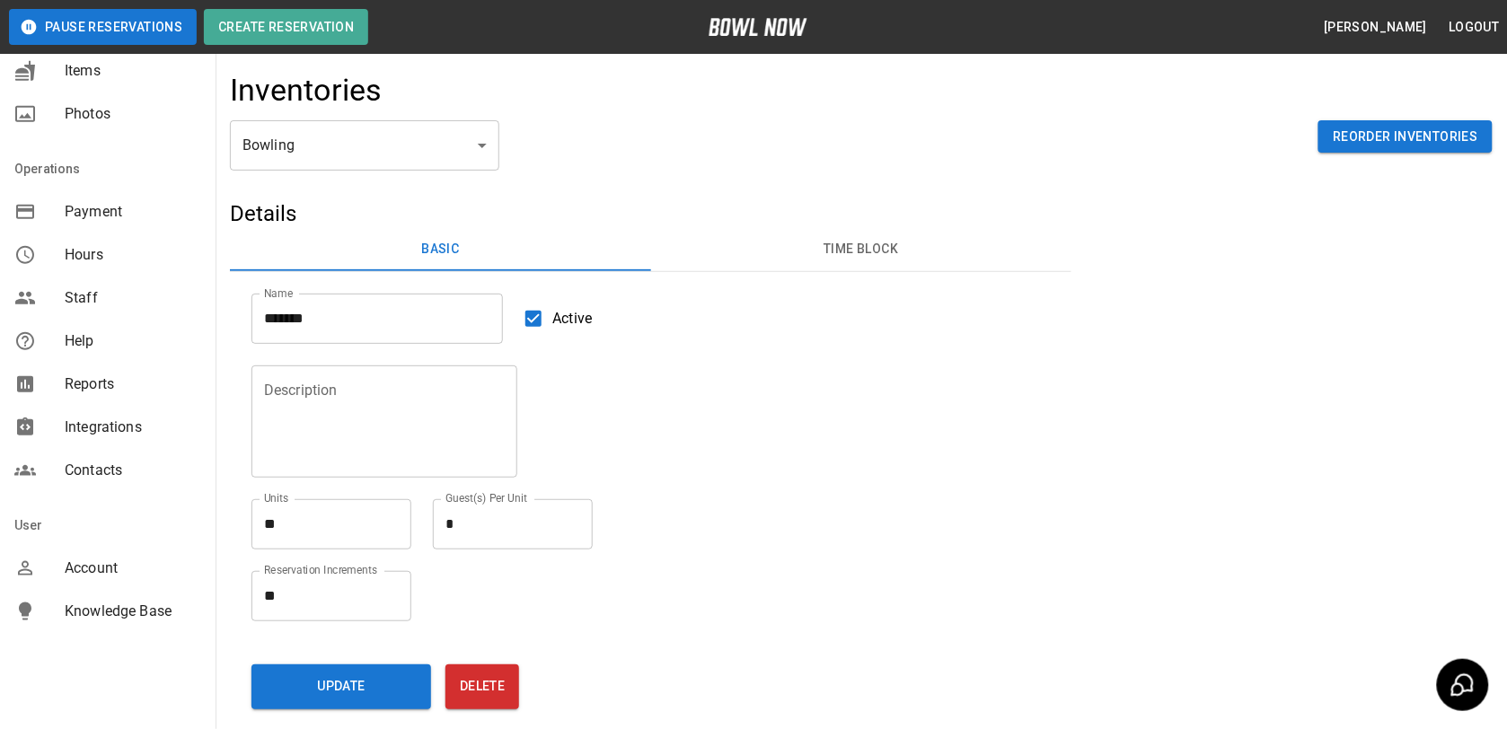
scroll to position [105, 0]
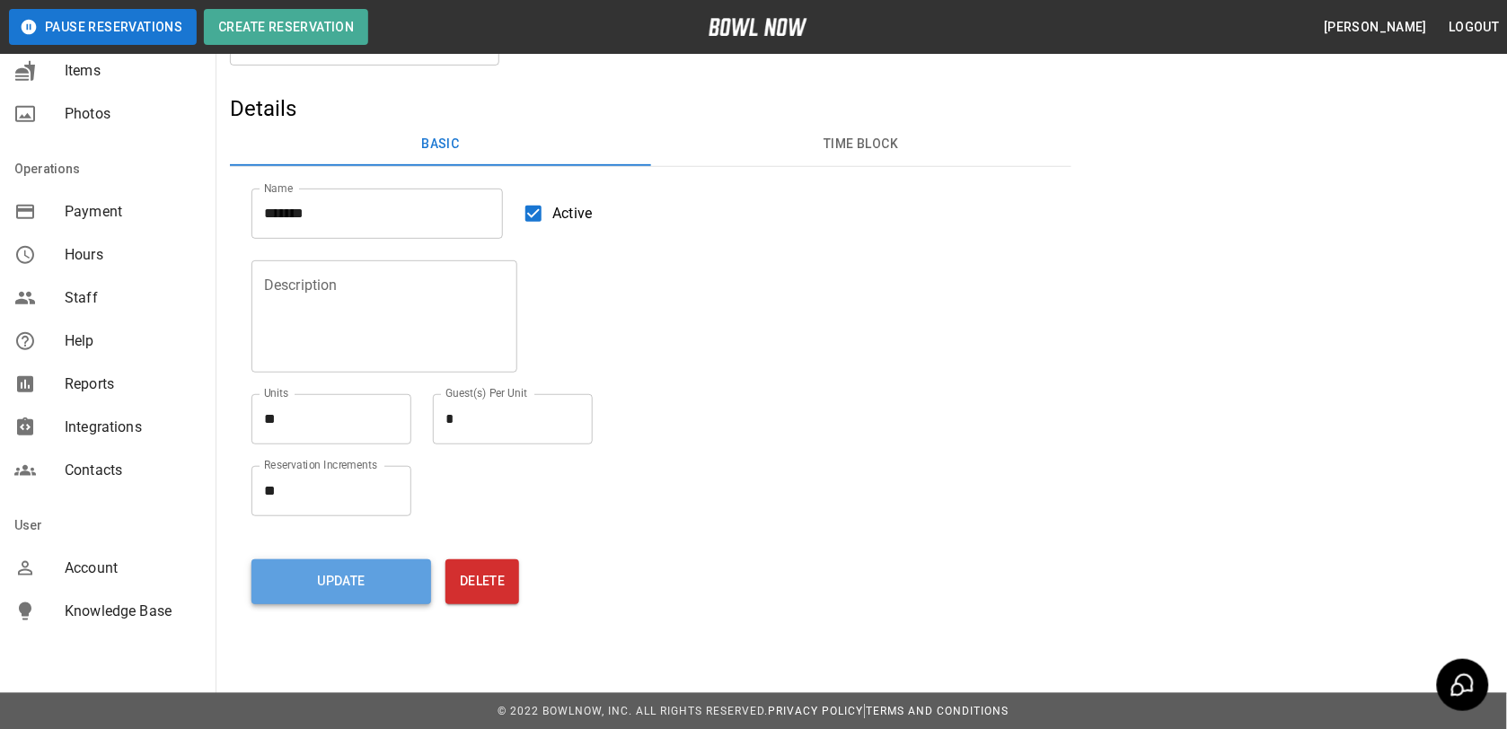
click at [347, 576] on button "Update" at bounding box center [341, 581] width 180 height 45
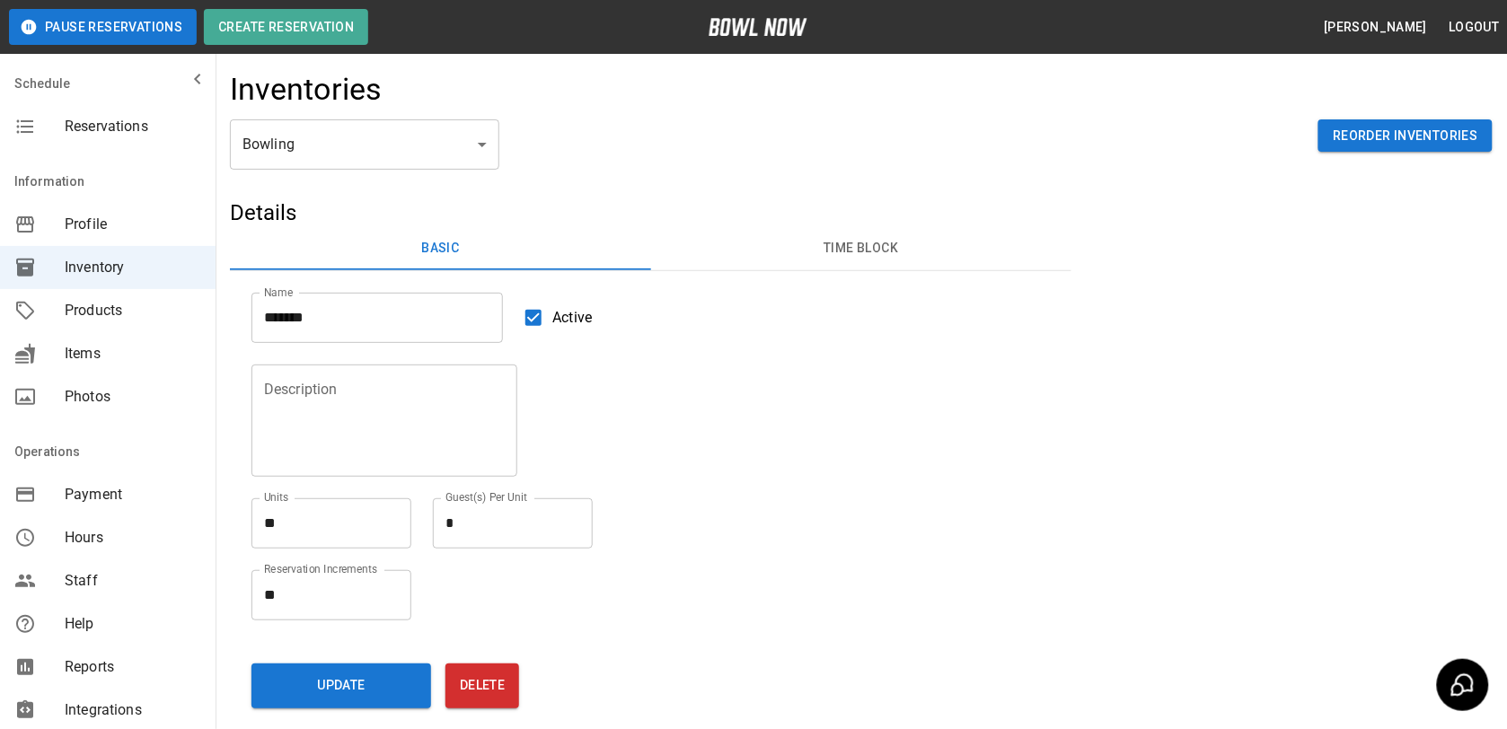
scroll to position [0, 0]
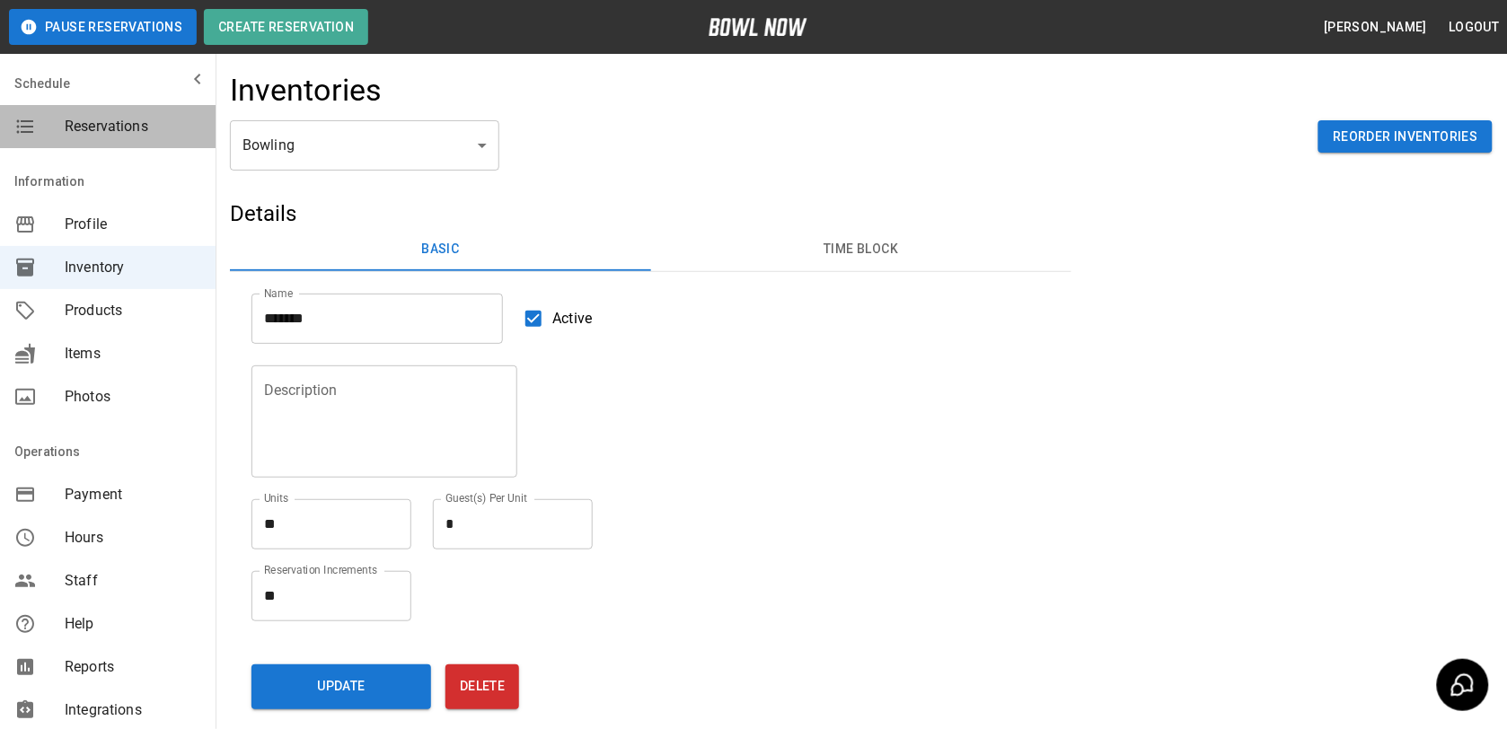
click at [121, 119] on span "Reservations" at bounding box center [133, 127] width 136 height 22
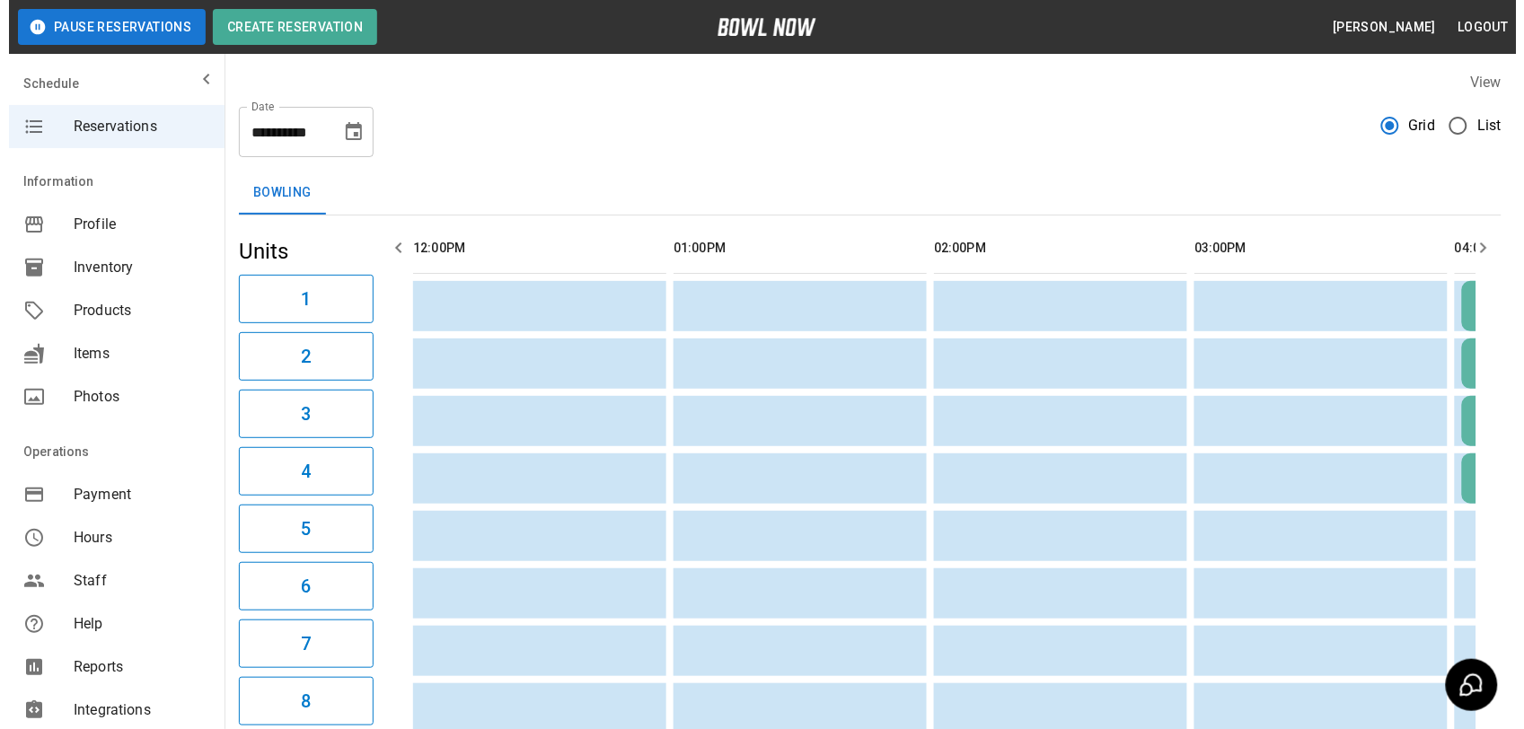
scroll to position [0, 1562]
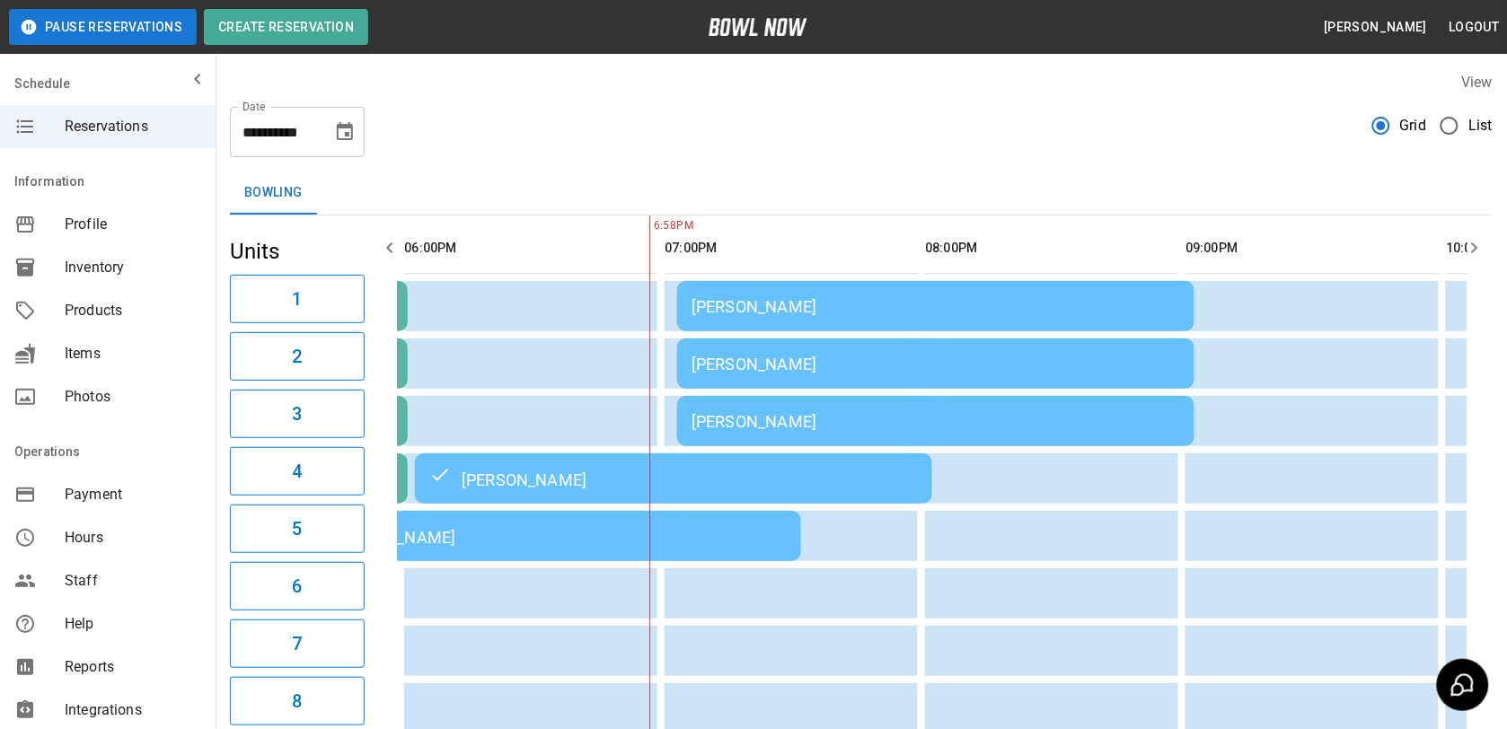
click at [1471, 123] on span "List" at bounding box center [1480, 126] width 24 height 22
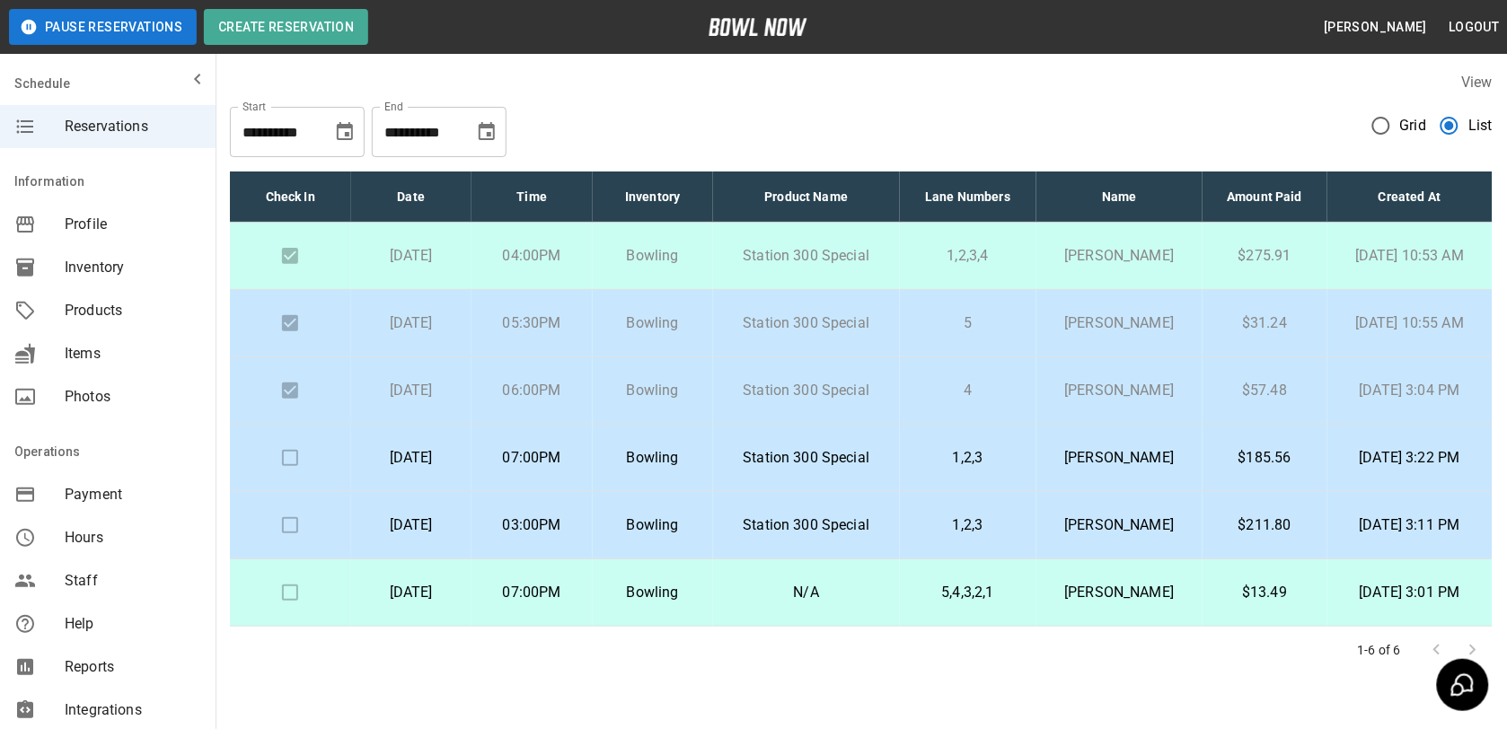
click at [1124, 321] on p "[PERSON_NAME]" at bounding box center [1119, 323] width 137 height 22
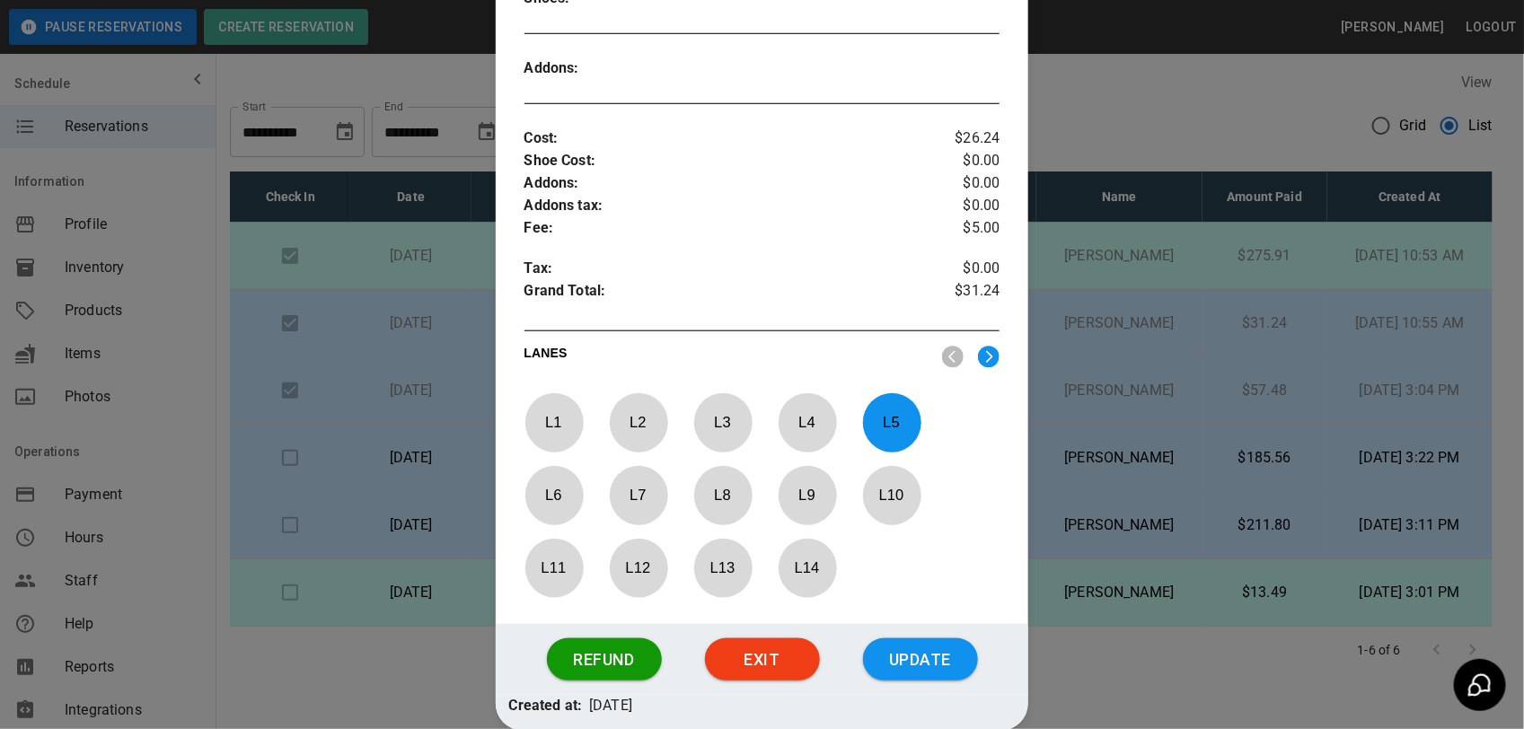
scroll to position [590, 0]
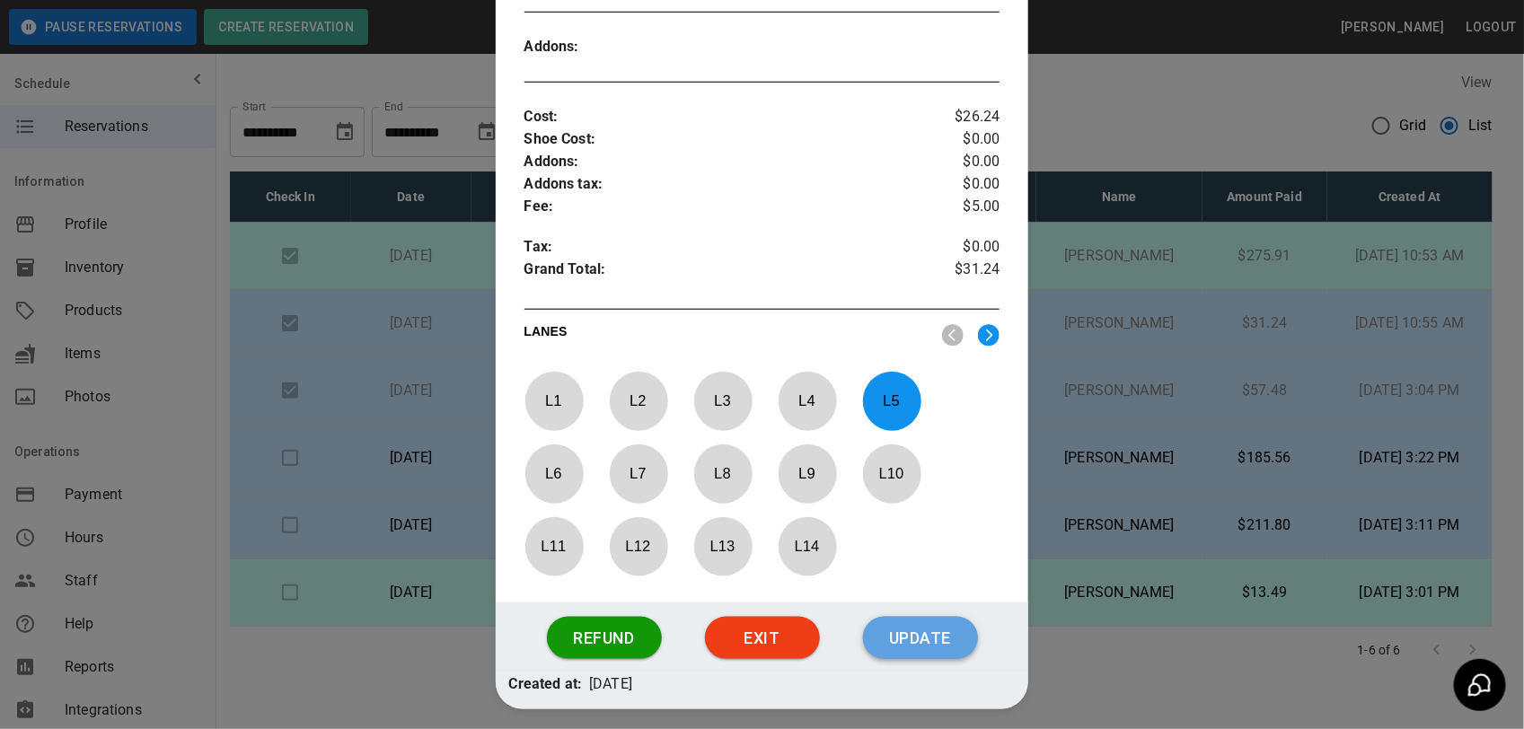
click at [921, 646] on button "Update" at bounding box center [920, 638] width 115 height 43
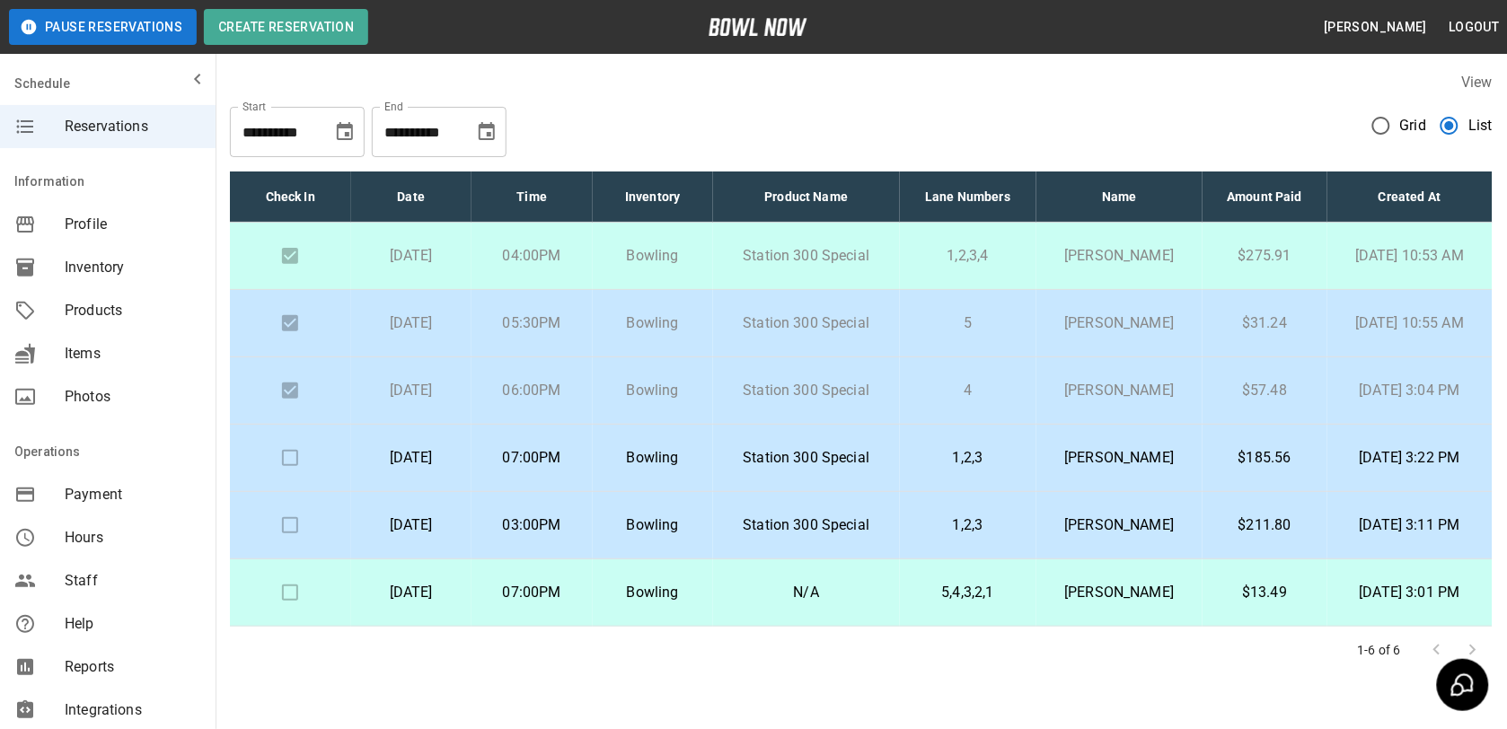
click at [818, 312] on p "Station 300 Special" at bounding box center [806, 323] width 158 height 22
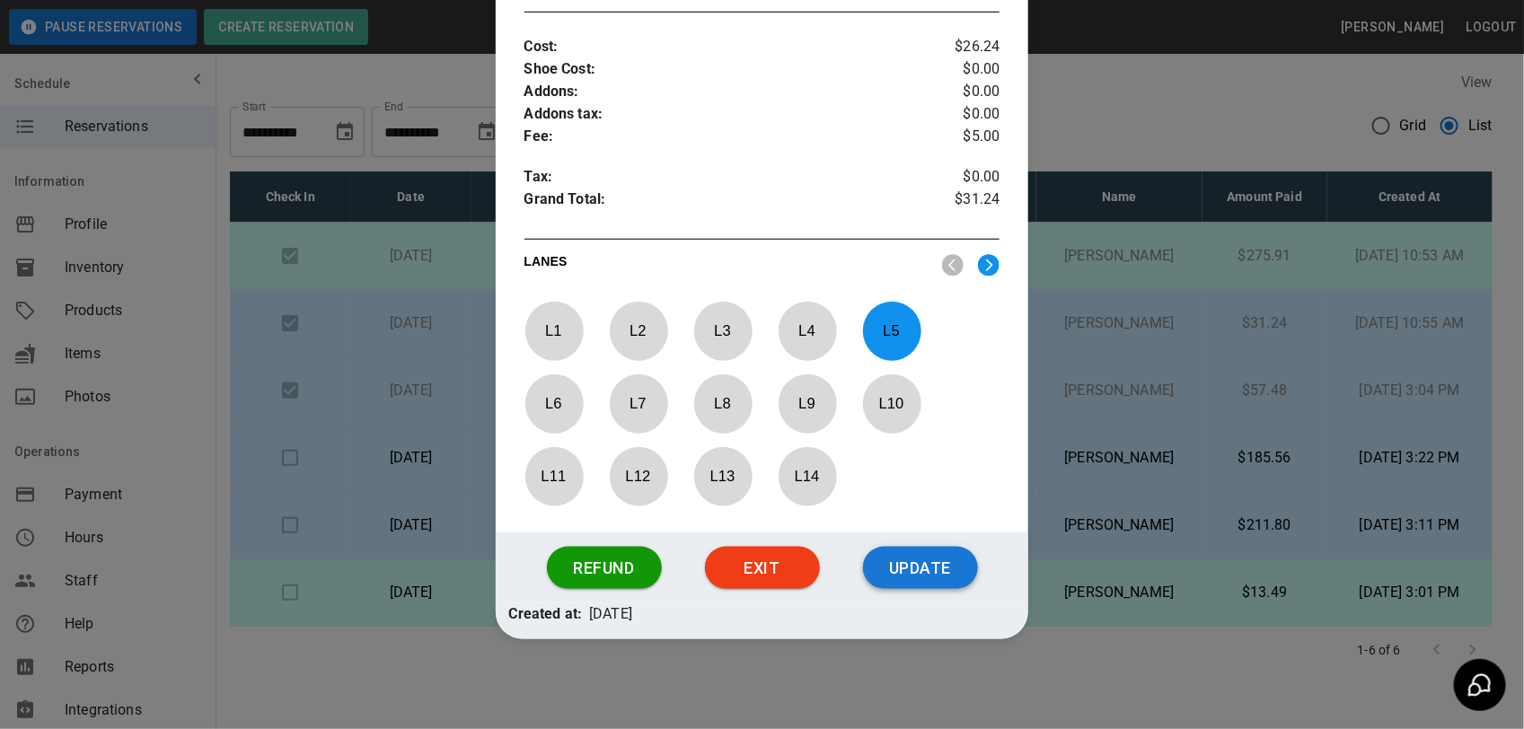
click at [936, 566] on button "Update" at bounding box center [920, 568] width 115 height 43
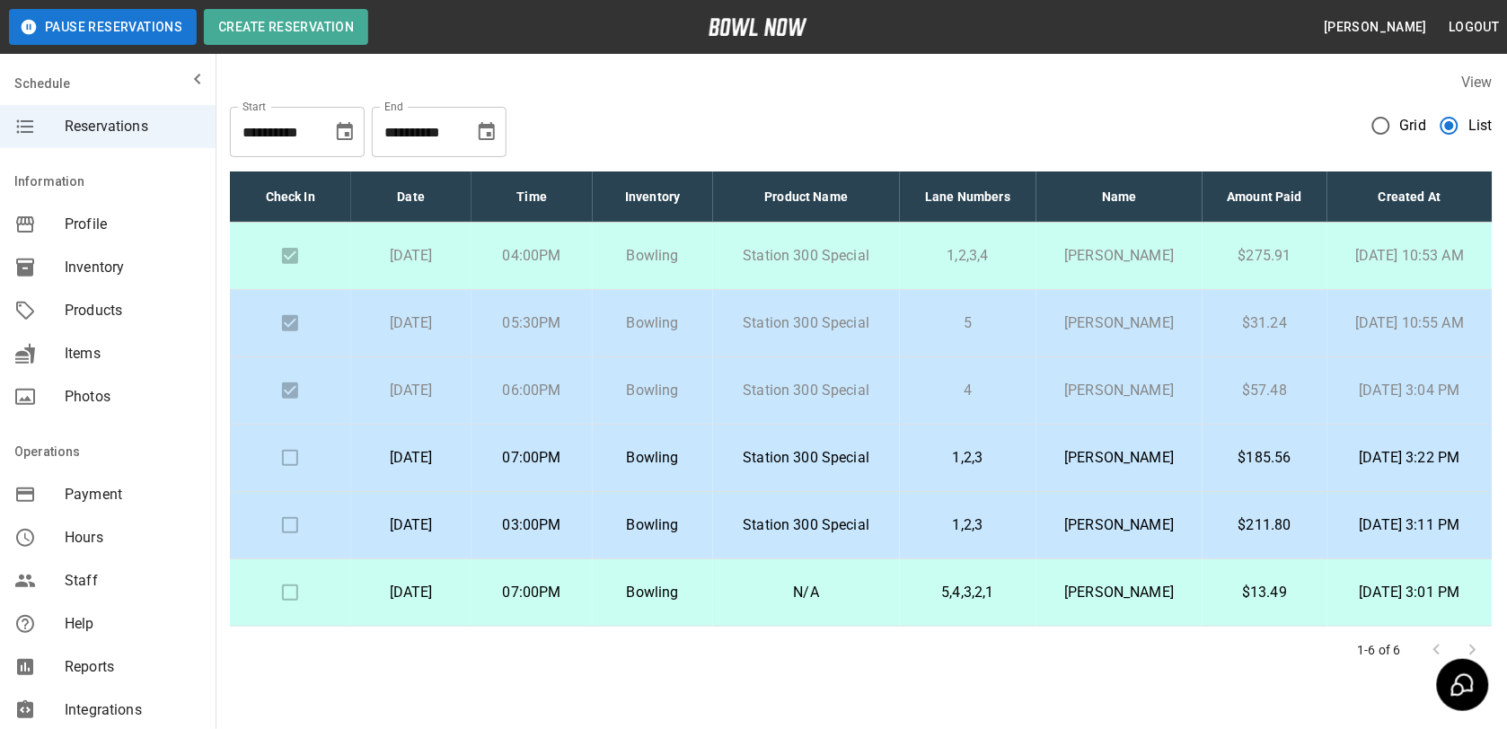
click at [67, 259] on span "Inventory" at bounding box center [133, 268] width 136 height 22
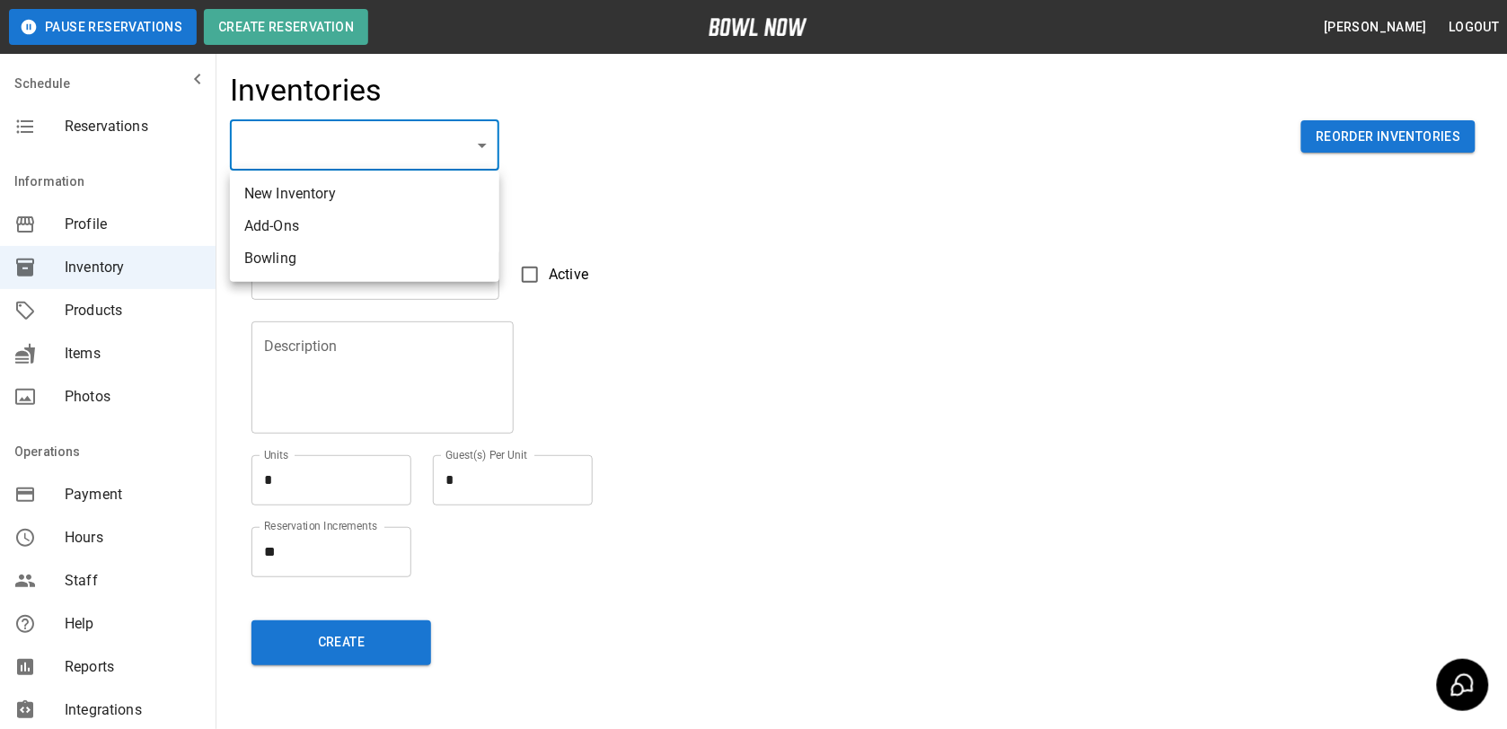
click at [380, 136] on body "Pause Reservations Create Reservation [PERSON_NAME] Logout Schedule Reservation…" at bounding box center [753, 395] width 1507 height 791
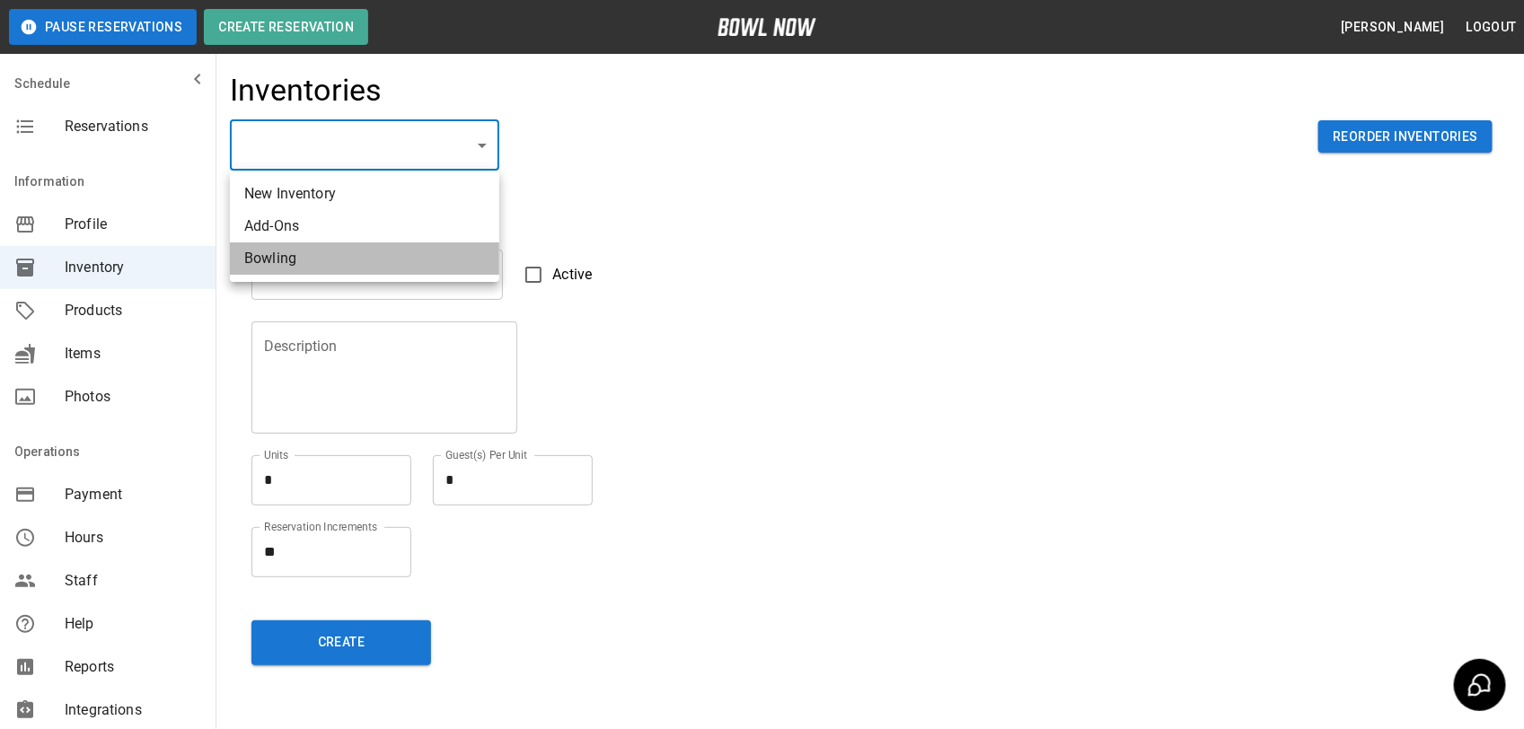
click at [317, 254] on li "Bowling" at bounding box center [364, 258] width 269 height 32
type input "**********"
type input "*******"
type textarea "**"
type textarea "*"
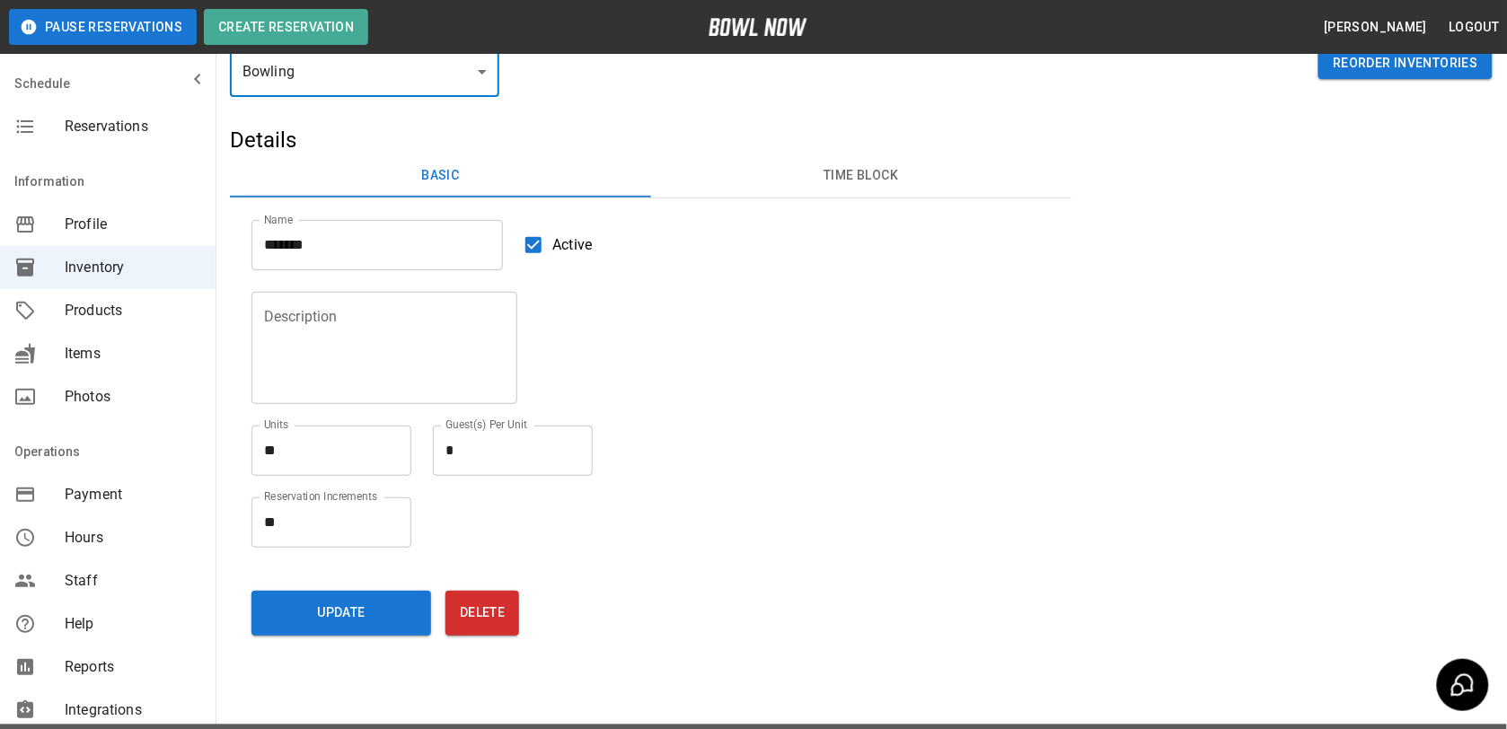
scroll to position [105, 0]
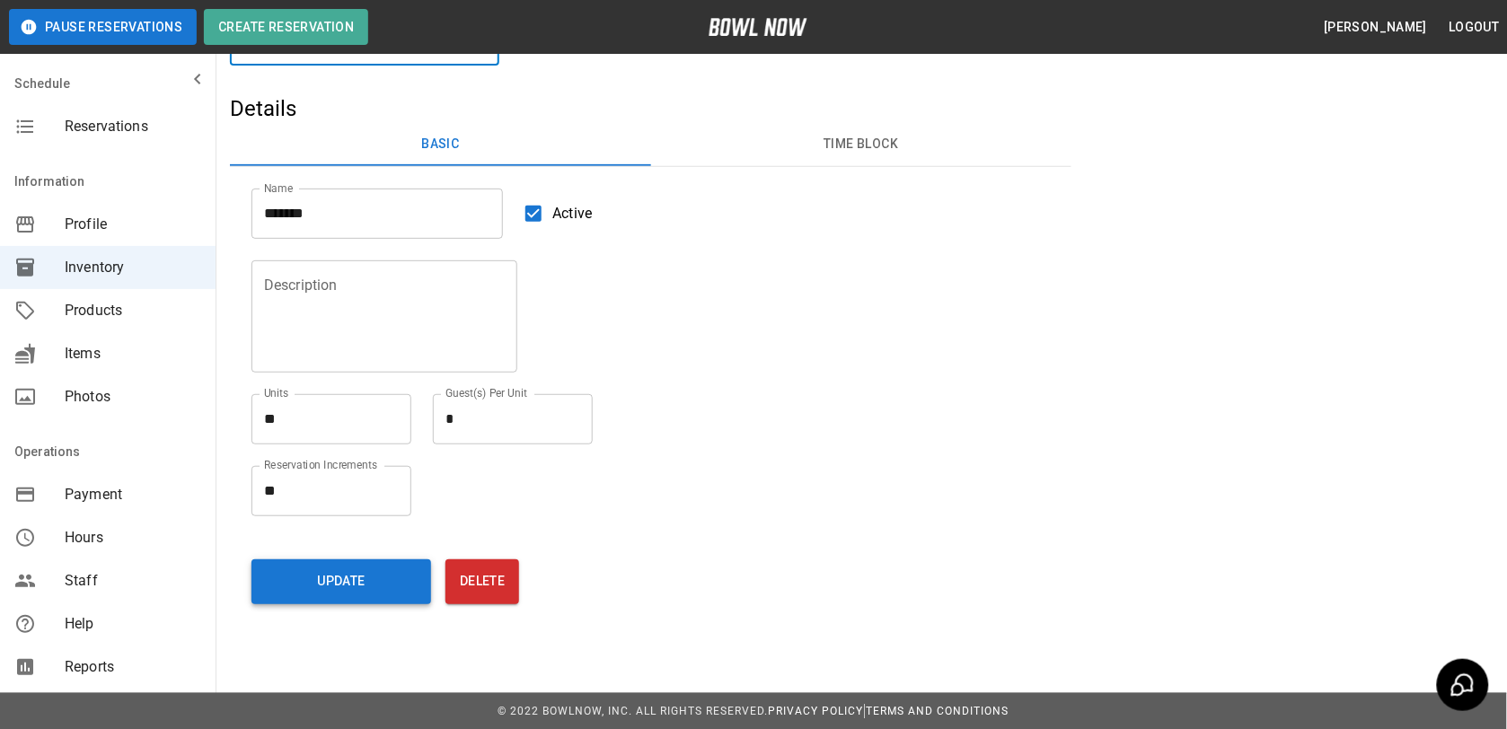
click at [348, 570] on button "Update" at bounding box center [341, 581] width 180 height 45
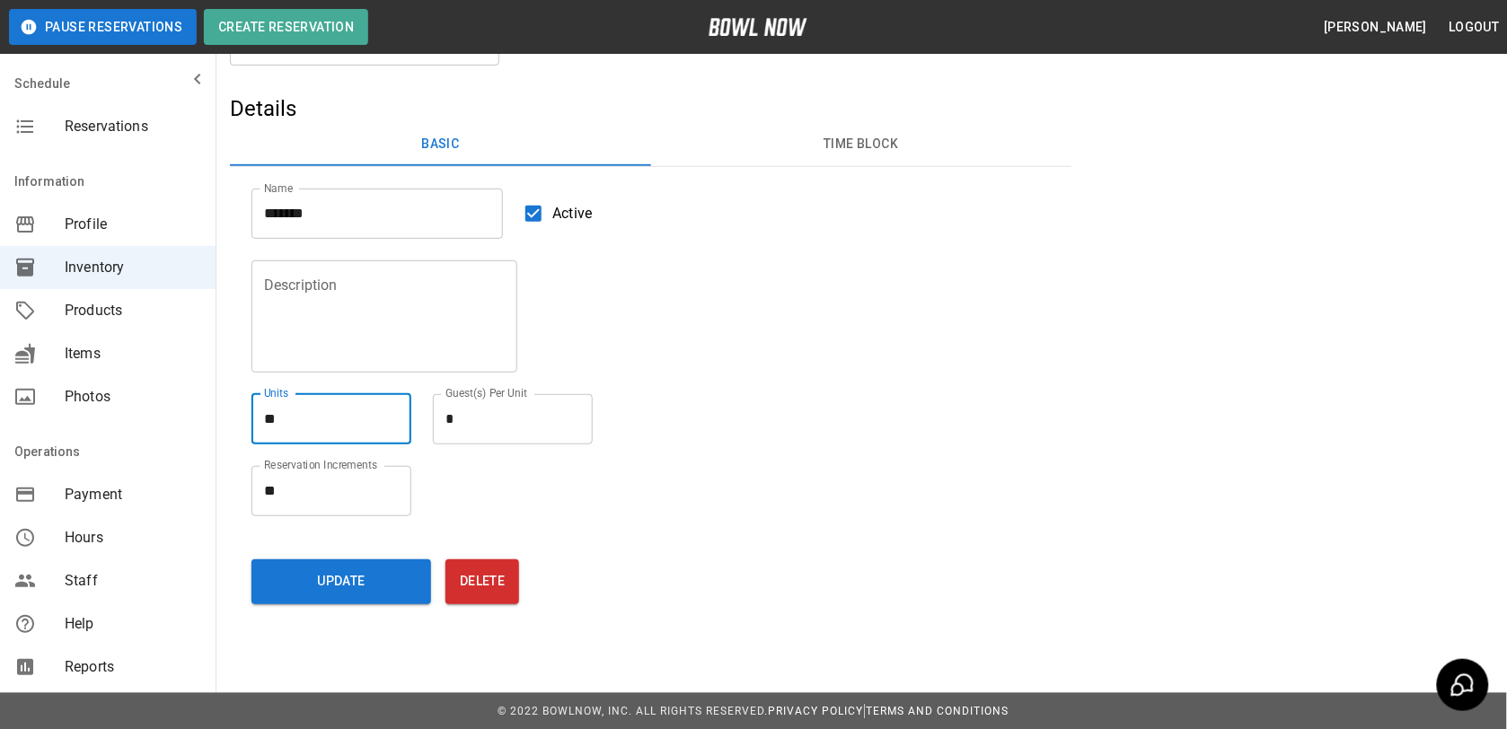
click at [333, 419] on textarea "**" at bounding box center [331, 419] width 135 height 21
type textarea "**"
click at [401, 581] on button "Update" at bounding box center [341, 581] width 180 height 45
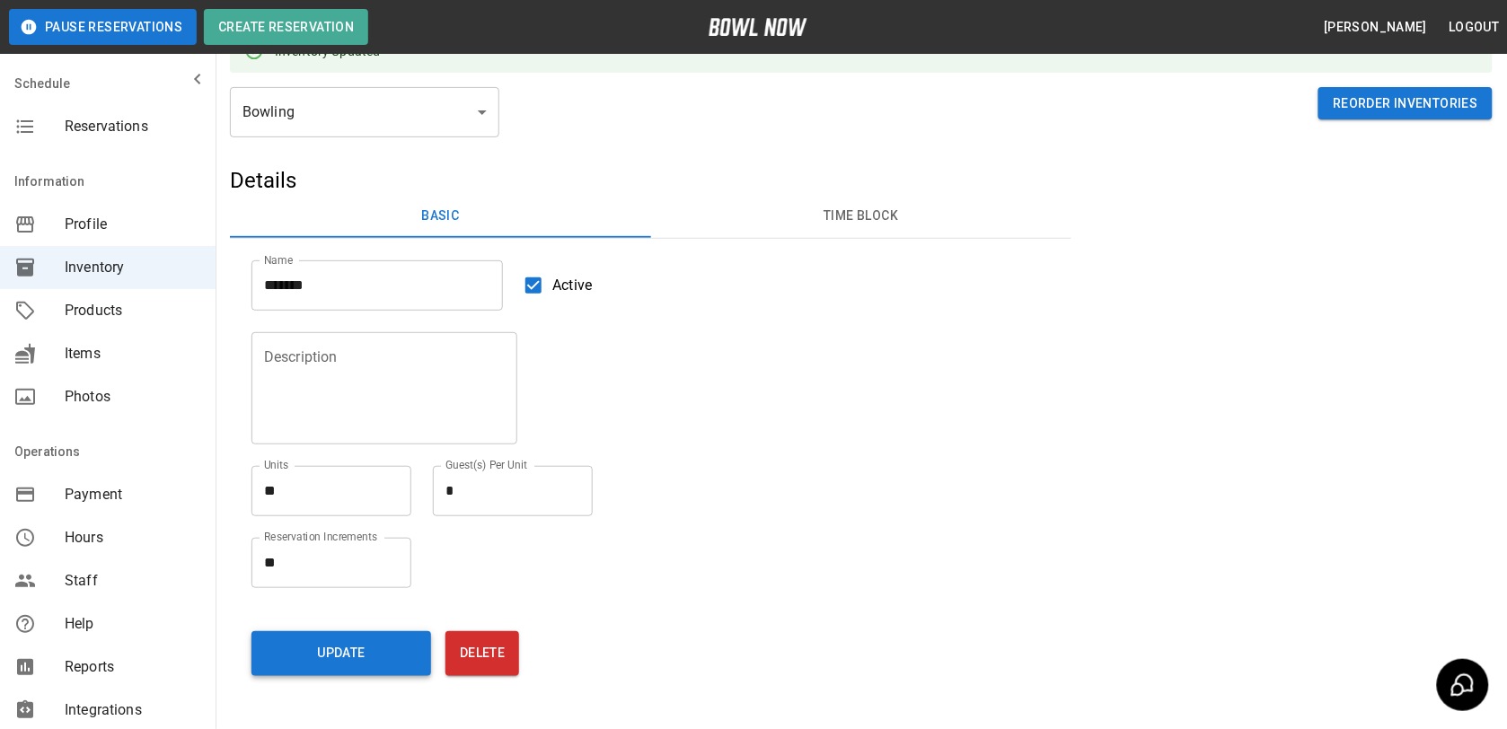
click at [391, 649] on button "Update" at bounding box center [341, 653] width 180 height 45
click at [187, 77] on icon "mailbox folders" at bounding box center [198, 79] width 22 height 22
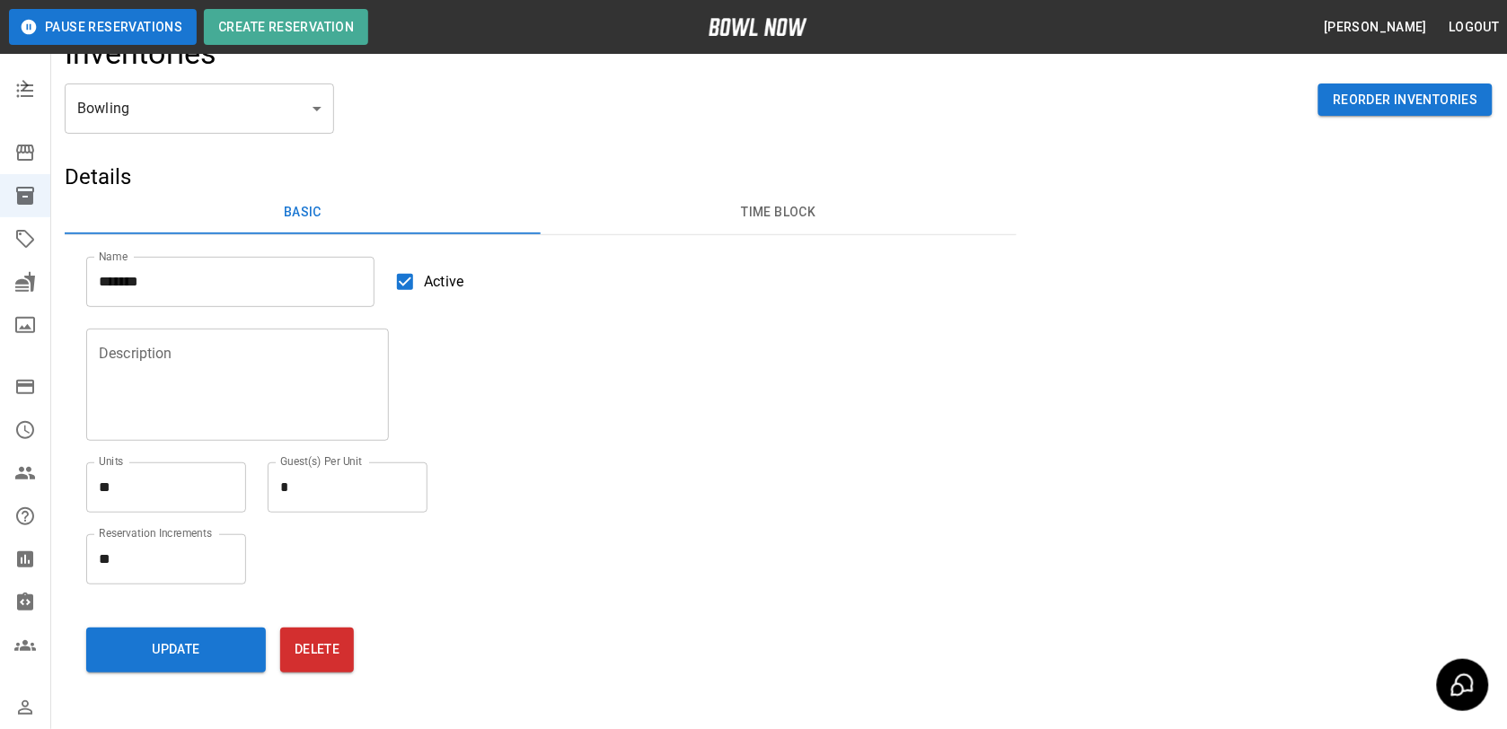
scroll to position [0, 0]
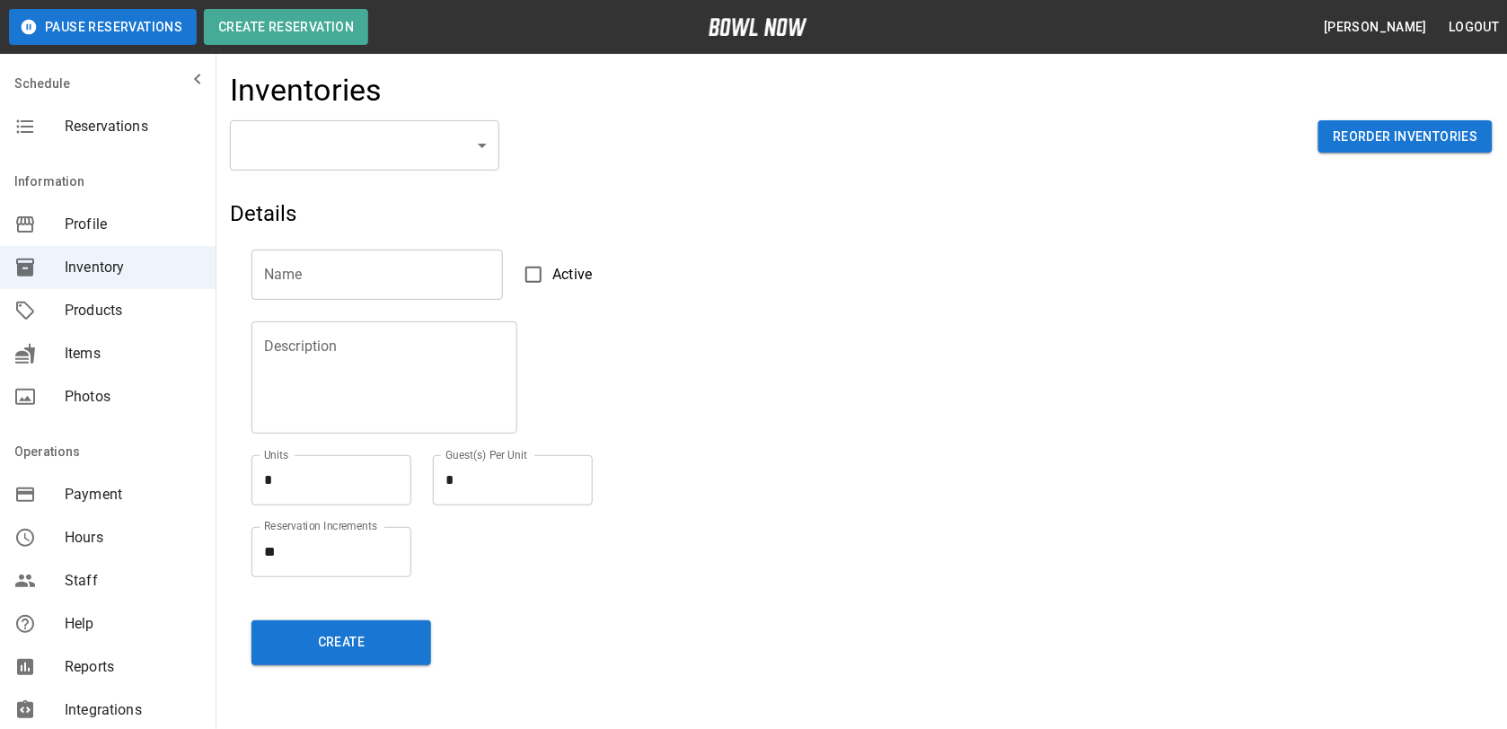
click at [145, 132] on span "Reservations" at bounding box center [133, 127] width 136 height 22
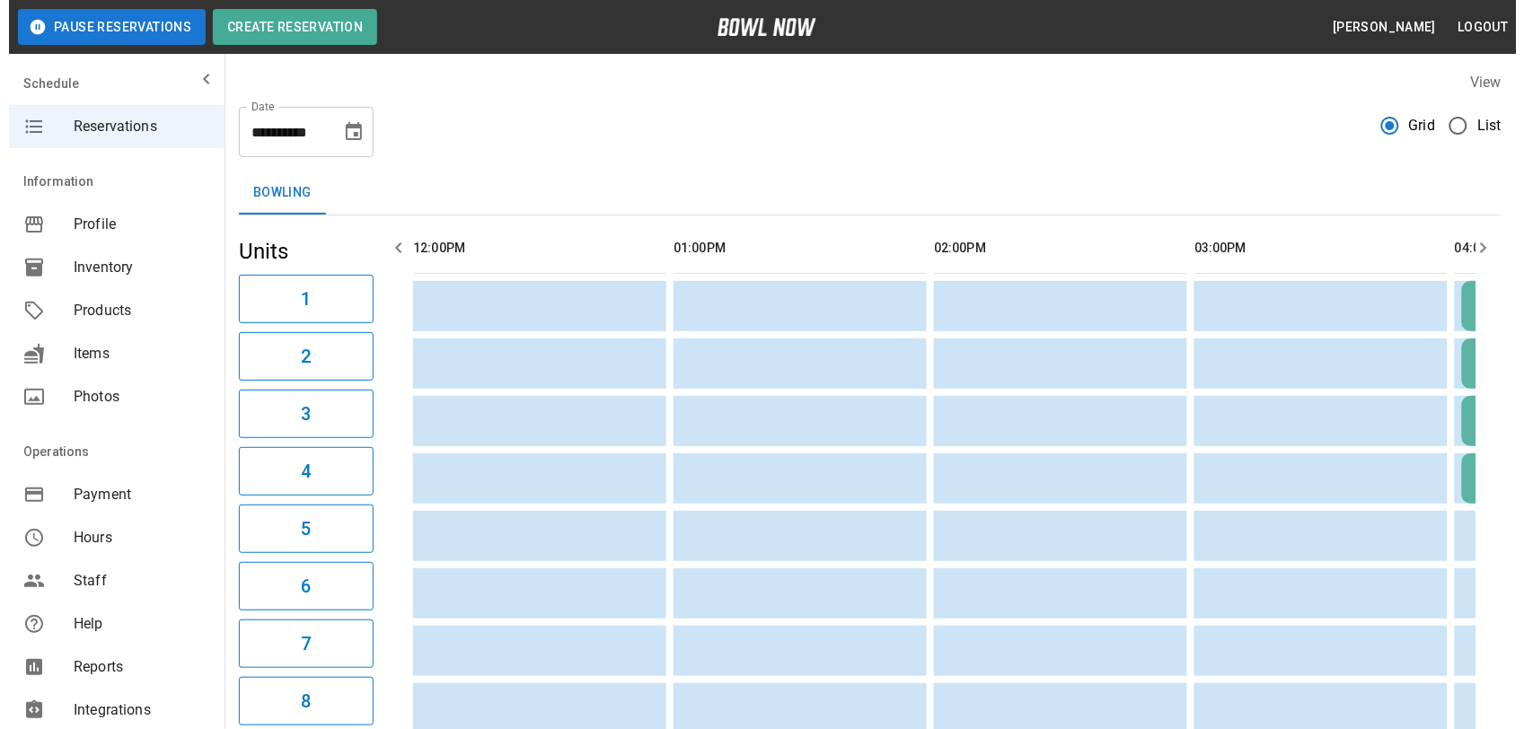
scroll to position [0, 1562]
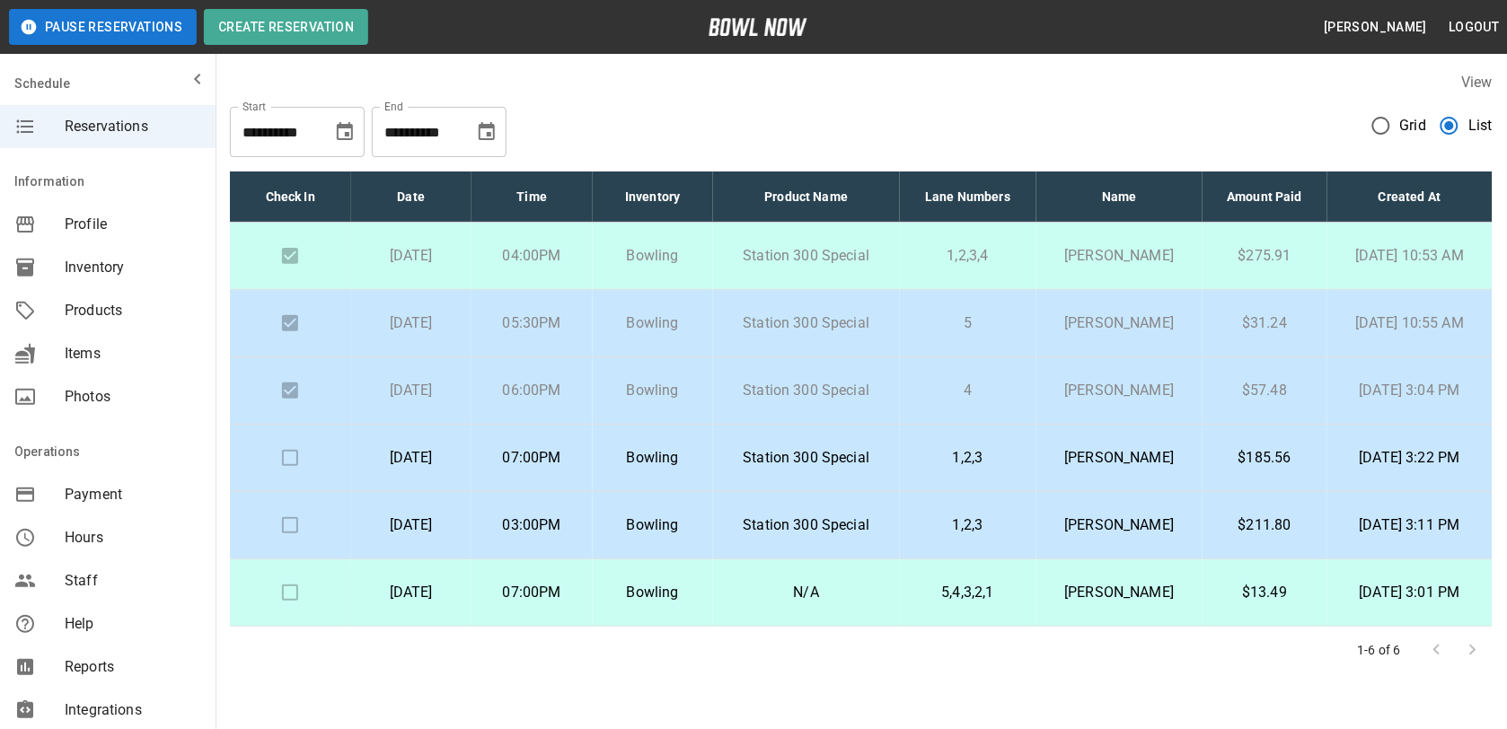
click at [1130, 458] on p "[PERSON_NAME]" at bounding box center [1119, 458] width 137 height 22
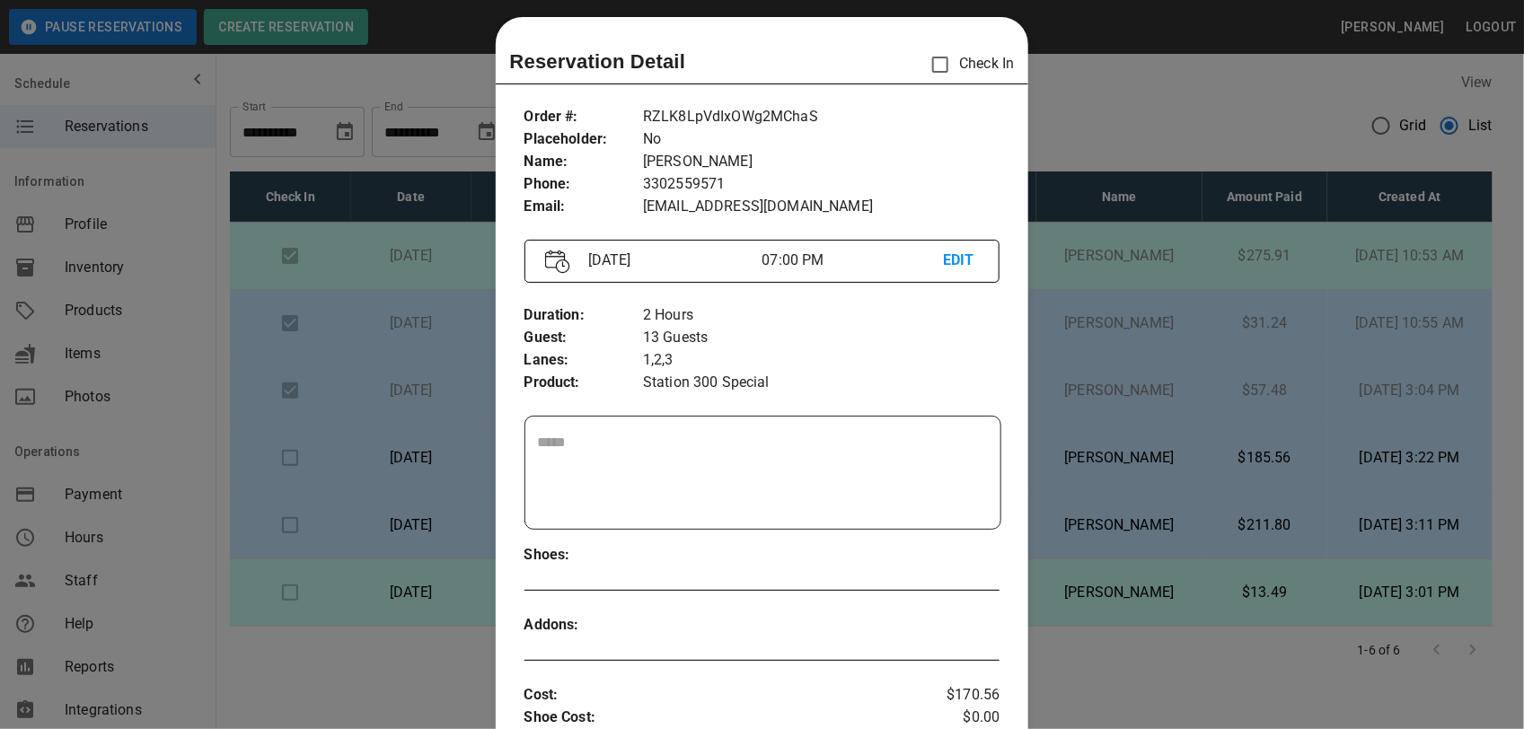
scroll to position [0, 0]
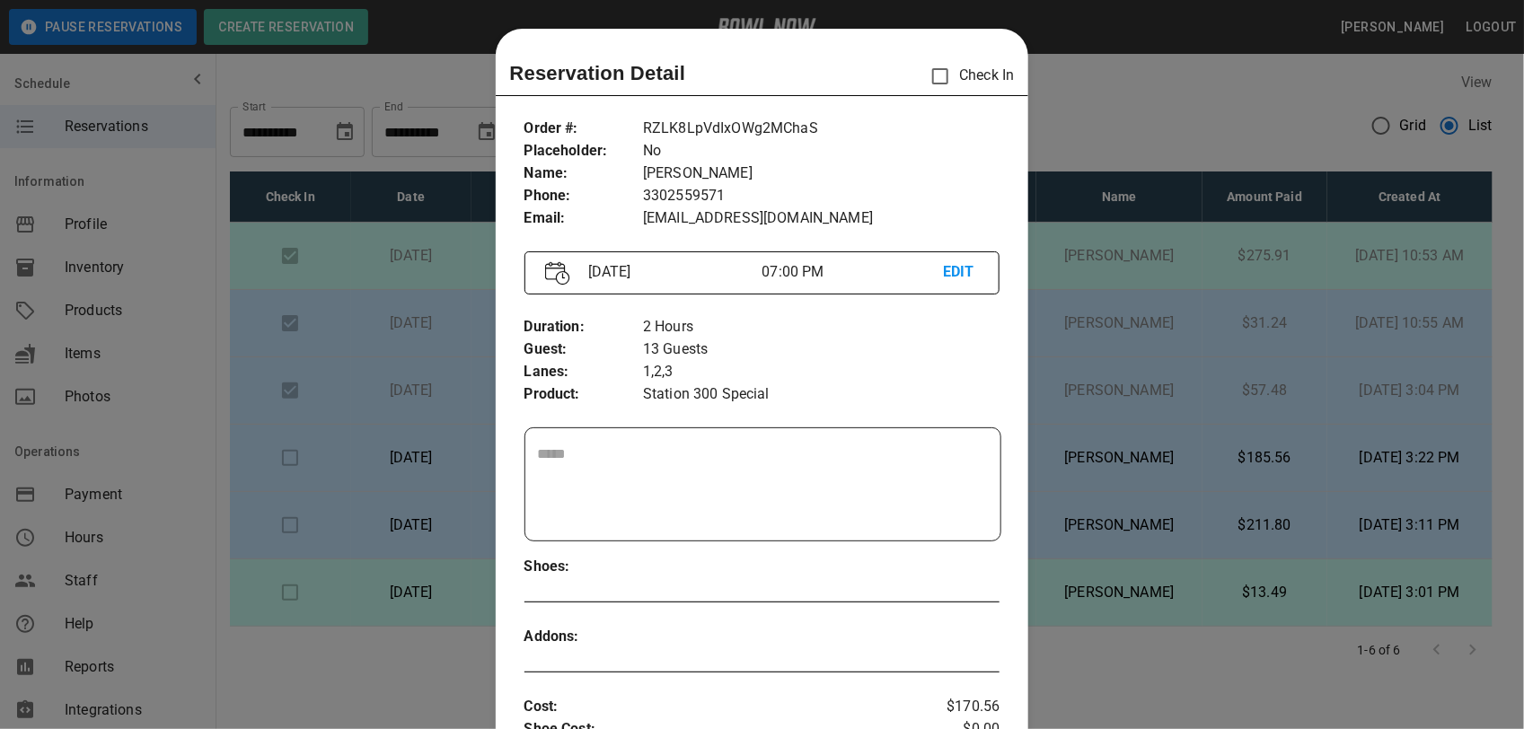
click at [1147, 128] on div at bounding box center [762, 364] width 1524 height 729
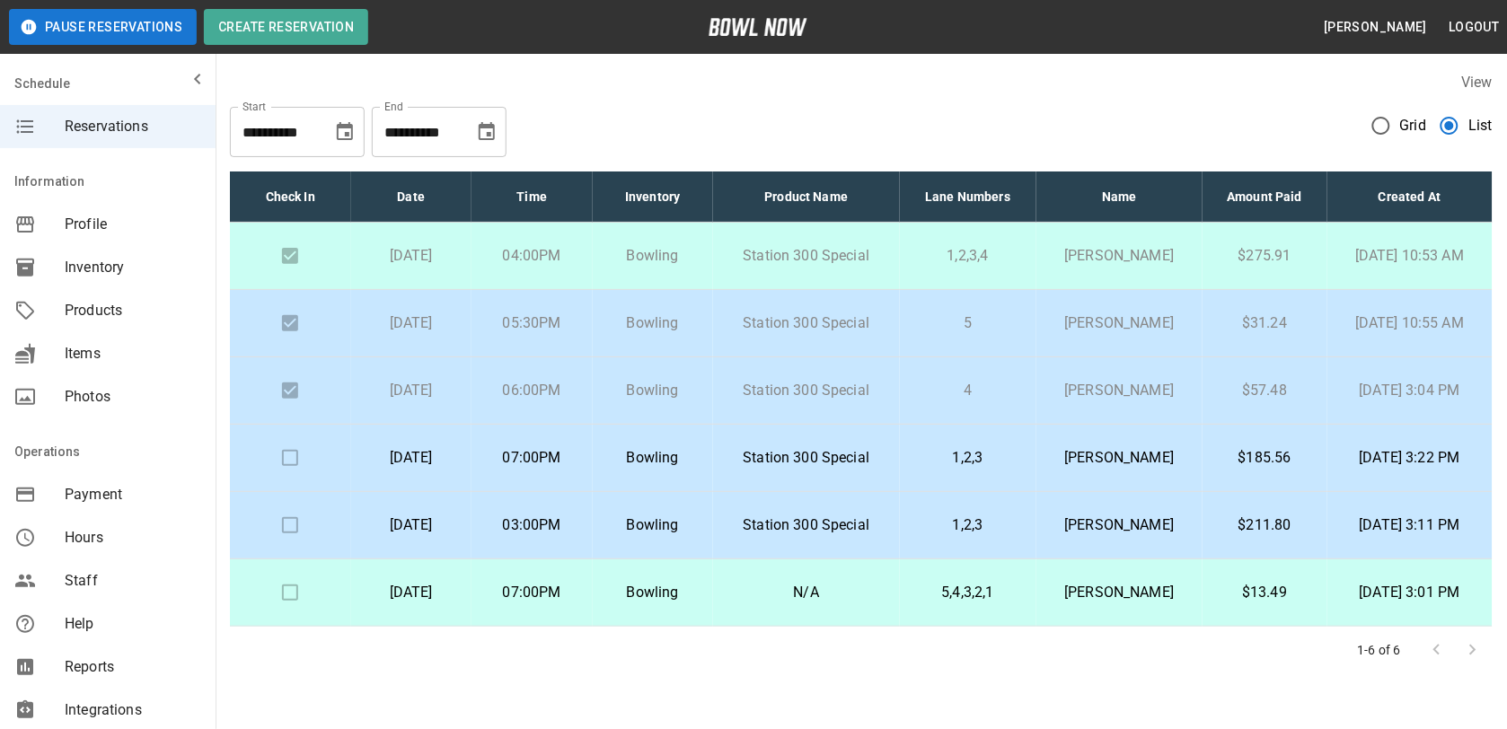
click at [1077, 460] on p "[PERSON_NAME]" at bounding box center [1119, 458] width 137 height 22
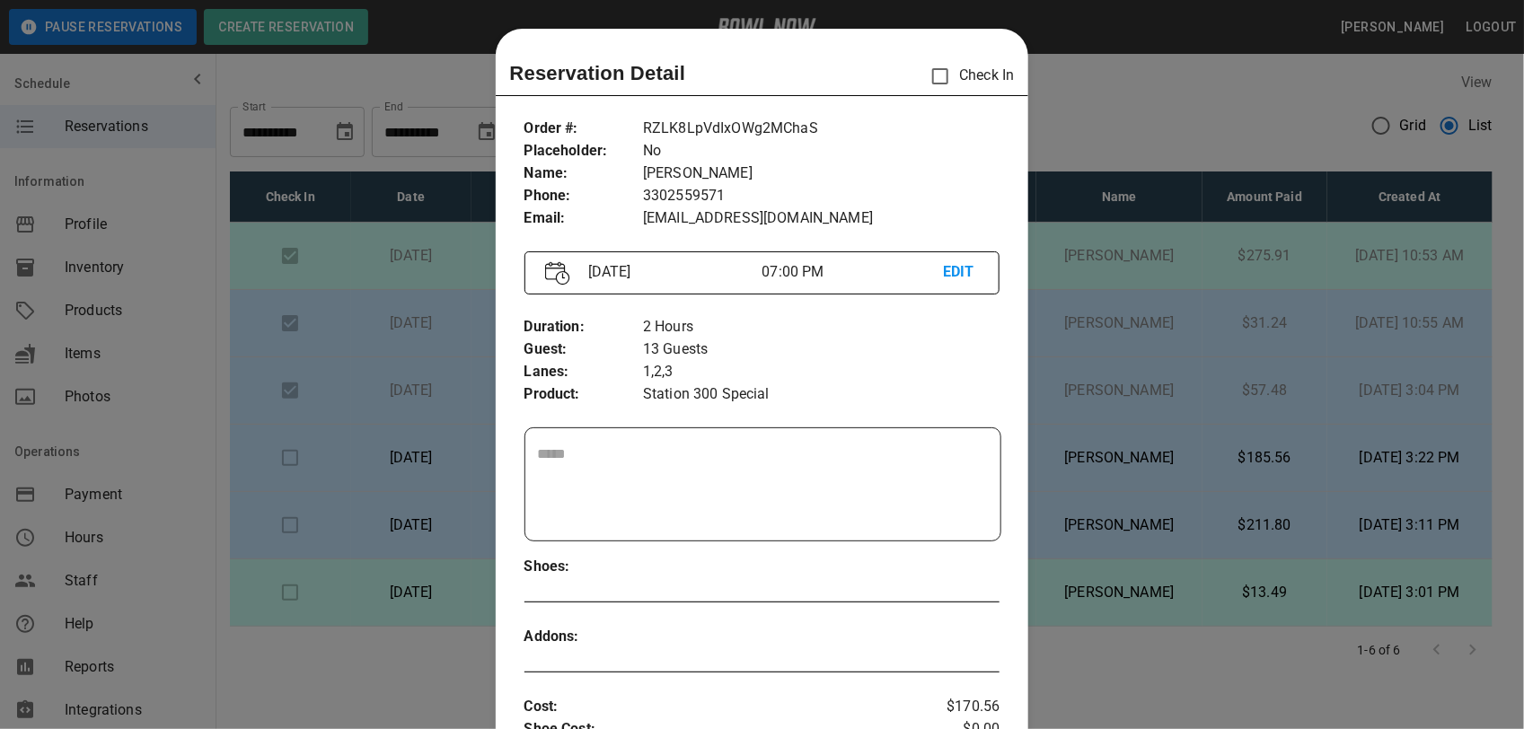
scroll to position [11, 0]
click at [1143, 117] on div at bounding box center [762, 364] width 1524 height 729
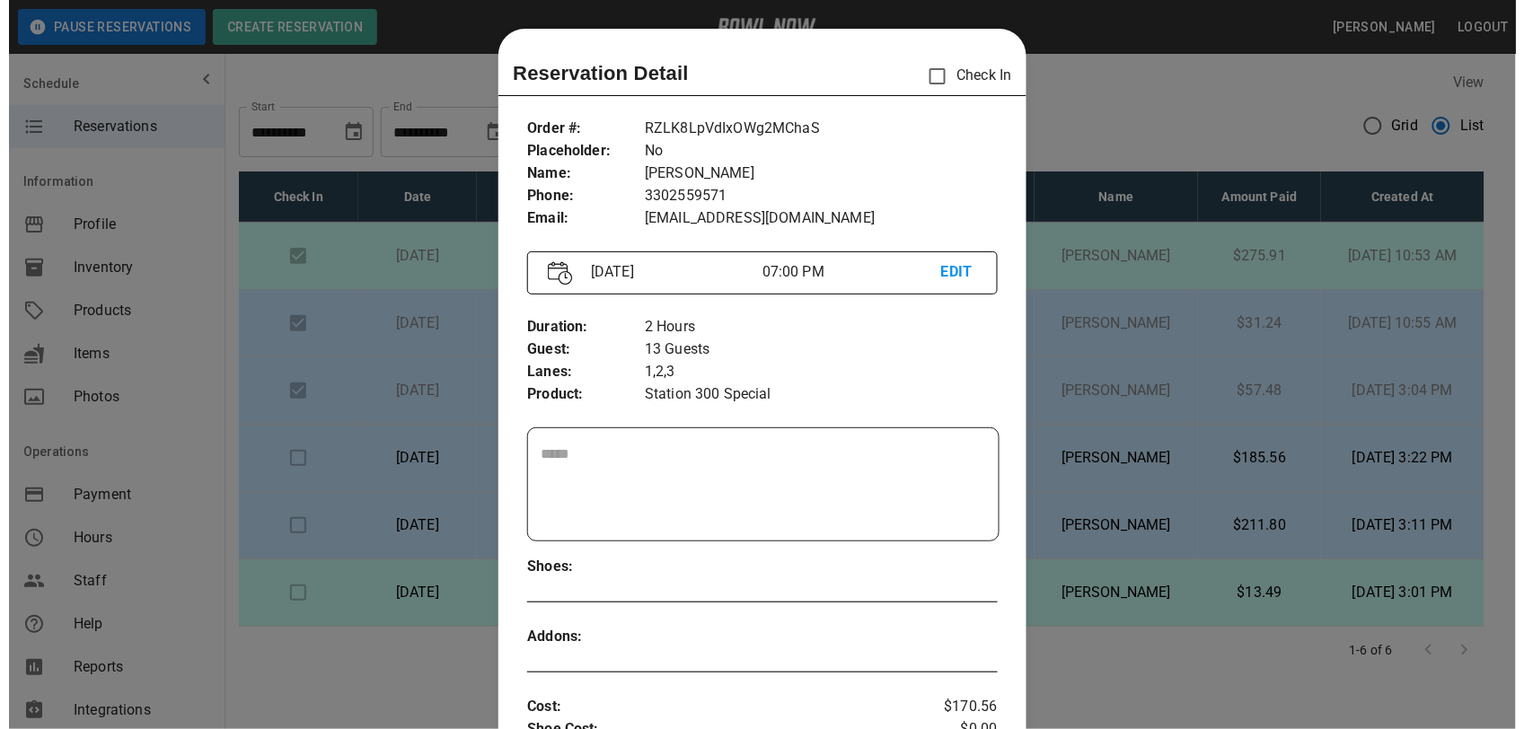
scroll to position [0, 0]
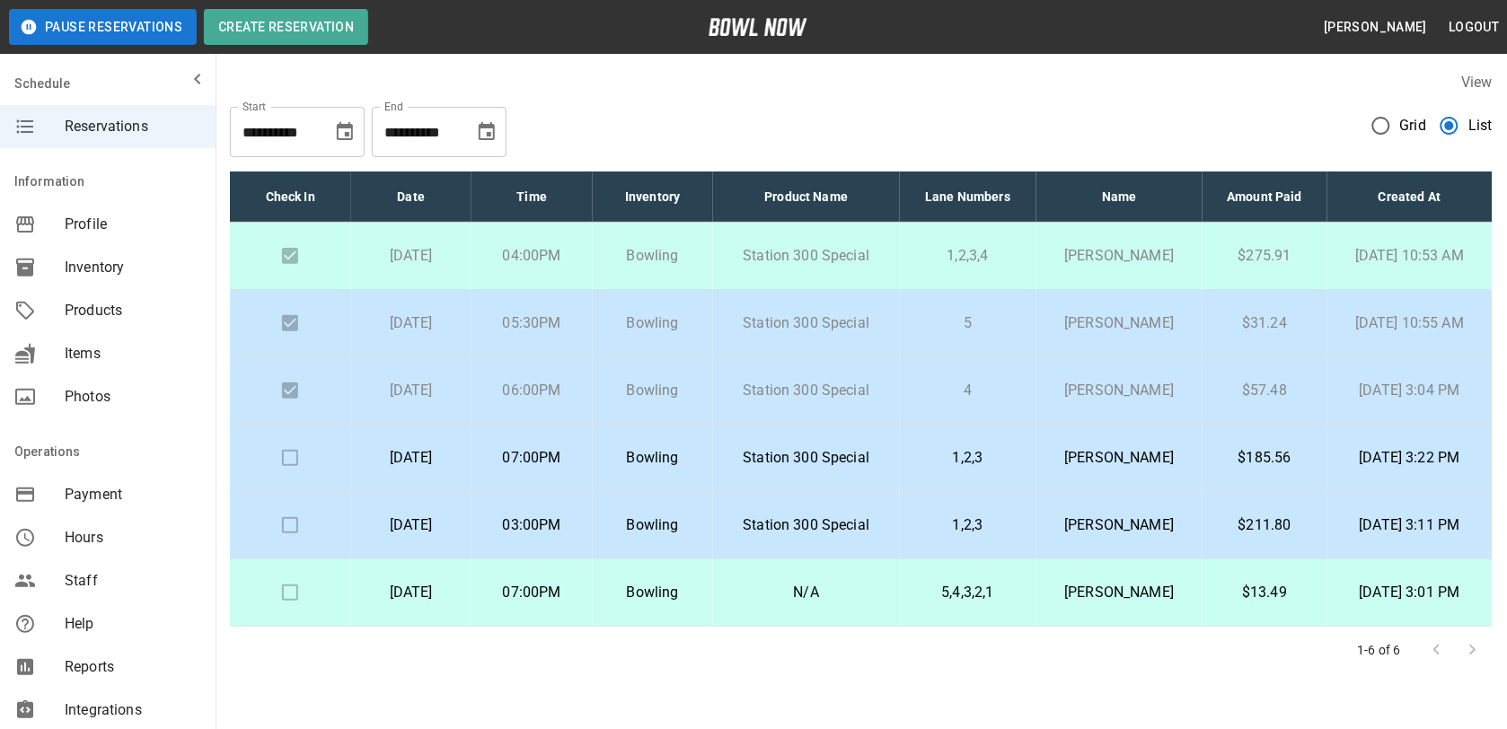
click at [804, 517] on p "Station 300 Special" at bounding box center [806, 525] width 158 height 22
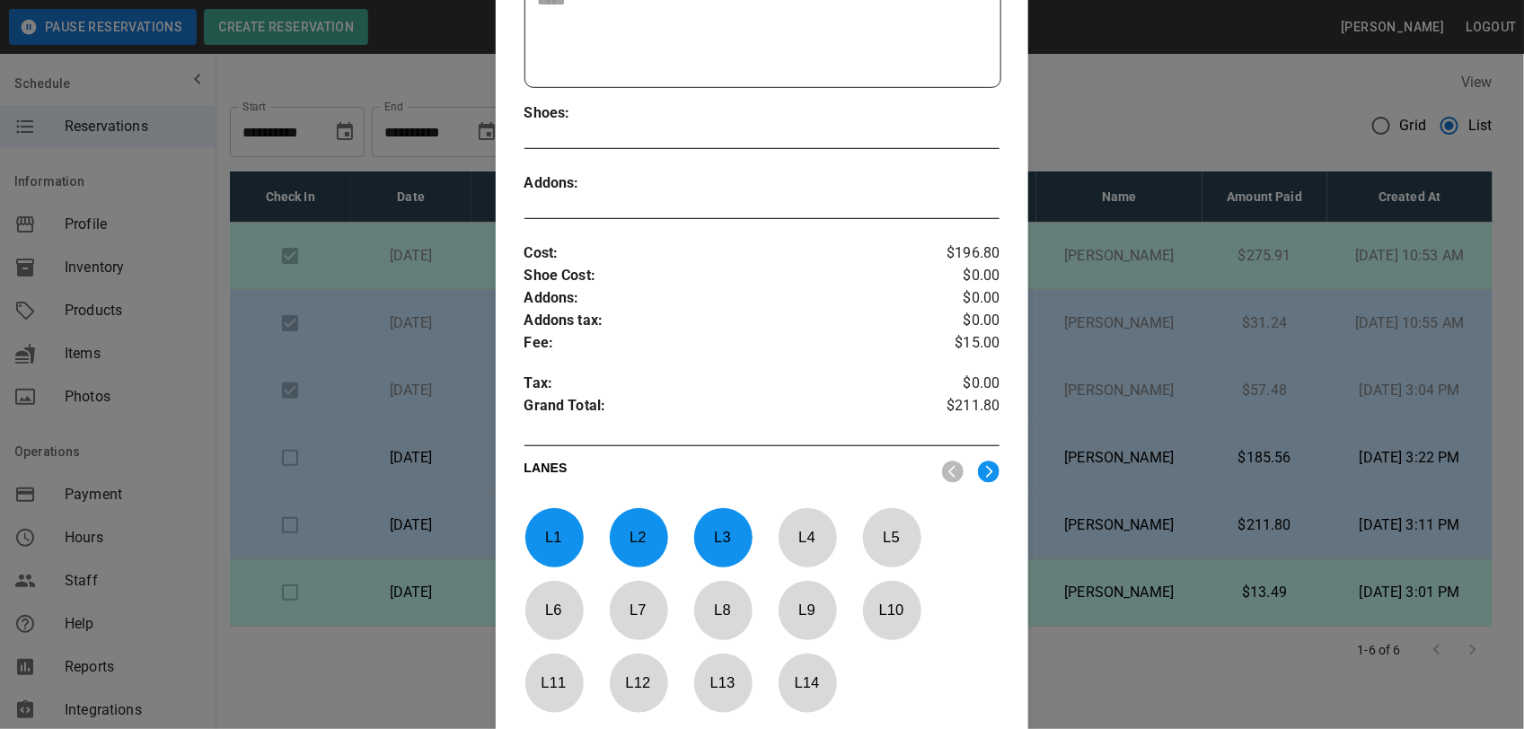
scroll to position [478, 0]
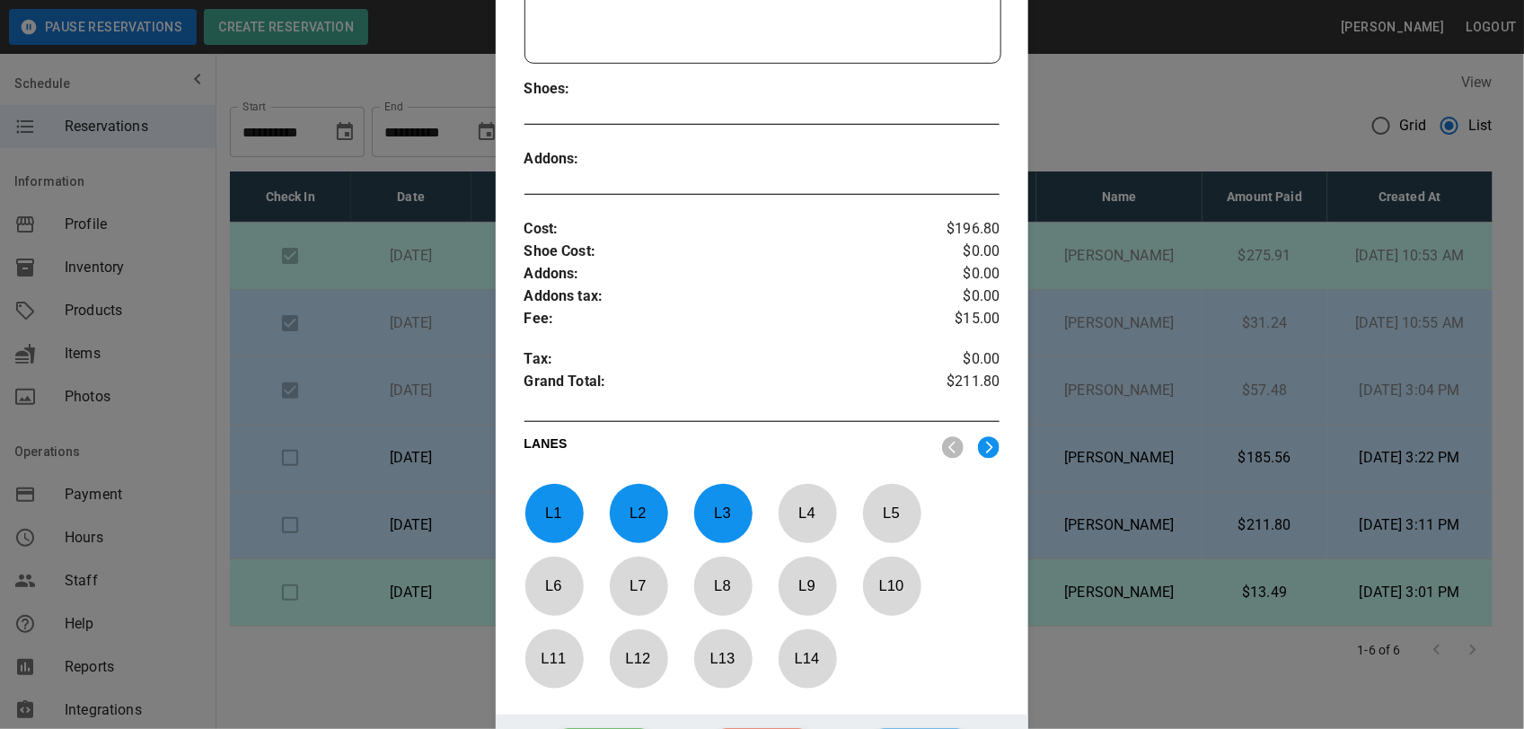
click at [1168, 109] on div at bounding box center [762, 364] width 1524 height 729
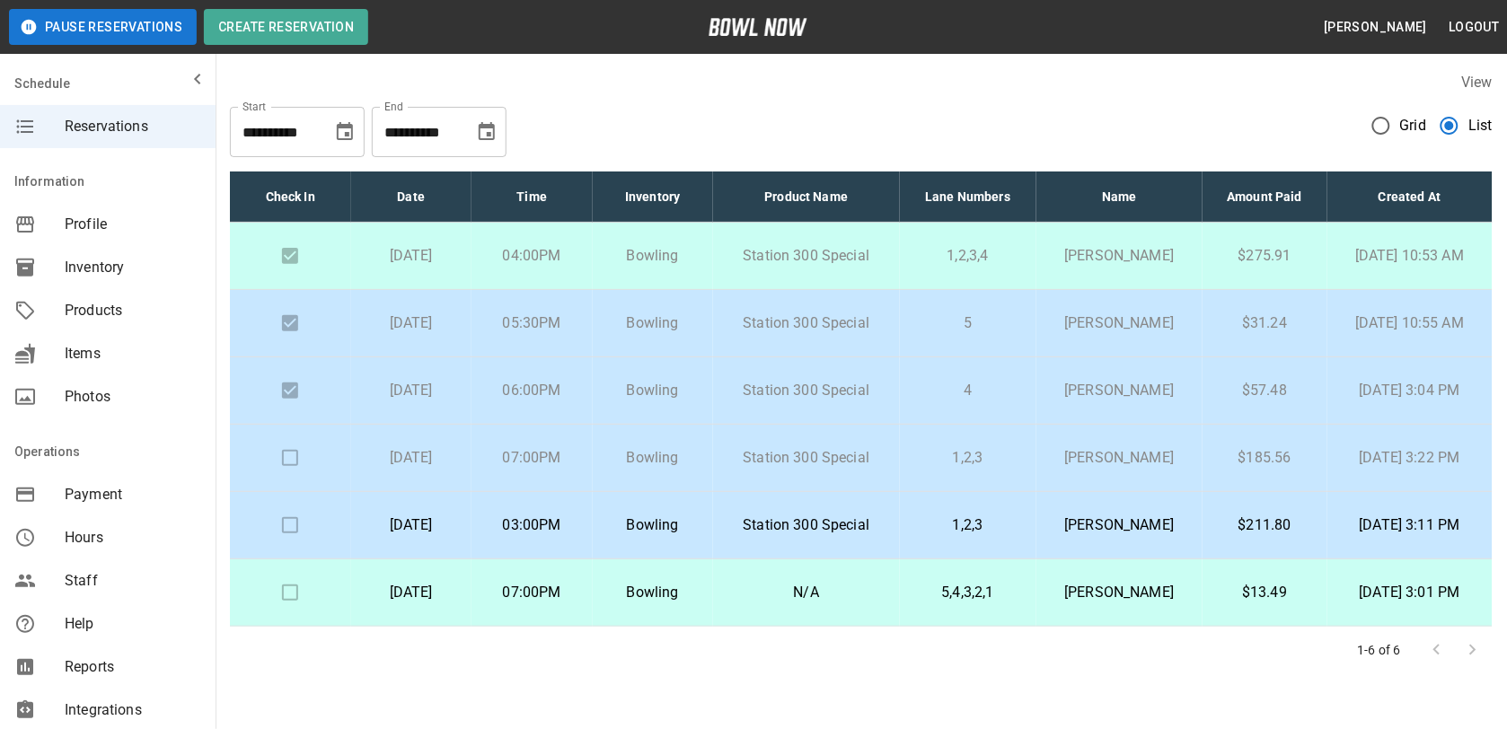
click at [482, 137] on icon "Choose date, selected date is Oct 20, 2025" at bounding box center [487, 132] width 22 height 22
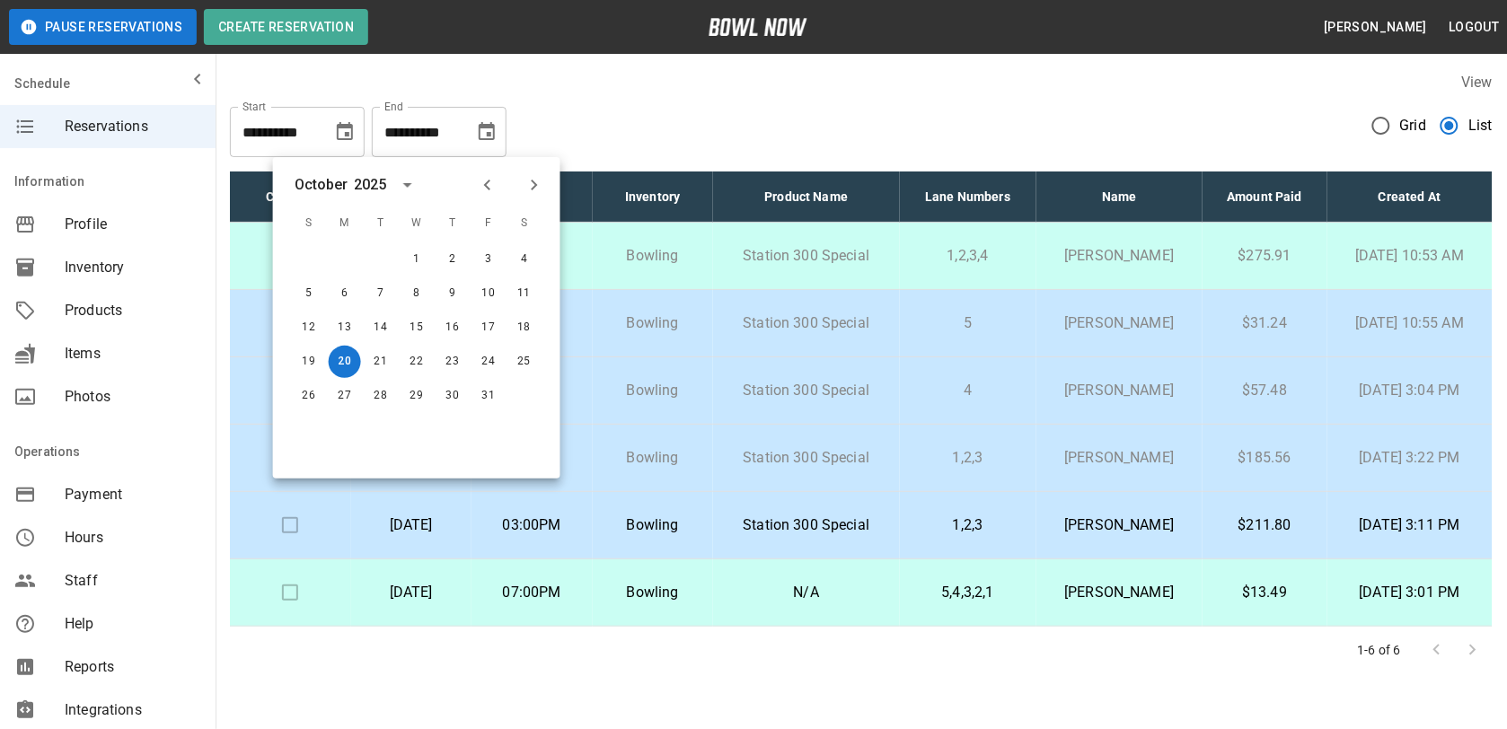
click at [618, 92] on div "**********" at bounding box center [861, 124] width 1262 height 65
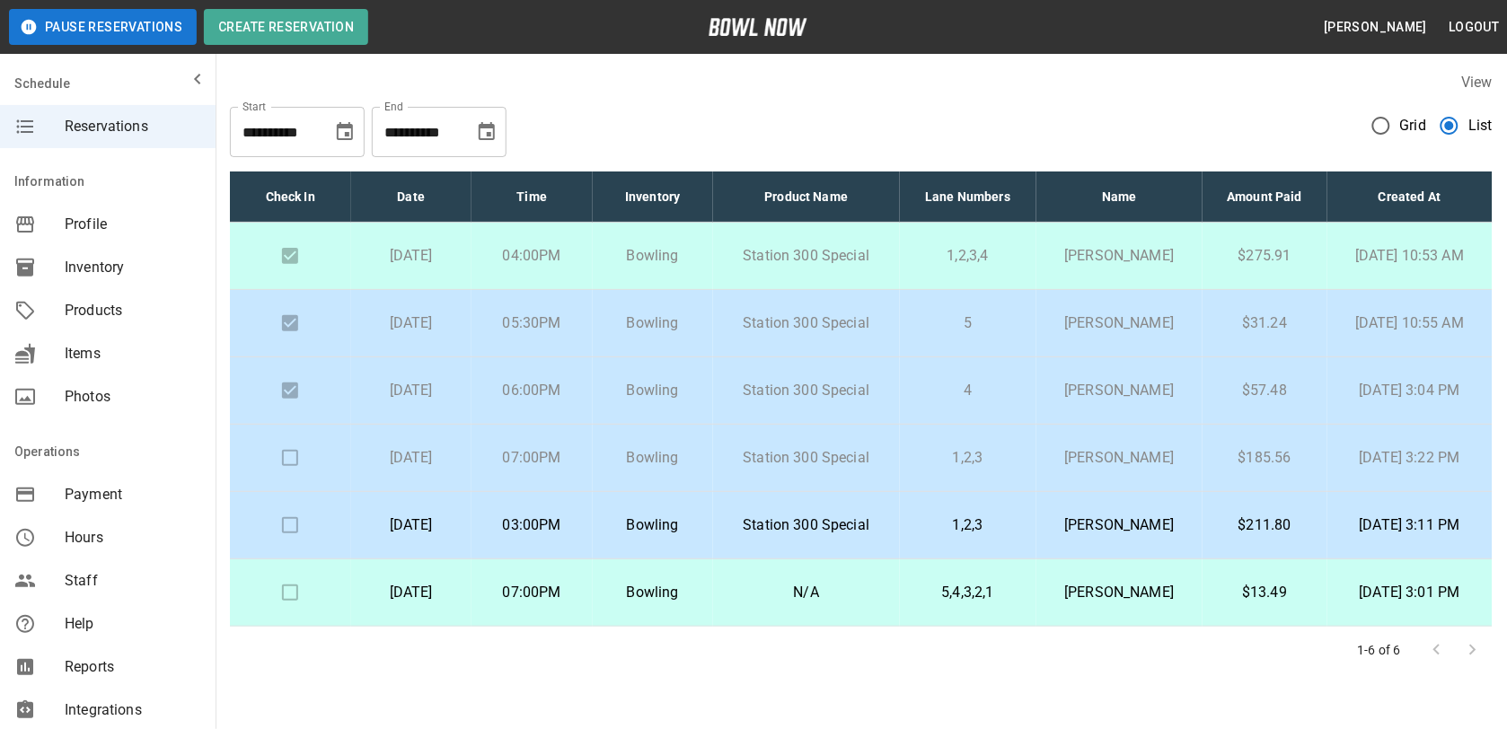
click at [858, 463] on p "Station 300 Special" at bounding box center [806, 458] width 158 height 22
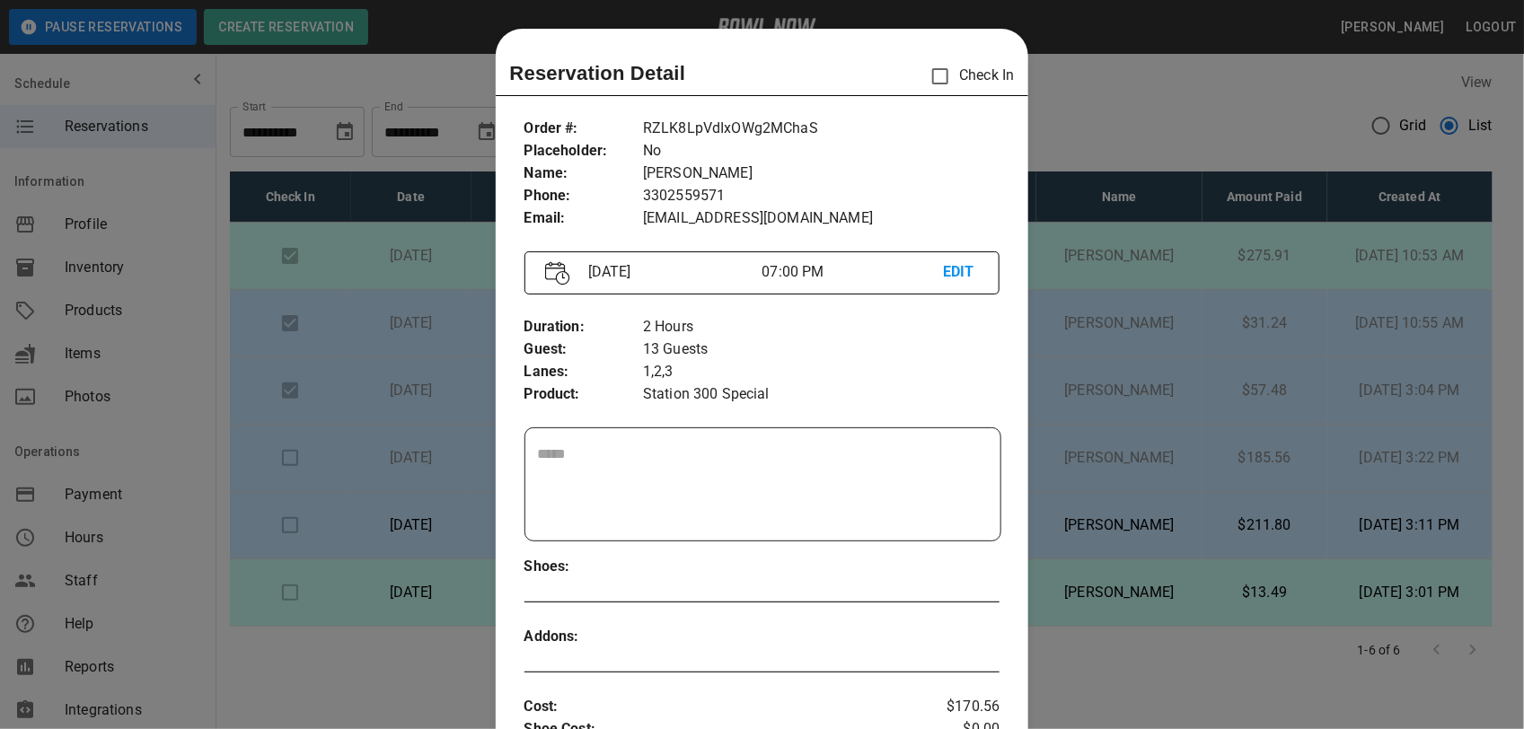
scroll to position [29, 0]
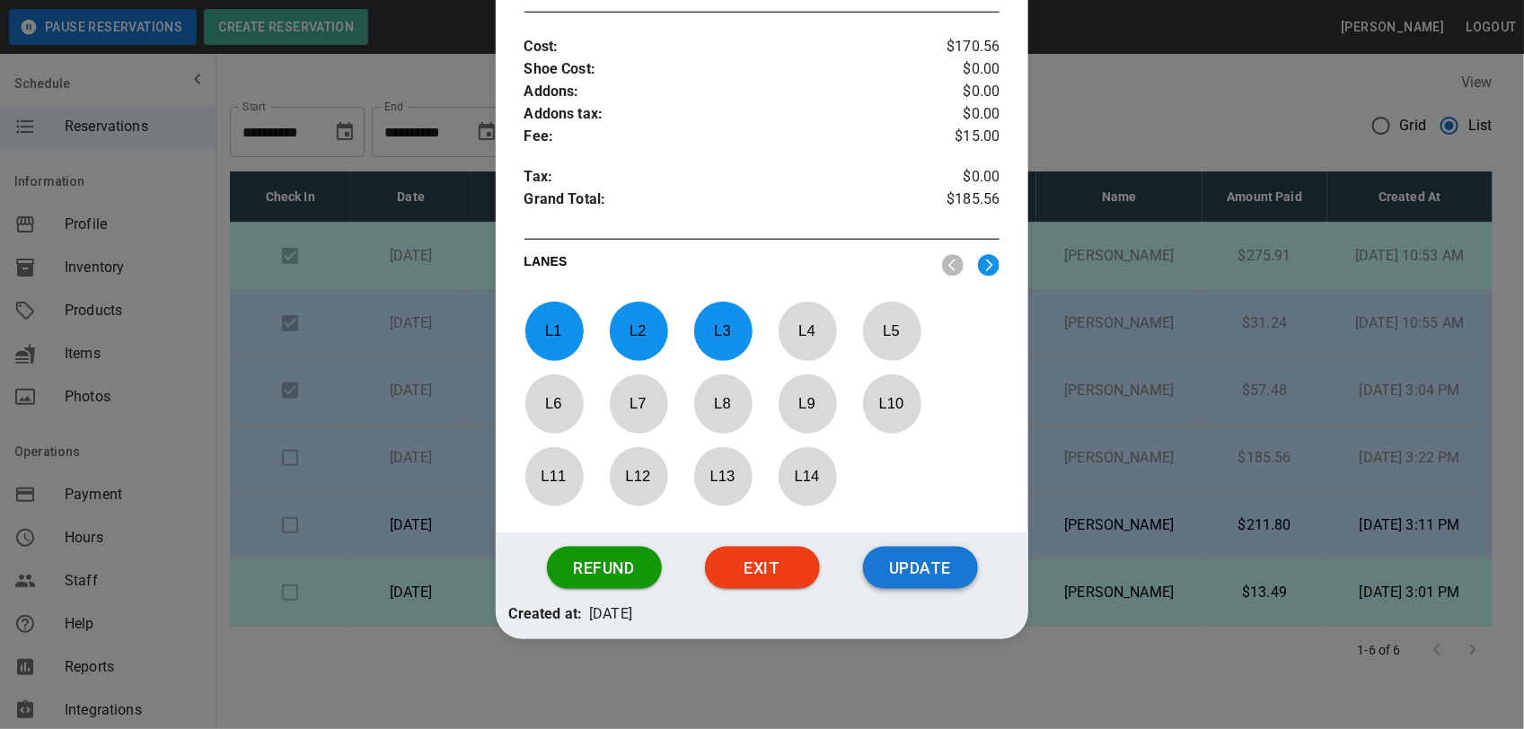
click at [893, 566] on button "Update" at bounding box center [920, 568] width 115 height 43
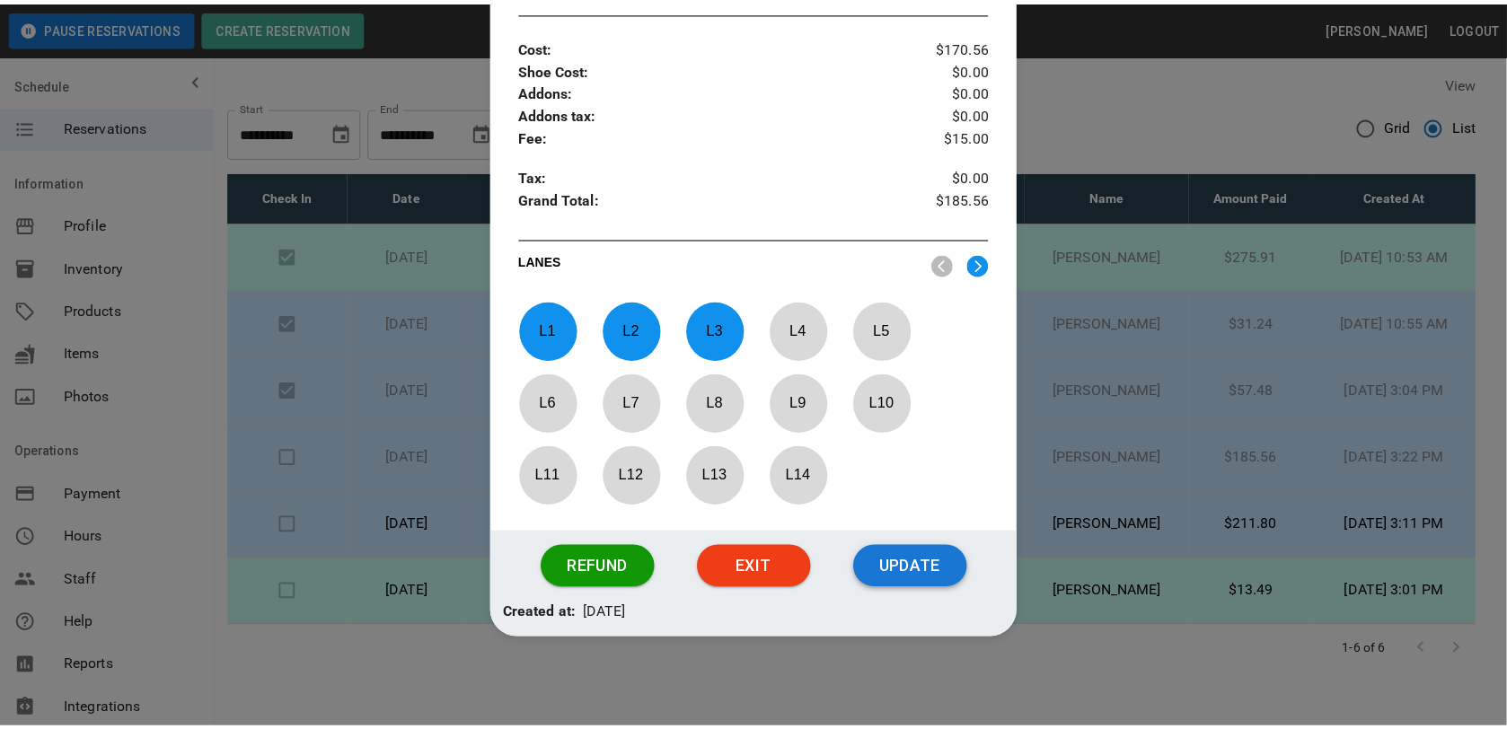
scroll to position [572, 0]
